Goal: Task Accomplishment & Management: Manage account settings

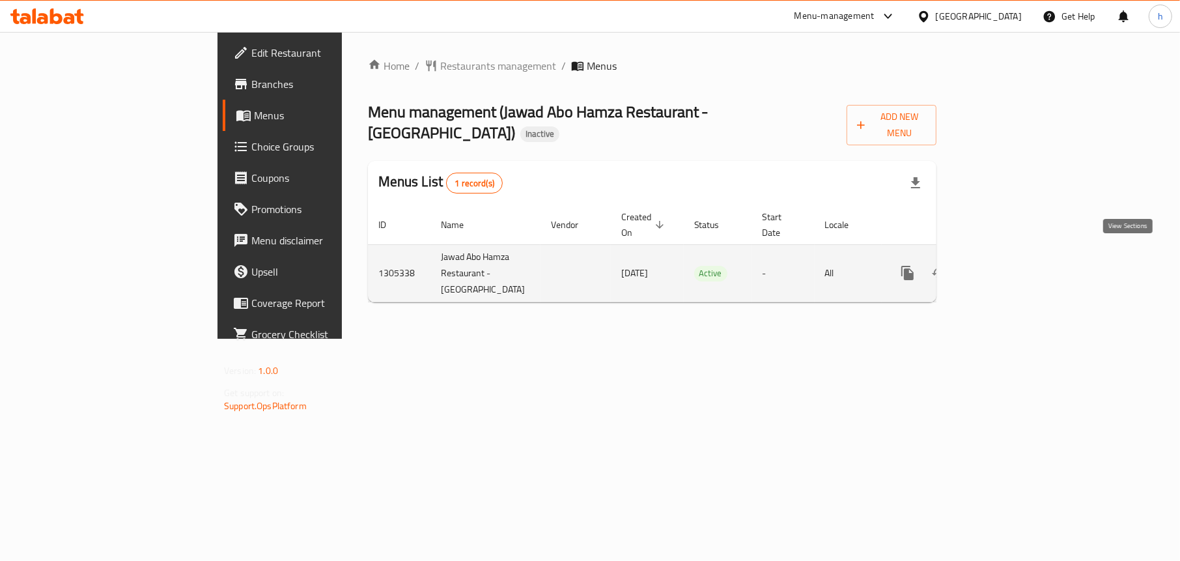
click at [1009, 265] on icon "enhanced table" at bounding box center [1001, 273] width 16 height 16
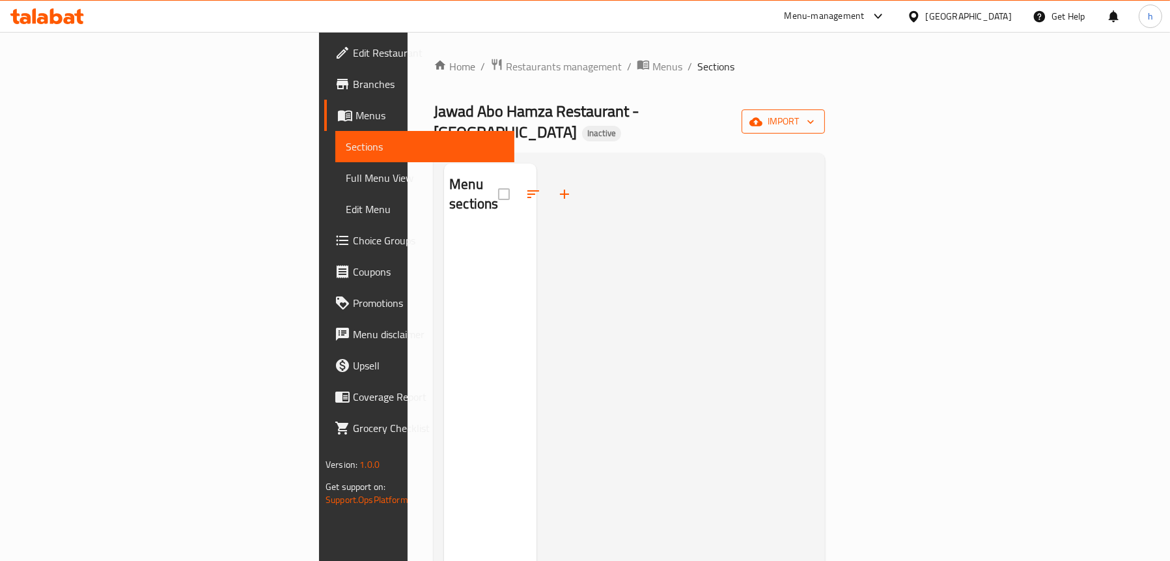
click at [762, 118] on icon "button" at bounding box center [755, 121] width 13 height 13
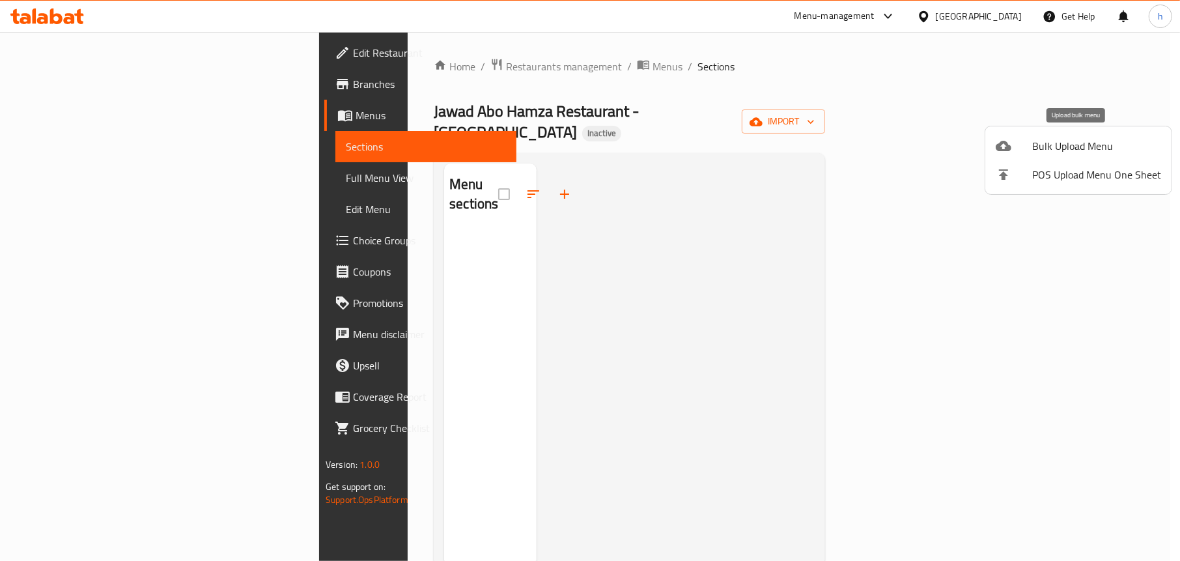
click at [1047, 149] on span "Bulk Upload Menu" at bounding box center [1096, 146] width 129 height 16
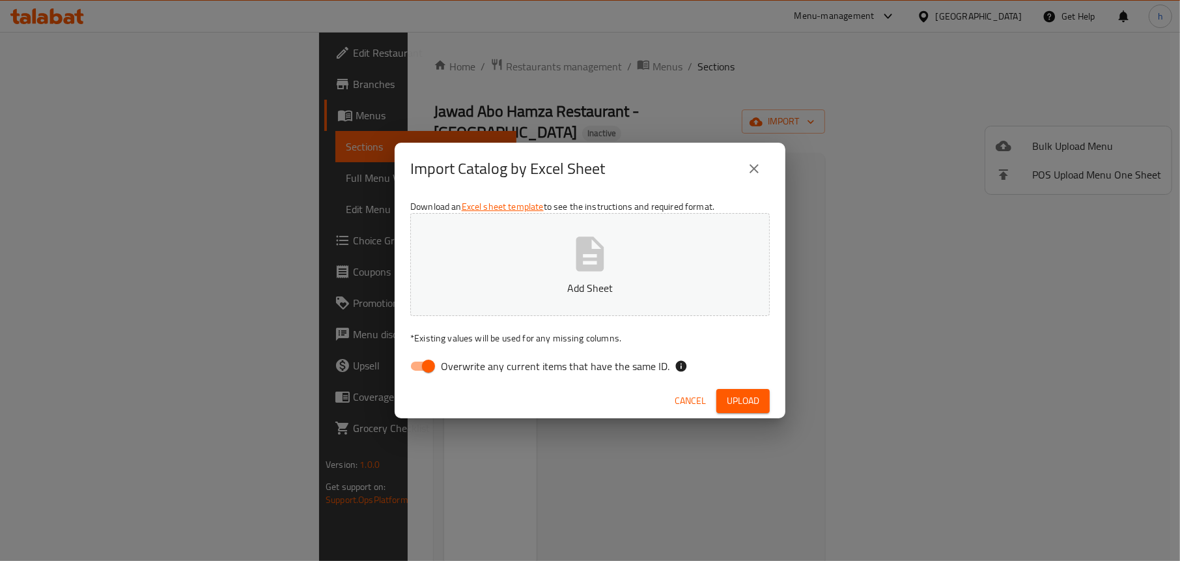
click at [412, 366] on input "Overwrite any current items that have the same ID." at bounding box center [428, 365] width 74 height 25
checkbox input "false"
click at [551, 280] on p "Add Sheet" at bounding box center [589, 288] width 319 height 16
click at [746, 397] on span "Upload" at bounding box center [743, 401] width 33 height 16
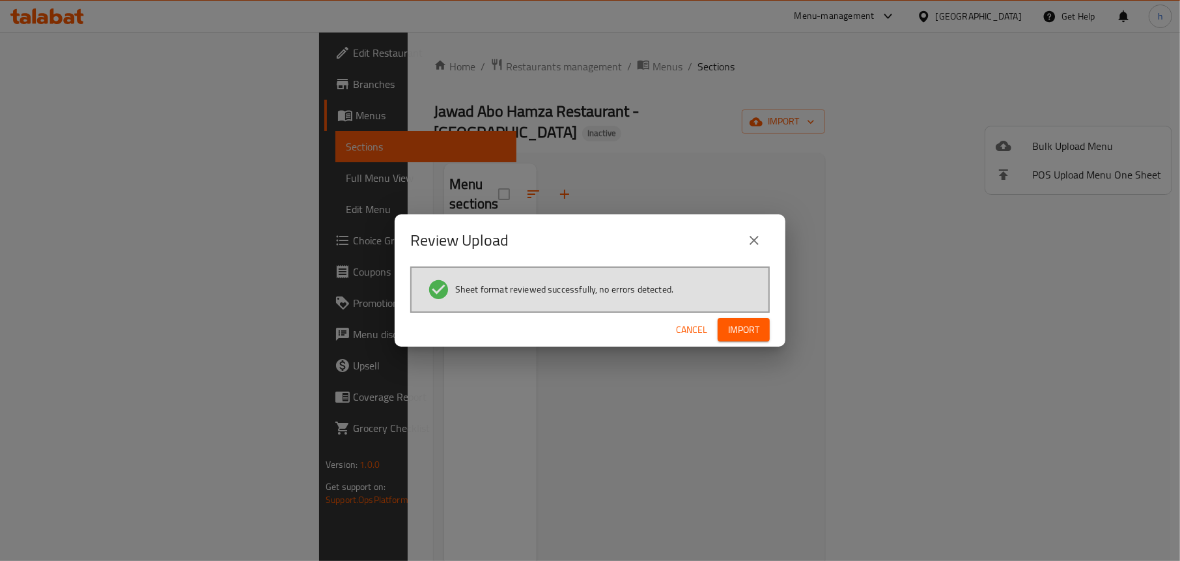
click at [758, 333] on span "Import" at bounding box center [743, 330] width 31 height 16
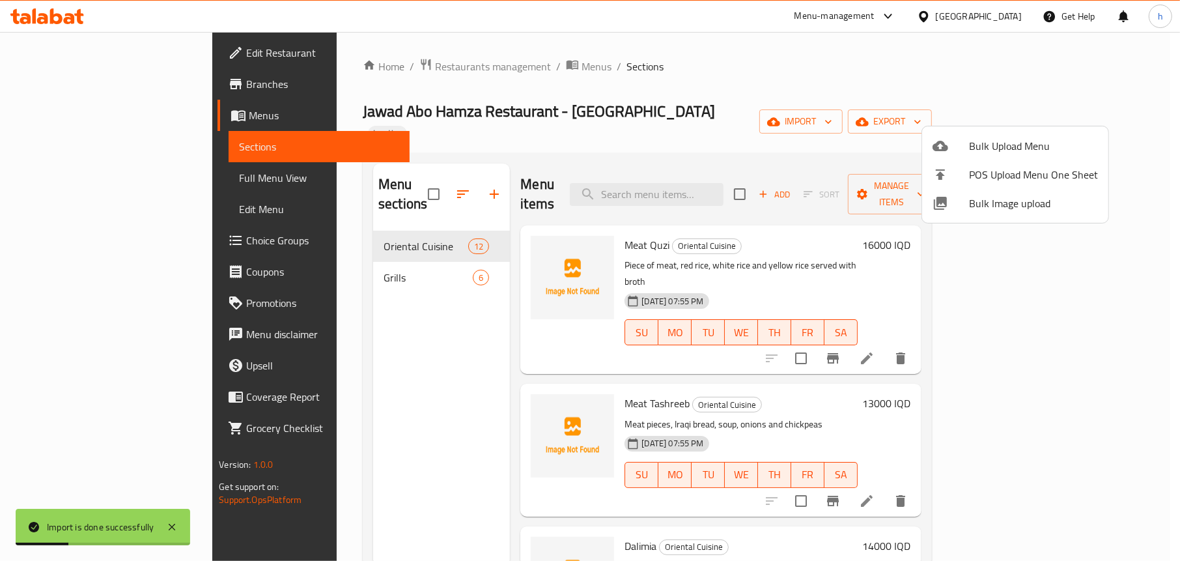
click at [747, 84] on div at bounding box center [590, 280] width 1180 height 561
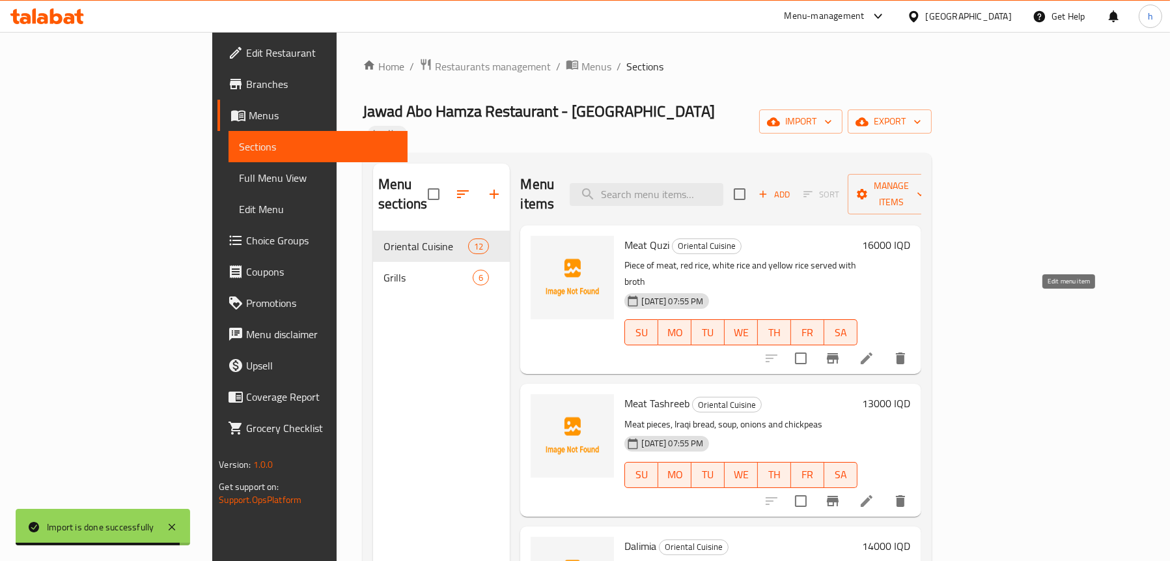
click at [872, 352] on icon at bounding box center [867, 358] width 12 height 12
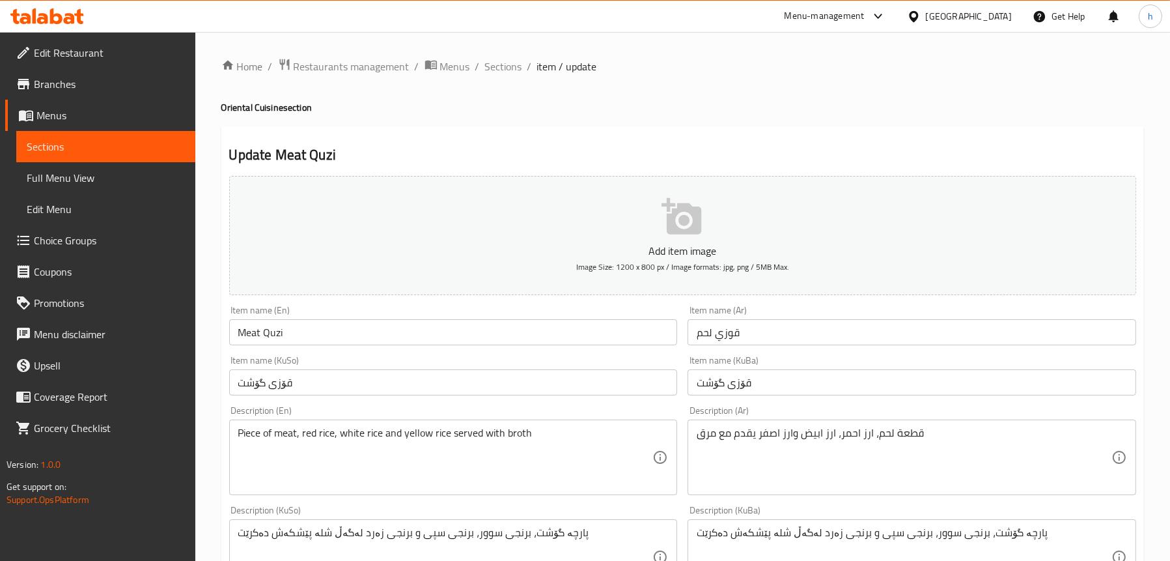
click at [270, 327] on input "Meat Quzi" at bounding box center [453, 332] width 449 height 26
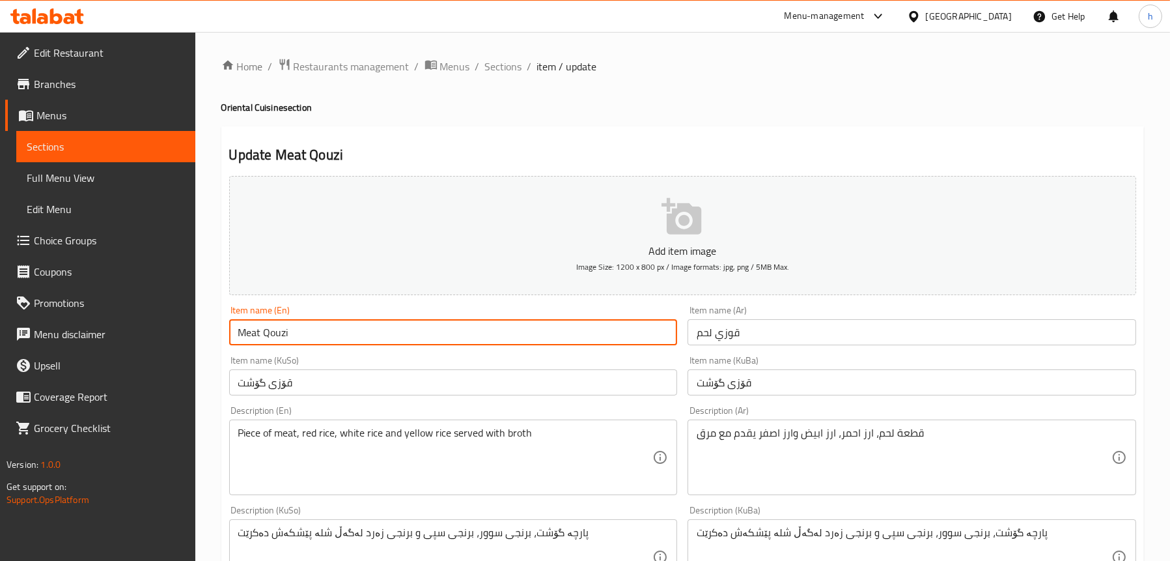
scroll to position [326, 0]
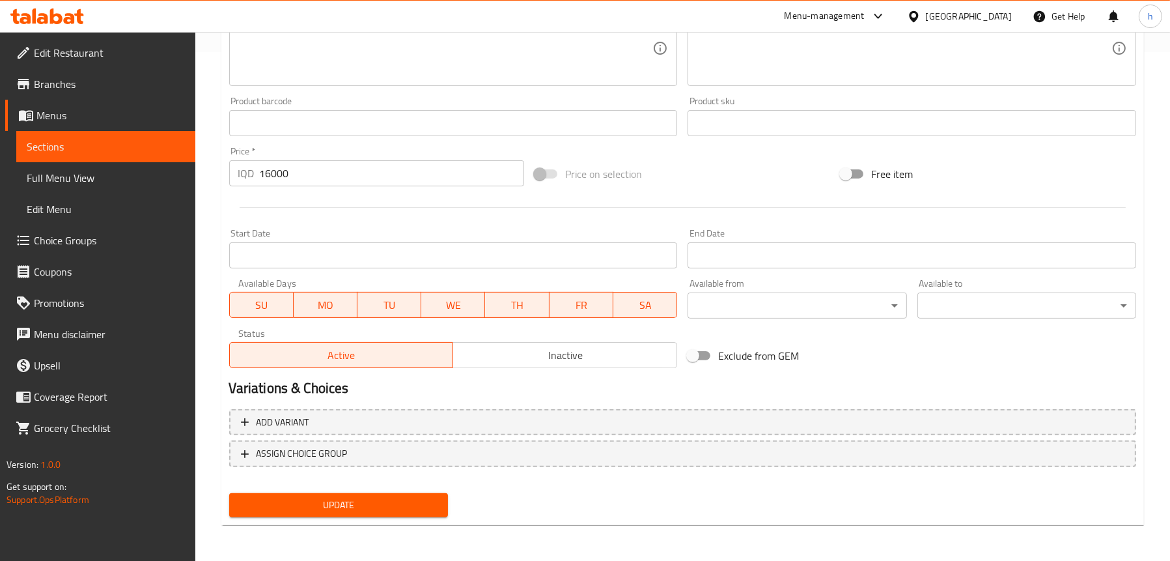
type input "Meat Qouzi"
click at [327, 507] on span "Update" at bounding box center [339, 505] width 198 height 16
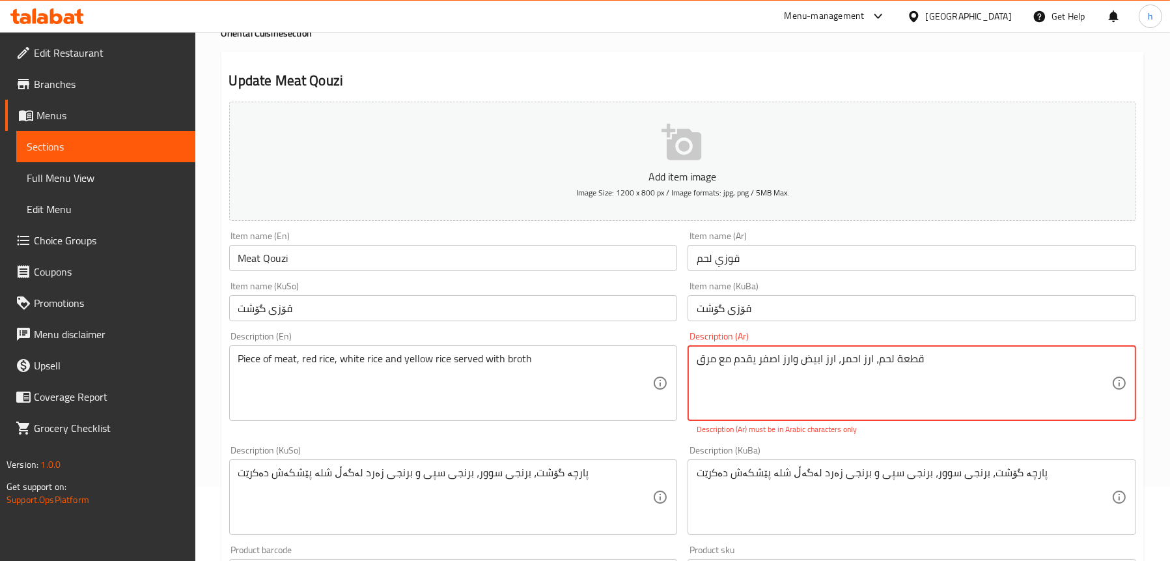
scroll to position [195, 0]
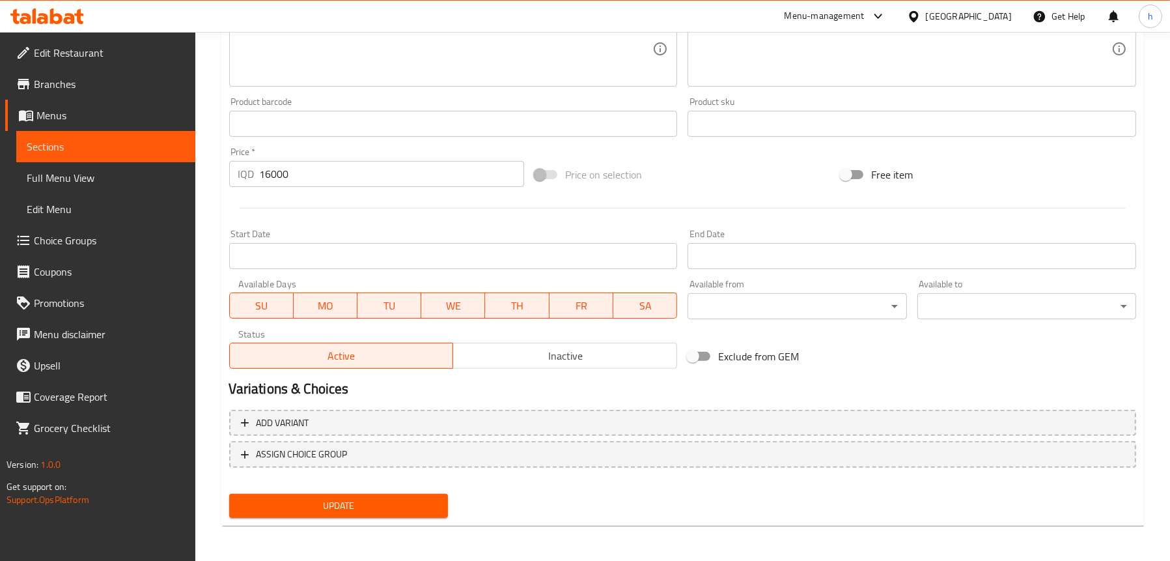
click at [320, 500] on span "Update" at bounding box center [339, 505] width 198 height 16
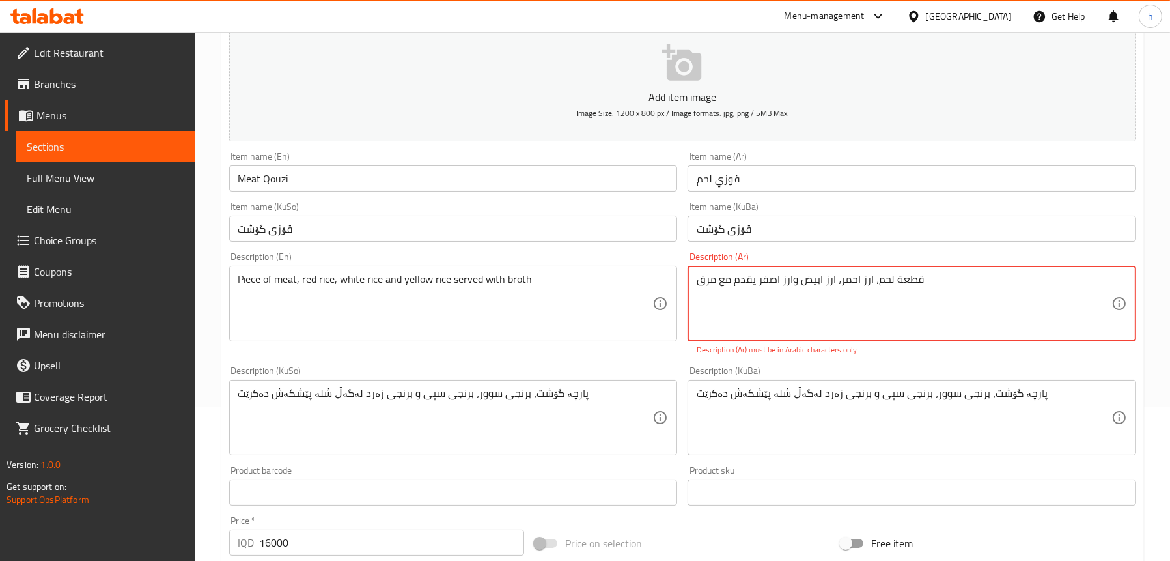
click at [785, 279] on textarea "قطعة لحم، ارز احمر، ارز ابیض وارز اصفر یقدم مع مرق" at bounding box center [904, 304] width 415 height 62
click at [820, 300] on textarea "قطعة لحم، ارز احمر، ارز ابیض وارز اصفر یقدم مع مرق" at bounding box center [904, 304] width 415 height 62
click at [818, 307] on textarea "قطعة لحم، ارز احمر، ارز ابیض وارز اصفر یقدم مع مرق" at bounding box center [904, 304] width 415 height 62
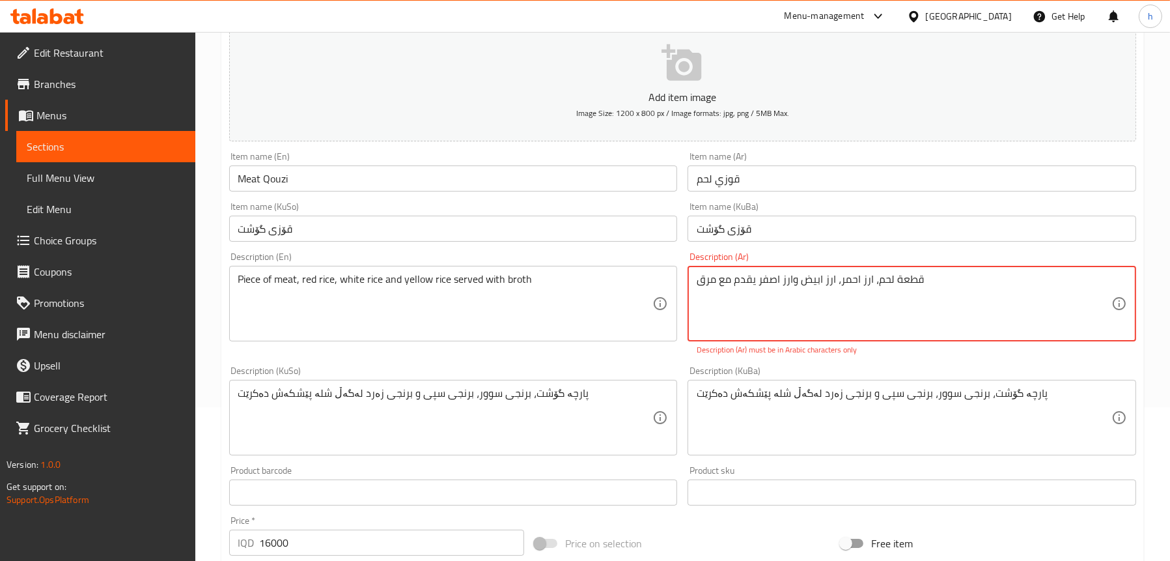
click at [693, 275] on div "قطعة لحم، ارز احمر، ارز ابیض وارز اصفر یقدم مع مرق Description (Ar)" at bounding box center [911, 304] width 449 height 76
click at [922, 274] on textarea "قطعة لحم، ارز احمر، ارز ابیض وارز اصفر یقدم مع مرق" at bounding box center [904, 304] width 415 height 62
click at [820, 277] on textarea "قطعة لحم، ارز احمر، ارز ابیض وارز اصفر یقدم مع مرق قطعة لحم، ارز احمر، ارز ابيض…" at bounding box center [904, 304] width 415 height 62
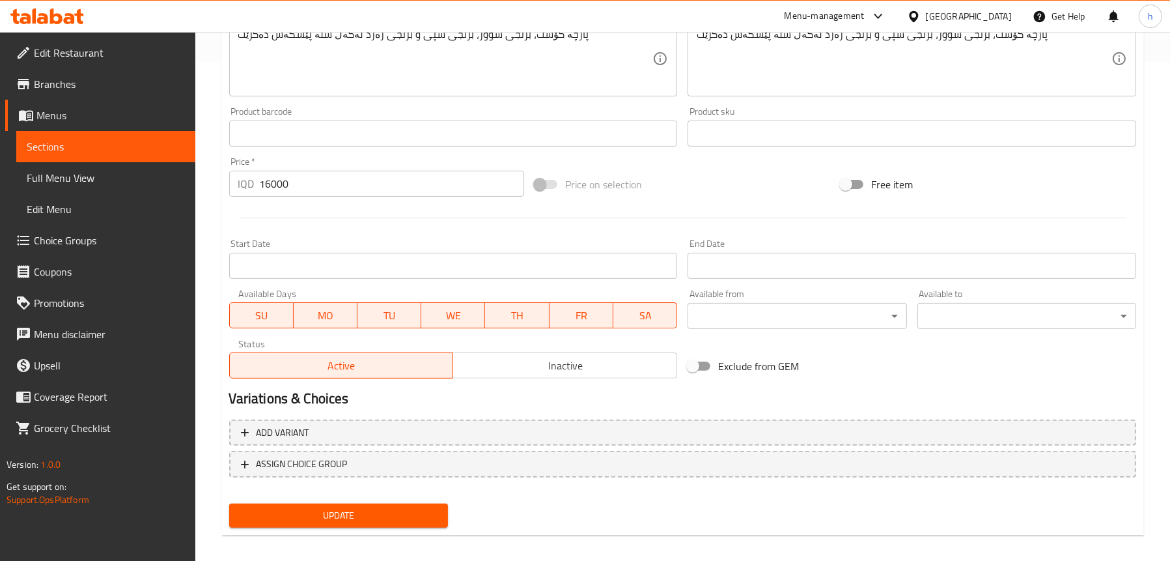
scroll to position [508, 0]
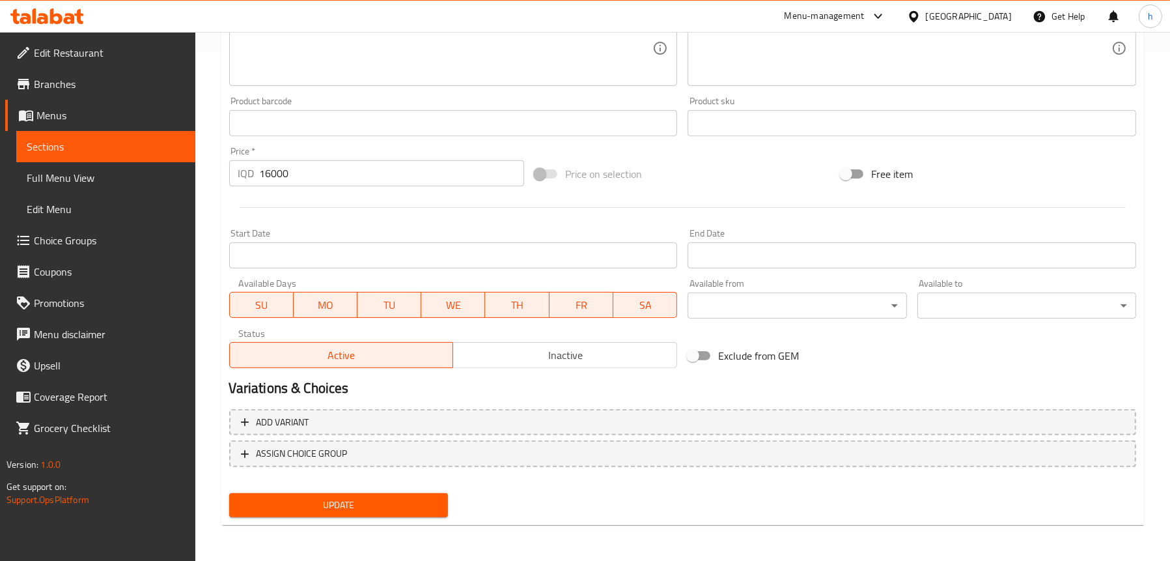
type textarea "قطعة لحم، ارز احمر، ارز ابيض وارز اصفر يقدم مع مرق"
click at [335, 505] on span "Update" at bounding box center [339, 505] width 198 height 16
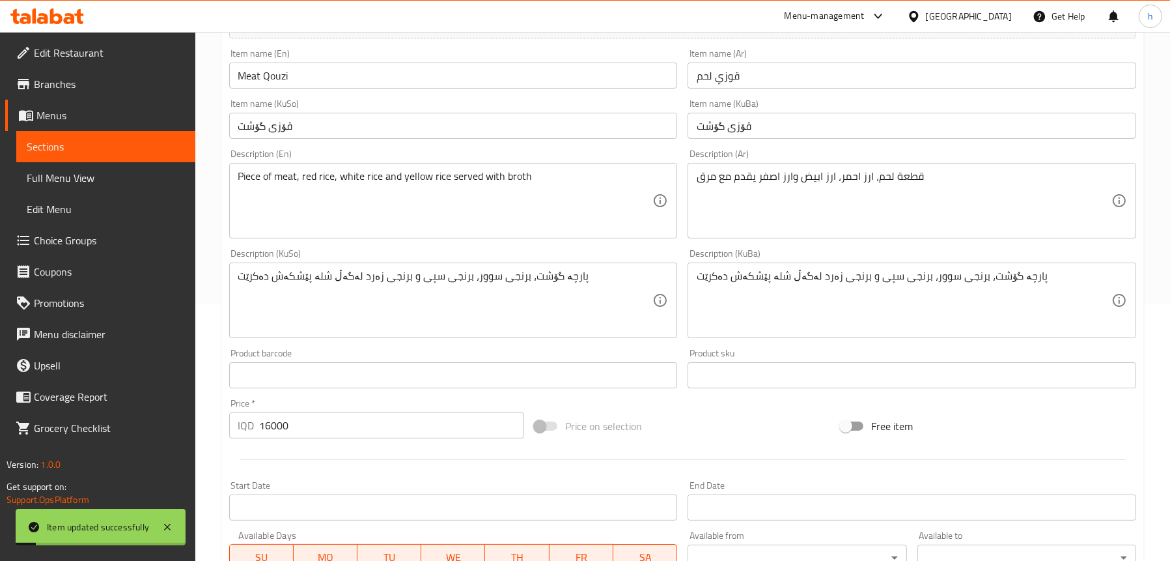
scroll to position [248, 0]
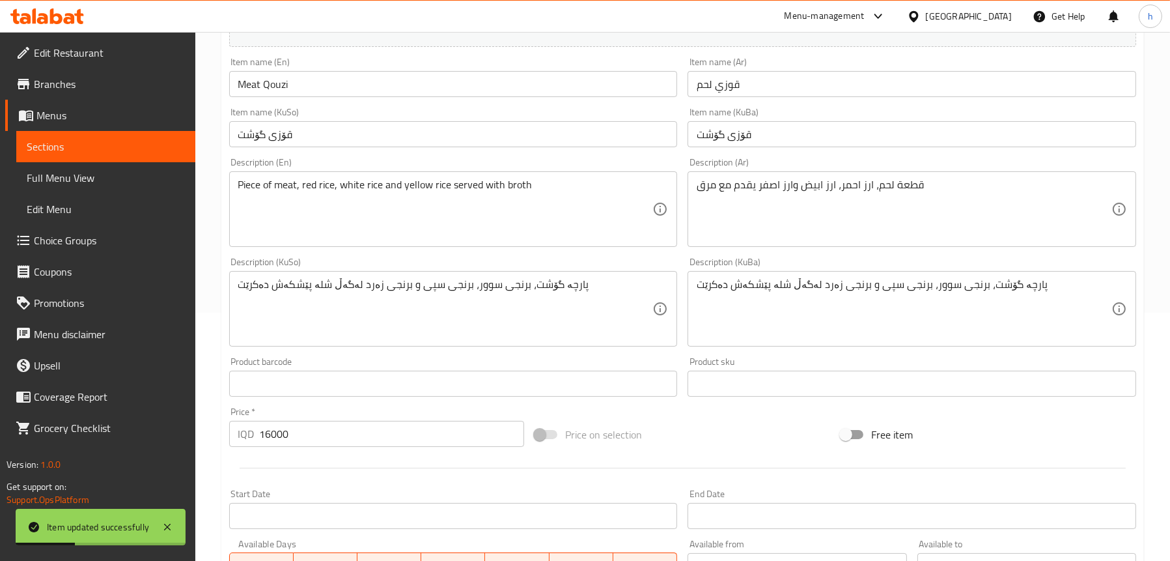
click at [86, 176] on span "Full Menu View" at bounding box center [106, 178] width 158 height 16
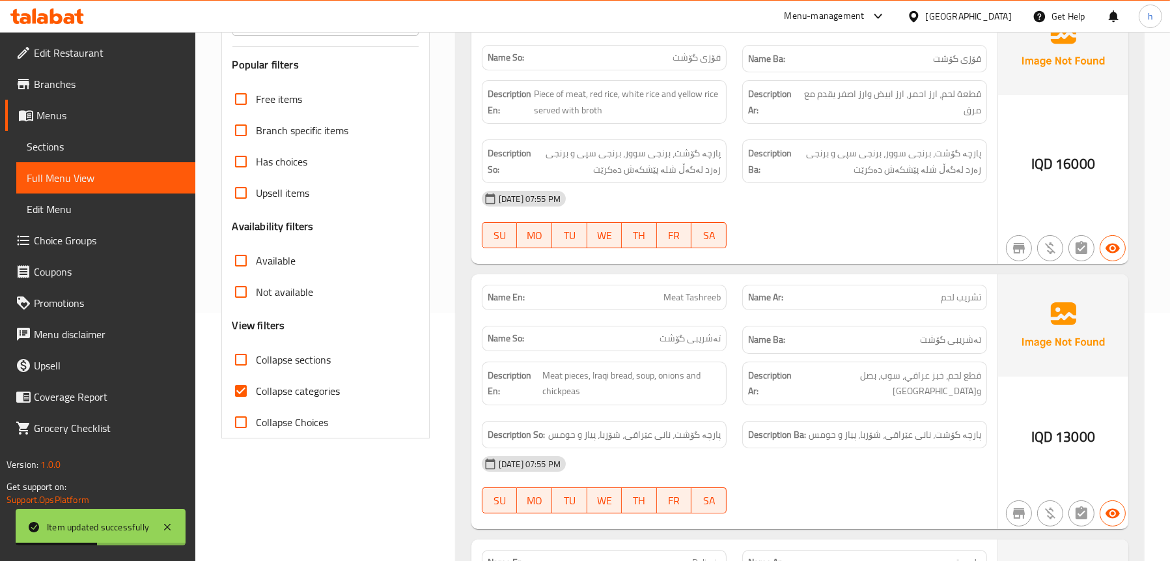
click at [77, 137] on link "Sections" at bounding box center [105, 146] width 179 height 31
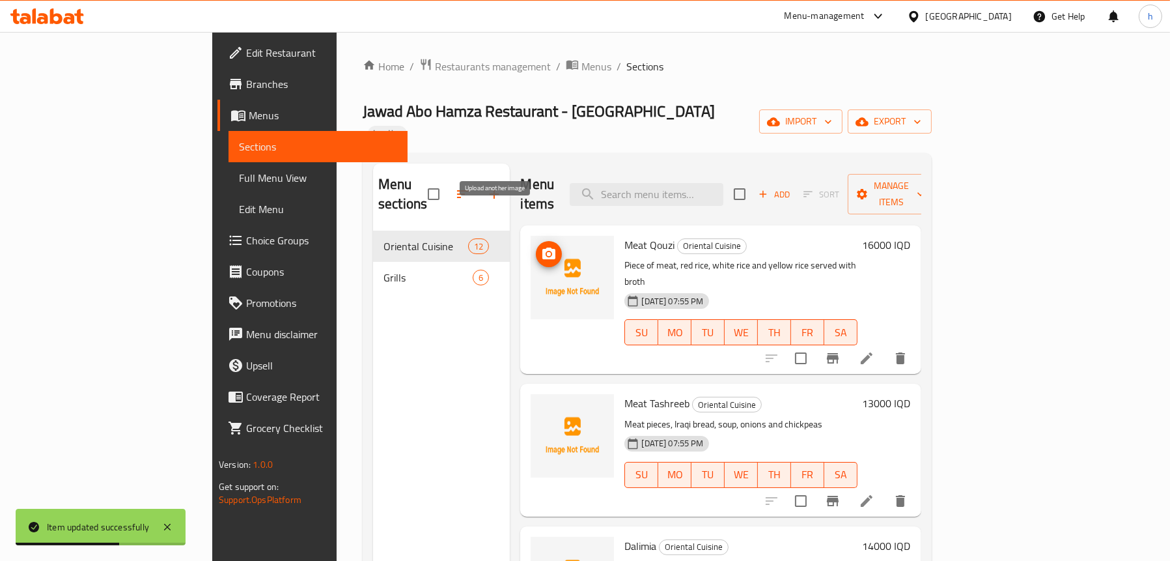
click at [541, 246] on icon "upload picture" at bounding box center [549, 254] width 16 height 16
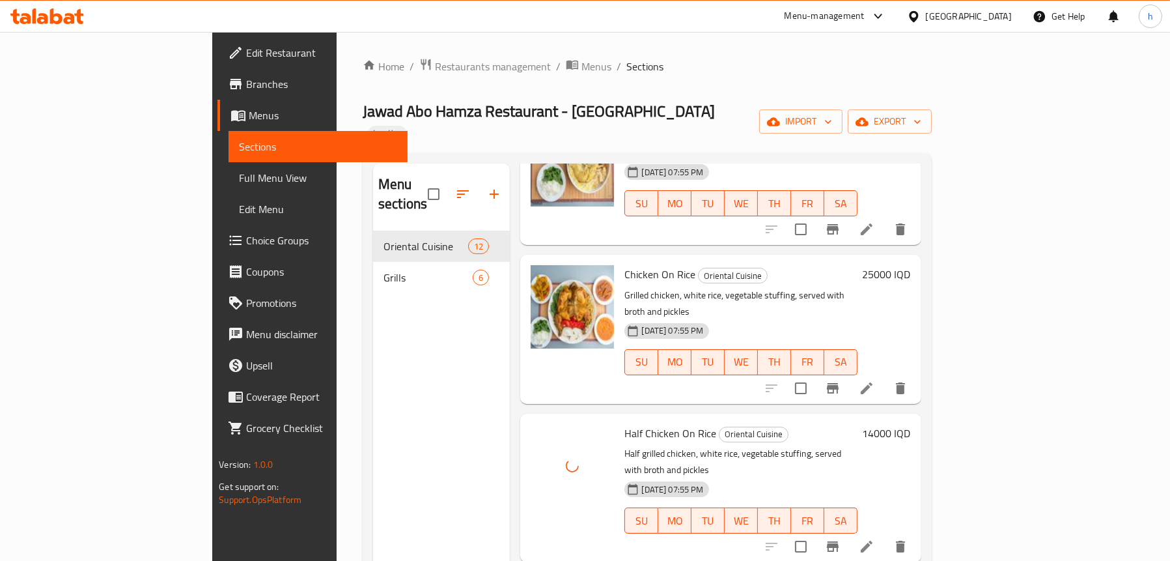
scroll to position [391, 0]
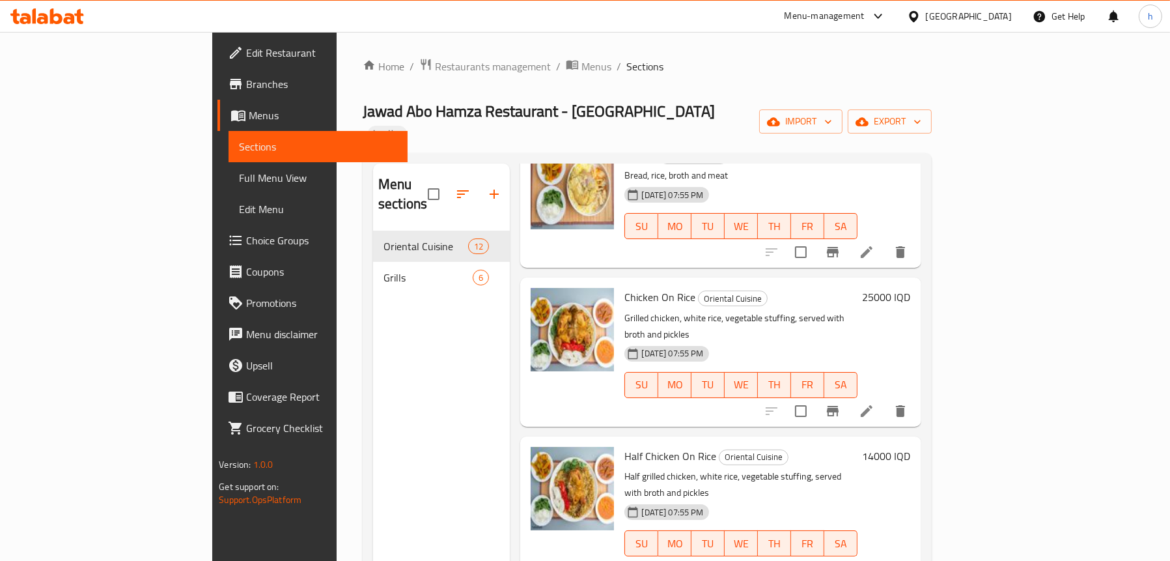
click at [239, 180] on span "Full Menu View" at bounding box center [318, 178] width 158 height 16
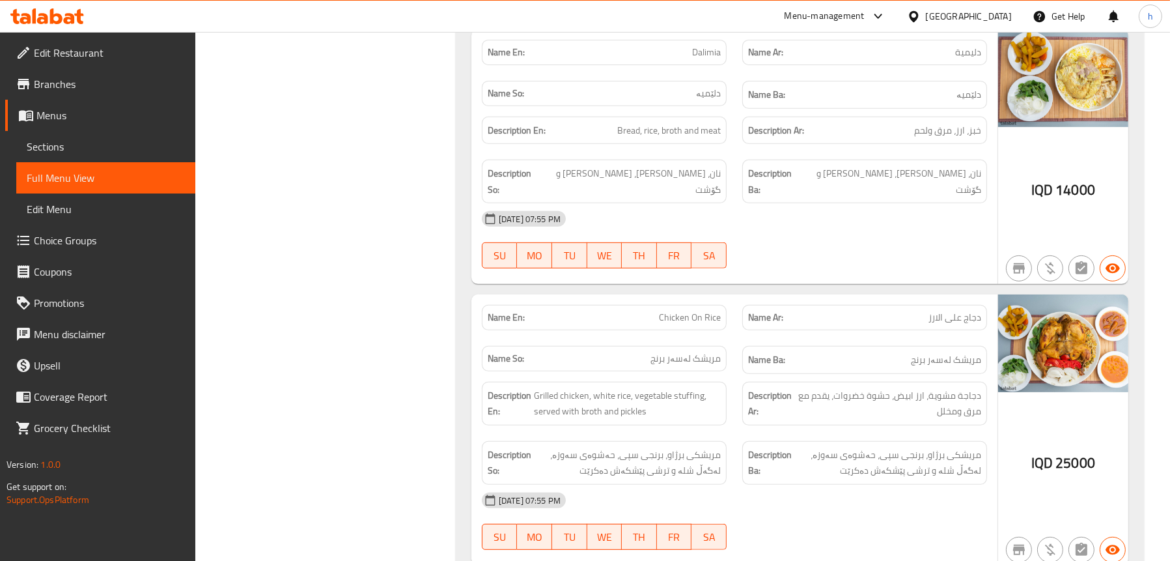
scroll to position [781, 0]
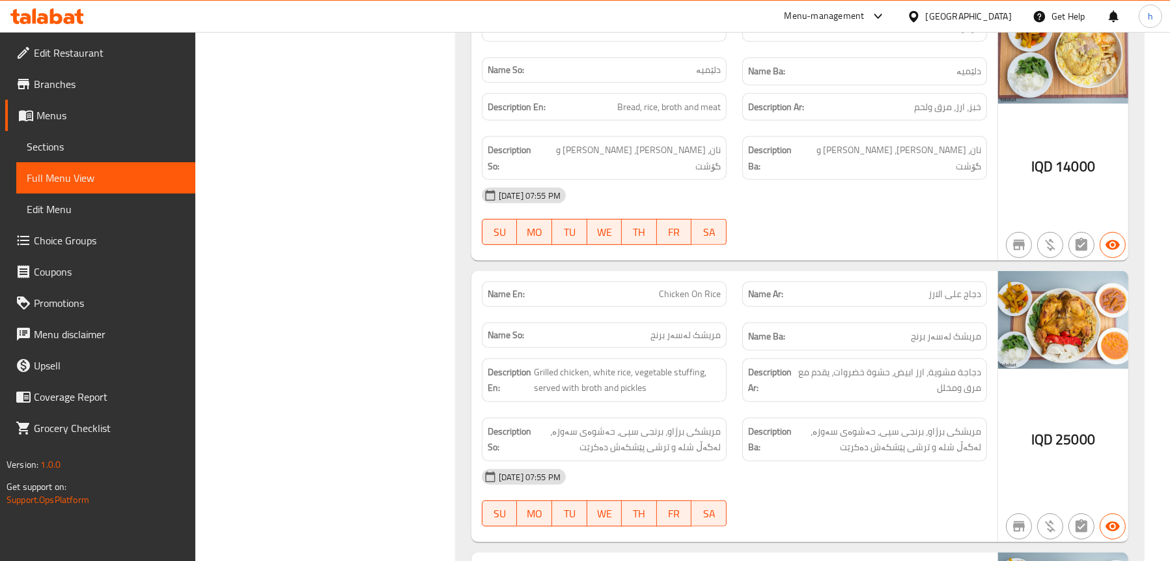
click at [96, 136] on link "Sections" at bounding box center [105, 146] width 179 height 31
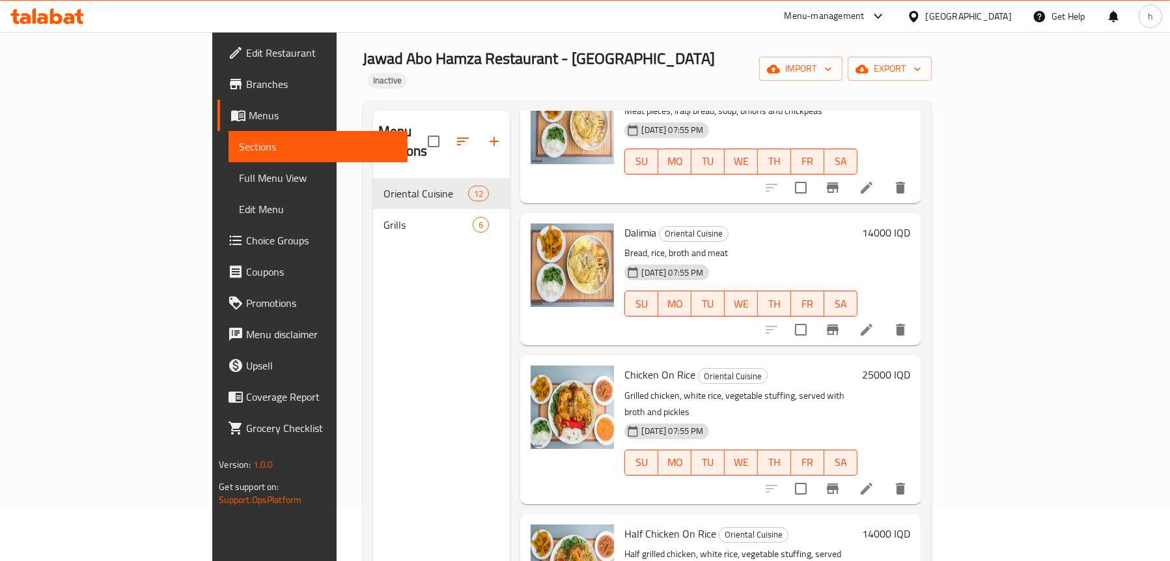
scroll to position [326, 0]
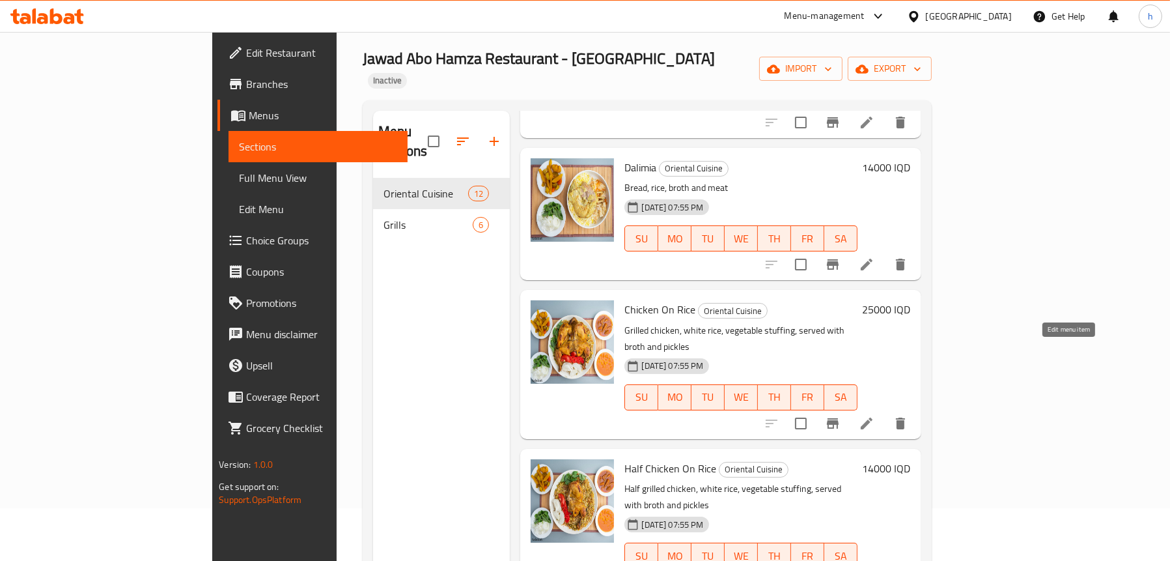
click at [874, 415] on icon at bounding box center [867, 423] width 16 height 16
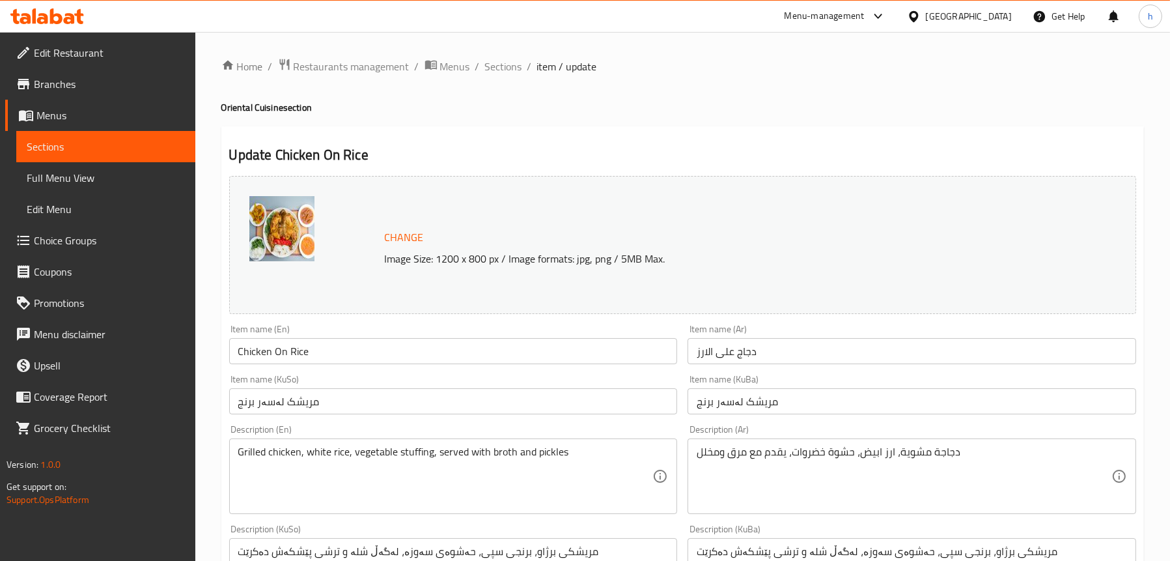
click at [288, 250] on img at bounding box center [281, 228] width 65 height 65
click at [104, 150] on span "Sections" at bounding box center [106, 147] width 158 height 16
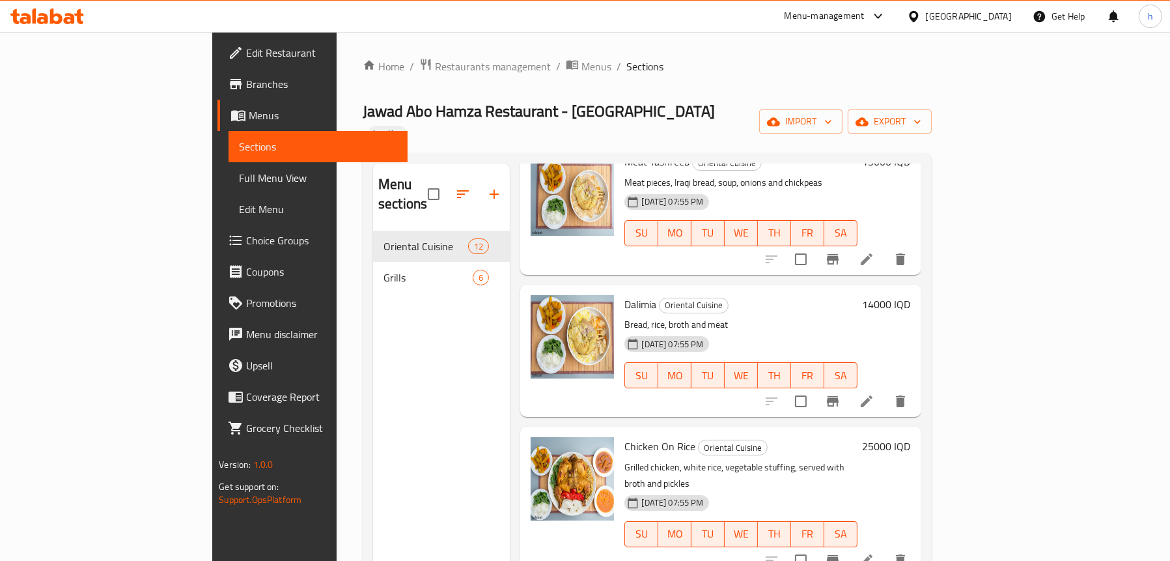
scroll to position [326, 0]
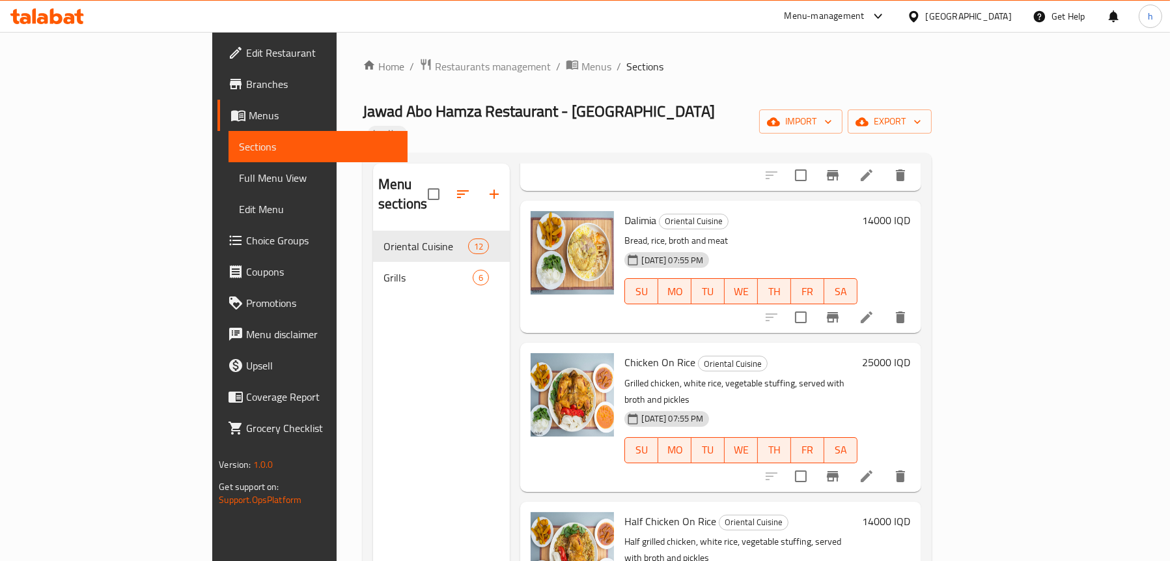
click at [436, 559] on div "Menu sections Oriental Cuisine 12 Grills 6" at bounding box center [441, 443] width 137 height 561
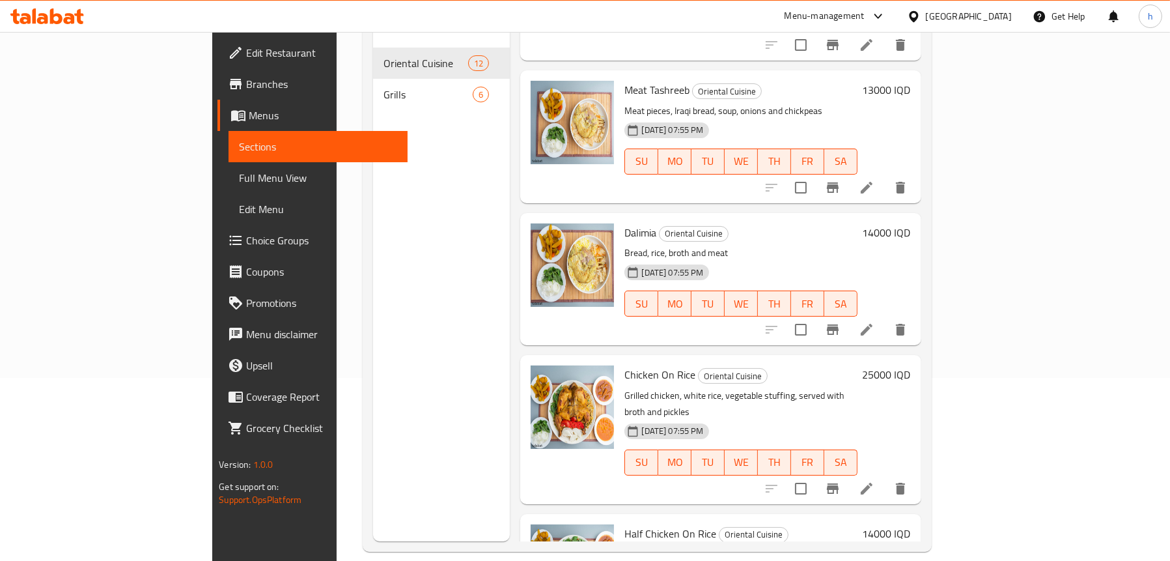
scroll to position [260, 0]
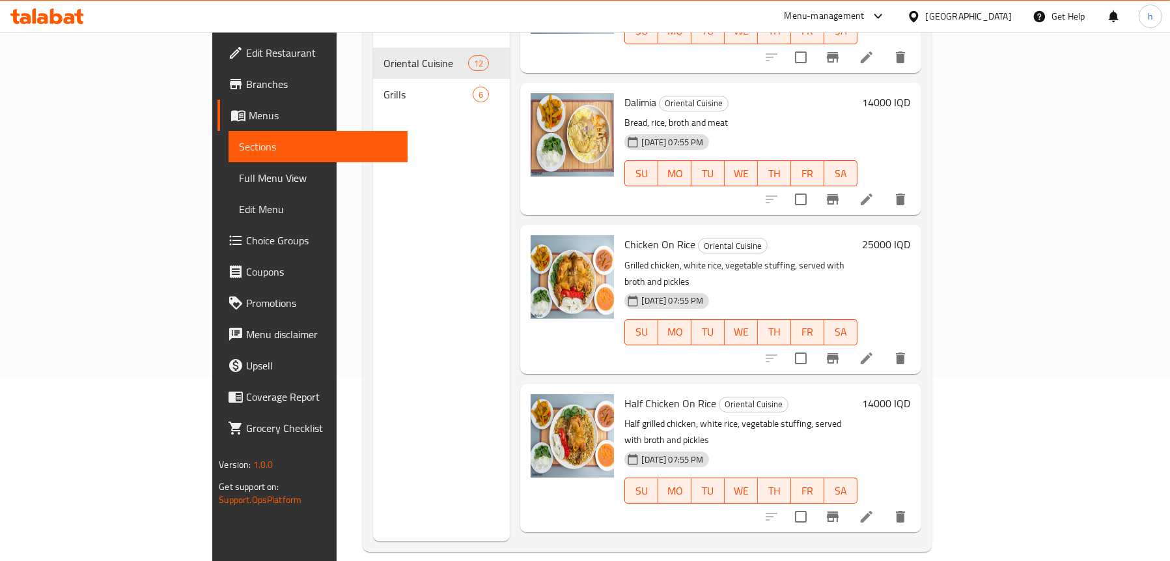
click at [885, 346] on li at bounding box center [866, 357] width 36 height 23
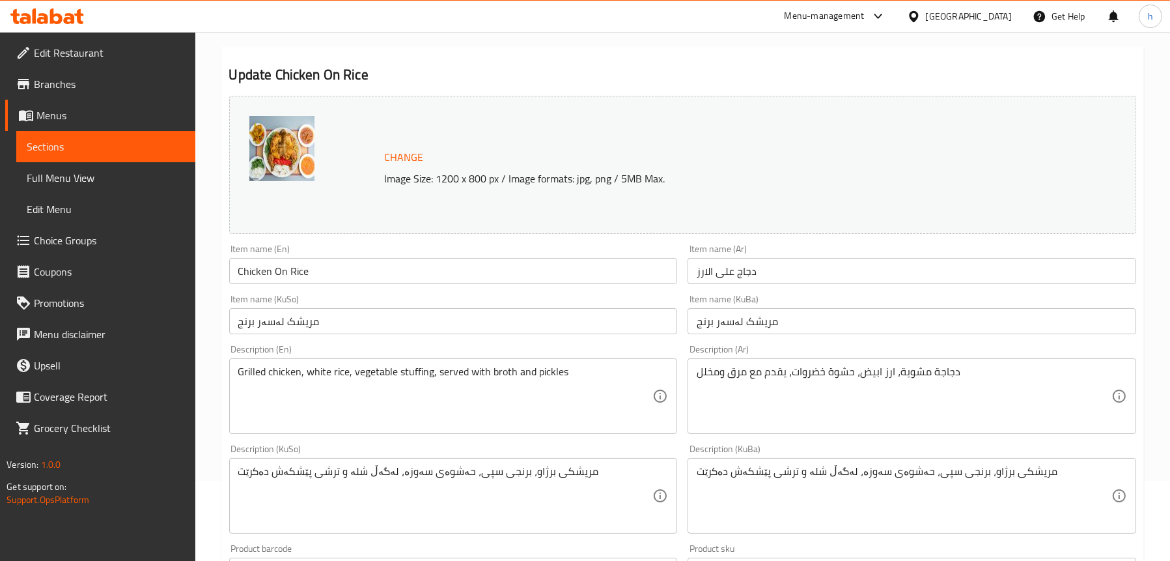
scroll to position [130, 0]
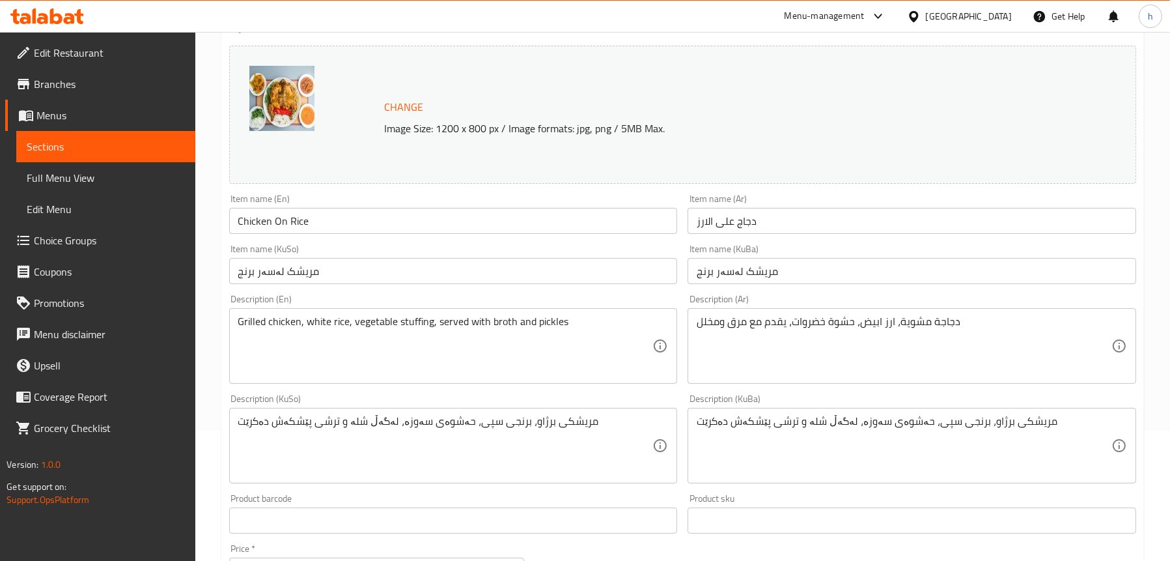
click at [298, 212] on input "Chicken On Rice" at bounding box center [453, 221] width 449 height 26
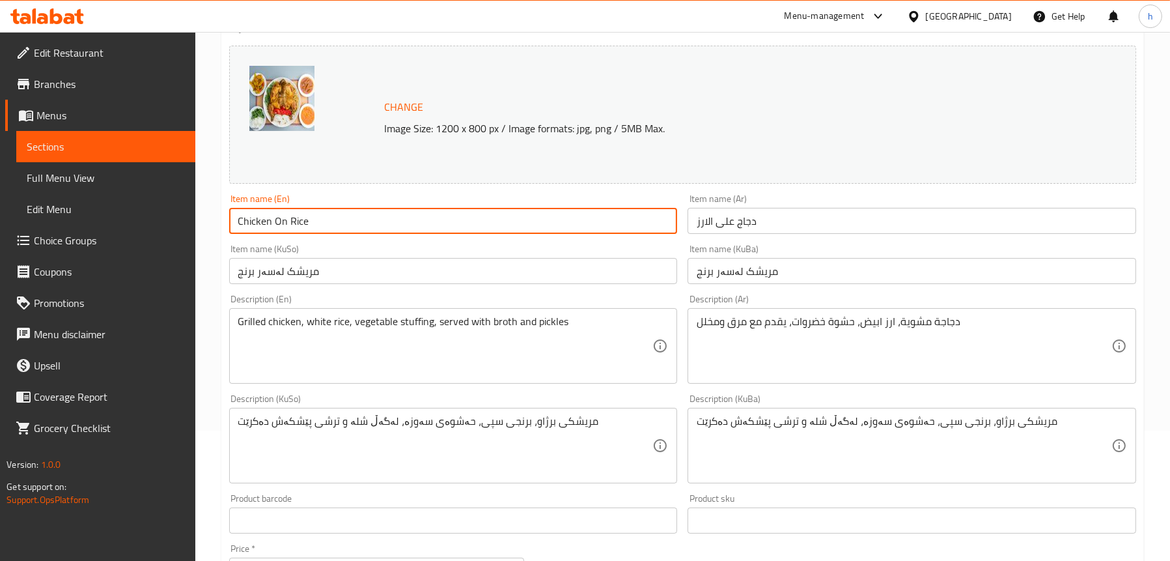
click at [298, 212] on input "Chicken On Rice" at bounding box center [453, 221] width 449 height 26
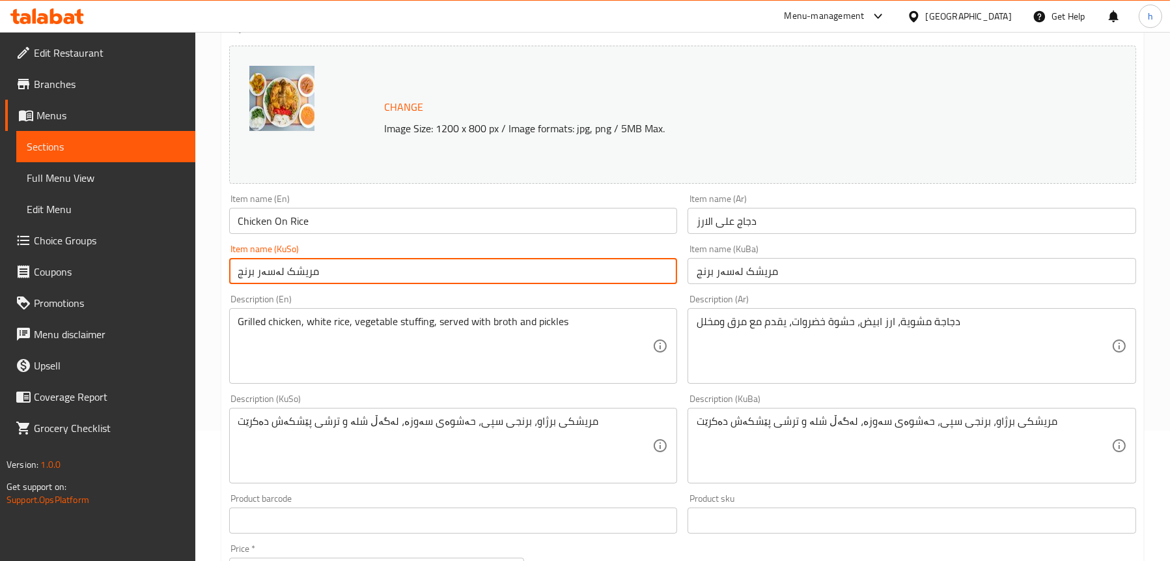
click at [291, 267] on input "مریشک لەسەر برنج" at bounding box center [453, 271] width 449 height 26
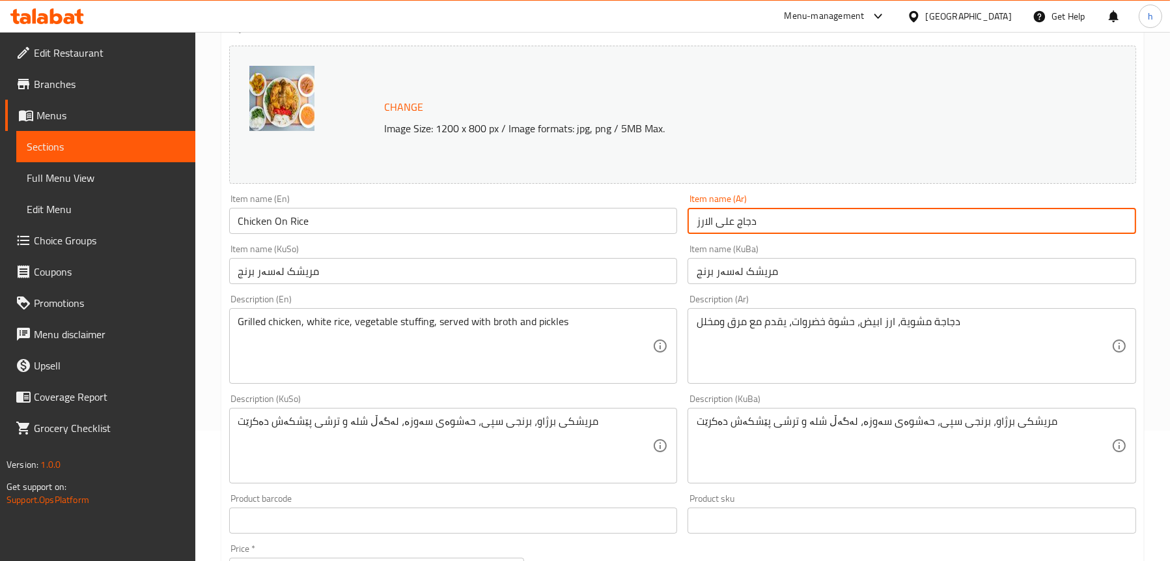
click at [719, 220] on input "دجاج على الارز" at bounding box center [911, 221] width 449 height 26
click at [361, 333] on textarea "Grilled chicken, white rice, vegetable stuffing, served with broth and pickles" at bounding box center [445, 346] width 415 height 62
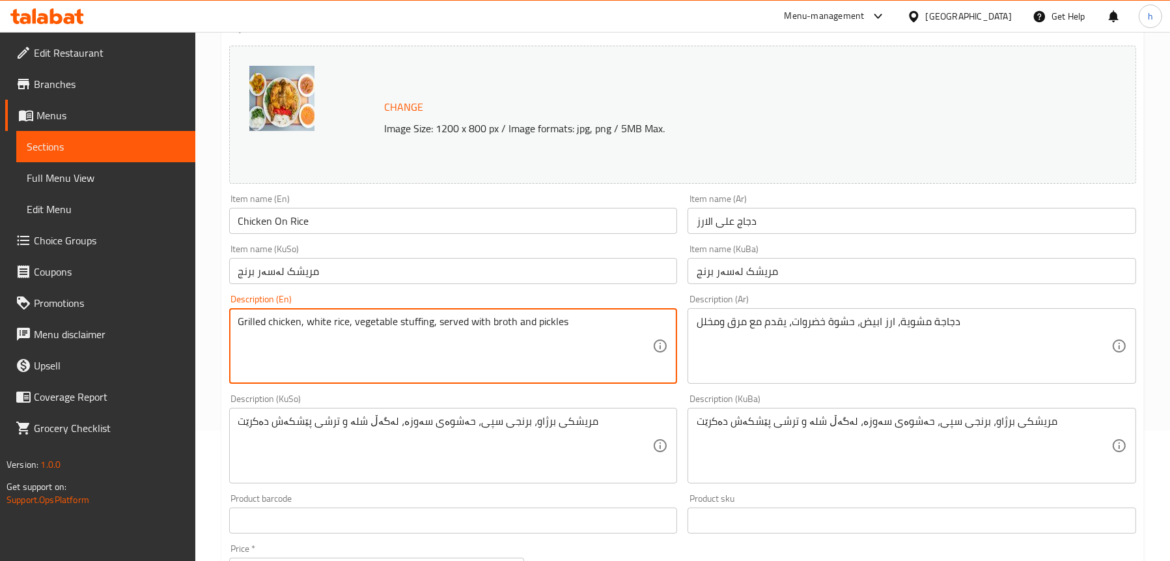
click at [361, 333] on textarea "Grilled chicken, white rice, vegetable stuffing, served with broth and pickles" at bounding box center [445, 346] width 415 height 62
click at [806, 325] on textarea "دجاجة مشویة، ارز ابیض، حشوة خضروات، یقدم مع مرق ومخلل" at bounding box center [904, 346] width 415 height 62
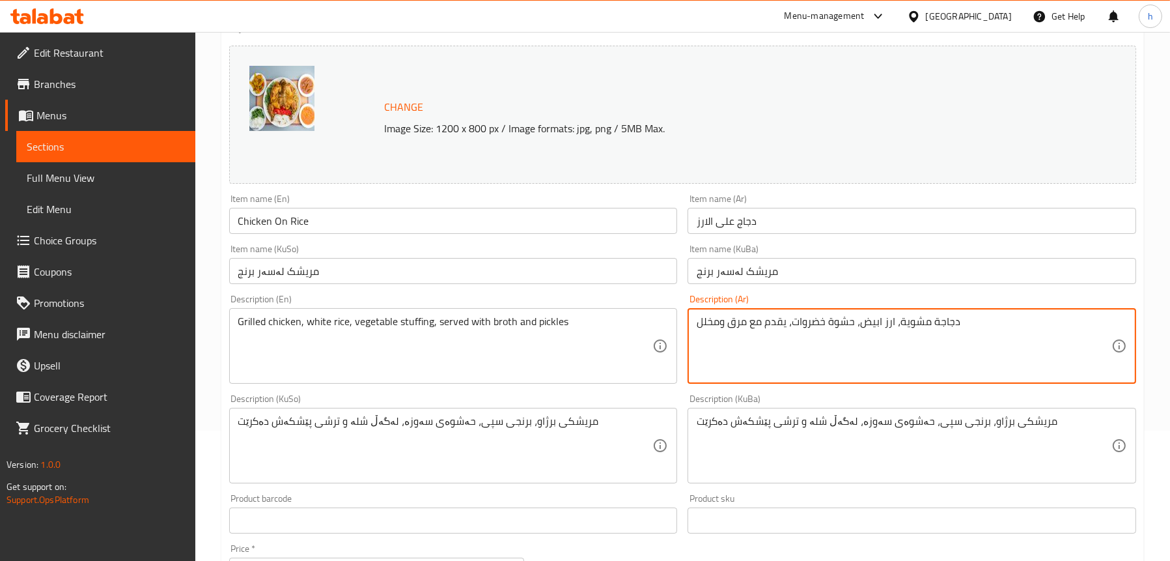
click at [806, 325] on textarea "دجاجة مشویة، ارز ابیض، حشوة خضروات، یقدم مع مرق ومخلل" at bounding box center [904, 346] width 415 height 62
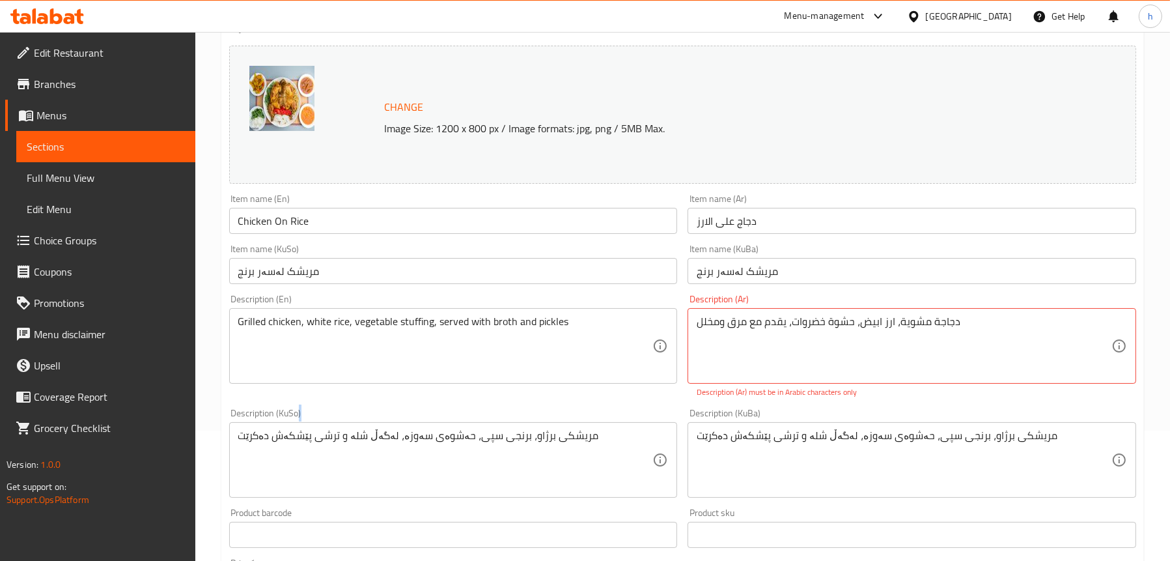
click at [396, 426] on div "مریشکی برژاو، برنجی سپی، حەشوەی سەوزە، لەگەڵ شلە و ترشی پێشکەش دەکرێت Descripti…" at bounding box center [453, 460] width 449 height 76
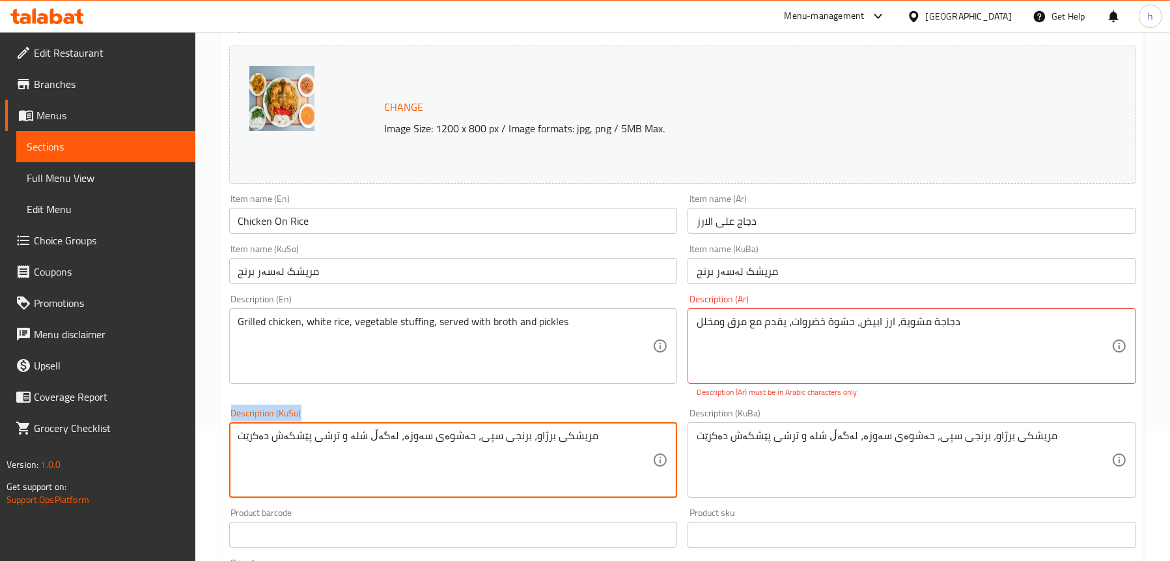
click at [396, 426] on div "مریشکی برژاو، برنجی سپی، حەشوەی سەوزە، لەگەڵ شلە و ترشی پێشکەش دەکرێت Descripti…" at bounding box center [453, 460] width 449 height 76
click at [403, 437] on textarea "مریشکی برژاو، برنجی سپی، حەشوەی سەوزە، لەگەڵ شلە و ترشی پێشکەش دەکرێت" at bounding box center [445, 460] width 415 height 62
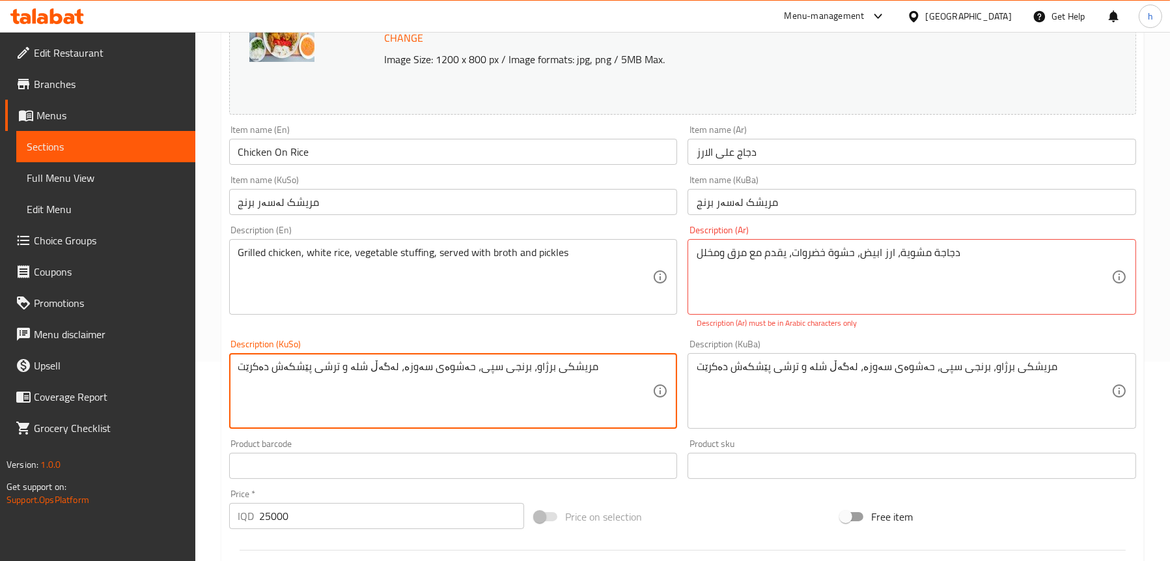
scroll to position [391, 0]
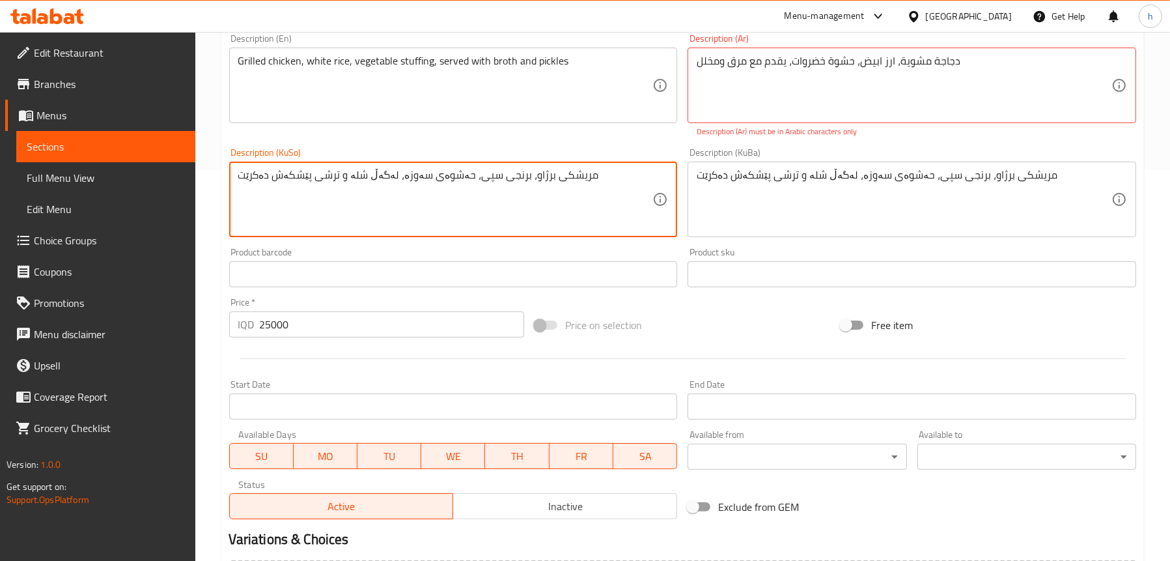
click at [275, 326] on input "25000" at bounding box center [392, 324] width 265 height 26
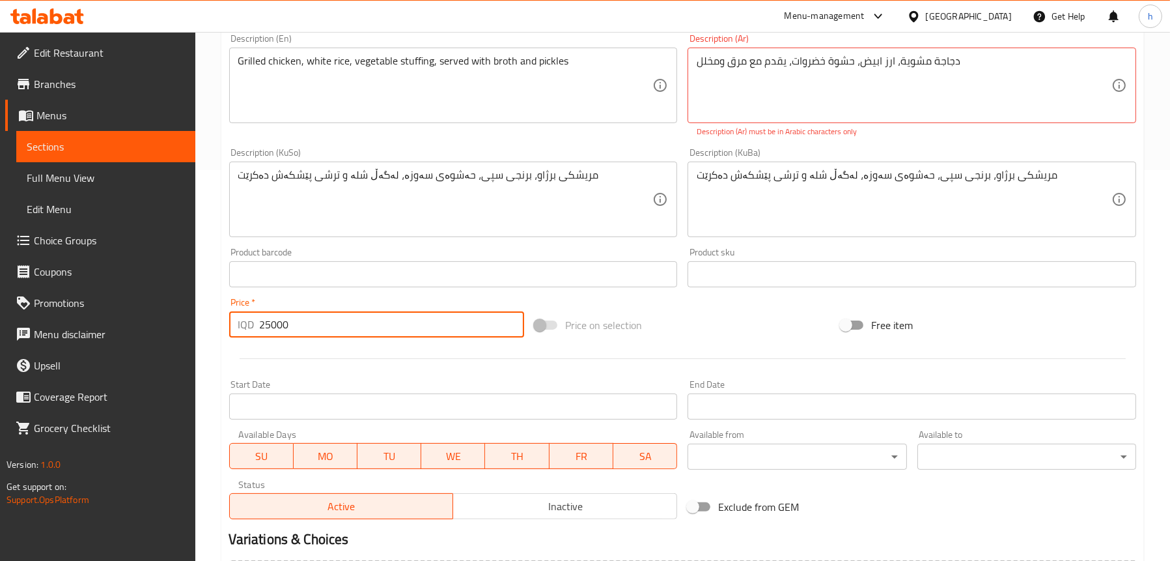
click at [275, 326] on input "25000" at bounding box center [392, 324] width 265 height 26
click at [57, 143] on span "Sections" at bounding box center [106, 147] width 158 height 16
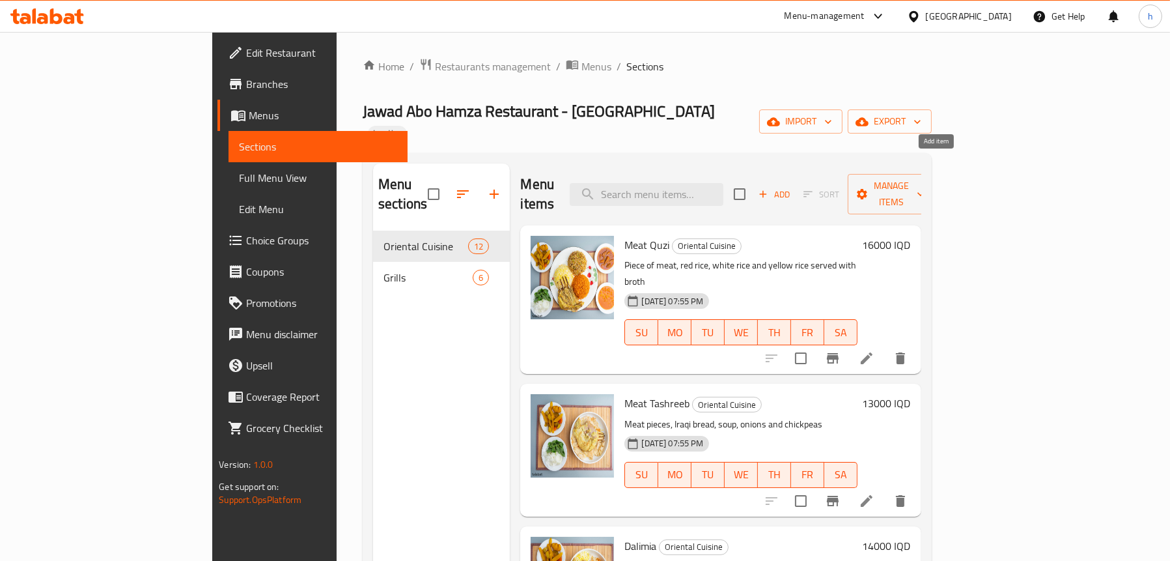
click at [769, 188] on icon "button" at bounding box center [763, 194] width 12 height 12
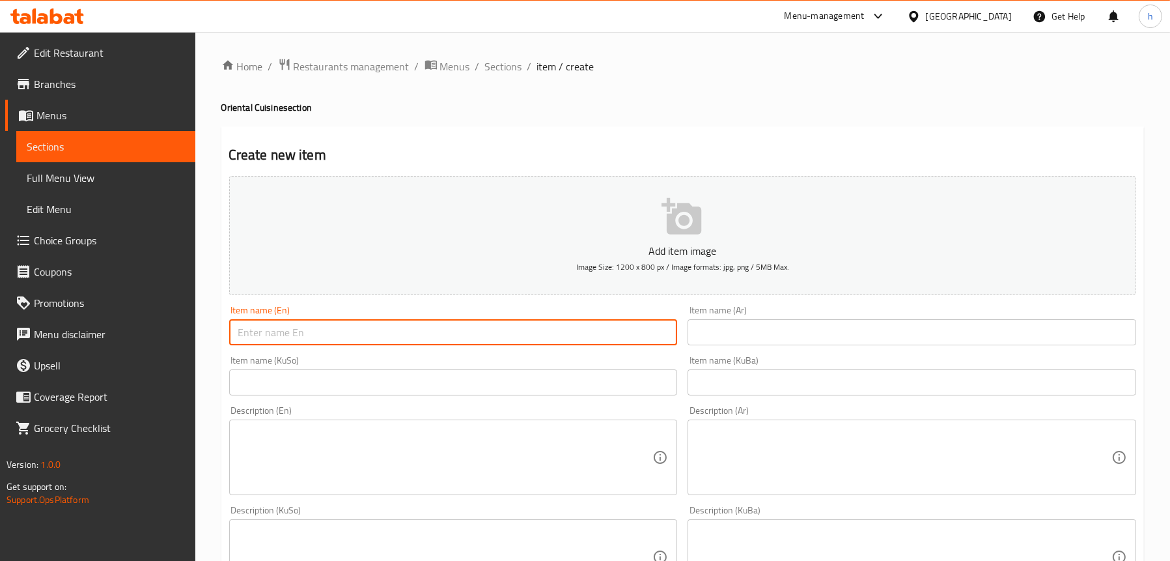
click at [386, 337] on input "text" at bounding box center [453, 332] width 449 height 26
paste input "Chicken On Rice"
type input "Chicken On Rice"
click at [792, 325] on input "text" at bounding box center [911, 332] width 449 height 26
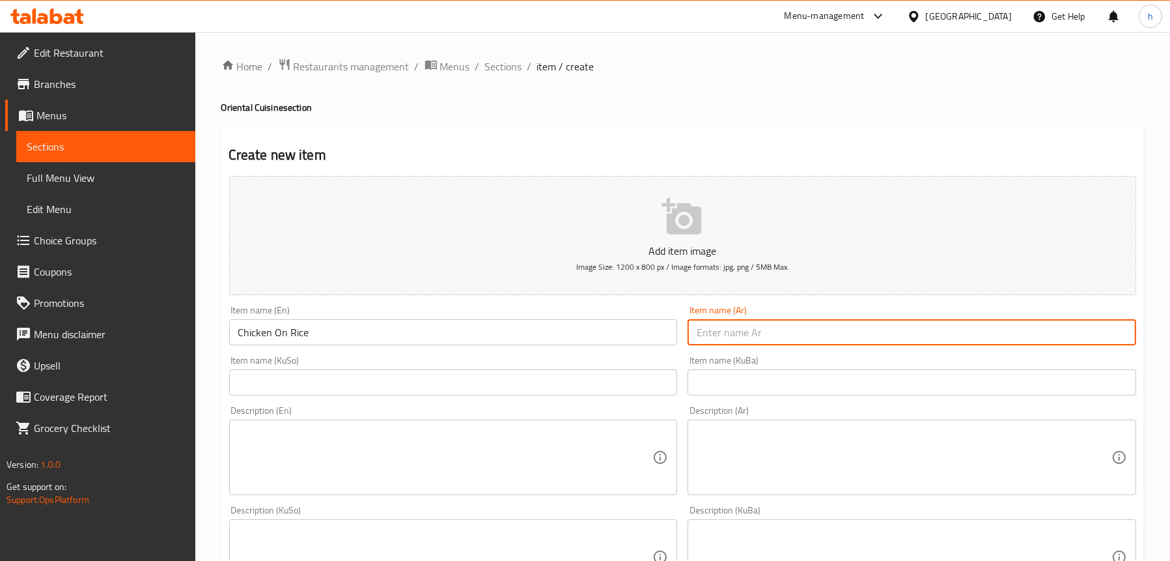
paste input "دجاج على الارز"
type input "دجاج على الارز"
click at [365, 384] on input "text" at bounding box center [453, 382] width 449 height 26
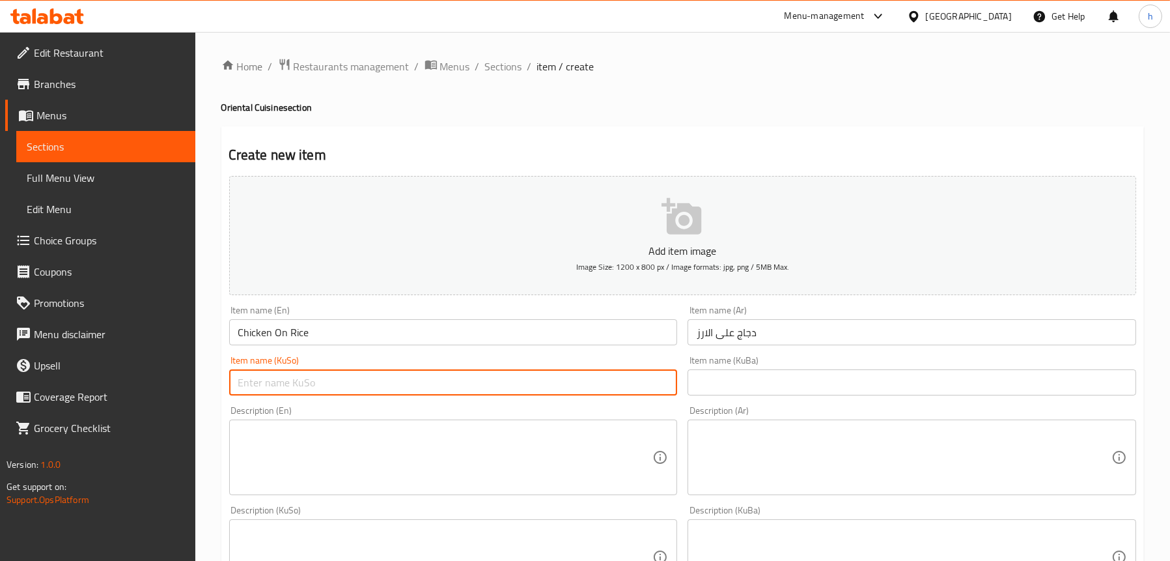
paste input "مریشک لەسەر برنج"
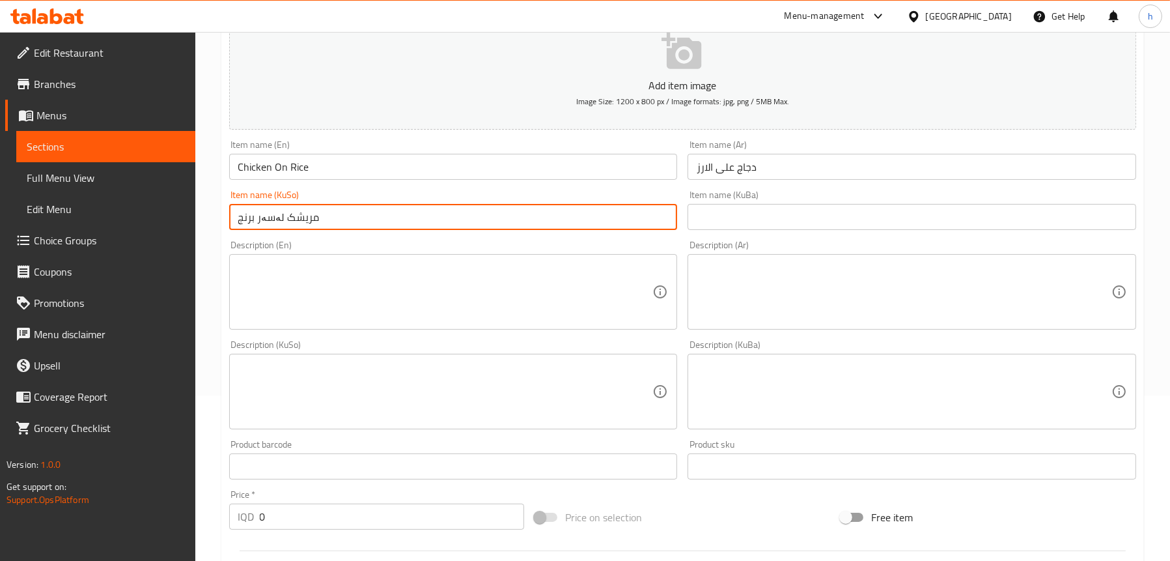
scroll to position [195, 0]
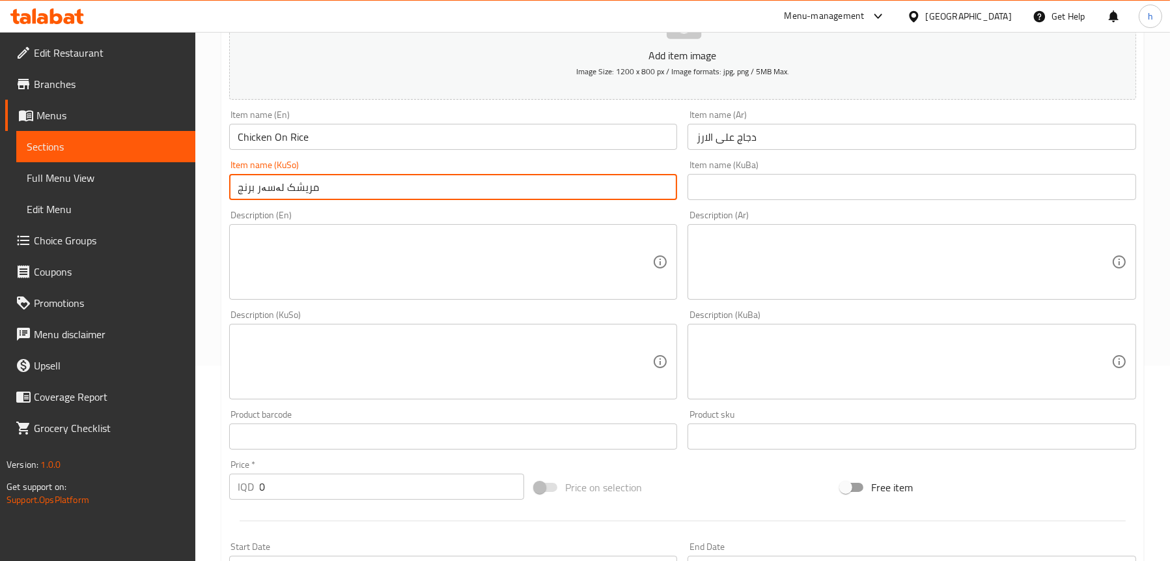
type input "مریشک لەسەر برنج"
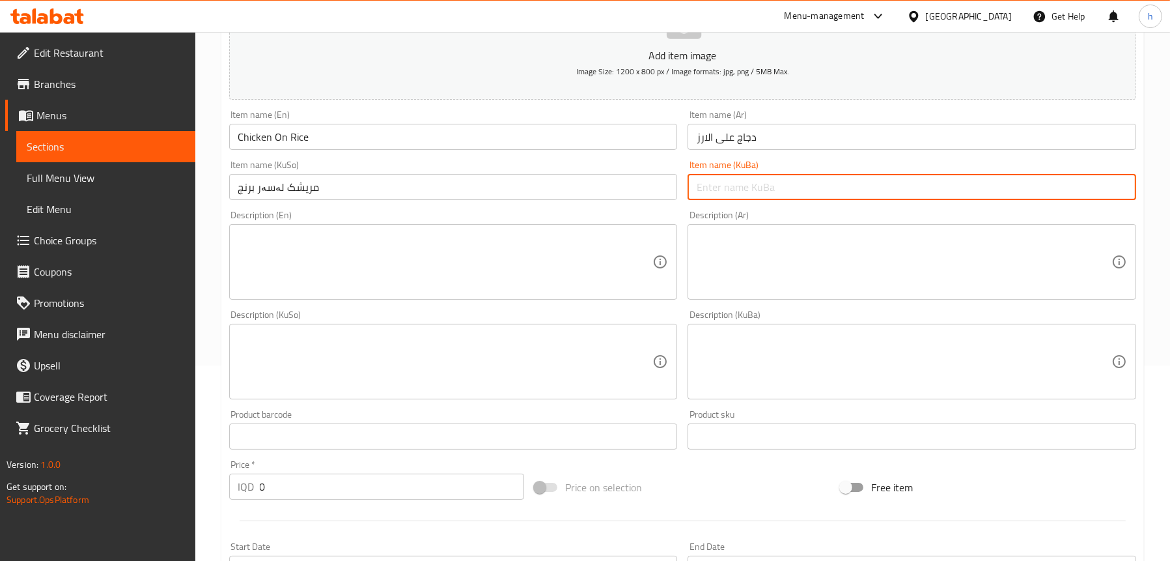
click at [761, 182] on input "text" at bounding box center [911, 187] width 449 height 26
paste input "مریشک لەسەر برنج"
type input "مریشک لەسەر برنج"
click at [374, 219] on div "Description (En) Description (En)" at bounding box center [453, 254] width 449 height 89
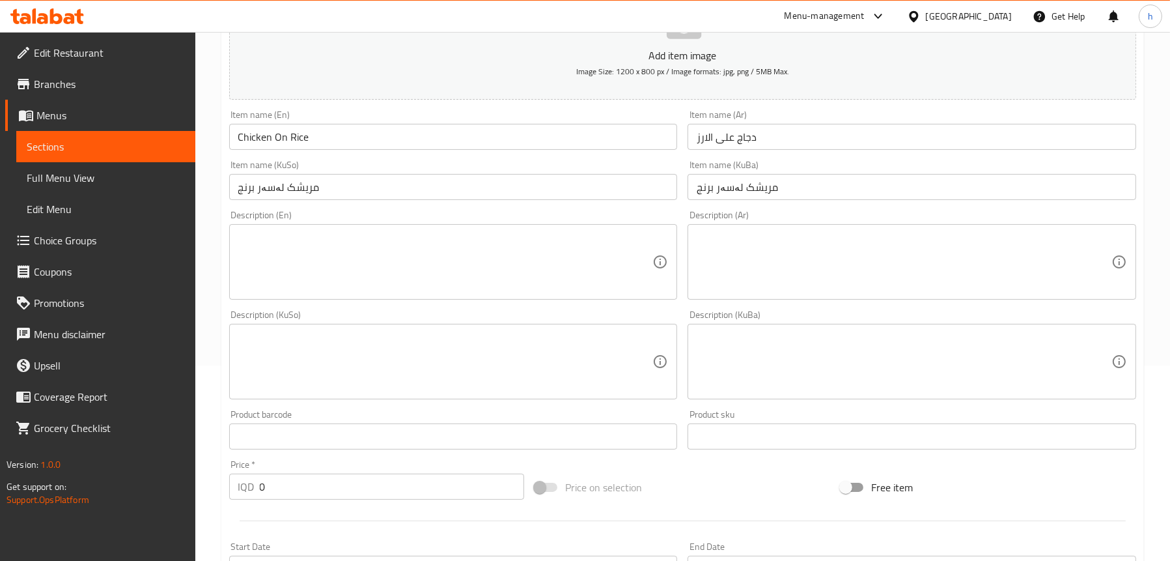
click at [370, 248] on textarea at bounding box center [445, 262] width 415 height 62
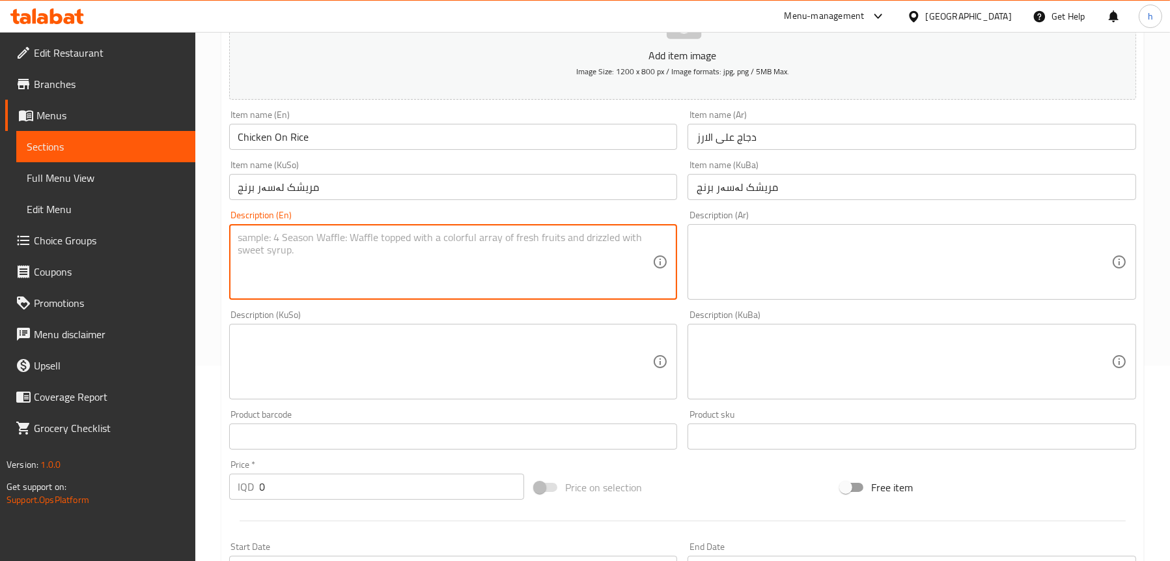
paste textarea "Grilled chicken, white rice, vegetable stuffing, served with broth and pickles"
type textarea "Grilled chicken, white rice, vegetable stuffing, served with broth and pickles"
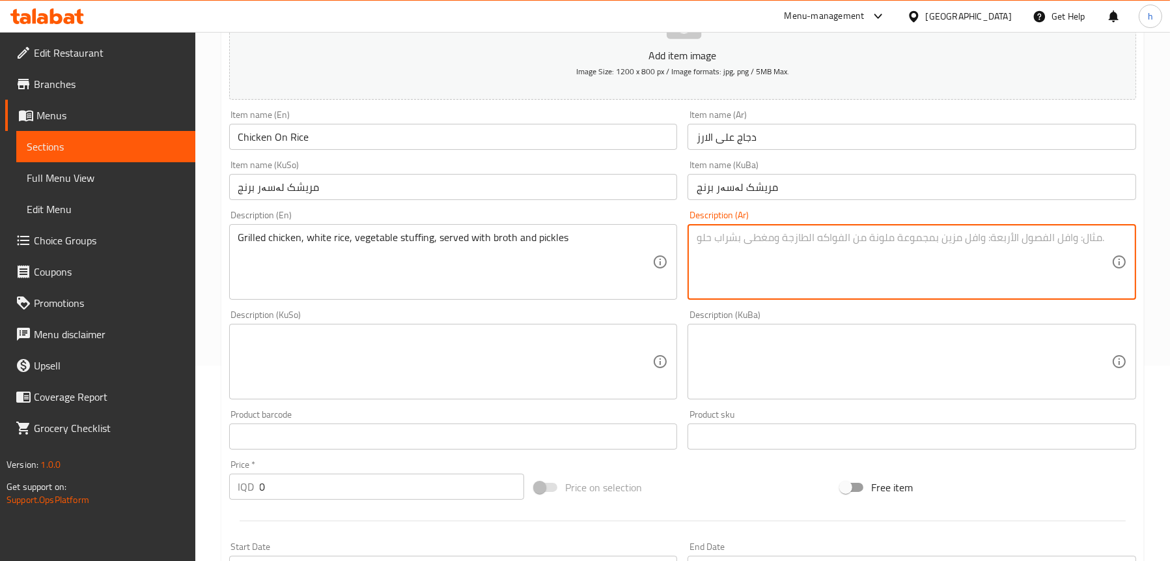
click at [758, 247] on textarea at bounding box center [904, 262] width 415 height 62
paste textarea "دجاجة مشویة، ارز ابیض، حشوة خضروات، یقدم مع مرق ومخلل"
type textarea "دجاجة مشویة، ارز ابیض، حشوة خضروات، یقدم مع مرق ومخلل"
click at [444, 339] on div "Description (KuSo)" at bounding box center [453, 362] width 449 height 76
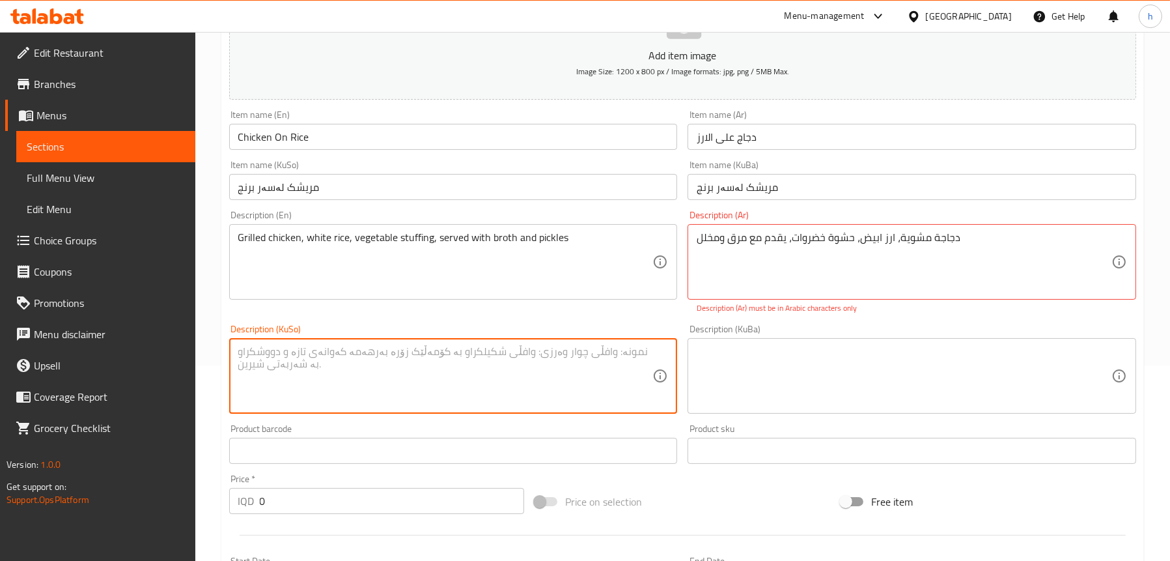
paste textarea "مریشکی برژاو، برنجی سپی، حەشوەی سەوزە، لەگەڵ شلە و ترشی پێشکەش دەکرێت"
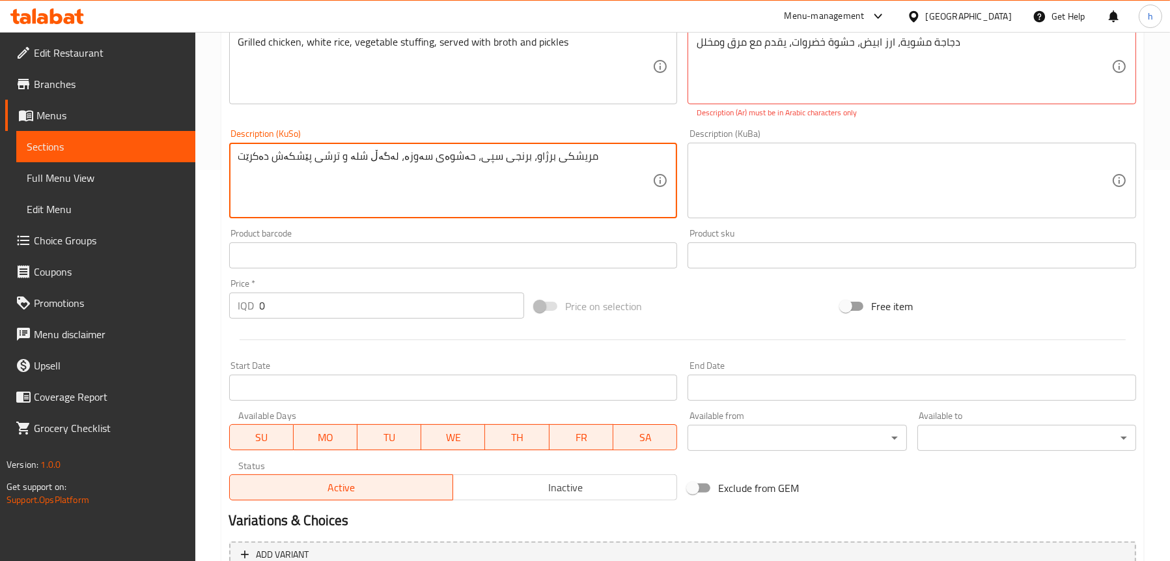
type textarea "مریشکی برژاو، برنجی سپی، حەشوەی سەوزە، لەگەڵ شلە و ترشی پێشکەش دەکرێت"
click at [298, 294] on input "0" at bounding box center [392, 305] width 265 height 26
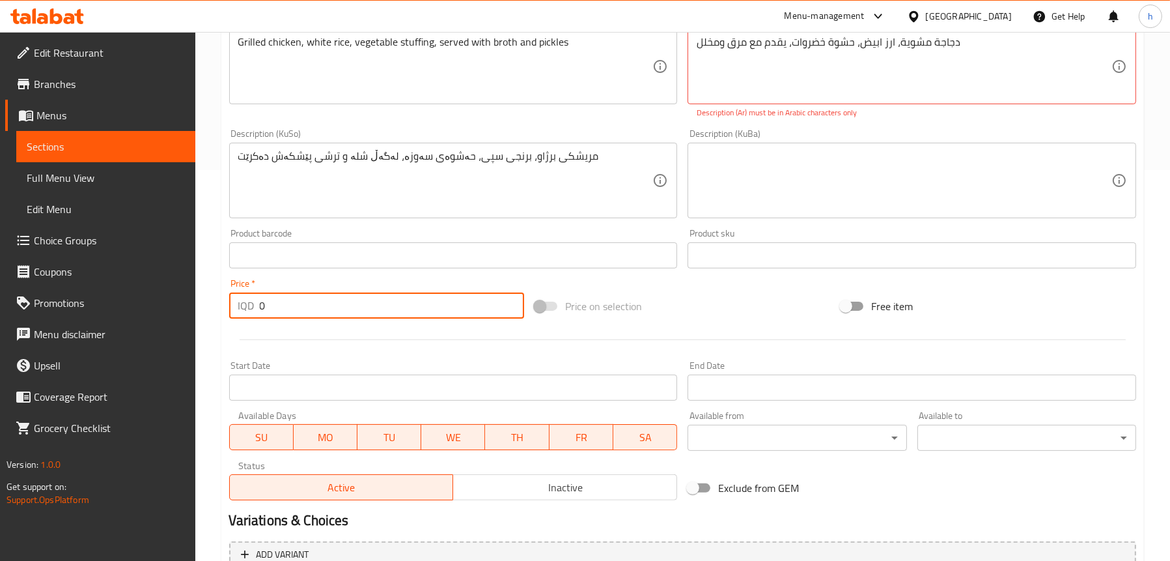
click at [298, 294] on input "0" at bounding box center [392, 305] width 265 height 26
paste input "2500"
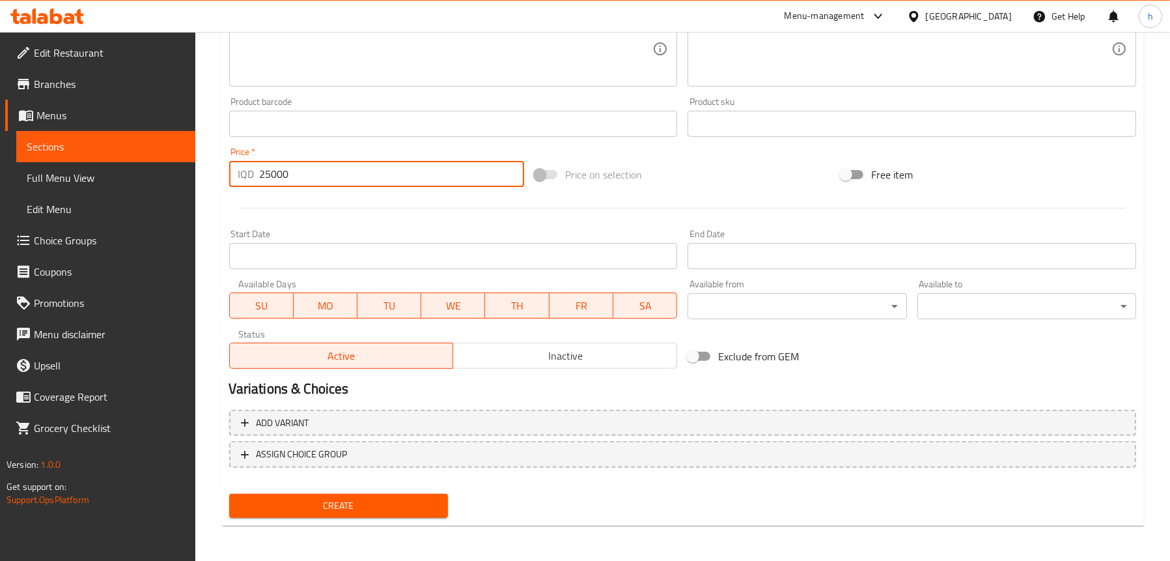
type input "25000"
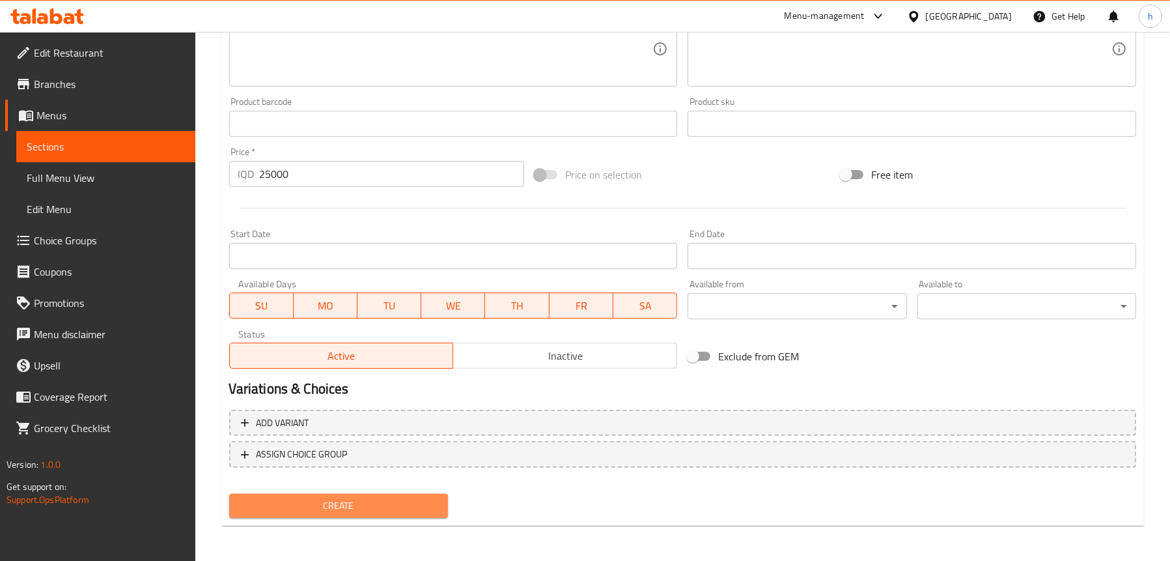
click at [357, 509] on span "Create" at bounding box center [339, 505] width 198 height 16
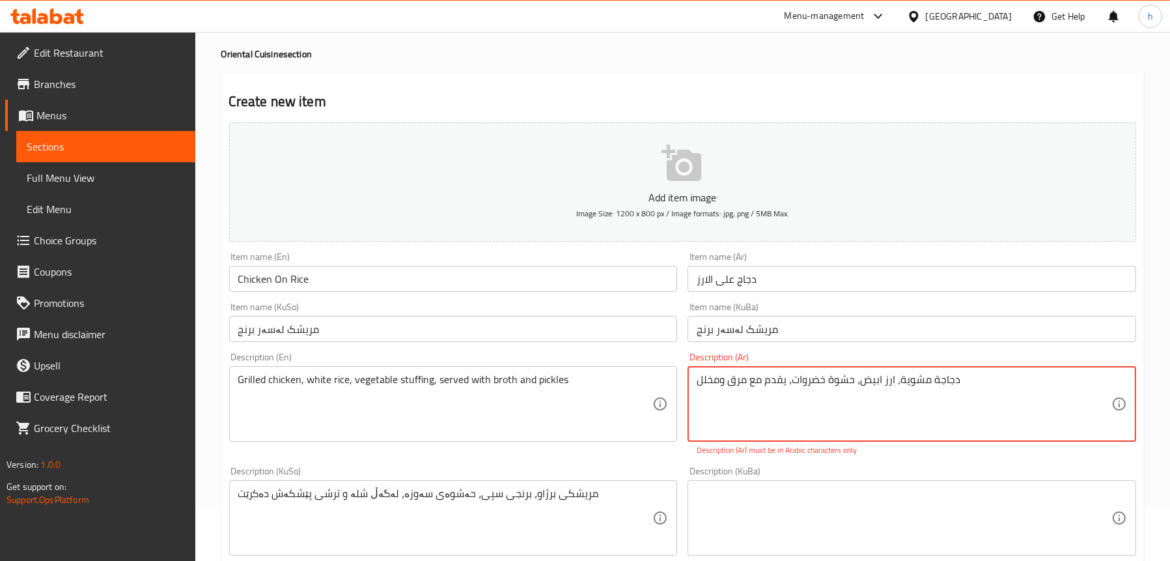
scroll to position [130, 0]
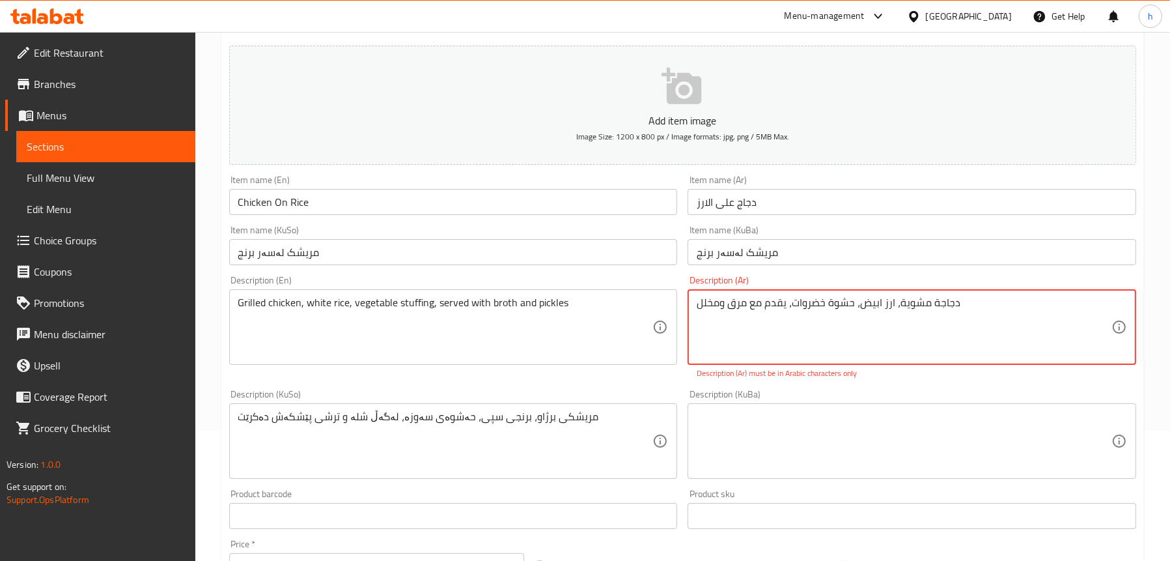
click at [890, 310] on textarea "دجاجة مشویة، ارز ابیض، حشوة خضروات، یقدم مع مرق ومخلل" at bounding box center [904, 327] width 415 height 62
click at [889, 318] on textarea "دجاجة مشویة، ارز ابیض، حشوة خضروات، یقدم مع مرق ومخلل" at bounding box center [904, 327] width 415 height 62
click at [918, 311] on textarea "دجاجة مشویة، ارز ابیض، حشوة خضروات، یقدم مع مرق ومخلل" at bounding box center [904, 327] width 415 height 62
click at [981, 308] on textarea "دجاجة مشویة، ارز ابیض، حشوة خضروات، یقدم مع مرق ومخلل" at bounding box center [904, 327] width 415 height 62
click at [922, 301] on textarea "دجاجة مشویة، ارز ابیض، حشوة خضروات، یقدم مع مرق ومخلل دجاجة مشوية، ارز ابيض، حش…" at bounding box center [904, 327] width 415 height 62
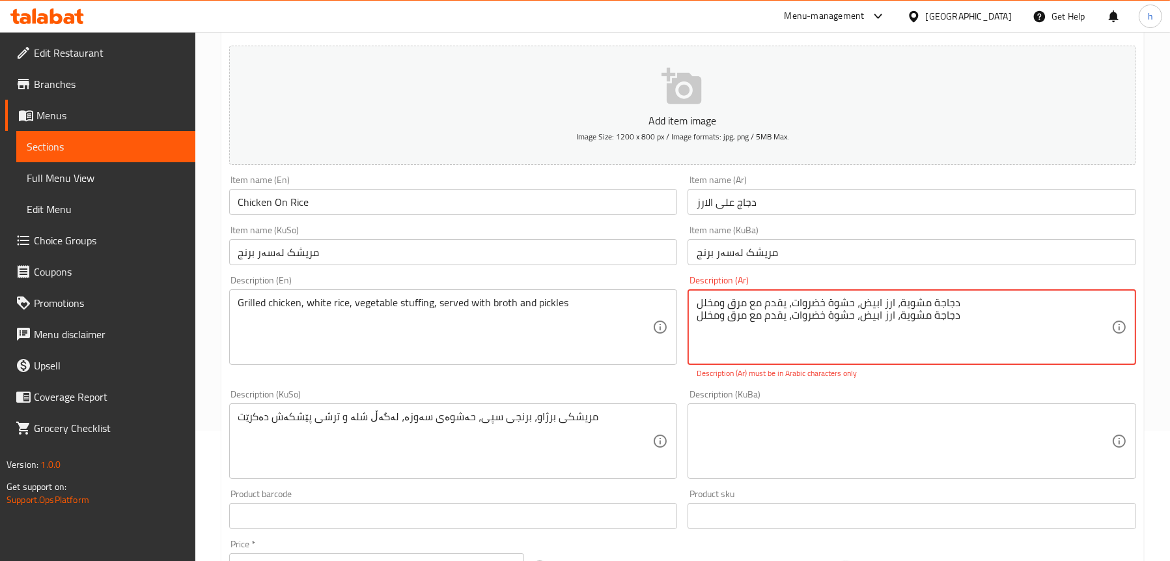
click at [922, 301] on textarea "دجاجة مشویة، ارز ابیض، حشوة خضروات، یقدم مع مرق ومخلل دجاجة مشوية، ارز ابيض، حش…" at bounding box center [904, 327] width 415 height 62
click at [870, 313] on textarea "دجاجة مشویة، ارز ابیض، حشوة خضروات، یقدم مع مرق ومخلل دجاجة مشوية، ارز ابيض، حش…" at bounding box center [904, 327] width 415 height 62
click at [868, 299] on textarea "دجاجة مشویة، ارز ابیض، حشوة خضروات، یقدم مع مرق ومخلل دجاجة مشوية، ارز ابيض، حش…" at bounding box center [904, 327] width 415 height 62
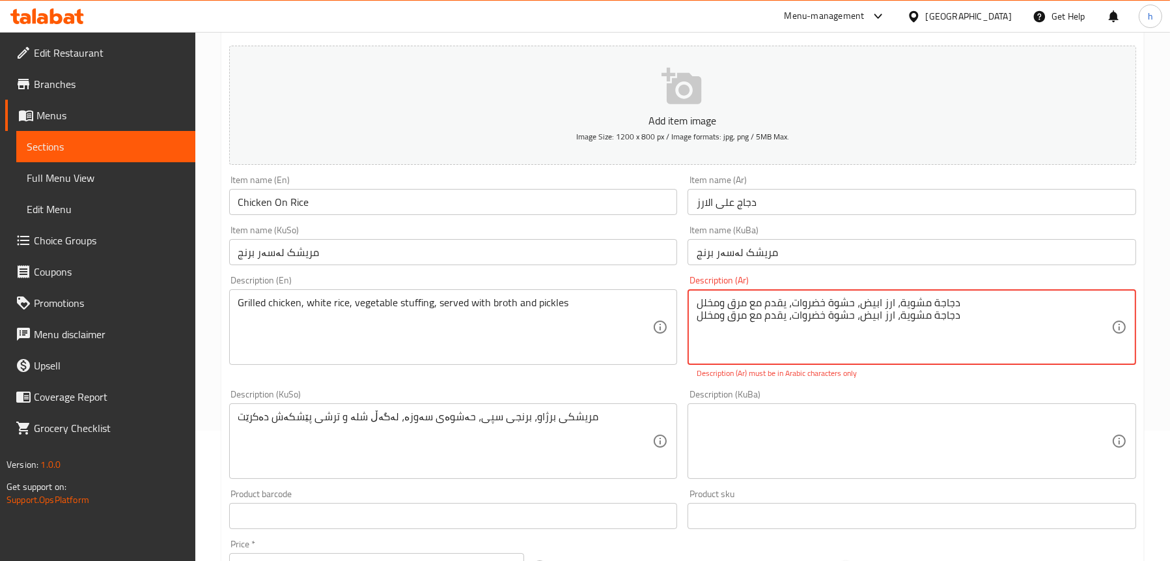
click at [868, 299] on textarea "دجاجة مشویة، ارز ابیض، حشوة خضروات، یقدم مع مرق ومخلل دجاجة مشوية، ارز ابيض، حش…" at bounding box center [904, 327] width 415 height 62
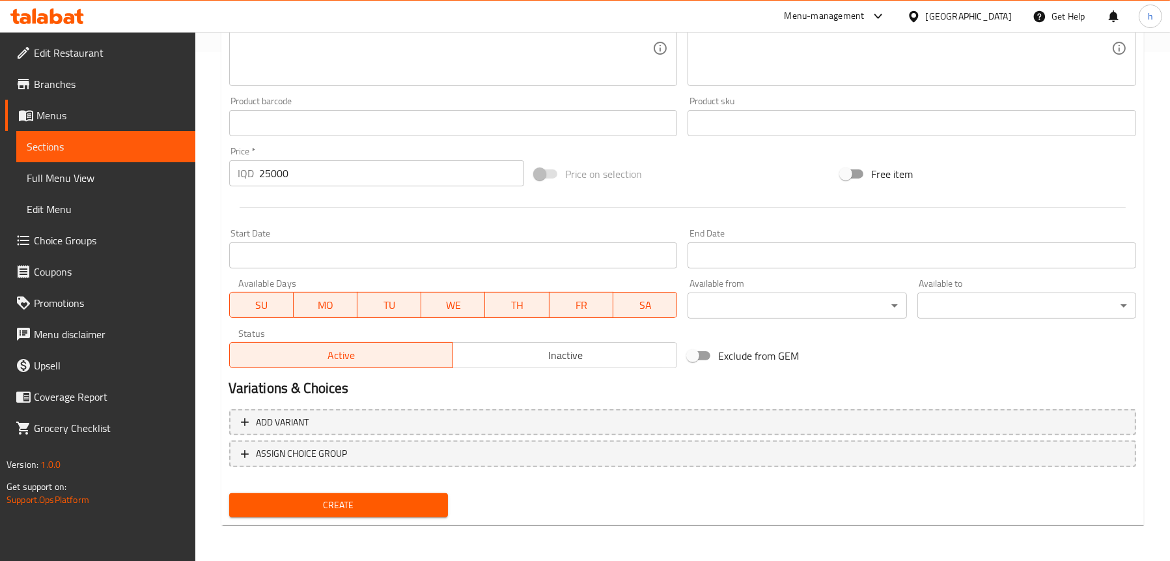
type textarea "دجاجة مشوية، ارز ابيض، حشوة خضروات، يقدم مع مرق ومخلل"
drag, startPoint x: 353, startPoint y: 500, endPoint x: 406, endPoint y: 424, distance: 92.6
click at [354, 500] on span "Create" at bounding box center [339, 505] width 198 height 16
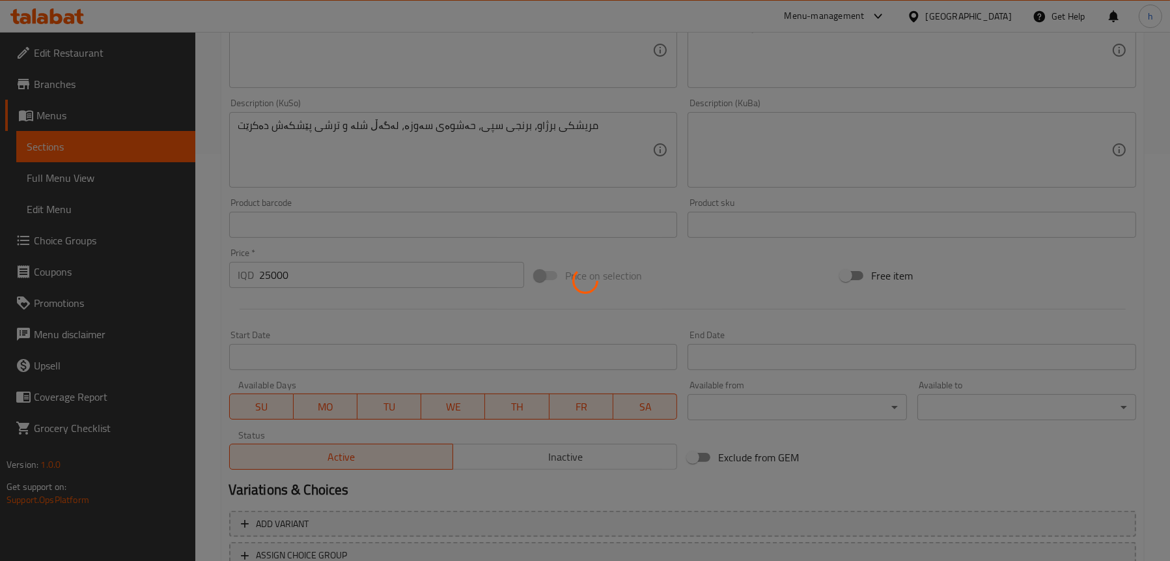
scroll to position [248, 0]
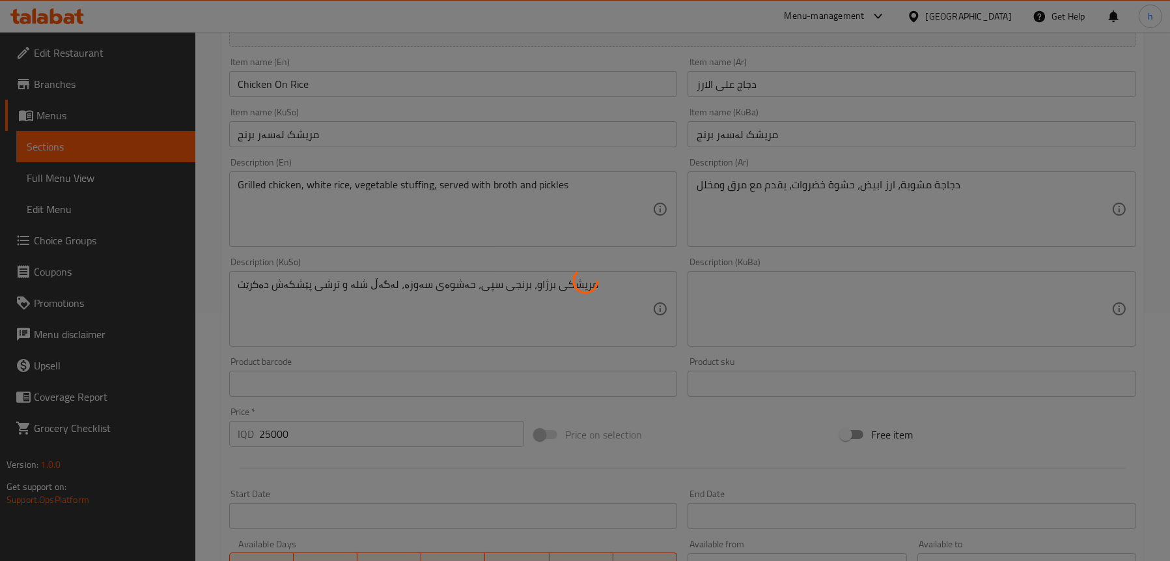
type input "0"
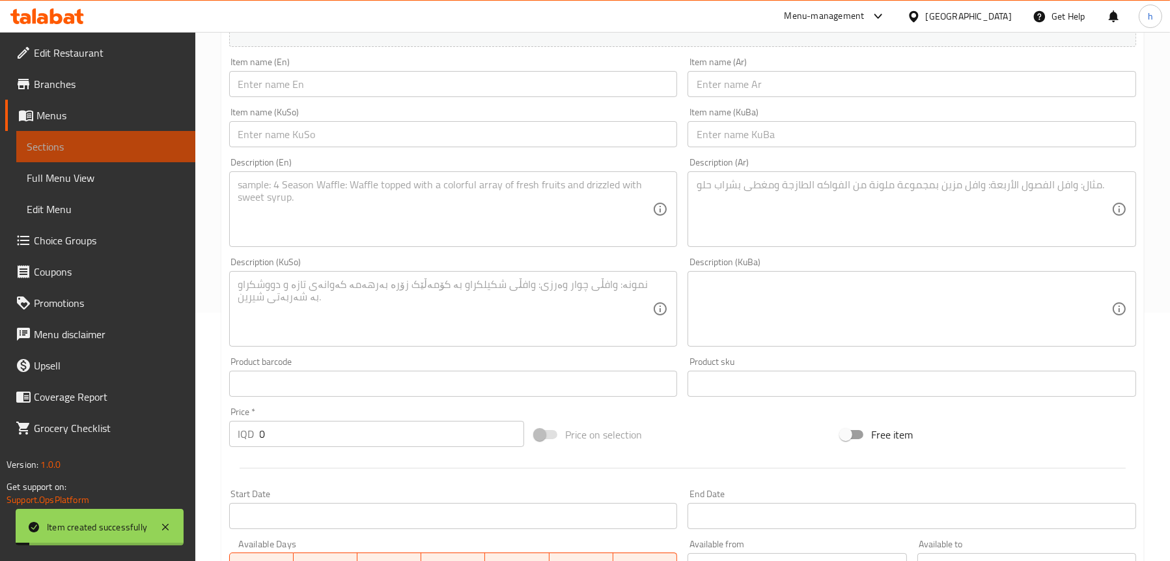
click at [120, 141] on span "Sections" at bounding box center [106, 147] width 158 height 16
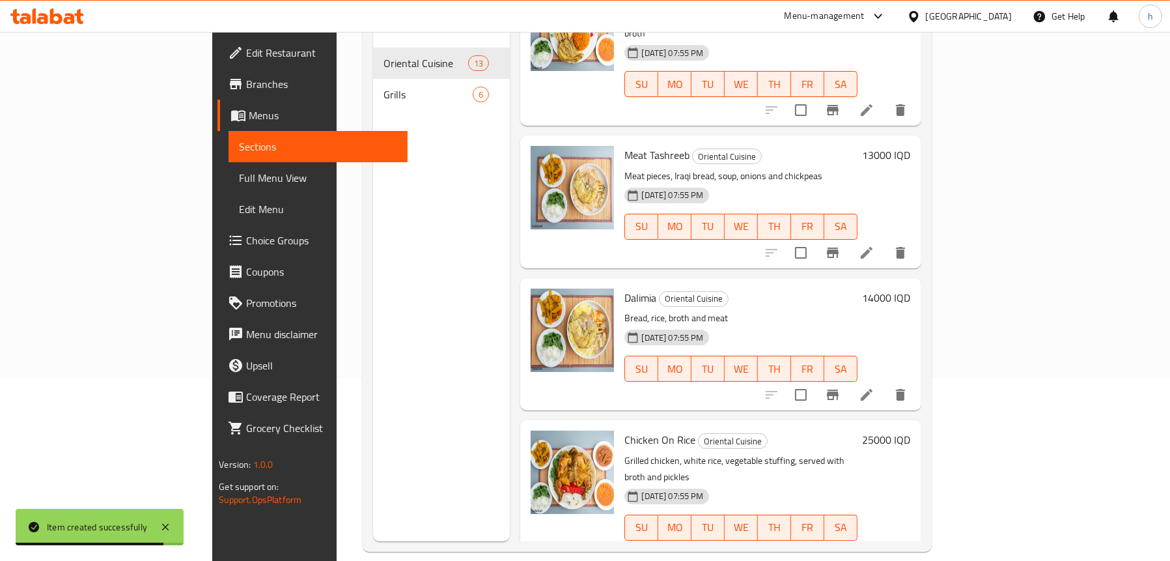
scroll to position [260, 0]
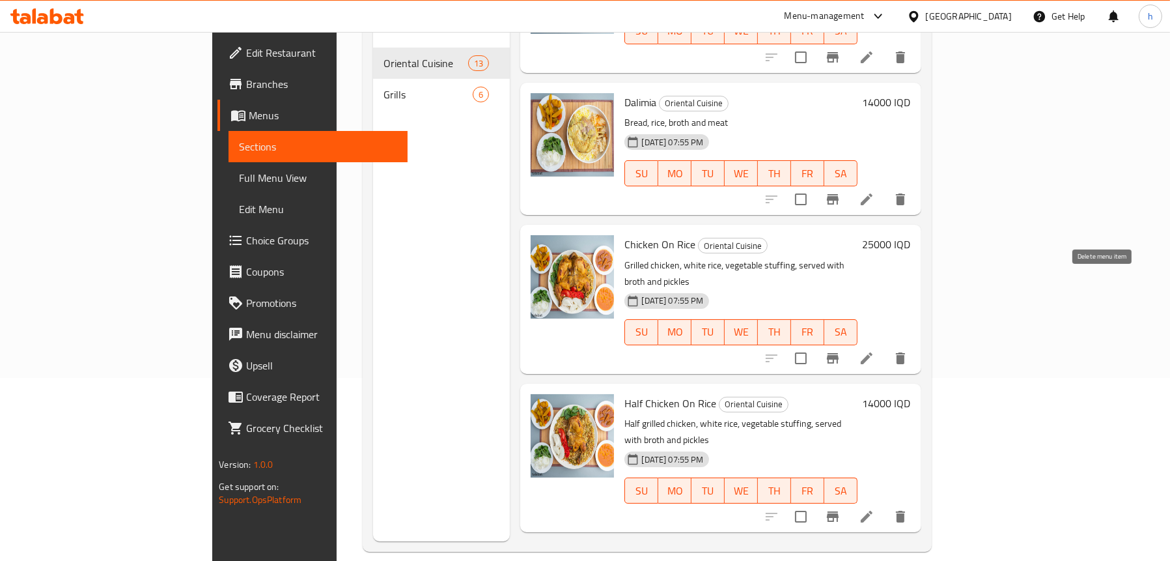
click at [905, 352] on icon "delete" at bounding box center [900, 358] width 9 height 12
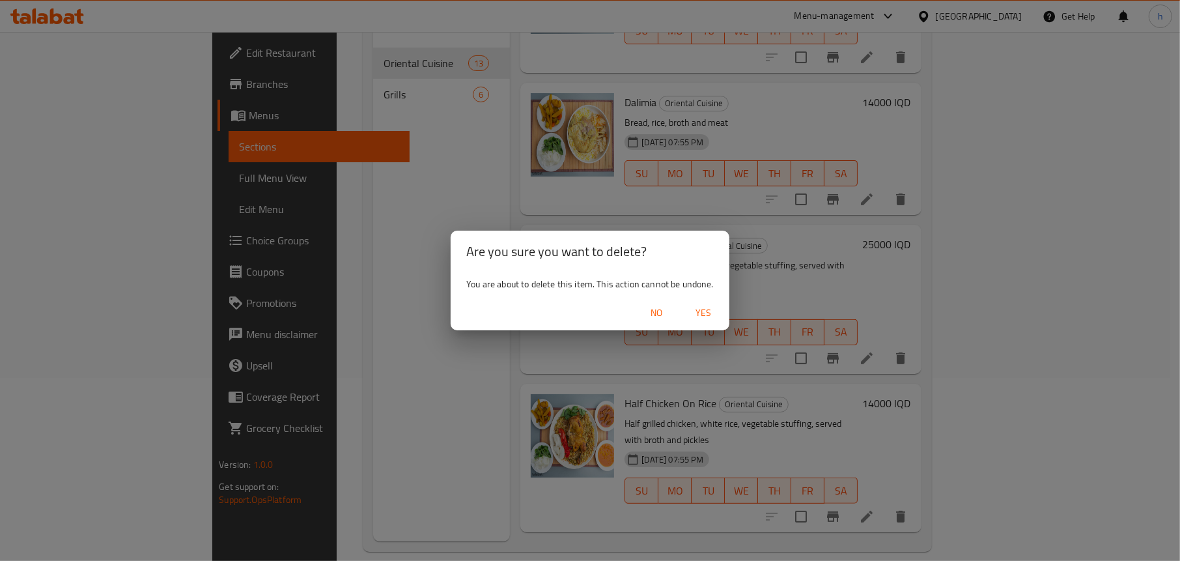
click at [713, 311] on span "Yes" at bounding box center [702, 313] width 31 height 16
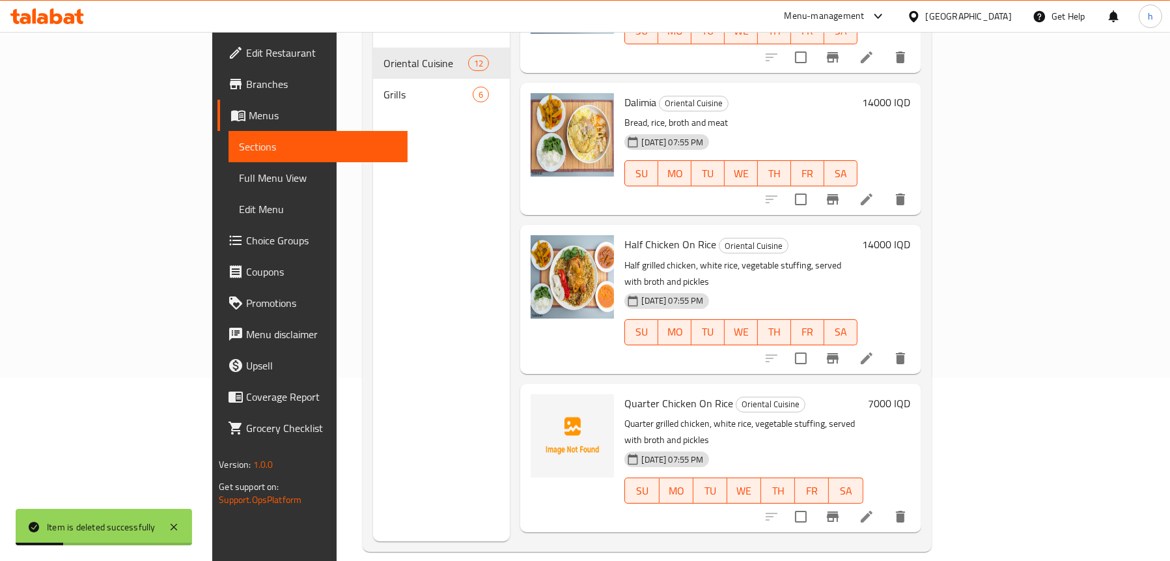
click at [872, 352] on icon at bounding box center [867, 358] width 12 height 12
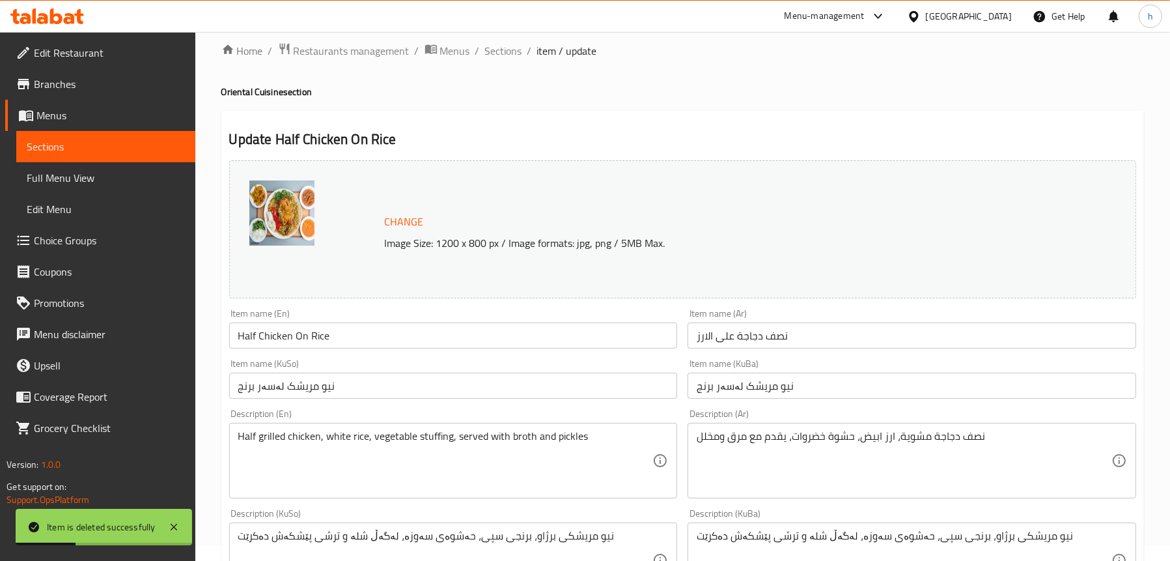
scroll to position [130, 0]
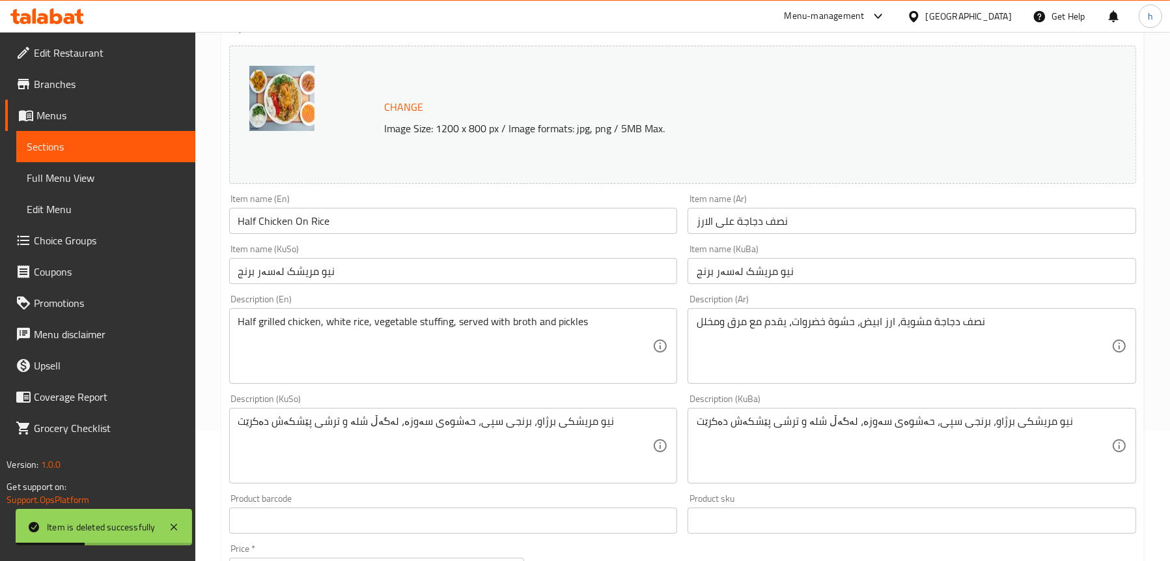
click at [316, 223] on input "Half Chicken On Rice" at bounding box center [453, 221] width 449 height 26
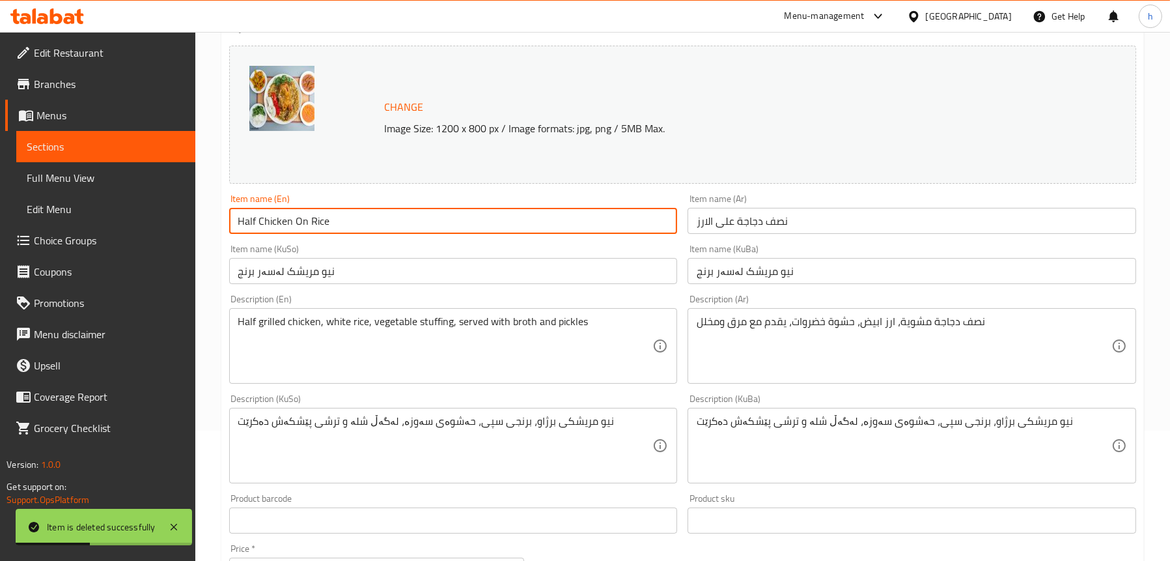
click at [316, 223] on input "Half Chicken On Rice" at bounding box center [453, 221] width 449 height 26
click at [314, 280] on input "نیو مریشک لەسەر برنج" at bounding box center [453, 271] width 449 height 26
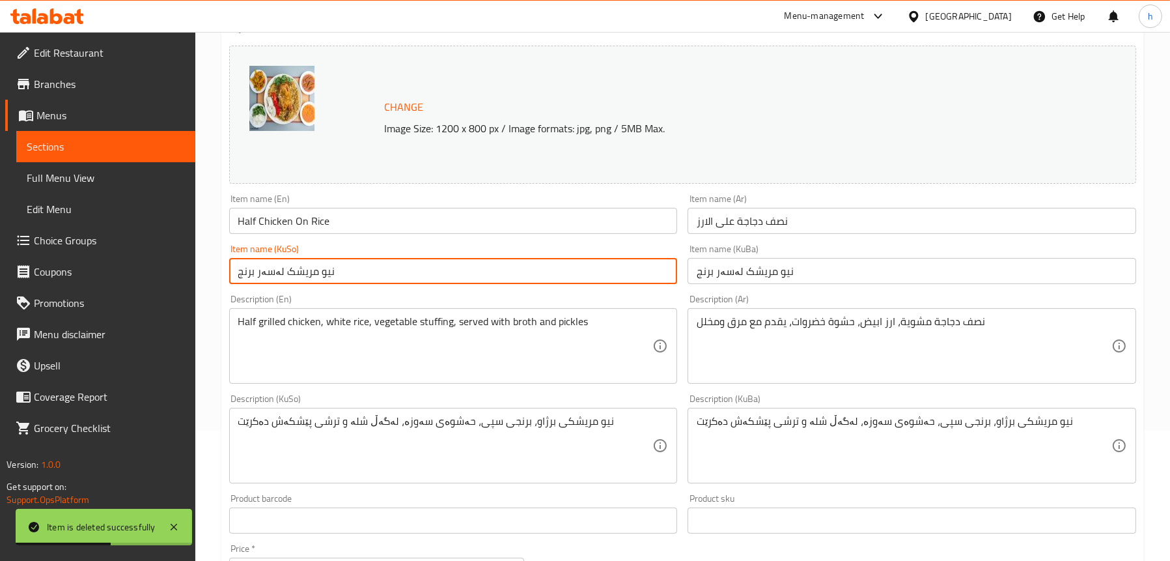
click at [314, 280] on input "نیو مریشک لەسەر برنج" at bounding box center [453, 271] width 449 height 26
click at [314, 279] on input "نیو مریشک لەسەر برنج" at bounding box center [453, 271] width 449 height 26
click at [739, 223] on input "نصف دجاجة على الارز" at bounding box center [911, 221] width 449 height 26
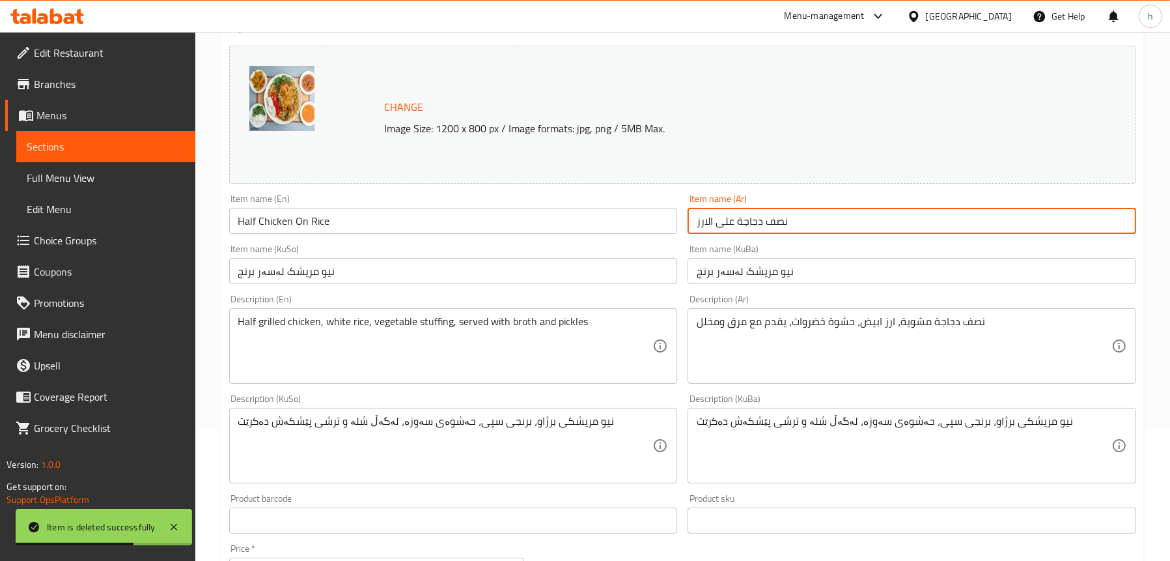
click at [739, 223] on input "نصف دجاجة على الارز" at bounding box center [911, 221] width 449 height 26
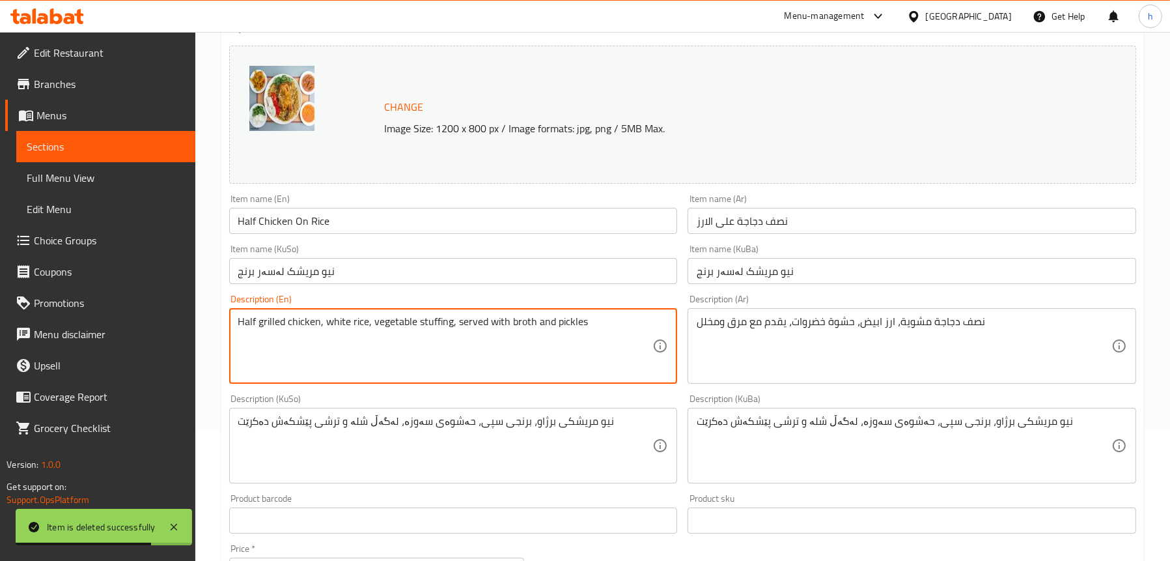
click at [411, 337] on textarea "Half grilled chicken, white rice, vegetable stuffing, served with broth and pic…" at bounding box center [445, 346] width 415 height 62
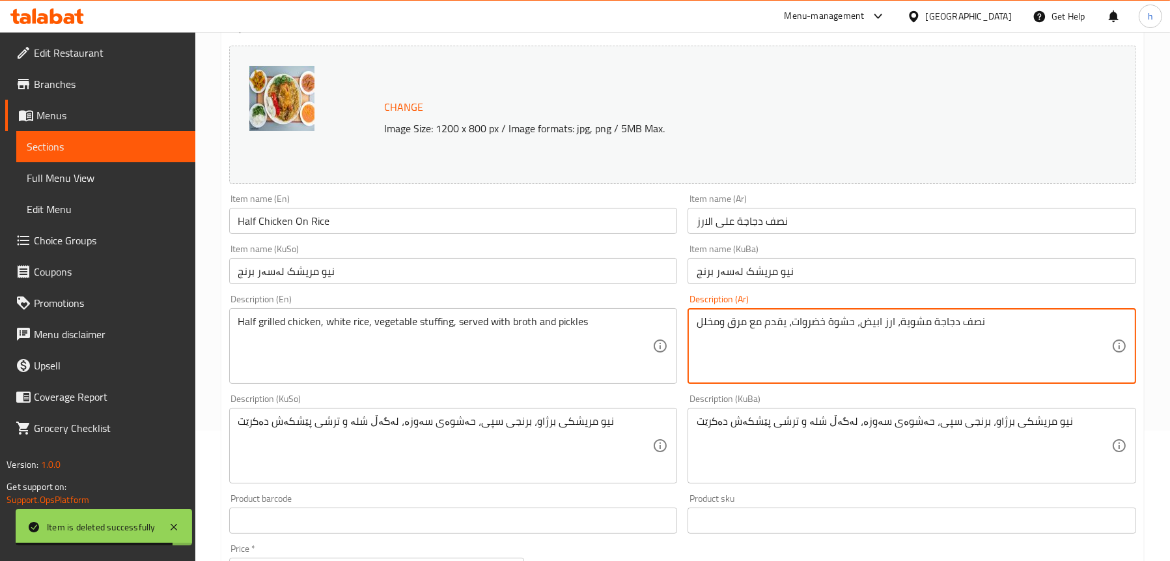
click at [747, 327] on textarea "نصف دجاجة مشویة، ارز ابیض، حشوة خضروات، یقدم مع مرق ومخلل" at bounding box center [904, 346] width 415 height 62
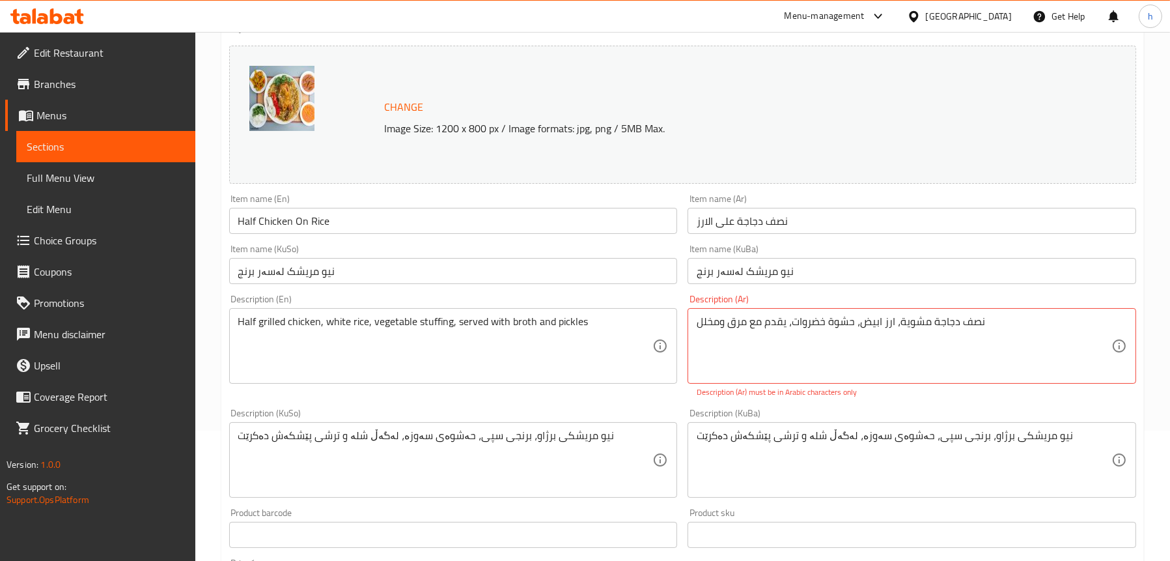
click at [376, 419] on div "Description (KuSo) نیو مریشکی برژاو، برنجی سپی، حەشوەی سەوزە، لەگەڵ شلە و ترشی …" at bounding box center [453, 452] width 449 height 89
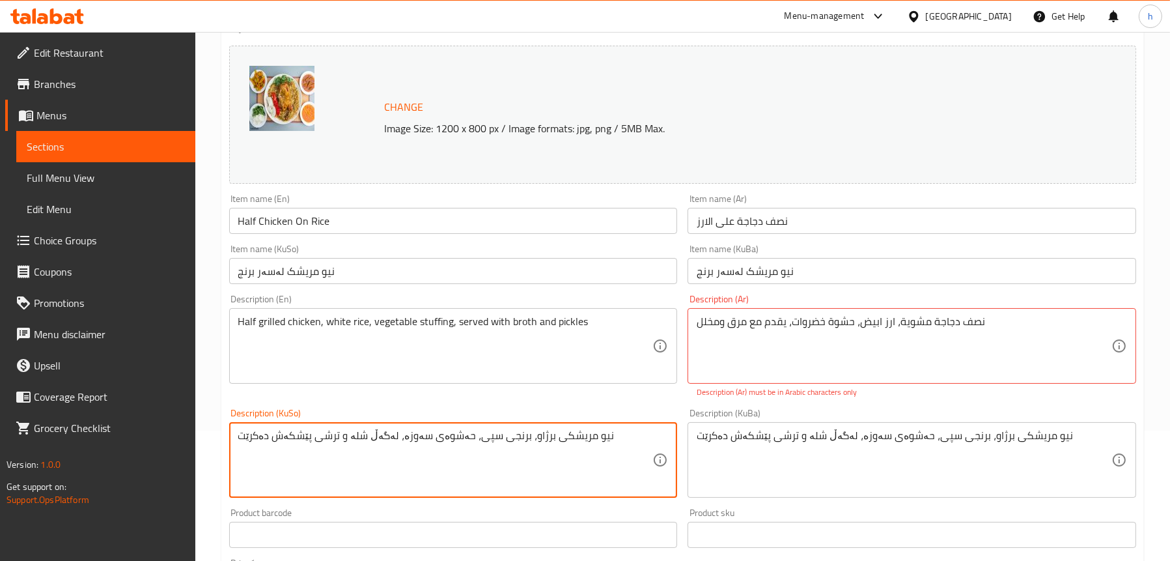
click at [368, 437] on textarea "نیو مریشکی برژاو، برنجی سپی، حەشوەی سەوزە، لەگەڵ شلە و ترشی پێشکەش دەکرێت" at bounding box center [445, 460] width 415 height 62
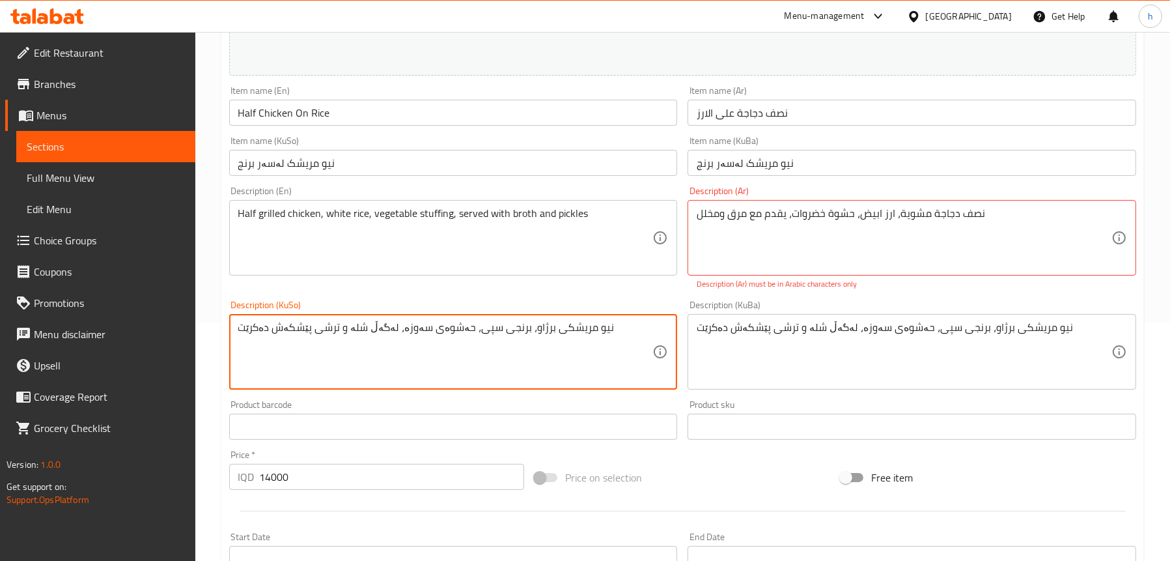
scroll to position [391, 0]
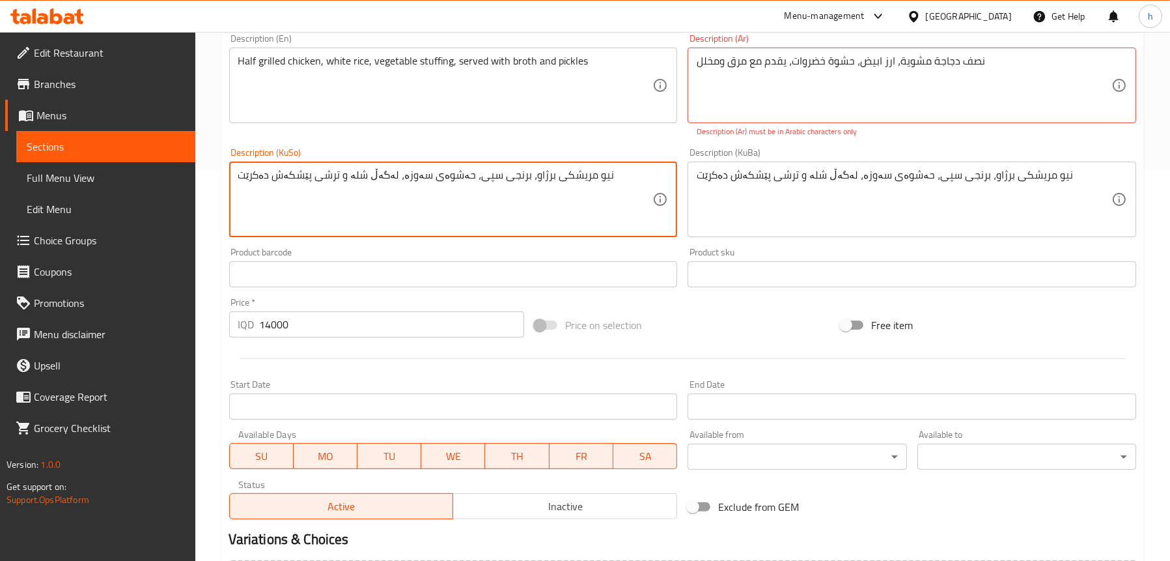
click at [276, 327] on input "14000" at bounding box center [392, 324] width 265 height 26
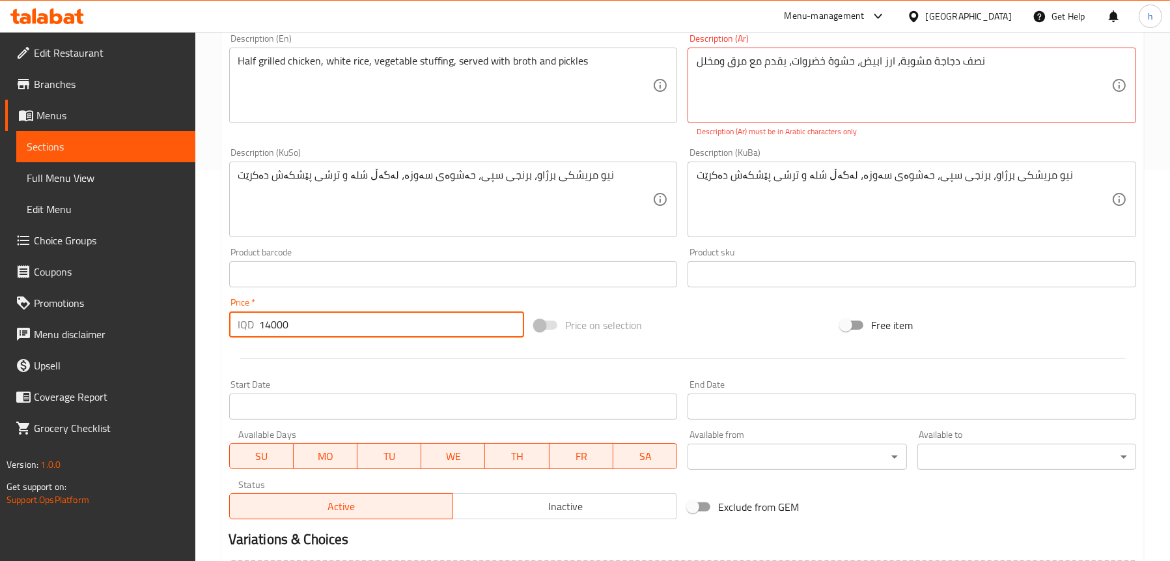
click at [276, 327] on input "14000" at bounding box center [392, 324] width 265 height 26
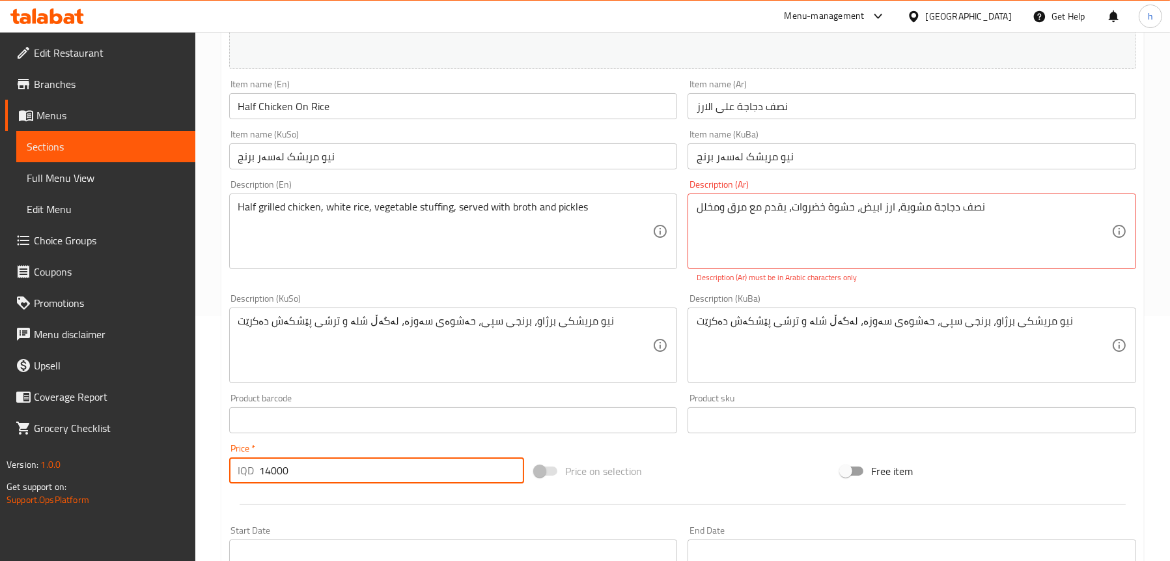
scroll to position [130, 0]
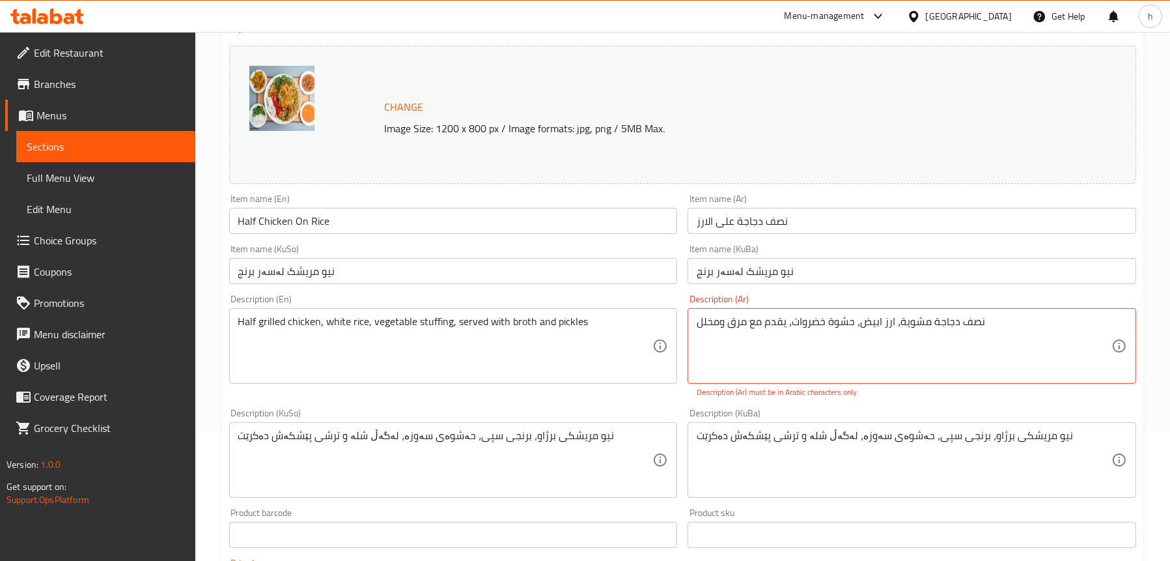
click at [72, 135] on link "Sections" at bounding box center [105, 146] width 179 height 31
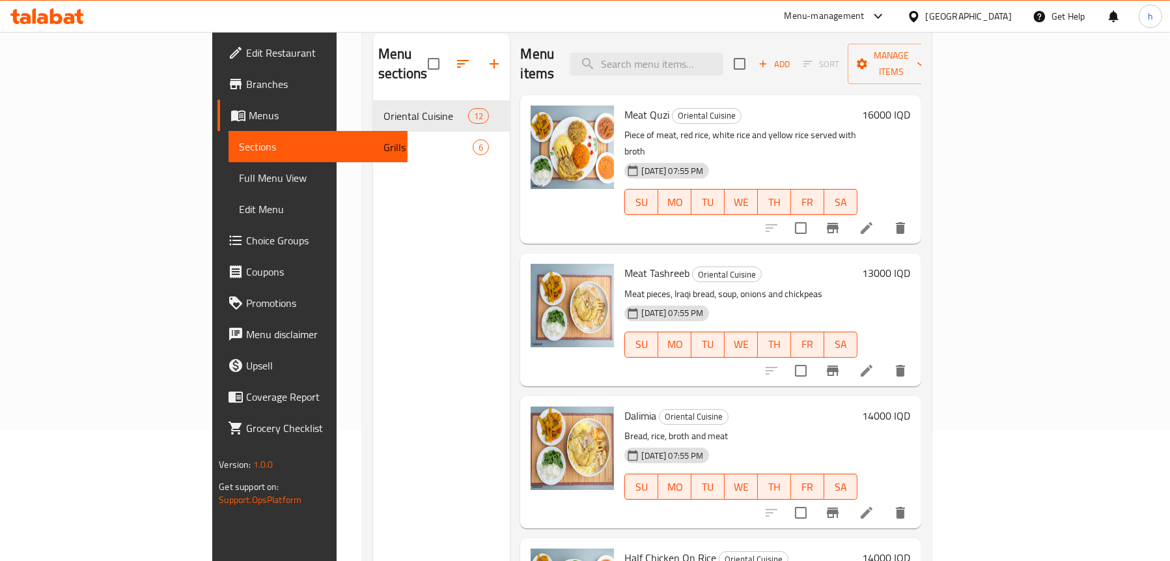
click at [239, 149] on span "Sections" at bounding box center [318, 147] width 158 height 16
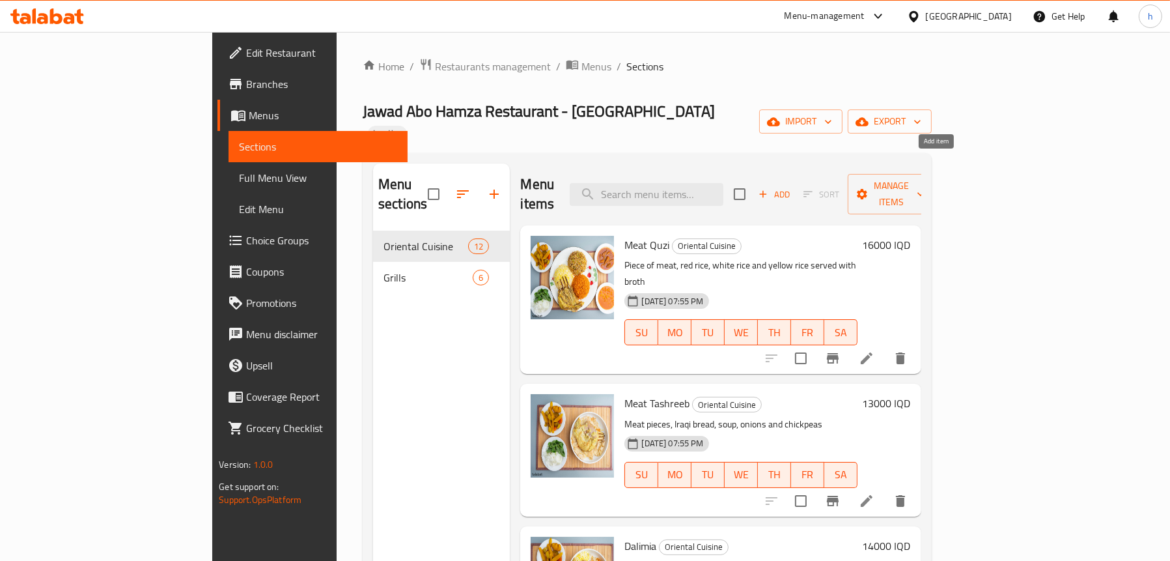
click at [769, 188] on icon "button" at bounding box center [763, 194] width 12 height 12
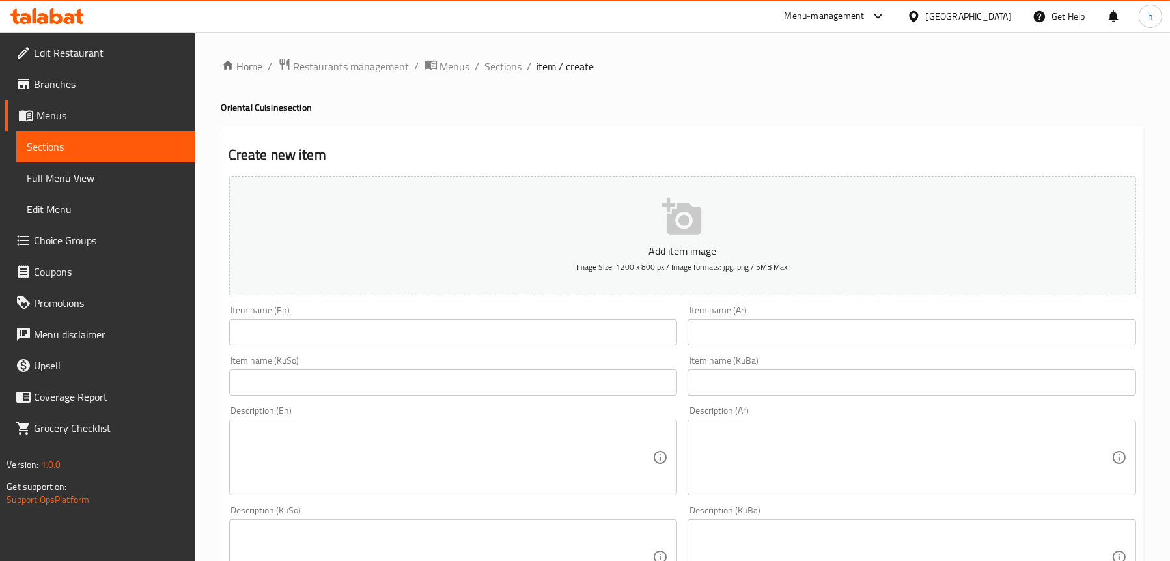
click at [410, 332] on input "text" at bounding box center [453, 332] width 449 height 26
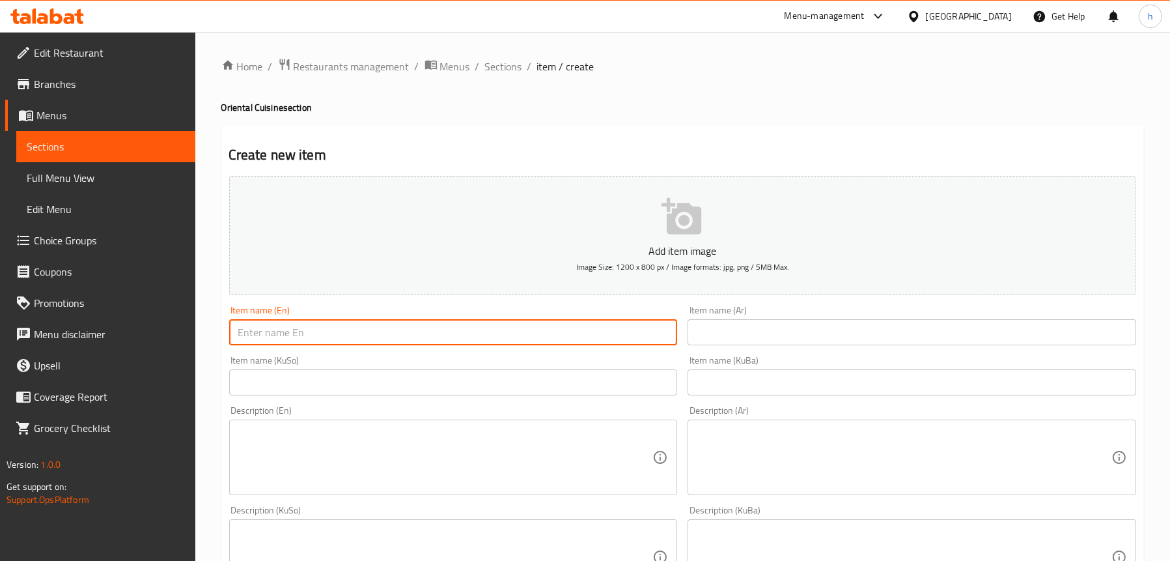
paste input "Half Chicken On Rice"
type input "Half Chicken On Rice"
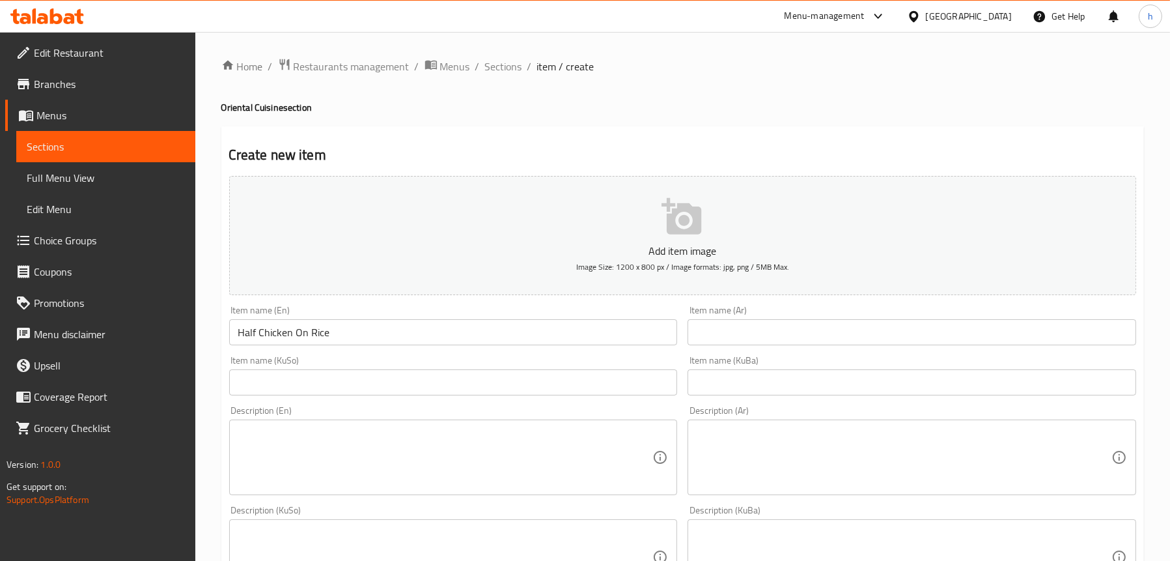
click at [786, 318] on div "Item name (Ar) Item name (Ar)" at bounding box center [911, 325] width 449 height 40
click at [785, 327] on input "text" at bounding box center [911, 332] width 449 height 26
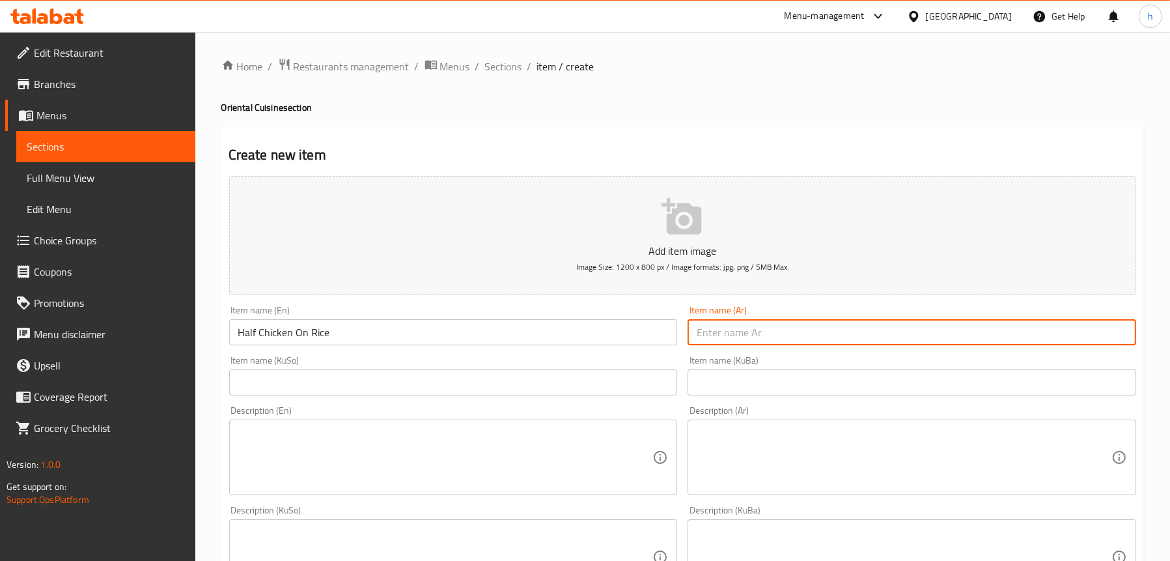
paste input "نصف دجاجة على الارز"
type input "نصف دجاجة على الارز"
click at [434, 376] on input "text" at bounding box center [453, 382] width 449 height 26
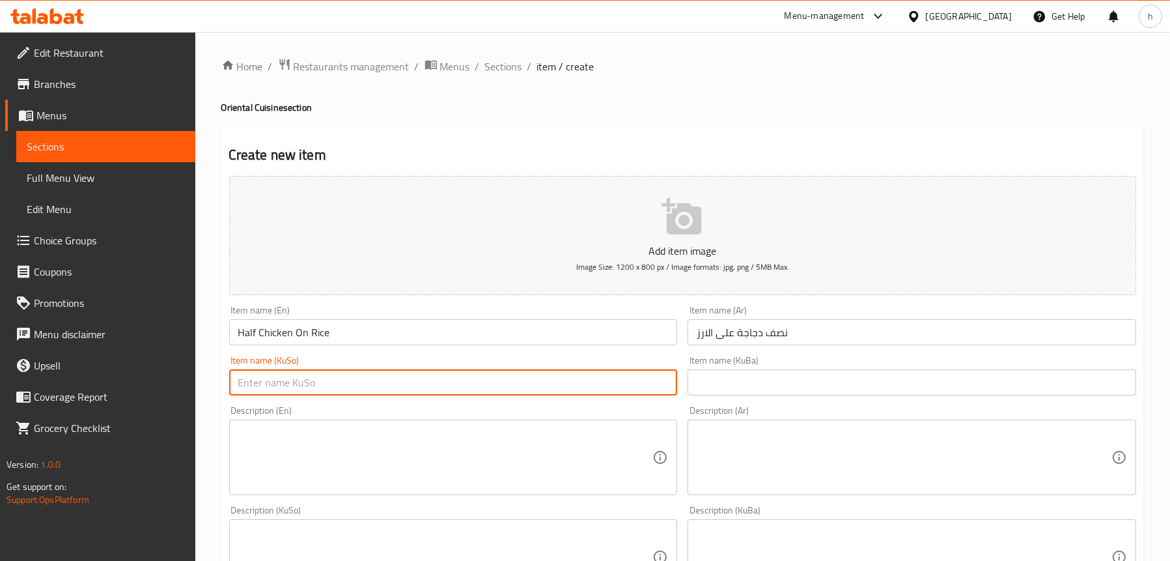
paste input "نیو مریشک لەسەر برنج"
type input "نیو مریشک لەسەر برنج"
click at [723, 376] on input "text" at bounding box center [911, 382] width 449 height 26
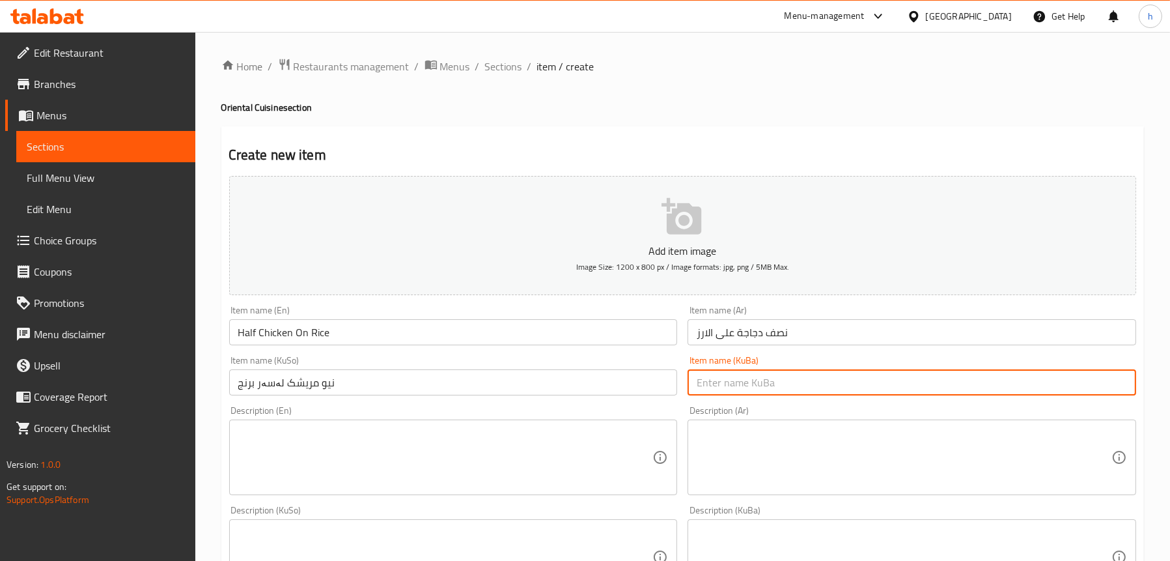
paste input "نیو مریشک لەسەر برنج"
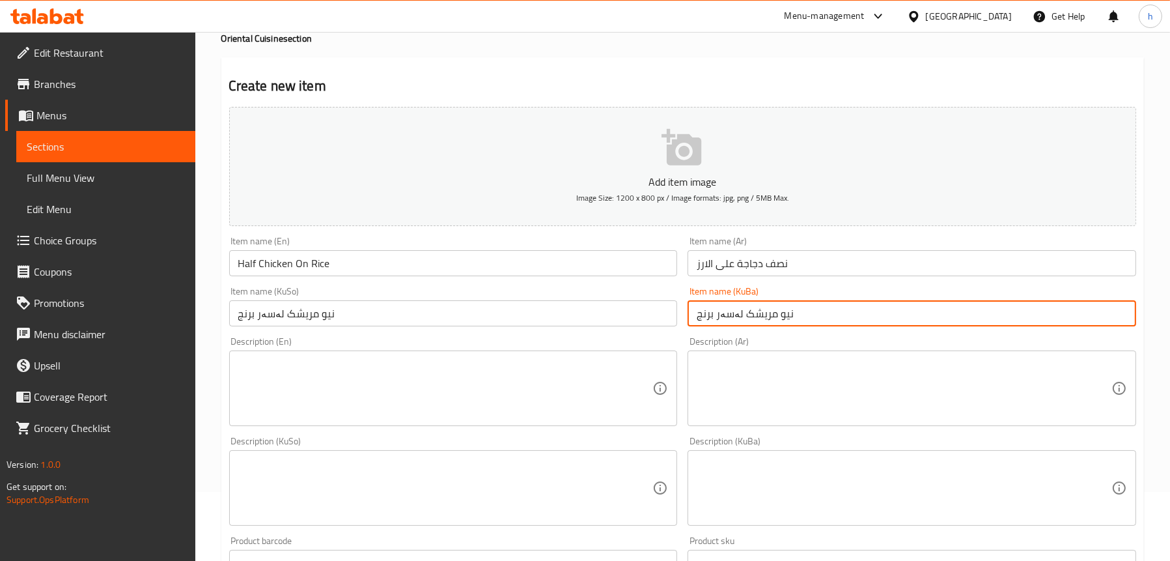
scroll to position [130, 0]
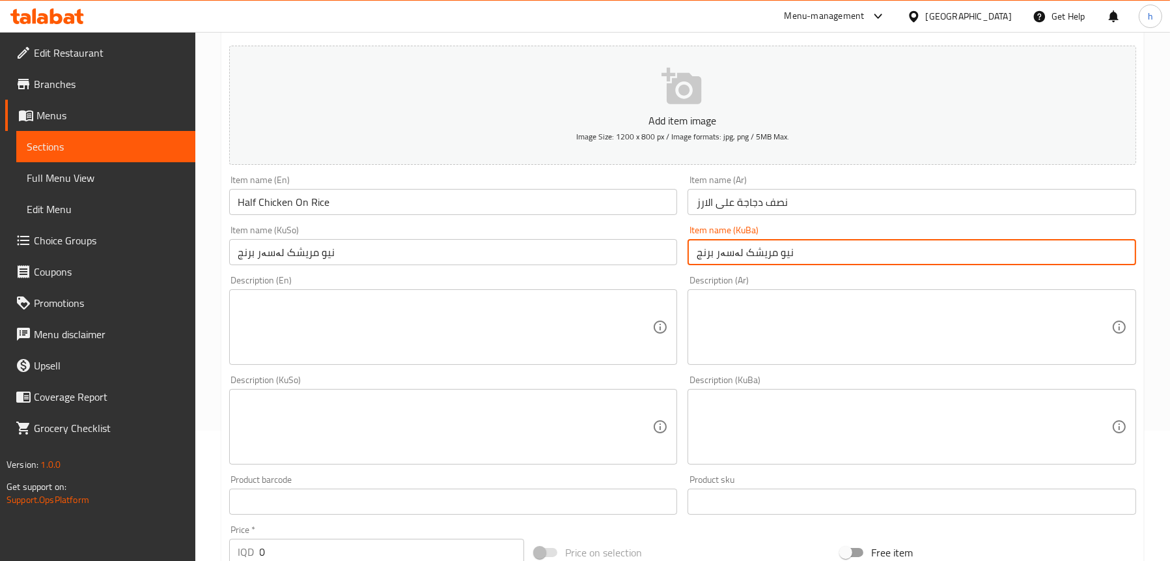
type input "نیو مریشک لەسەر برنج"
click at [347, 302] on textarea at bounding box center [445, 327] width 415 height 62
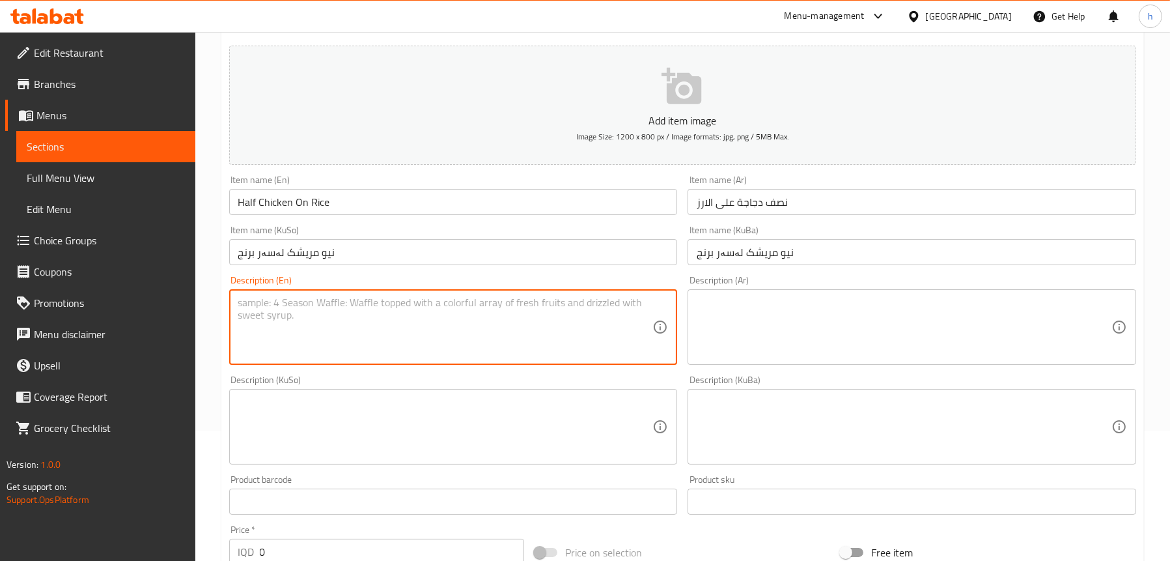
paste textarea "Half grilled chicken, white rice, vegetable stuffing, served with broth and pic…"
type textarea "Half grilled chicken, white rice, vegetable stuffing, served with broth and pic…"
click at [836, 314] on textarea at bounding box center [904, 327] width 415 height 62
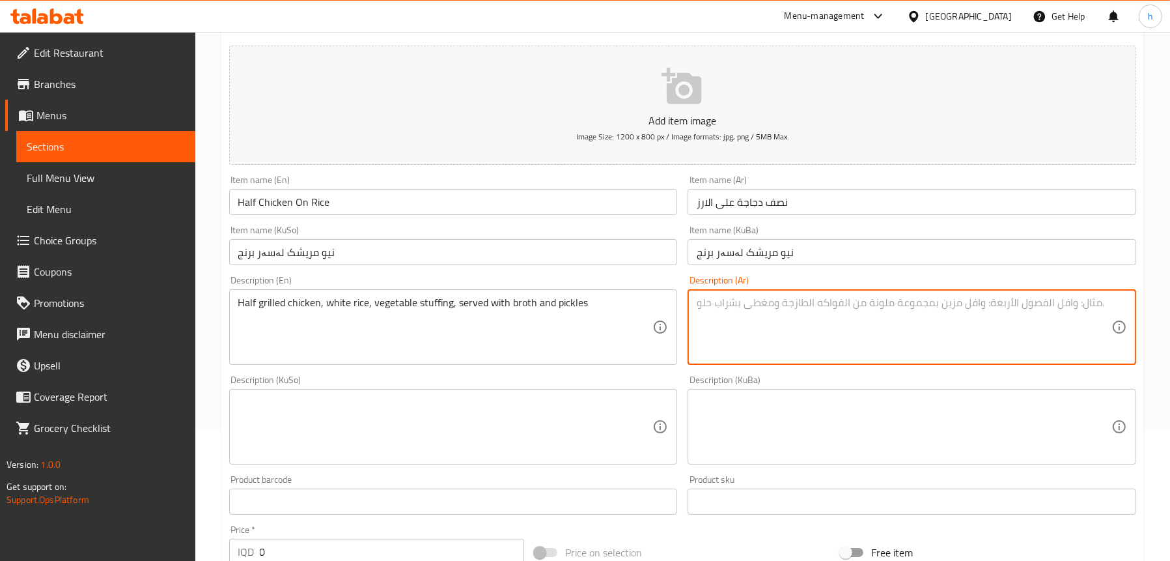
paste textarea "نصف دجاجة مشویة، ارز ابیض، حشوة خضروات، یقدم مع مرق ومخلل"
type textarea "نصف دجاجة مشویة، ارز ابیض، حشوة خضروات، یقدم مع مرق ومخلل"
click at [476, 391] on div "Description (KuSo) Description (KuSo)" at bounding box center [453, 419] width 449 height 89
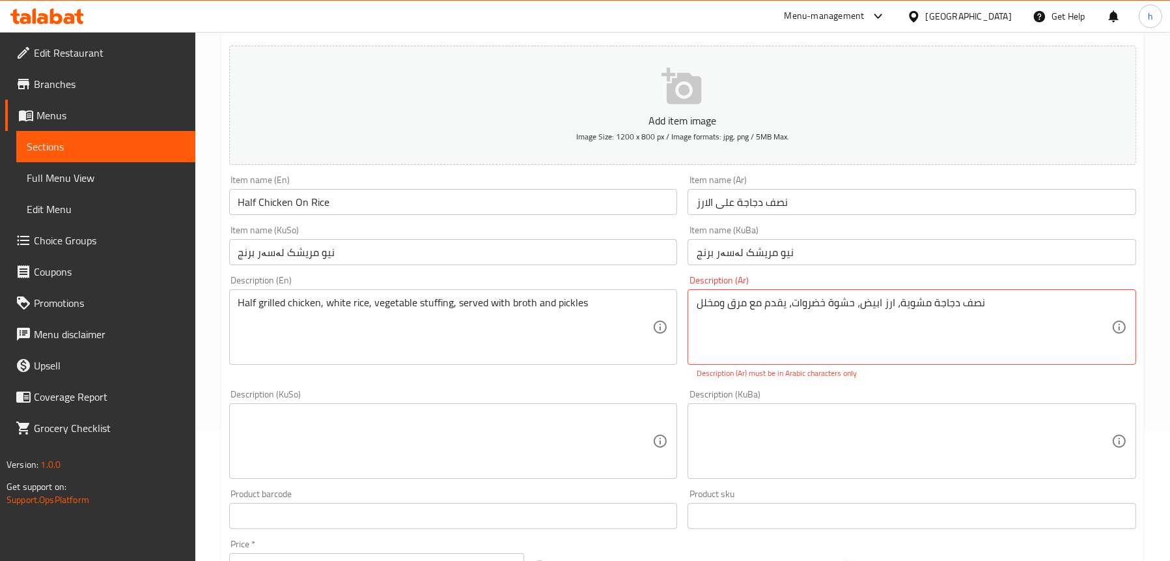
click at [455, 415] on textarea at bounding box center [445, 441] width 415 height 62
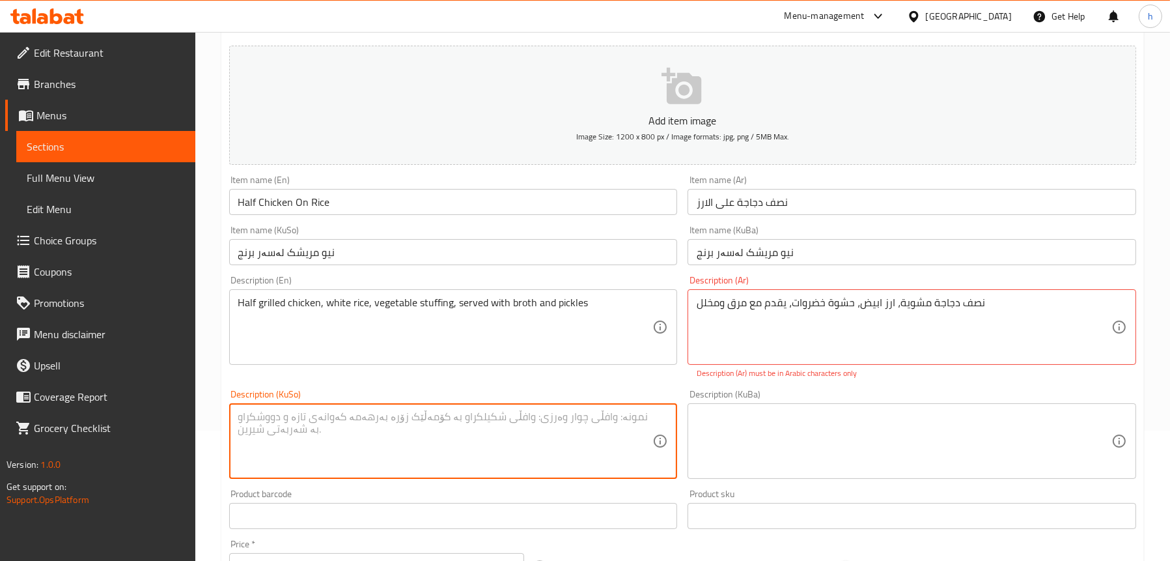
paste textarea "نیو مریشکی برژاو، برنجی سپی، حەشوەی سەوزە، لەگەڵ شلە و ترشی پێشکەش دەکرێت"
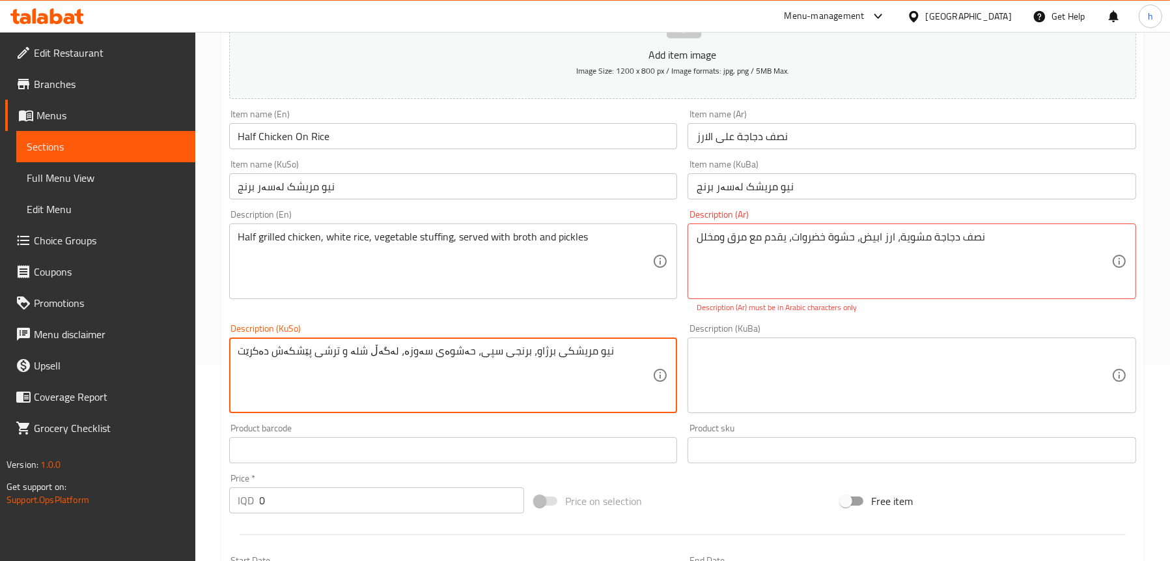
scroll to position [326, 0]
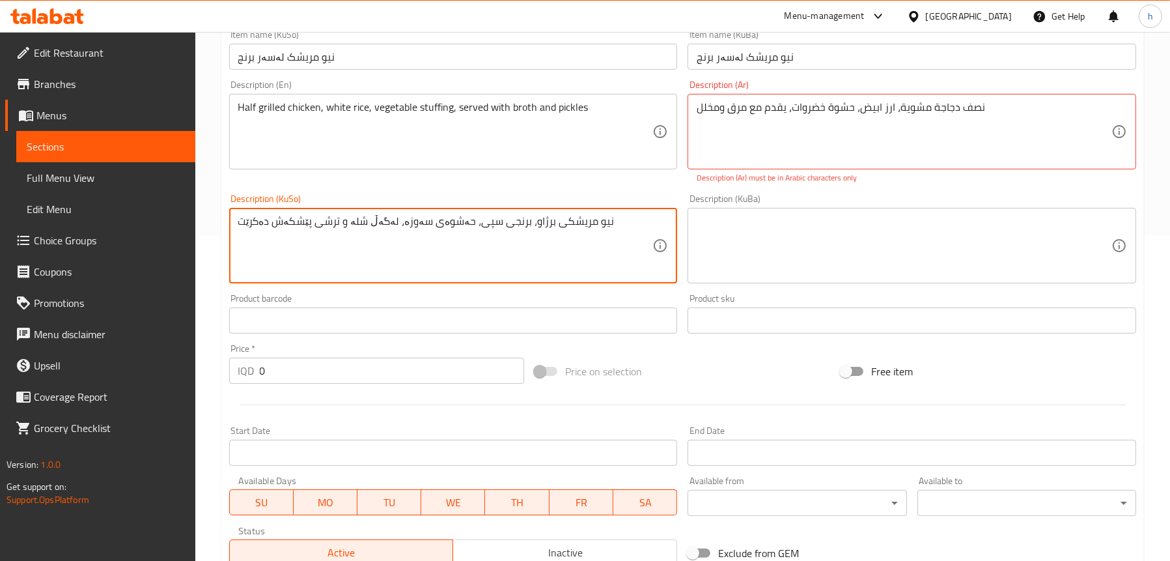
type textarea "نیو مریشکی برژاو، برنجی سپی، حەشوەی سەوزە، لەگەڵ شلە و ترشی پێشکەش دەکرێت"
click at [309, 367] on input "0" at bounding box center [392, 370] width 265 height 26
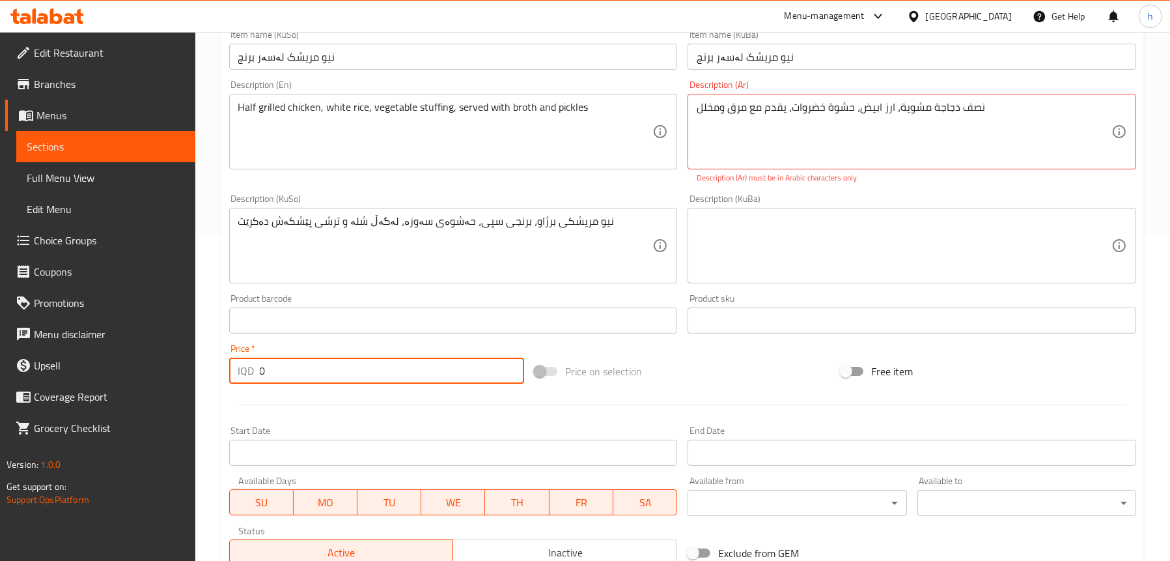
click at [309, 367] on input "0" at bounding box center [392, 370] width 265 height 26
click at [291, 376] on input "0" at bounding box center [392, 370] width 265 height 26
click at [288, 376] on input "0" at bounding box center [392, 370] width 265 height 26
drag, startPoint x: 281, startPoint y: 372, endPoint x: 243, endPoint y: 372, distance: 38.4
click at [243, 372] on div "IQD 0 Price *" at bounding box center [377, 370] width 296 height 26
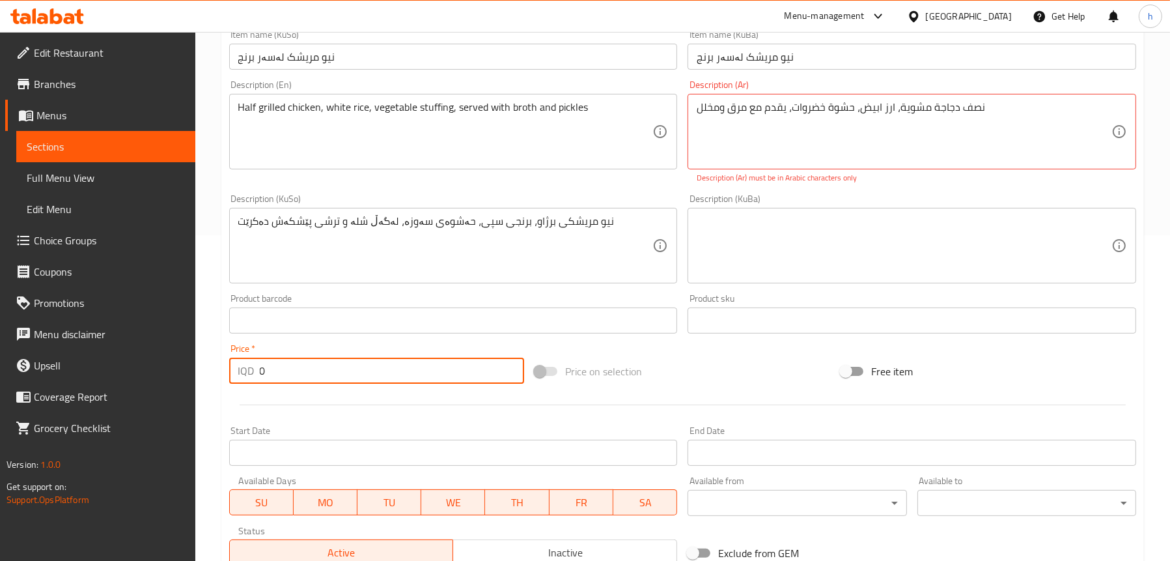
paste input "1400"
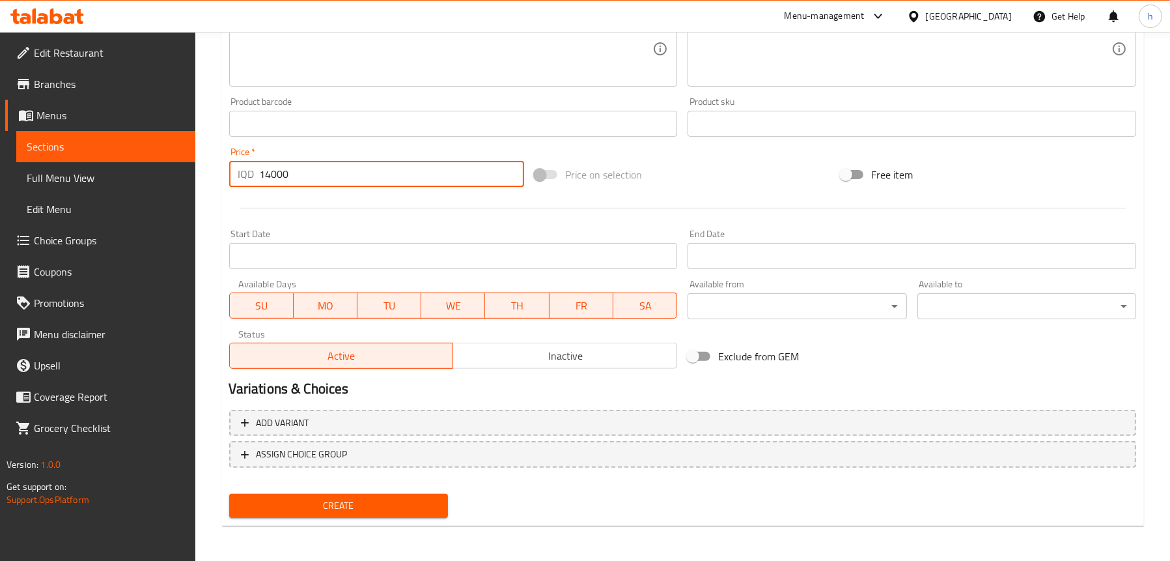
type input "14000"
click at [348, 495] on button "Create" at bounding box center [338, 505] width 219 height 24
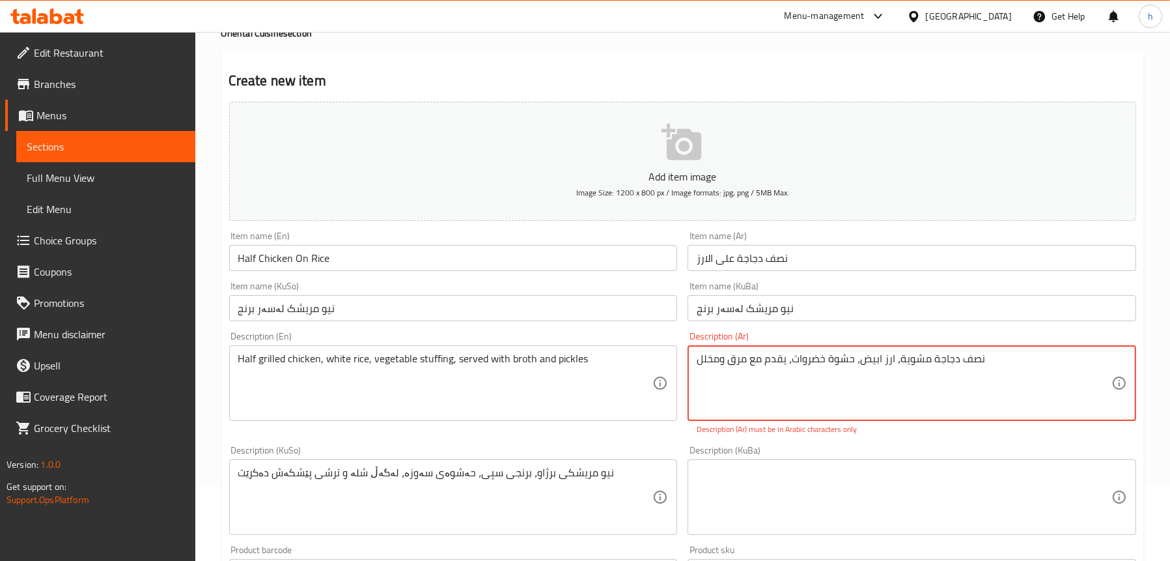
scroll to position [89, 0]
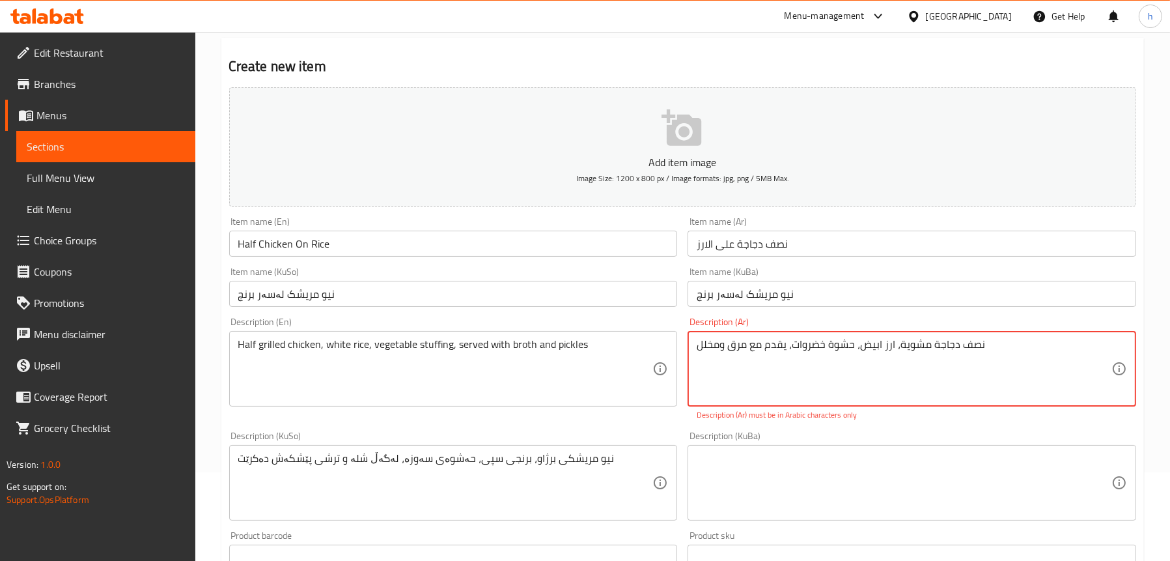
click at [895, 353] on textarea "نصف دجاجة مشویة، ارز ابیض، حشوة خضروات، یقدم مع مرق ومخلل" at bounding box center [904, 369] width 415 height 62
click at [1016, 341] on textarea "نصف دجاجة مشویة، ارز ابیض، حشوة خضروات، یقدم مع مرق ومخلل" at bounding box center [904, 369] width 415 height 62
click at [883, 340] on textarea "نصف دجاجة مشویة، ارز ابیض، حشوة خضروات، یقدم مع مرق ومخلل نصف دجاجة مشوية، ارز …" at bounding box center [904, 369] width 415 height 62
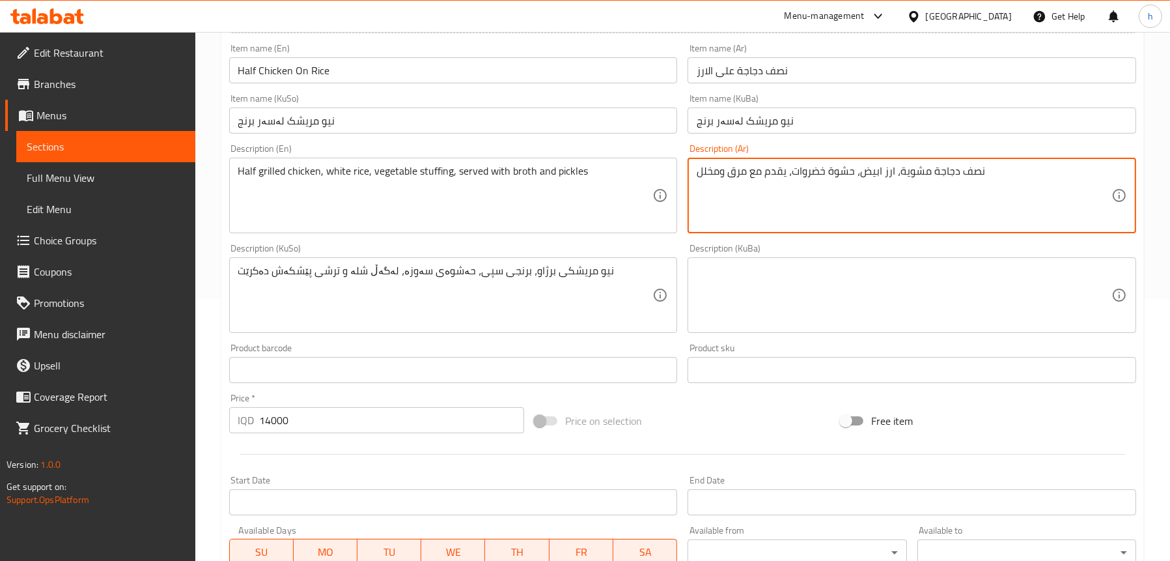
scroll to position [349, 0]
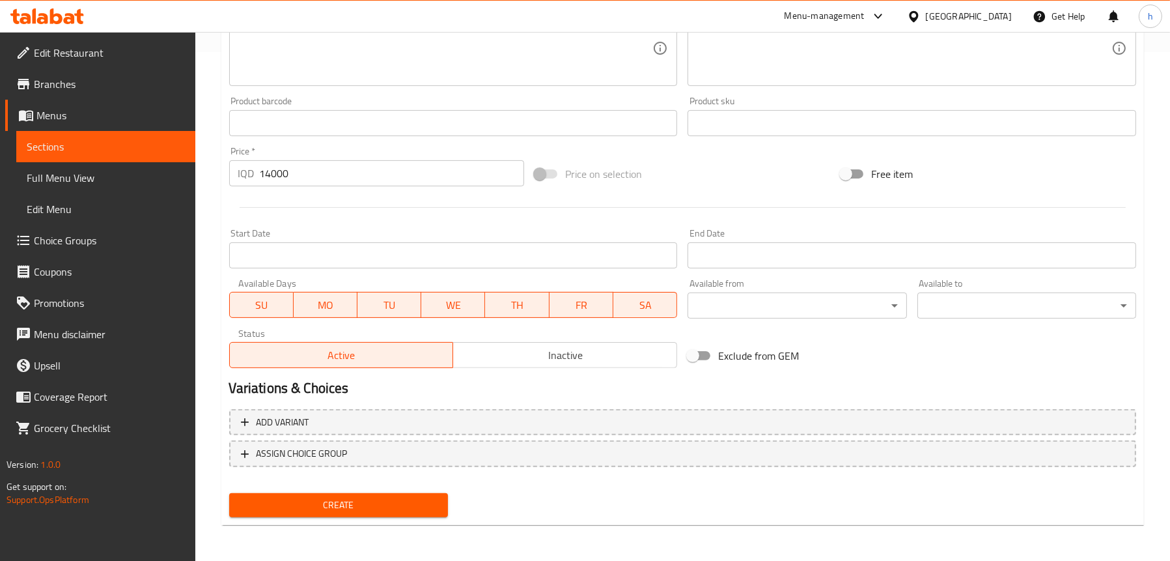
type textarea "نصف دجاجة مشوية، ارز ابيض، حشوة خضروات، يقدم مع مرق ومخلل"
click at [353, 506] on span "Create" at bounding box center [339, 505] width 198 height 16
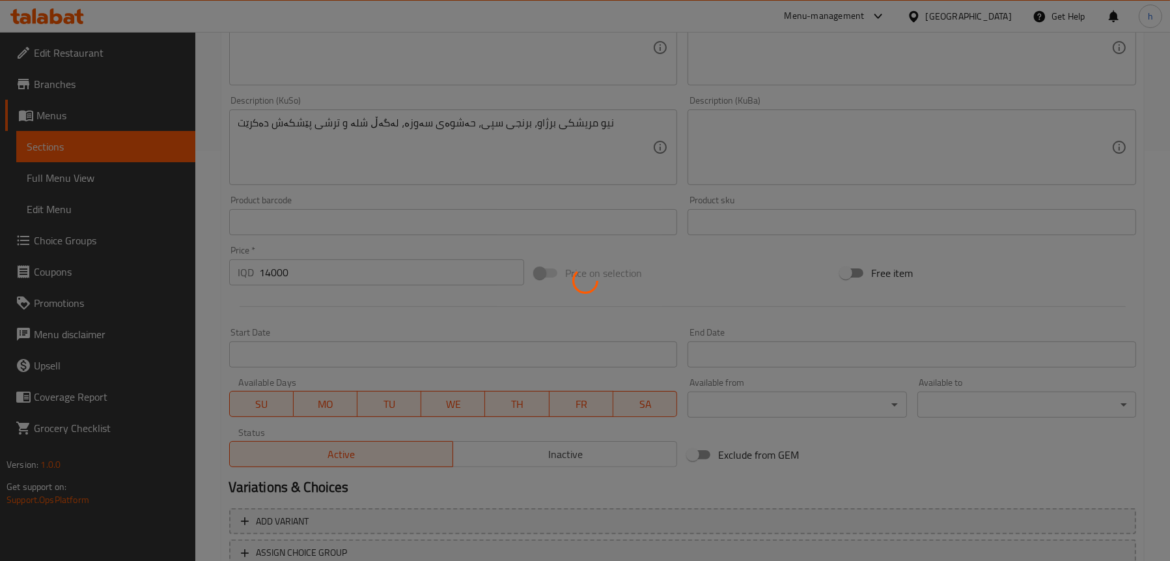
scroll to position [313, 0]
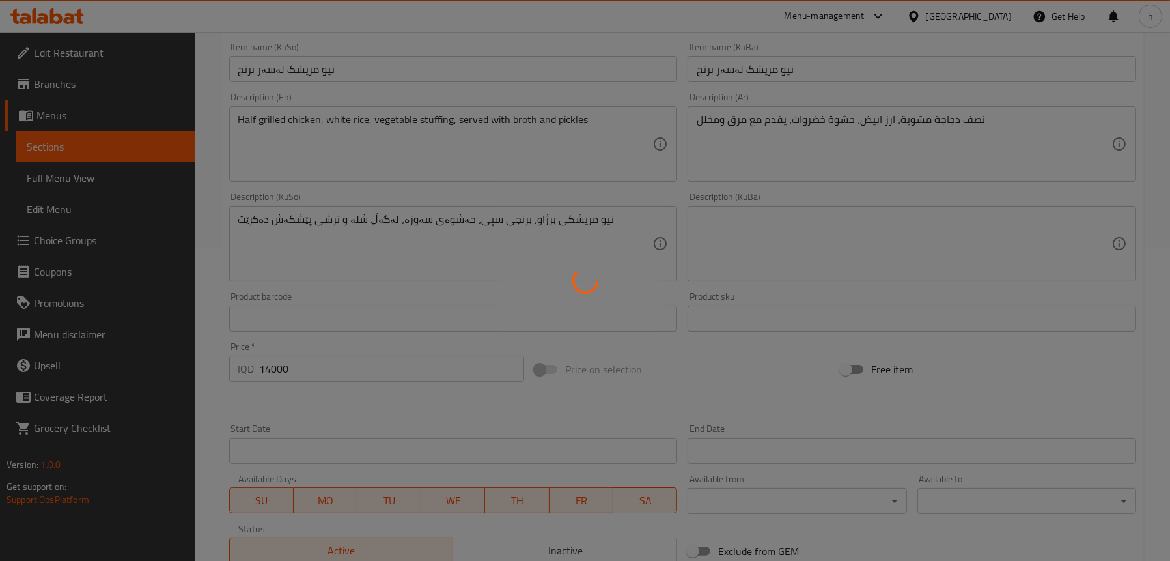
type input "0"
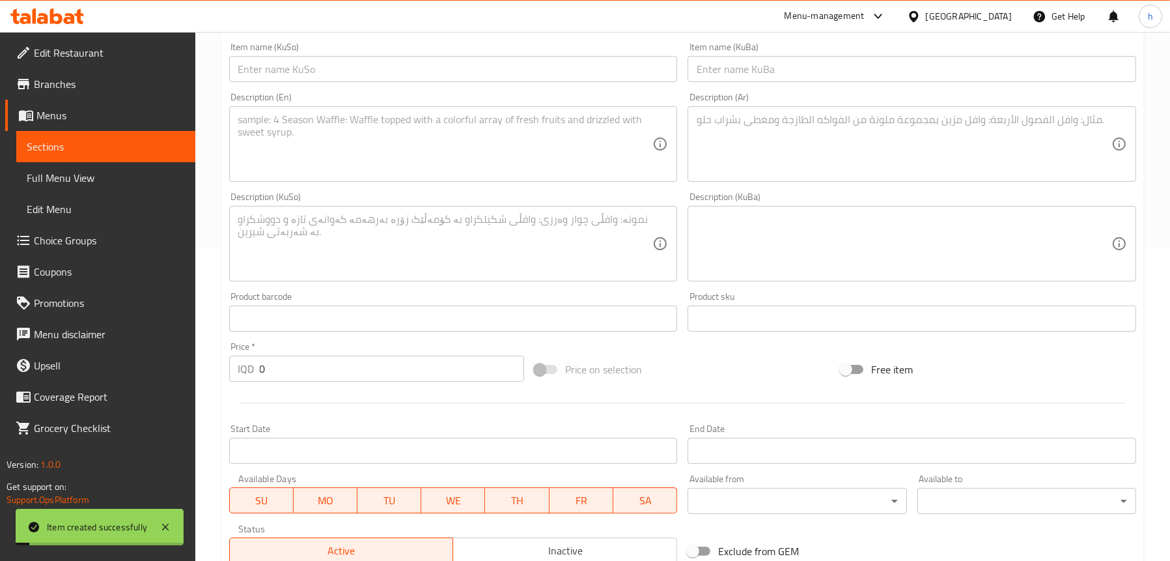
click at [71, 149] on span "Sections" at bounding box center [106, 147] width 158 height 16
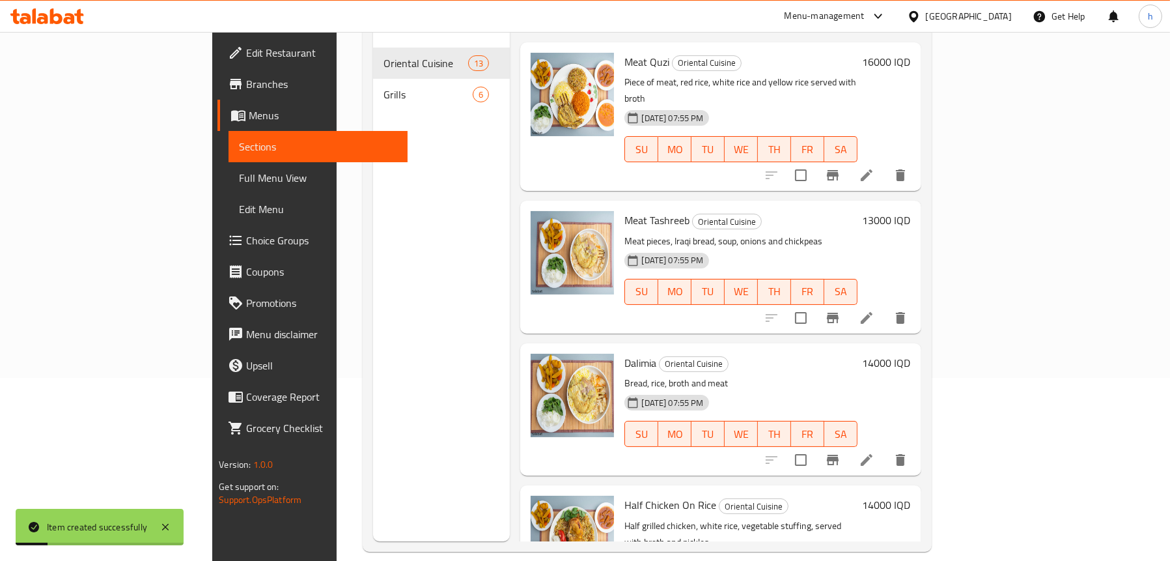
scroll to position [260, 0]
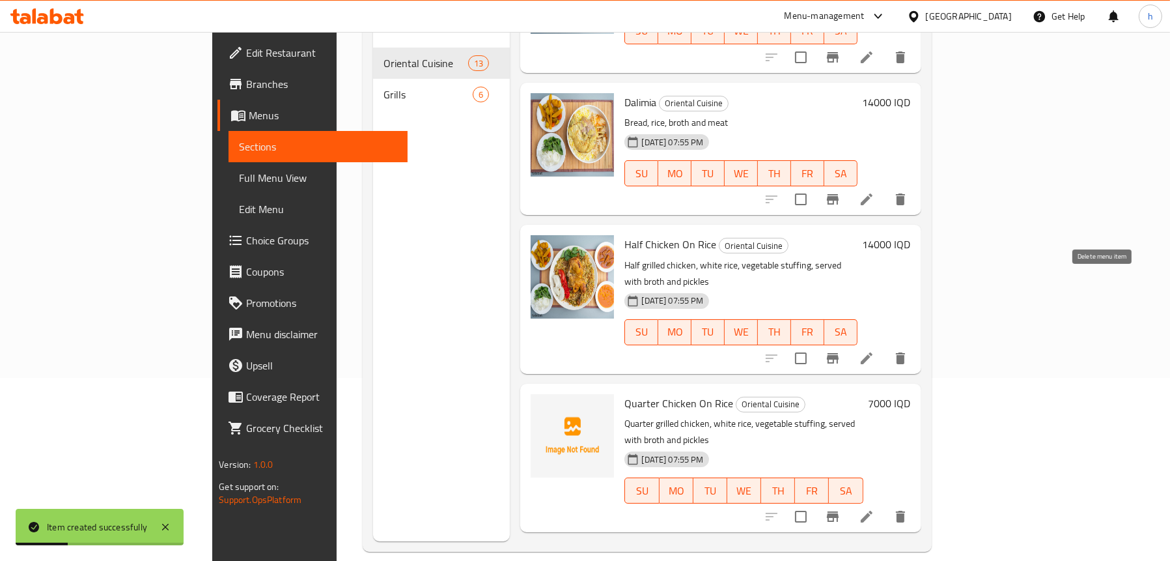
click at [905, 352] on icon "delete" at bounding box center [900, 358] width 9 height 12
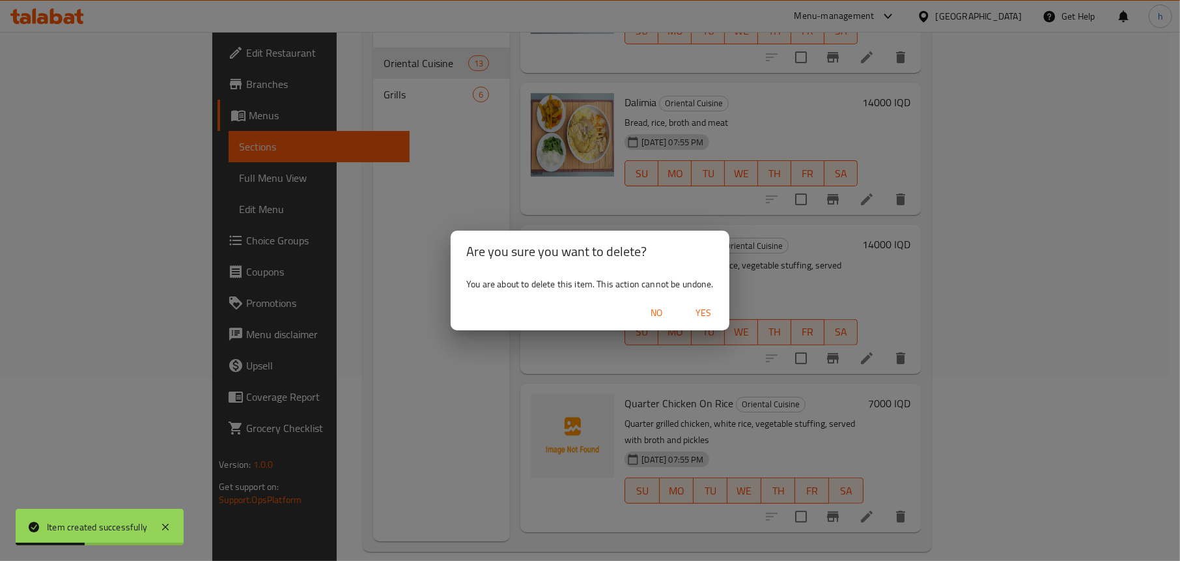
click at [719, 309] on button "Yes" at bounding box center [703, 313] width 42 height 24
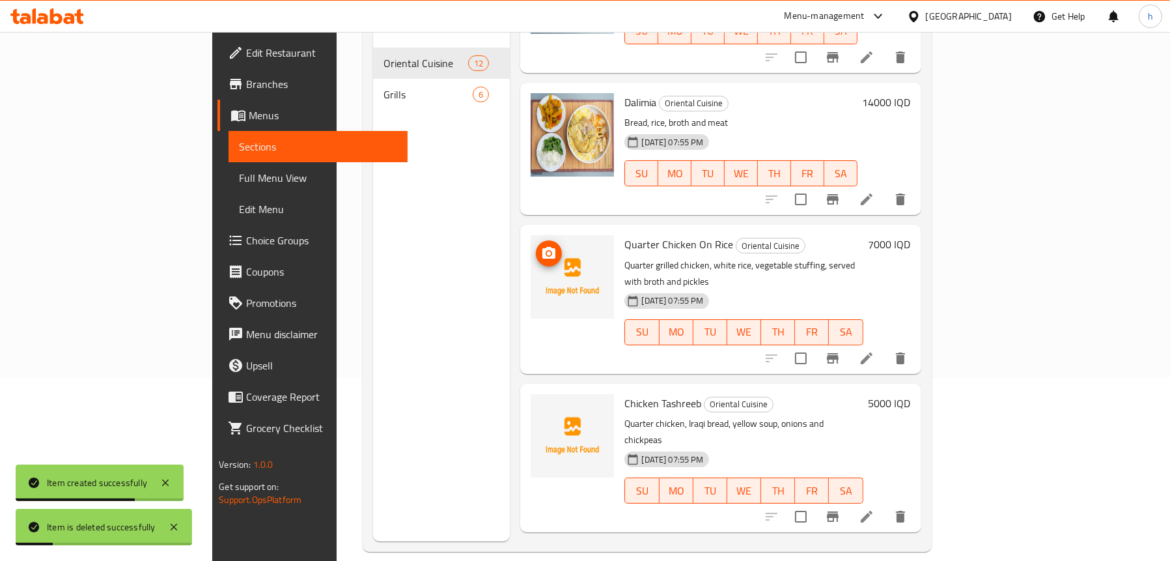
click at [542, 247] on icon "upload picture" at bounding box center [548, 253] width 13 height 12
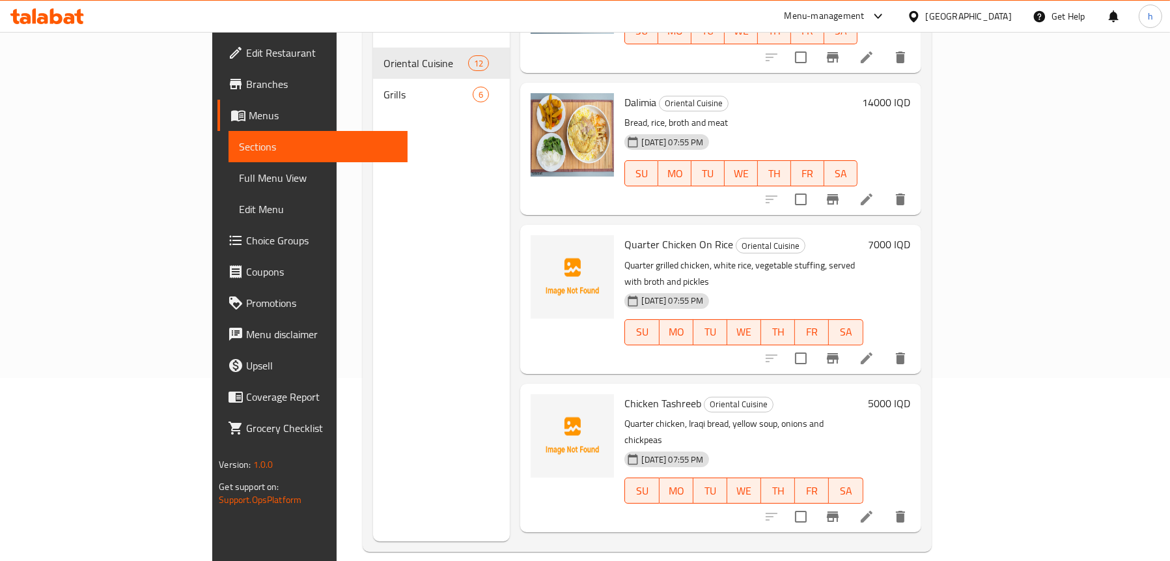
scroll to position [326, 0]
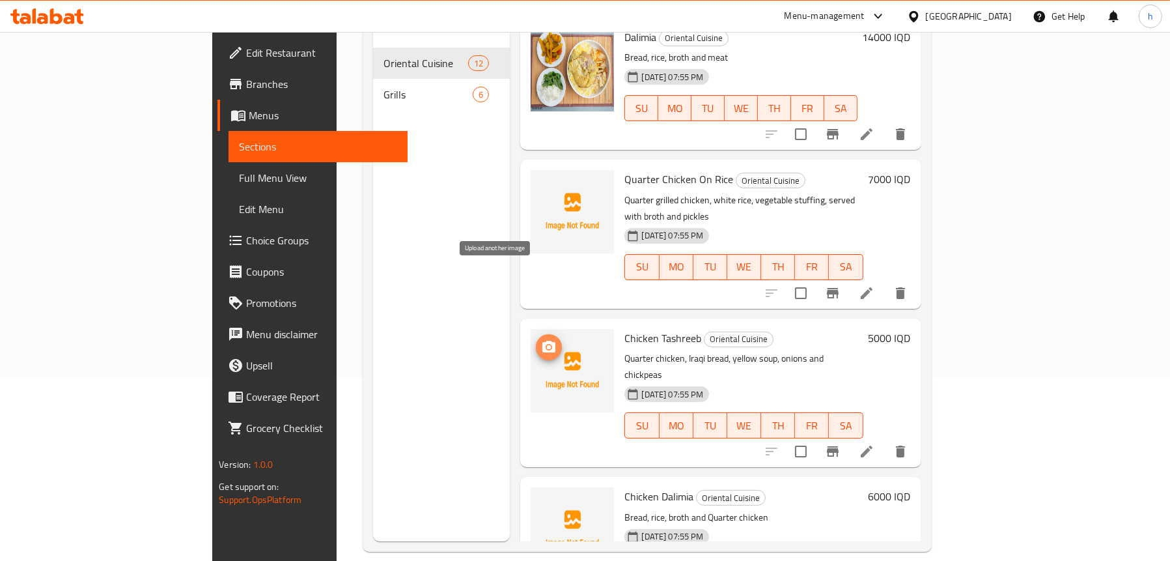
click at [541, 339] on icon "upload picture" at bounding box center [549, 347] width 16 height 16
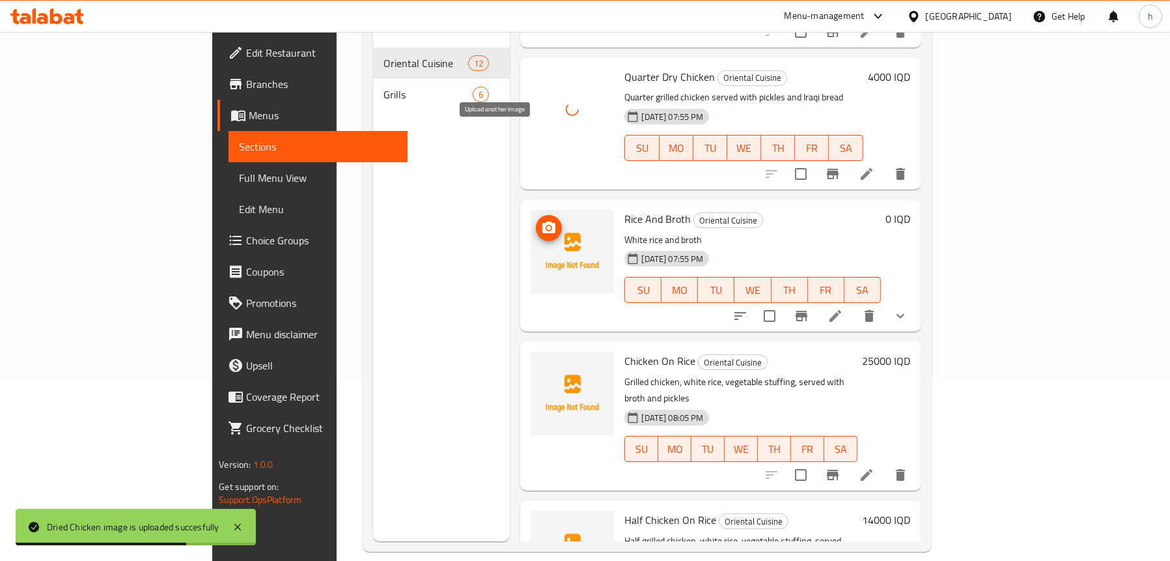
scroll to position [1178, 0]
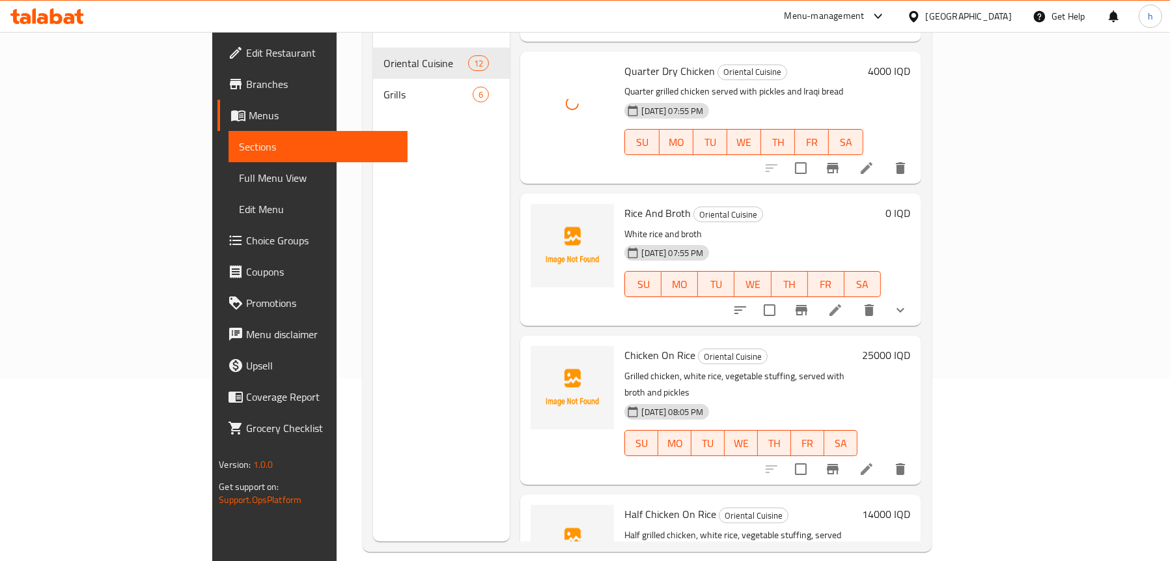
click at [916, 294] on button "show more" at bounding box center [900, 309] width 31 height 31
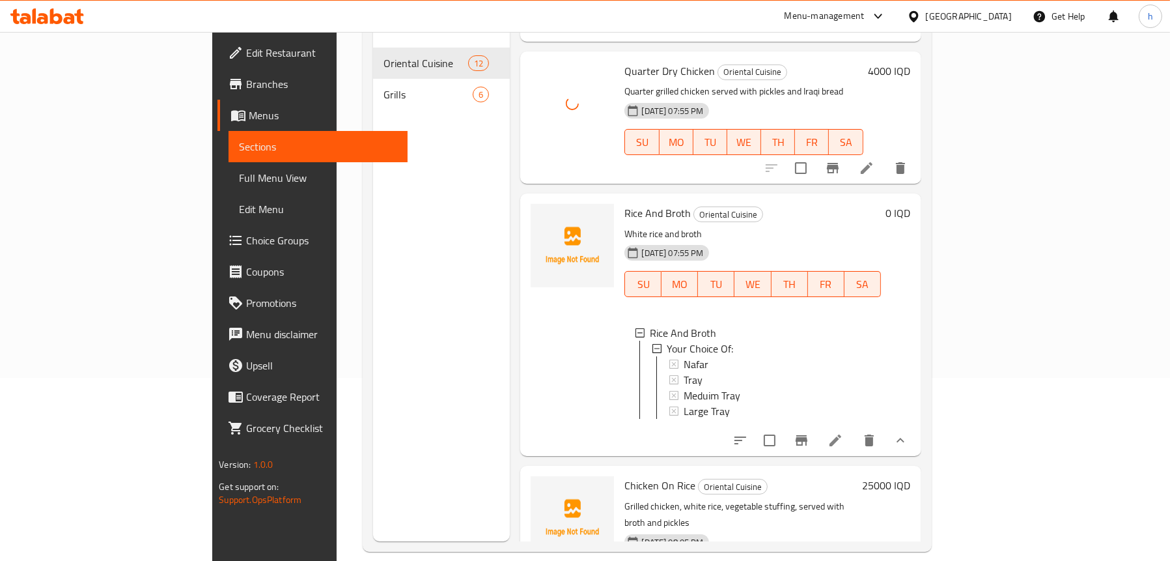
scroll to position [1, 0]
click at [407, 315] on div "Menu sections Oriental Cuisine 12 Grills 6" at bounding box center [441, 260] width 137 height 561
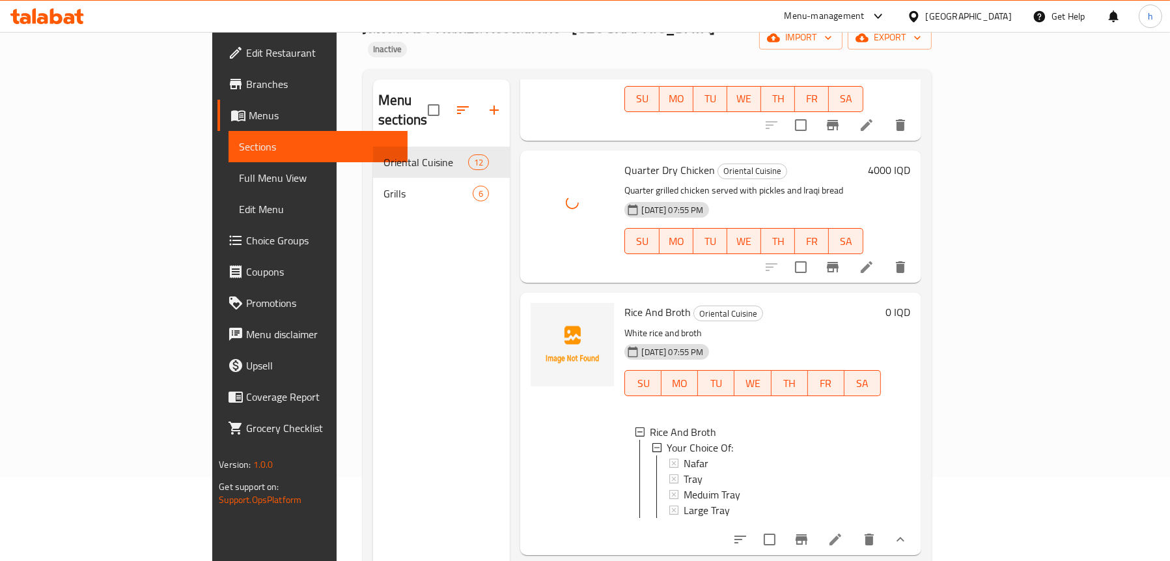
scroll to position [0, 0]
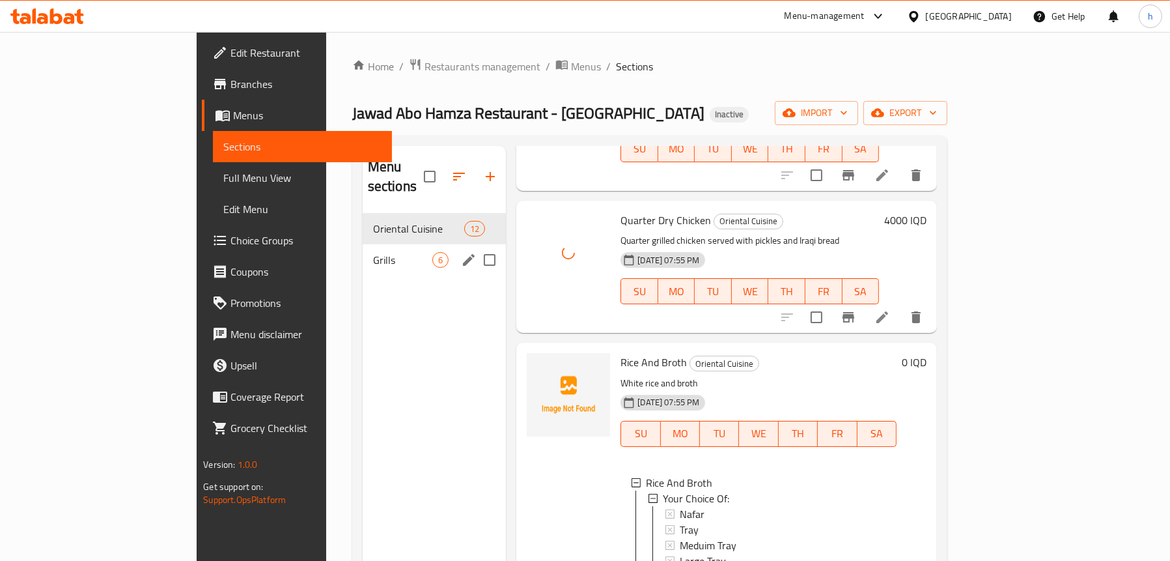
click at [363, 244] on div "Grills 6" at bounding box center [435, 259] width 144 height 31
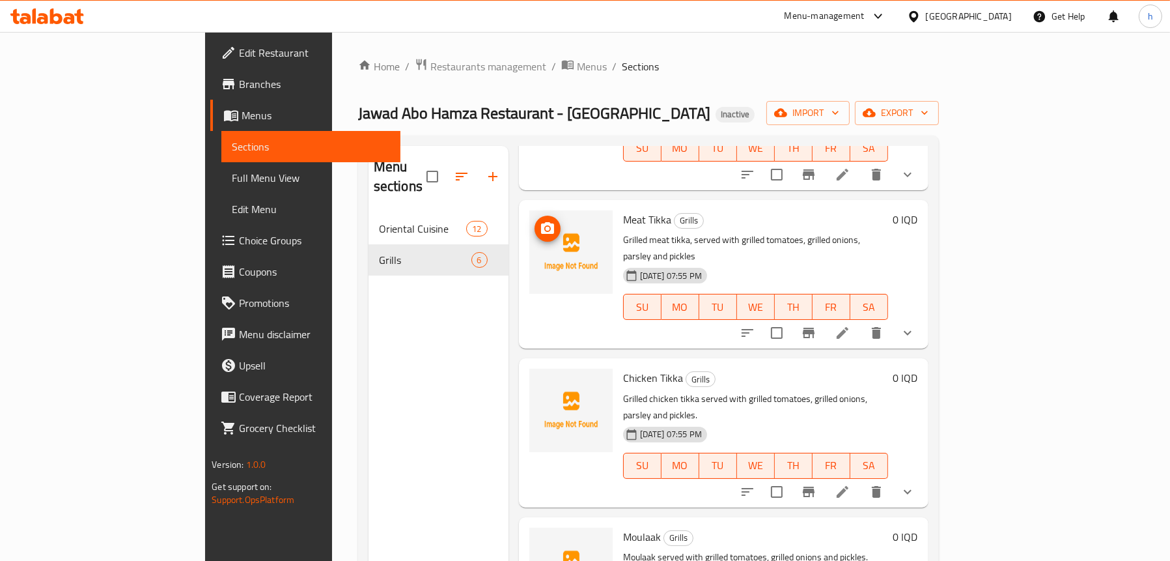
click at [540, 221] on icon "upload picture" at bounding box center [548, 229] width 16 height 16
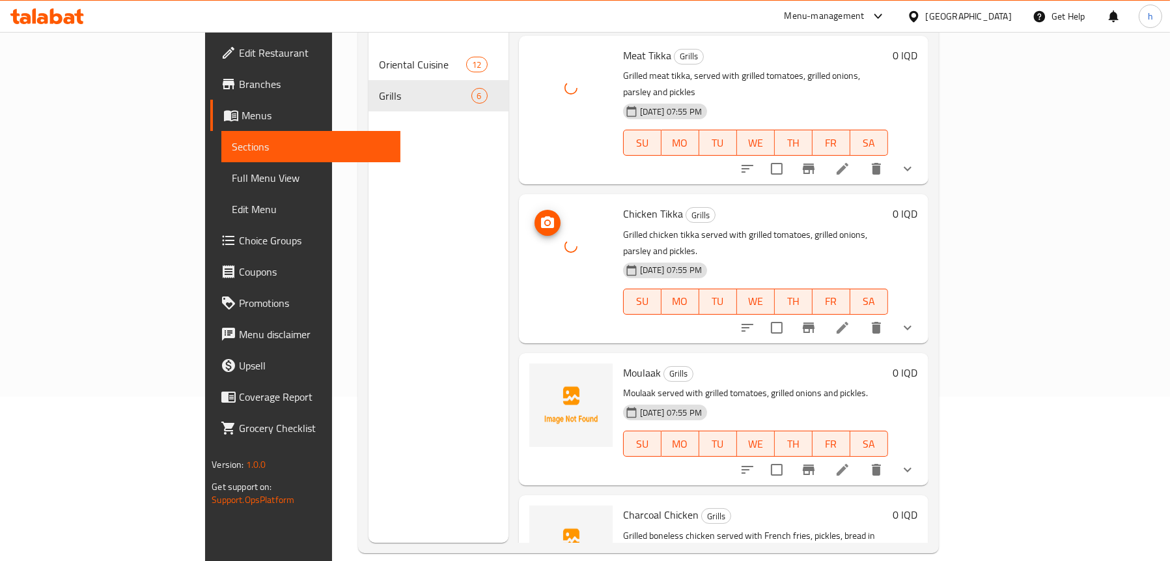
scroll to position [183, 0]
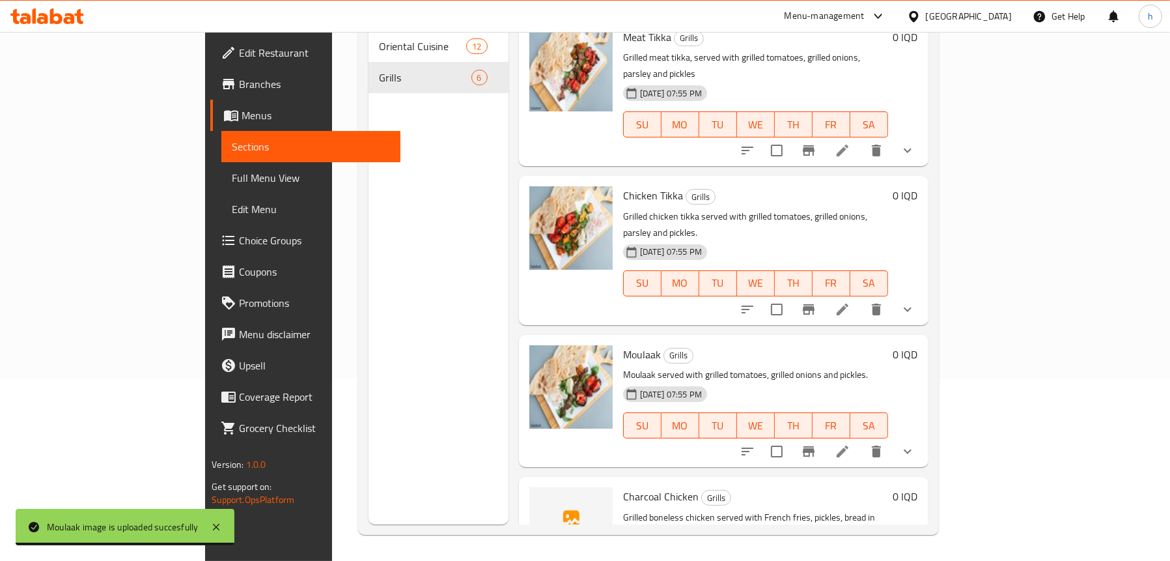
click at [232, 171] on span "Full Menu View" at bounding box center [311, 178] width 158 height 16
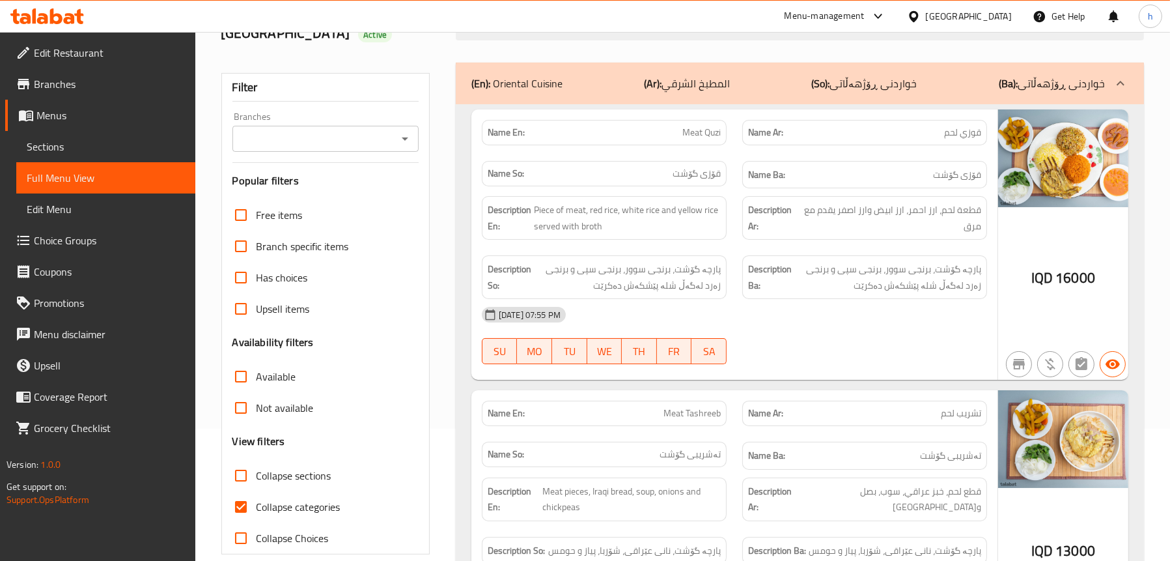
scroll to position [53, 0]
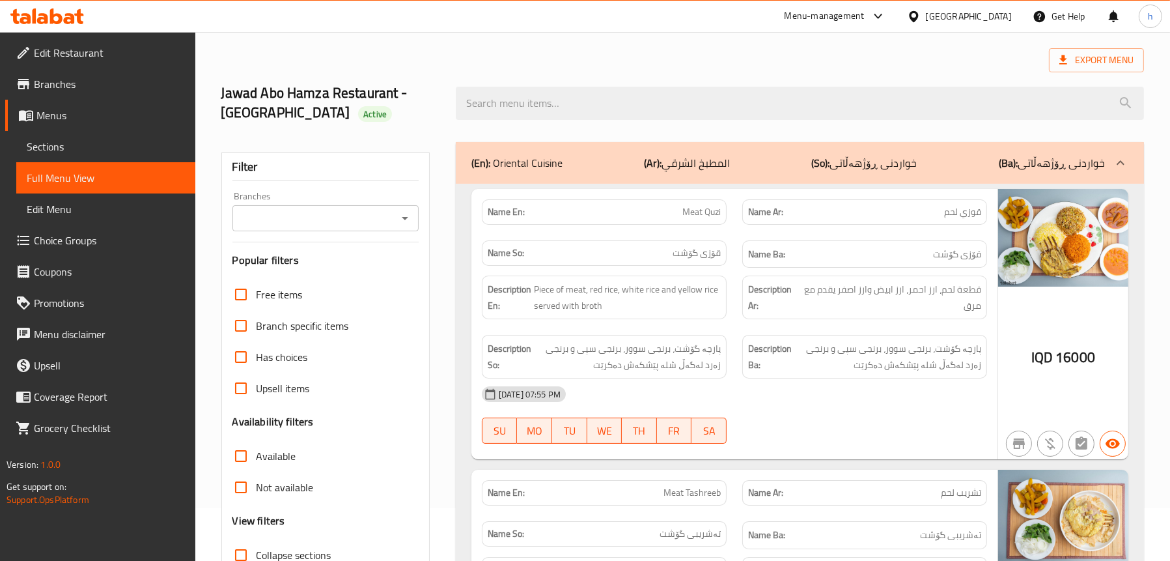
click at [410, 226] on icon "Open" at bounding box center [405, 218] width 16 height 16
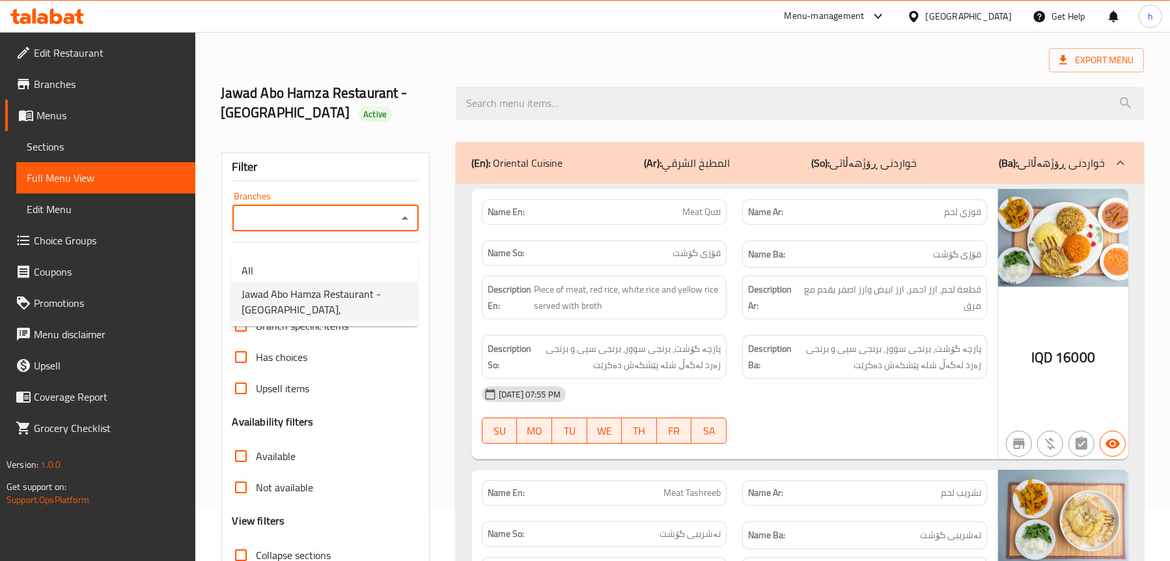
click at [347, 308] on span "Jawad Abo Hamza Restaurant - [GEOGRAPHIC_DATA]," at bounding box center [325, 301] width 166 height 31
type input "Jawad Abo Hamza Restaurant - [GEOGRAPHIC_DATA],"
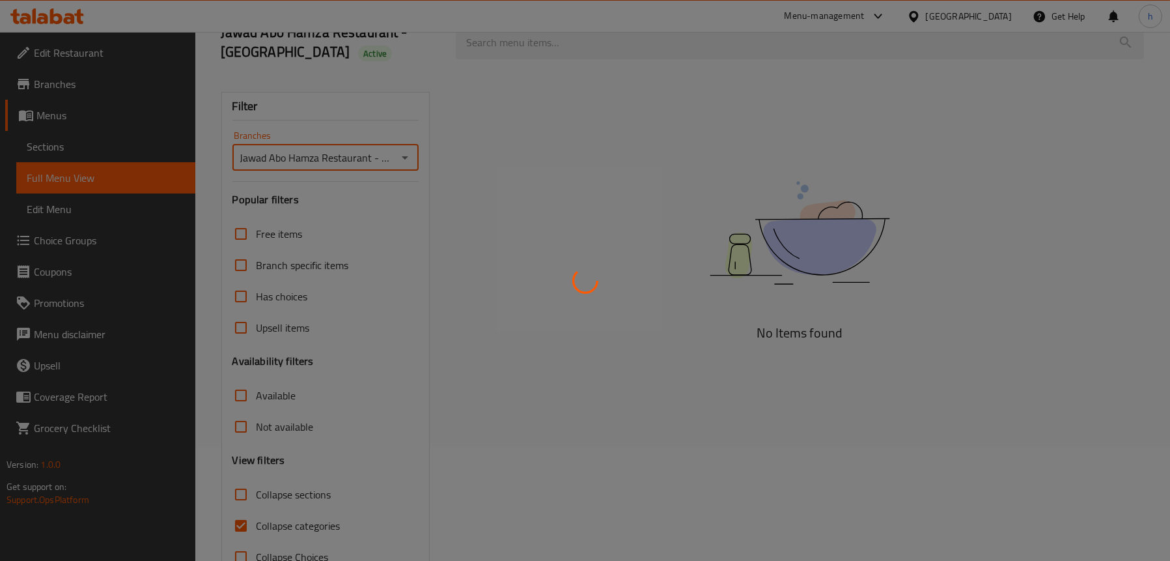
scroll to position [171, 0]
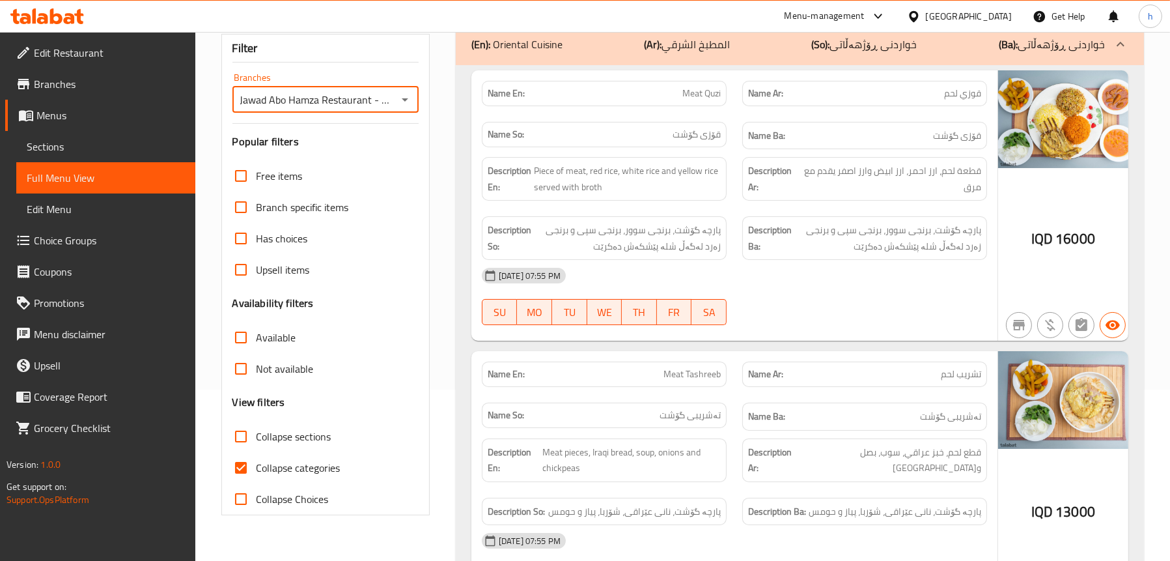
click at [286, 444] on span "Collapse sections" at bounding box center [293, 436] width 75 height 16
click at [256, 452] on input "Collapse sections" at bounding box center [240, 436] width 31 height 31
checkbox input "true"
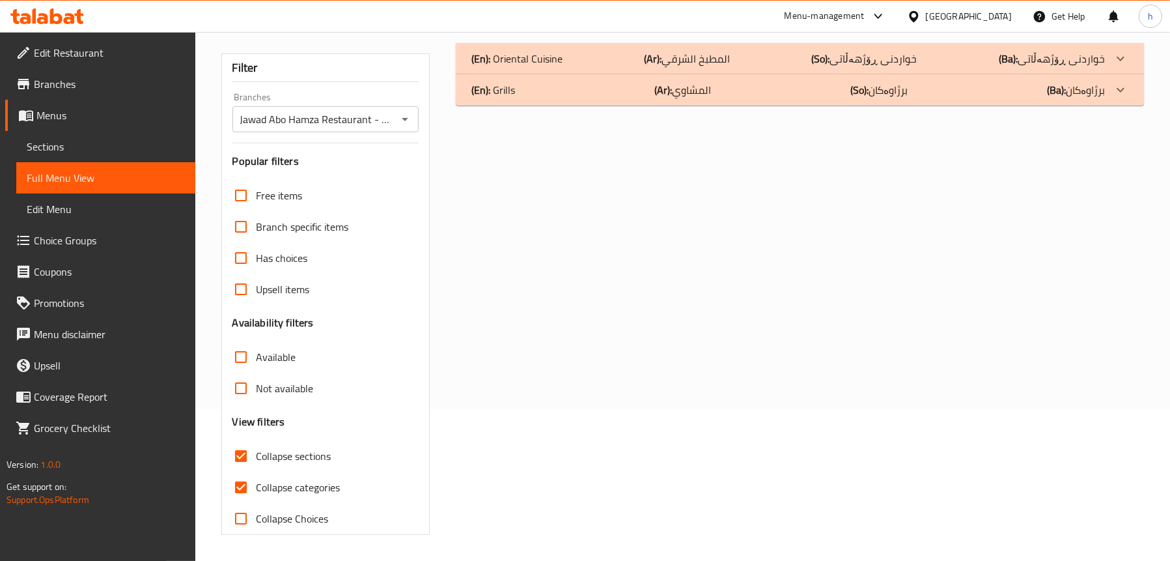
click at [282, 486] on span "Collapse categories" at bounding box center [298, 487] width 84 height 16
click at [256, 486] on input "Collapse categories" at bounding box center [240, 486] width 31 height 31
checkbox input "false"
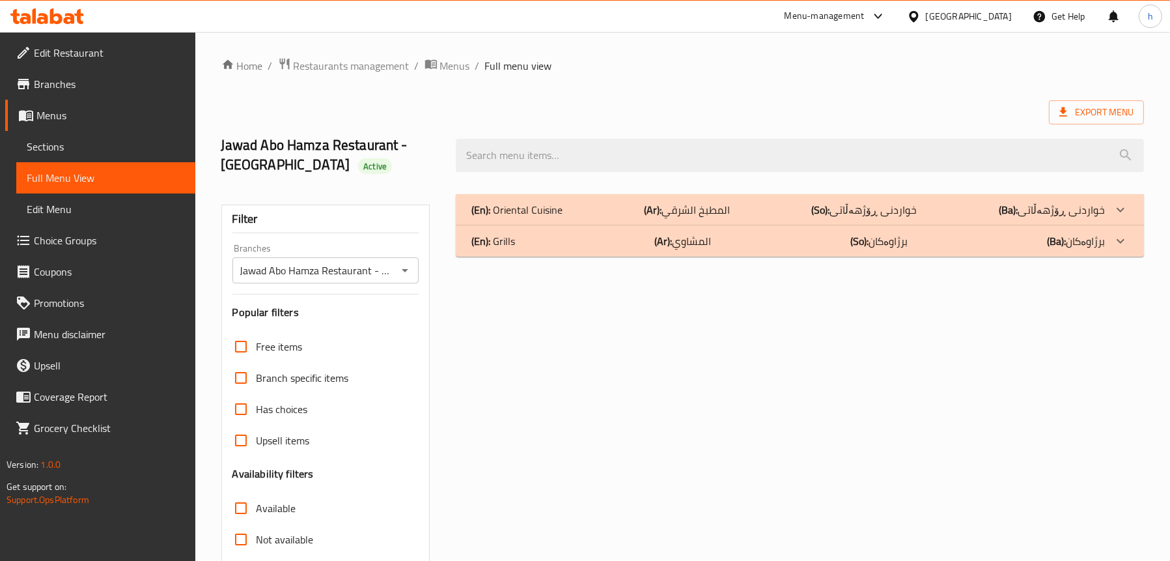
scroll to position [0, 0]
click at [544, 218] on p "(En): Oriental Cuisine" at bounding box center [516, 210] width 91 height 16
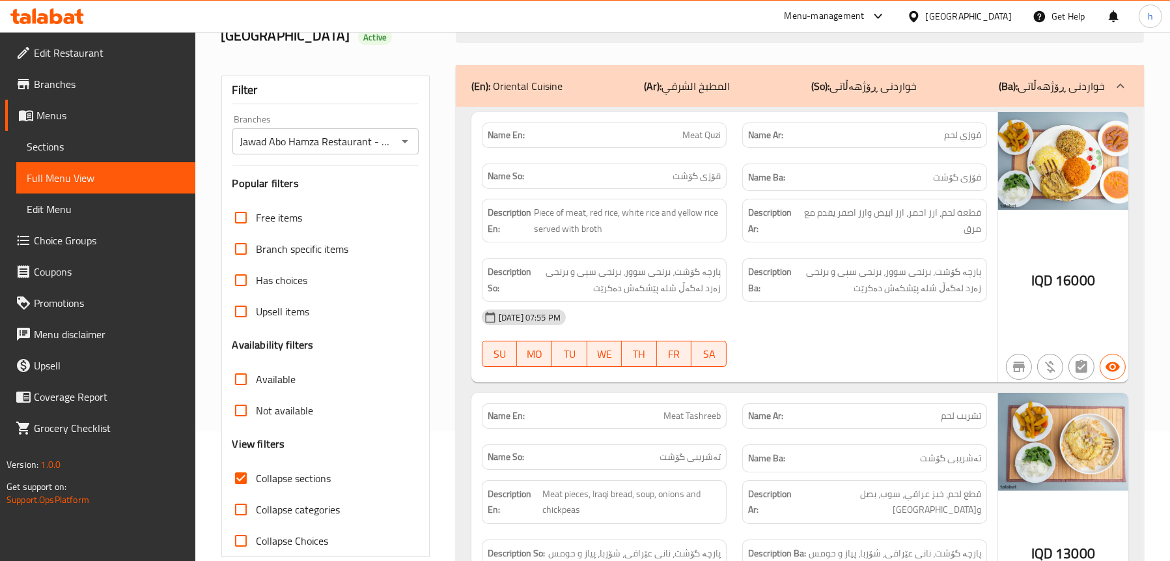
scroll to position [195, 0]
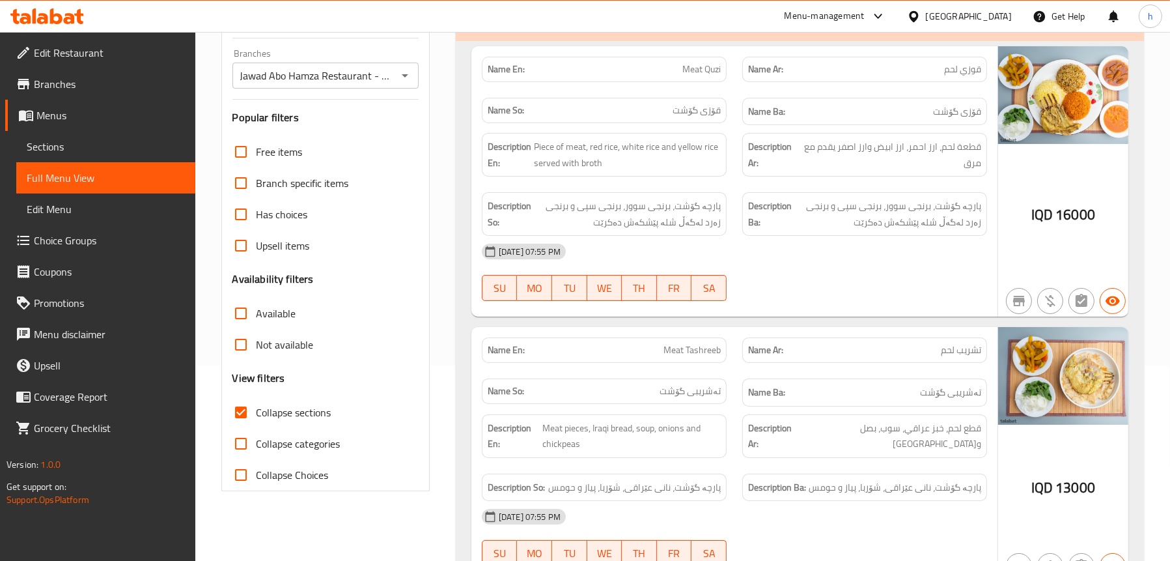
click at [53, 154] on span "Sections" at bounding box center [106, 147] width 158 height 16
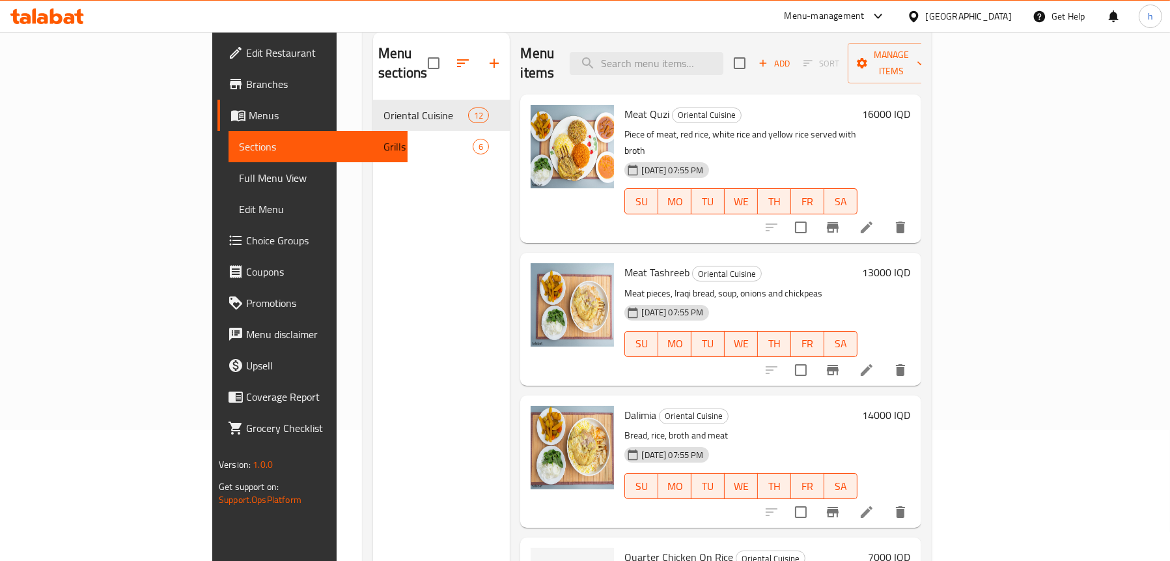
scroll to position [53, 0]
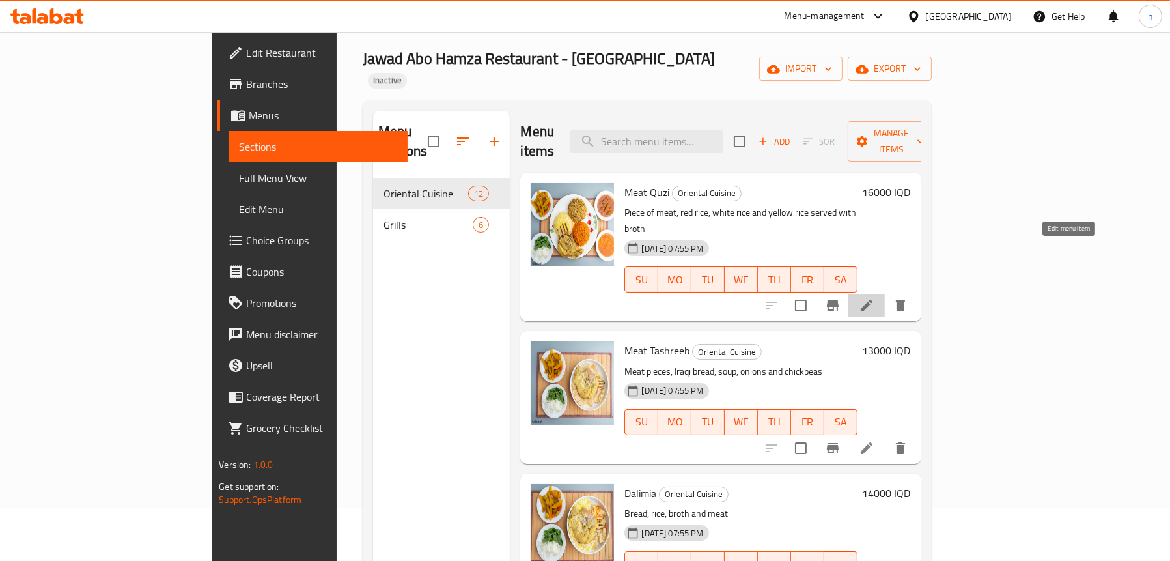
click at [874, 298] on icon at bounding box center [867, 306] width 16 height 16
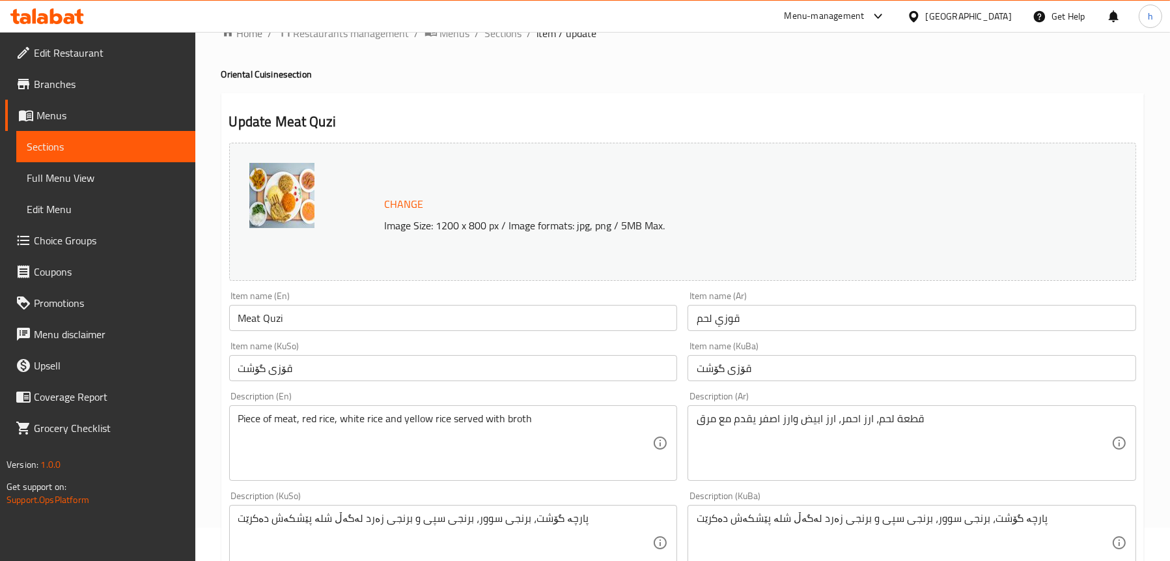
scroll to position [65, 0]
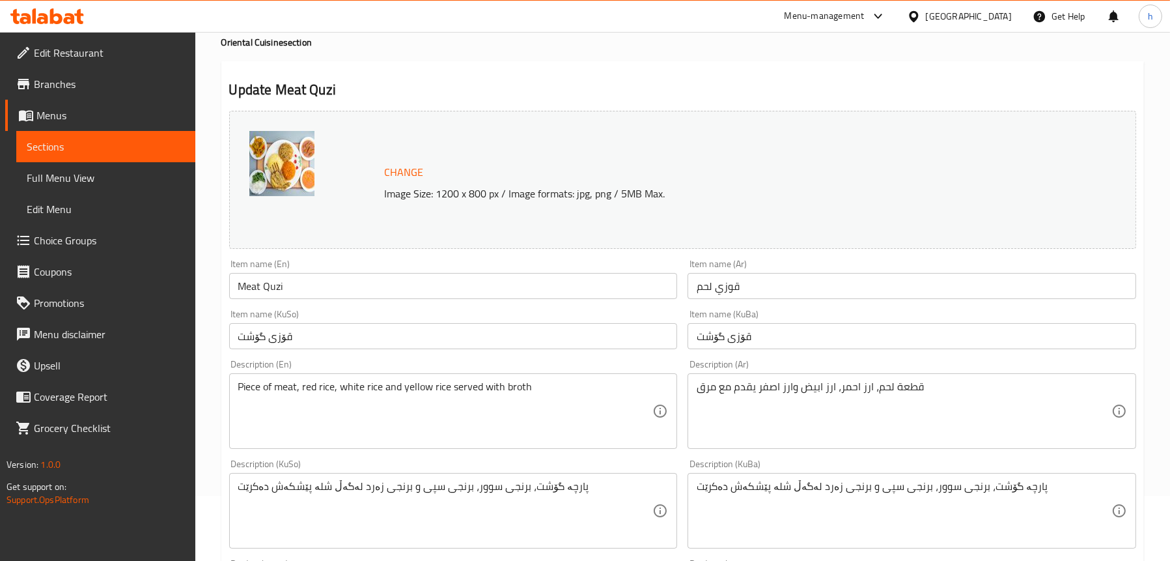
click at [272, 288] on input "Meat Quzi" at bounding box center [453, 286] width 449 height 26
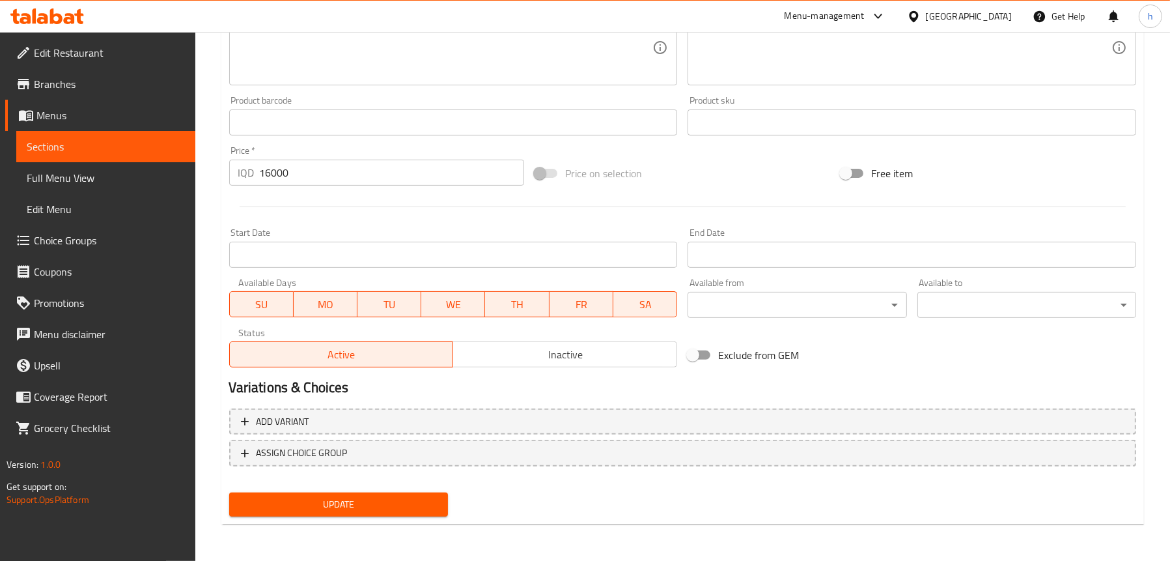
type input "Meat Qouzi"
click at [298, 508] on span "Update" at bounding box center [339, 504] width 198 height 16
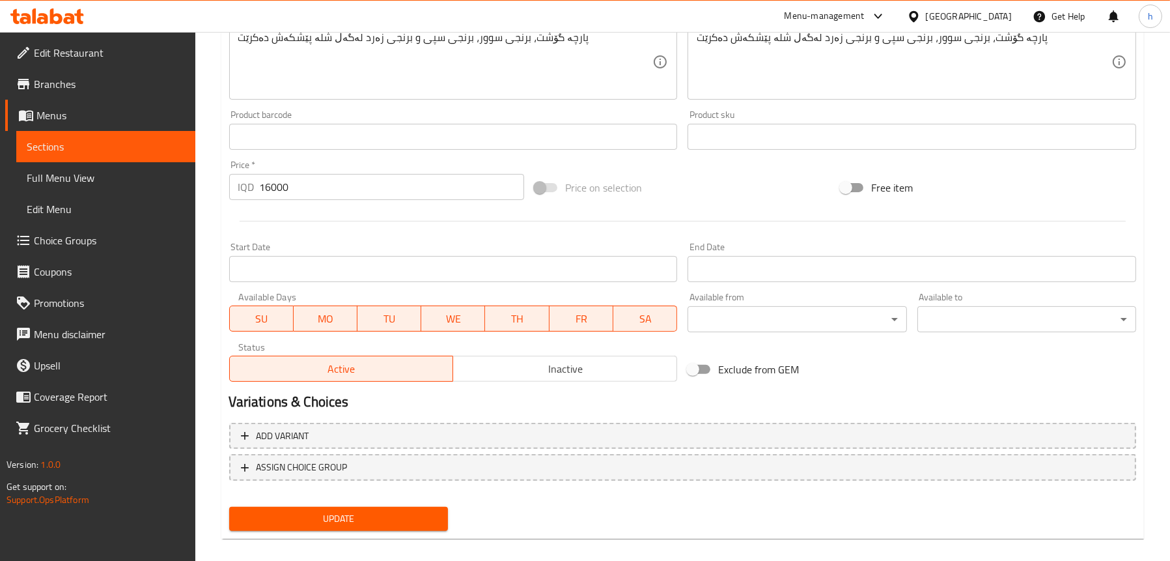
scroll to position [173, 0]
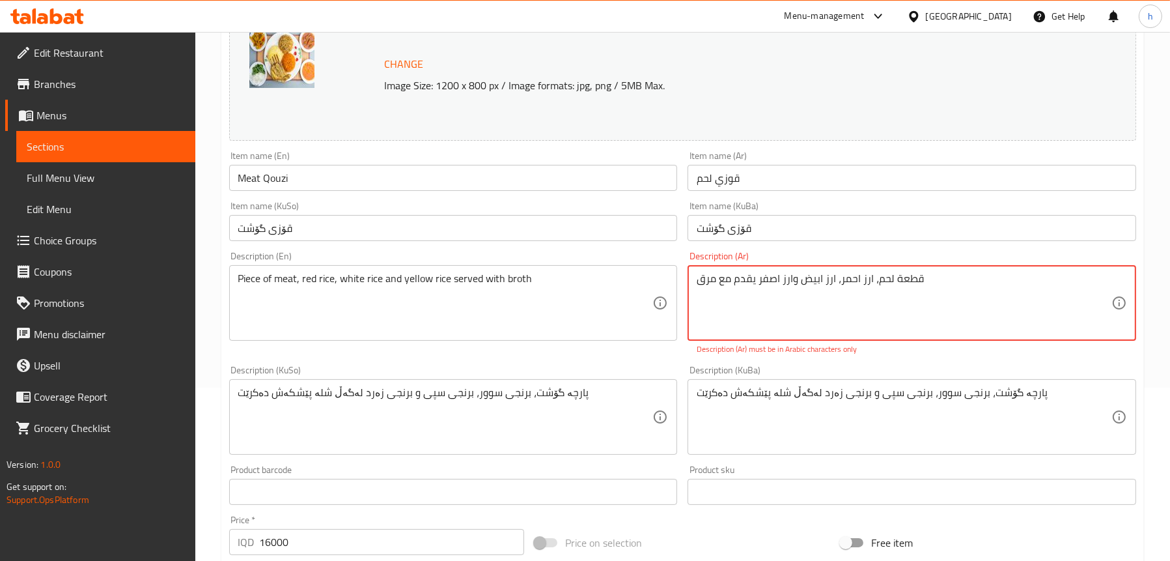
click at [980, 281] on textarea "قطعة لحم، ارز احمر، ارز ابیض وارز اصفر یقدم مع مرق" at bounding box center [904, 303] width 415 height 62
click at [836, 277] on textarea "قطعة لحم، ارز احمر، ارز ابیض وارز اصفر یقدم مع مرق قطعة لحم، ارز احمر، ارز ابيض…" at bounding box center [904, 303] width 415 height 62
click at [863, 336] on div "قطعة لحم، ارز احمر، ارز ابیض وارز اصفر یقدم مع مرق قطعة لحم، ارز احمر، ارز ابيض…" at bounding box center [911, 303] width 449 height 76
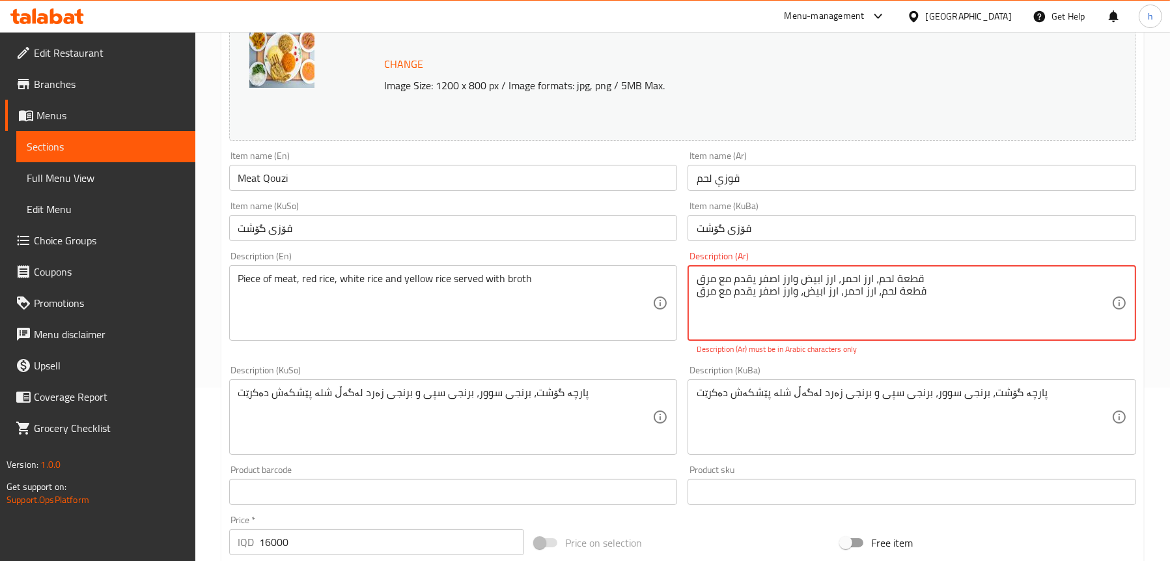
click at [846, 275] on textarea "قطعة لحم، ارز احمر، ارز ابیض وارز اصفر یقدم مع مرق قطعة لحم، ارز احمر، ارز ابيض…" at bounding box center [904, 303] width 415 height 62
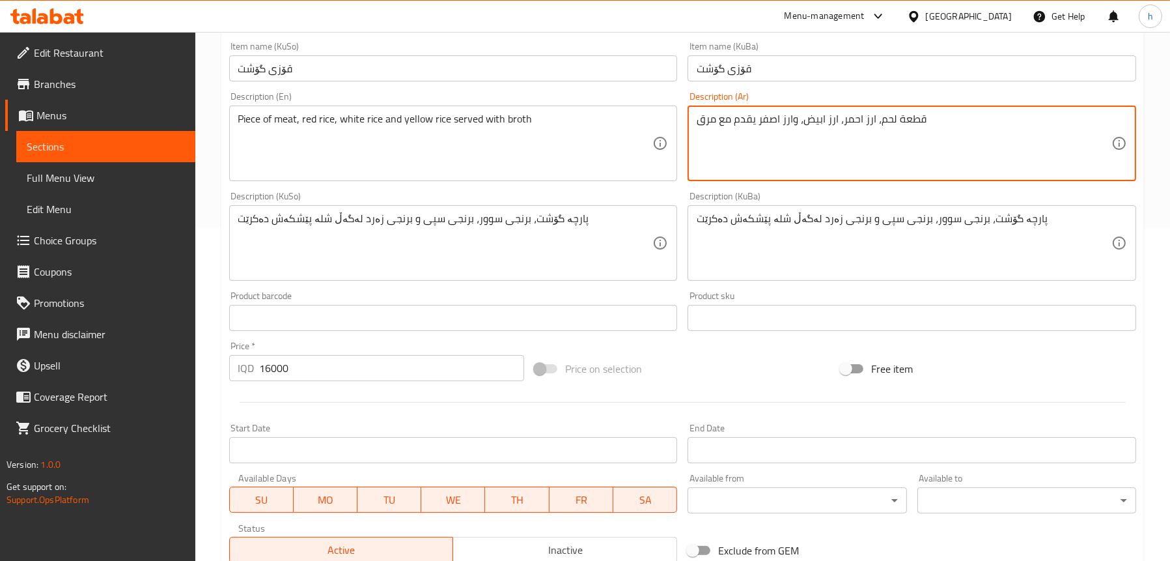
type textarea "قطعة لحم، ارز احمر، ارز ابيض، وارز اصفر يقدم مع مرق"
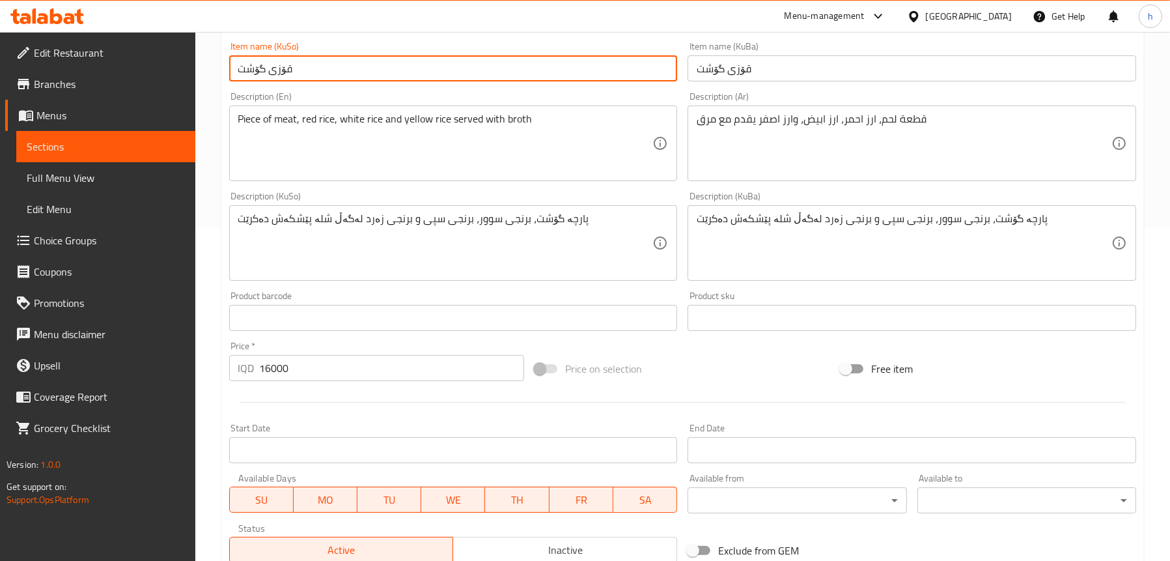
click at [319, 74] on input "قۆزی گۆشت" at bounding box center [453, 68] width 449 height 26
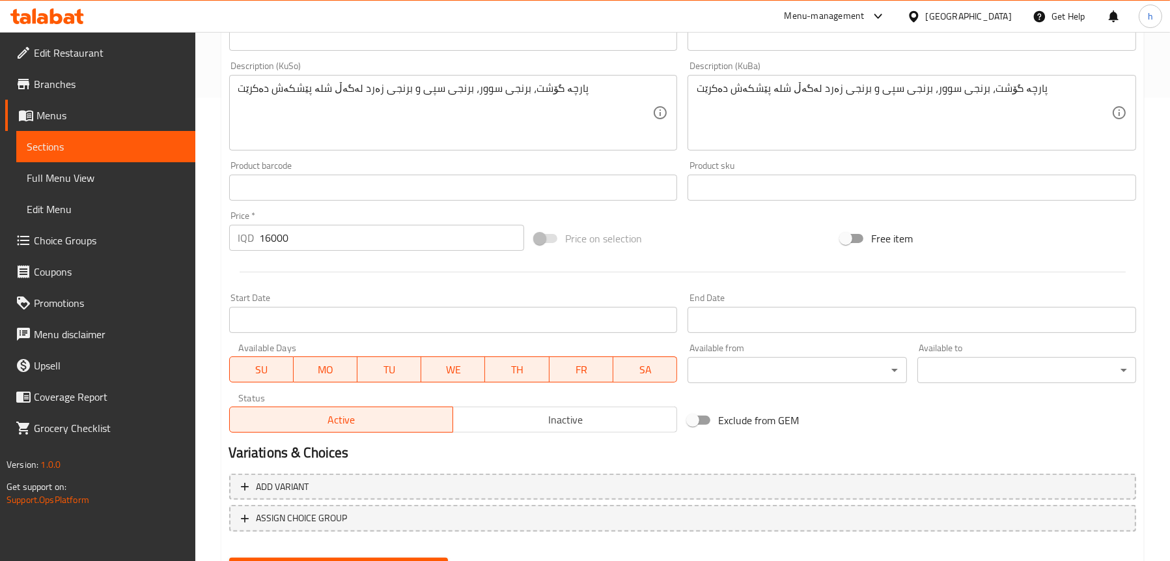
scroll to position [528, 0]
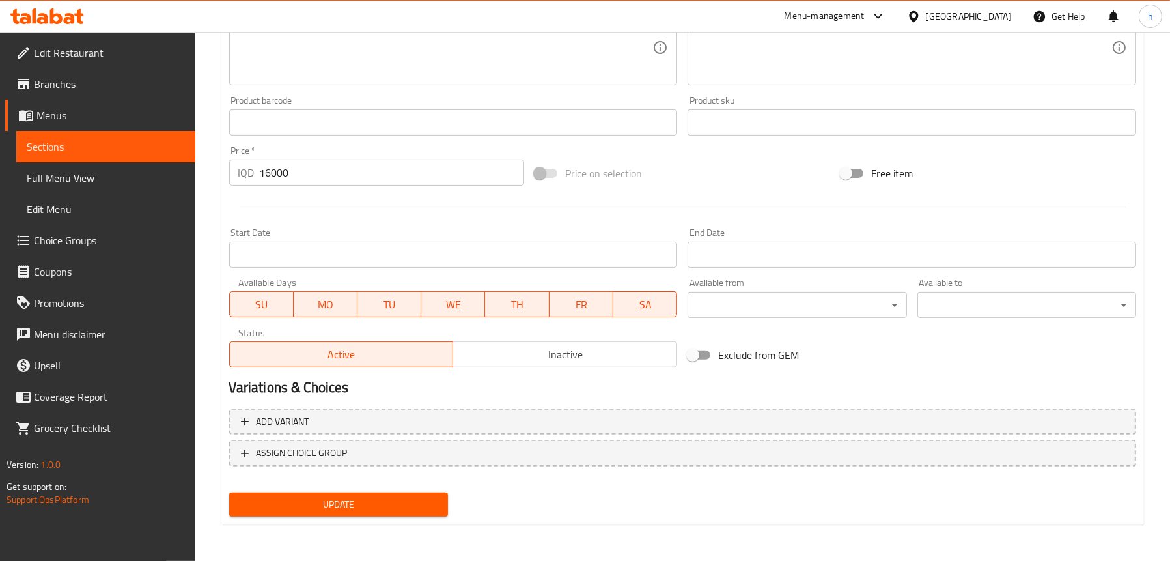
click at [357, 496] on span "Update" at bounding box center [339, 504] width 198 height 16
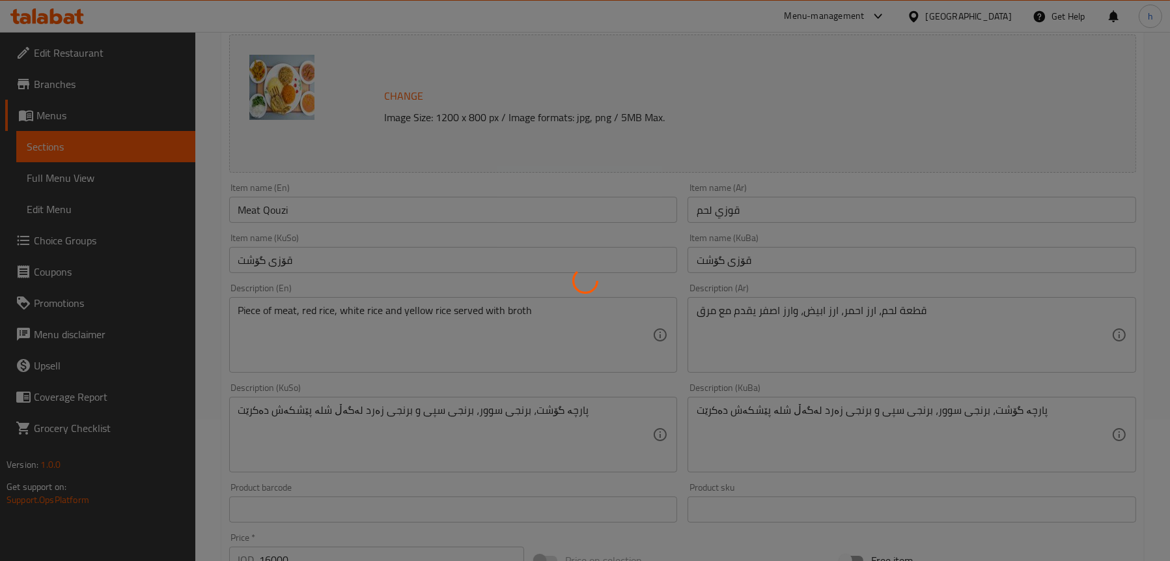
scroll to position [137, 0]
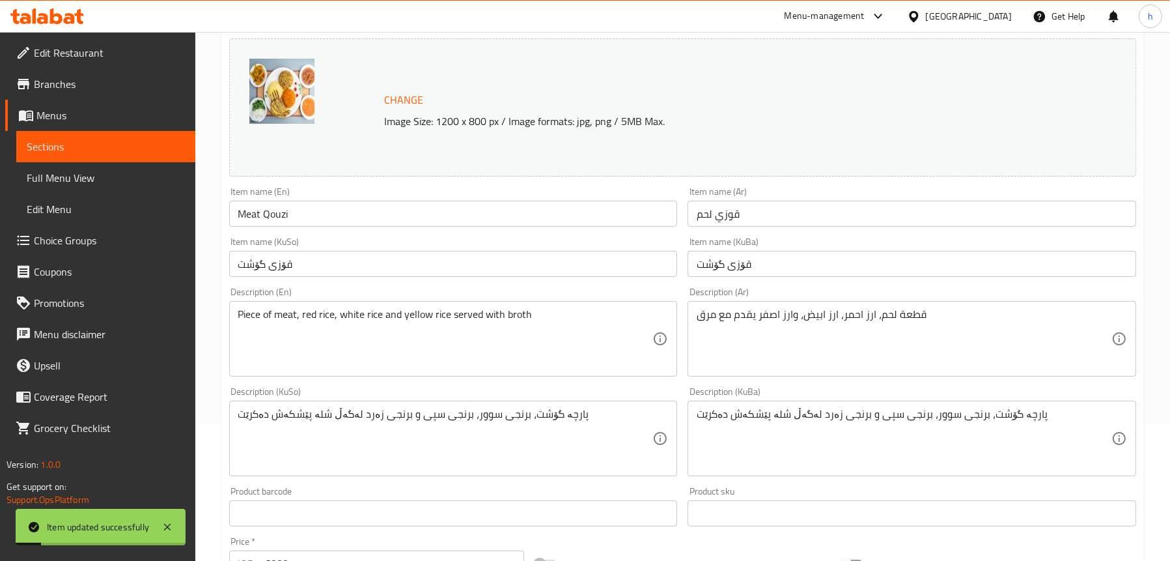
click at [119, 167] on link "Full Menu View" at bounding box center [105, 177] width 179 height 31
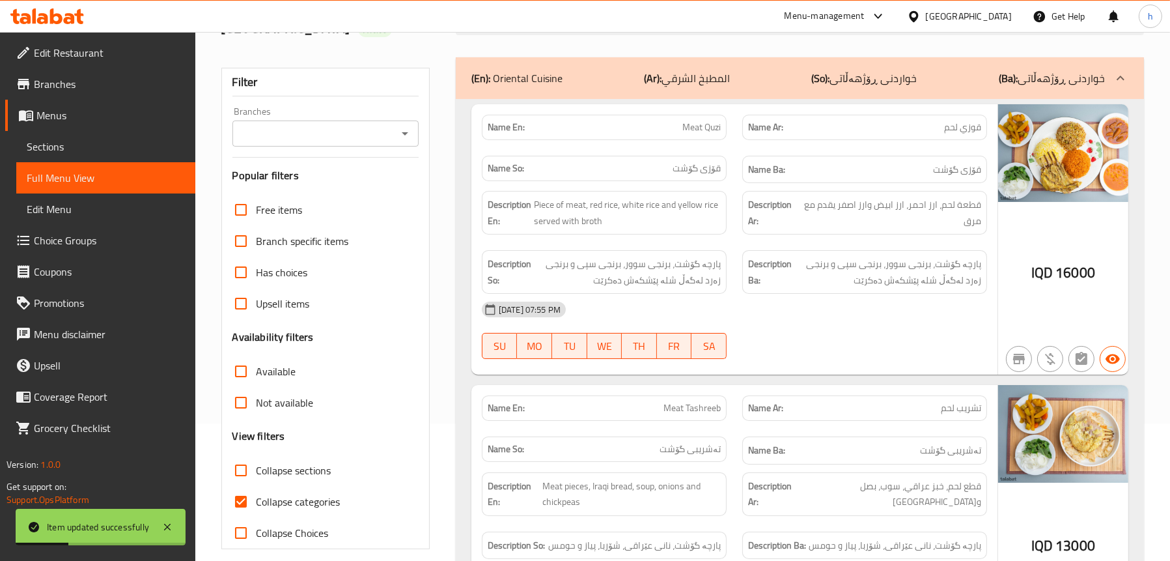
click at [405, 135] on icon "Open" at bounding box center [405, 133] width 7 height 3
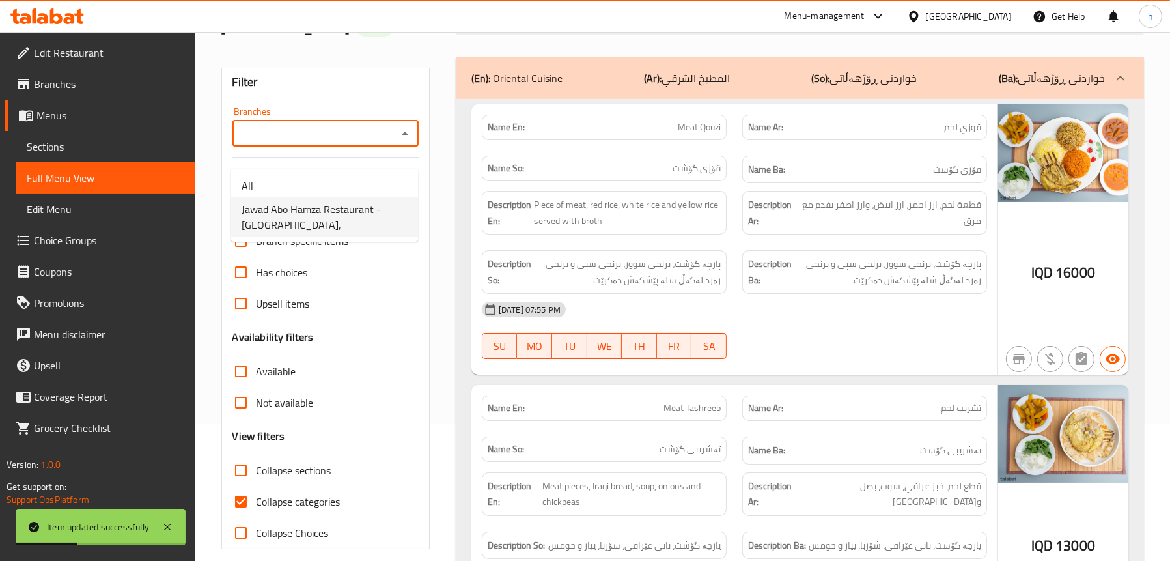
click at [278, 213] on span "Jawad Abo Hamza Restaurant - [GEOGRAPHIC_DATA]," at bounding box center [325, 216] width 166 height 31
type input "Jawad Abo Hamza Restaurant - [GEOGRAPHIC_DATA],"
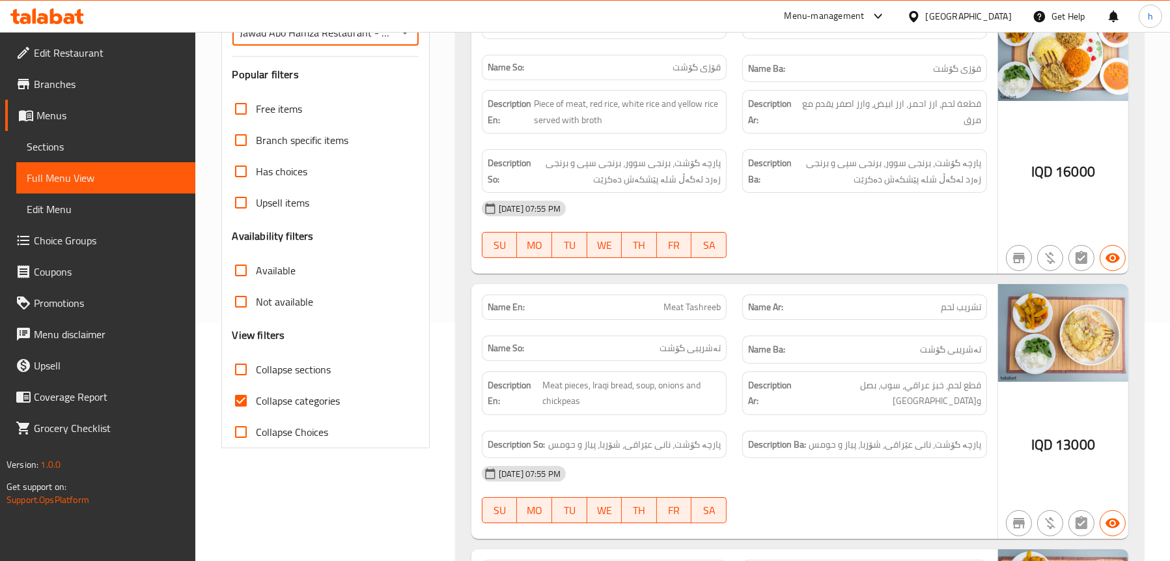
scroll to position [333, 0]
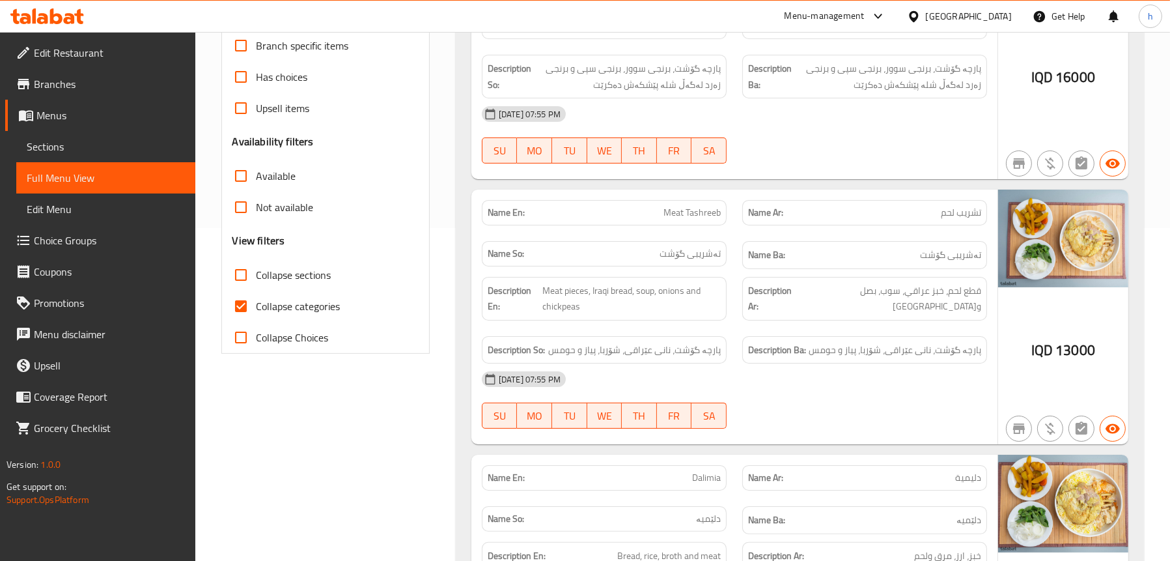
click at [287, 314] on span "Collapse categories" at bounding box center [298, 306] width 84 height 16
click at [256, 322] on input "Collapse categories" at bounding box center [240, 305] width 31 height 31
checkbox input "false"
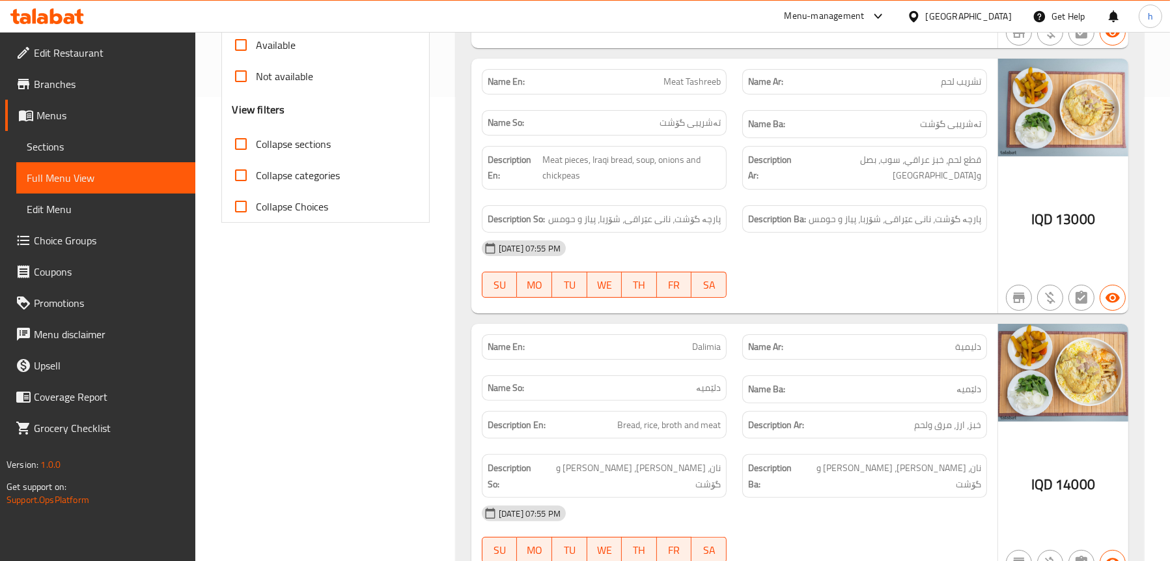
scroll to position [463, 0]
click at [567, 184] on span "Meat pieces, Iraqi bread, soup, onions and chickpeas" at bounding box center [631, 168] width 178 height 32
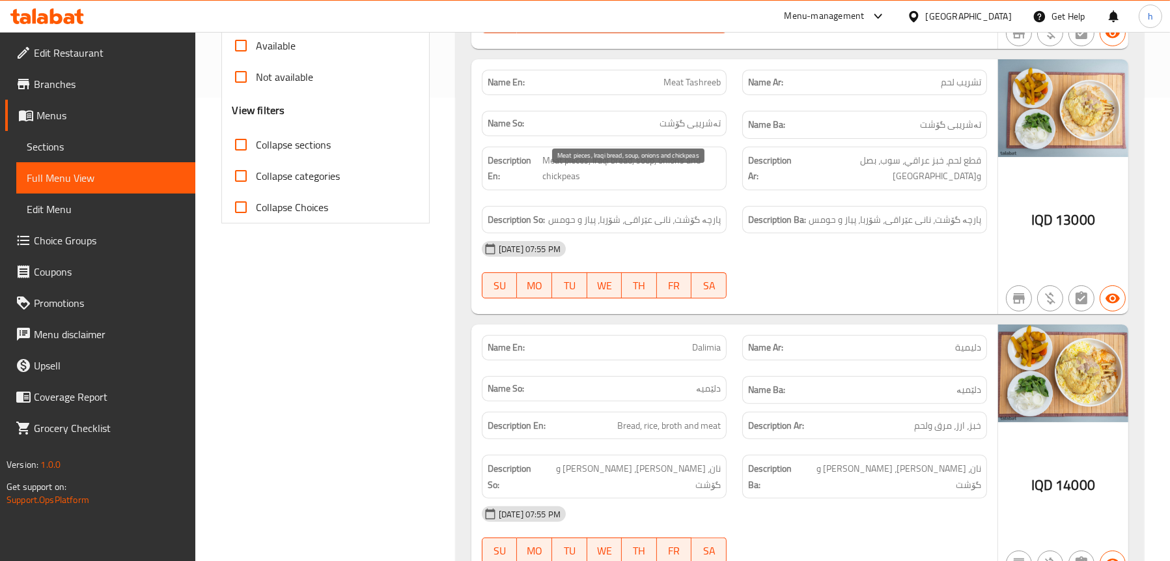
click at [563, 184] on span "Meat pieces, Iraqi bread, soup, onions and chickpeas" at bounding box center [631, 168] width 178 height 32
copy span "chickpeas"
click at [661, 228] on span "پارچە گۆشت، نانی عێراقی، شۆربا، پیاز و حومس" at bounding box center [634, 220] width 173 height 16
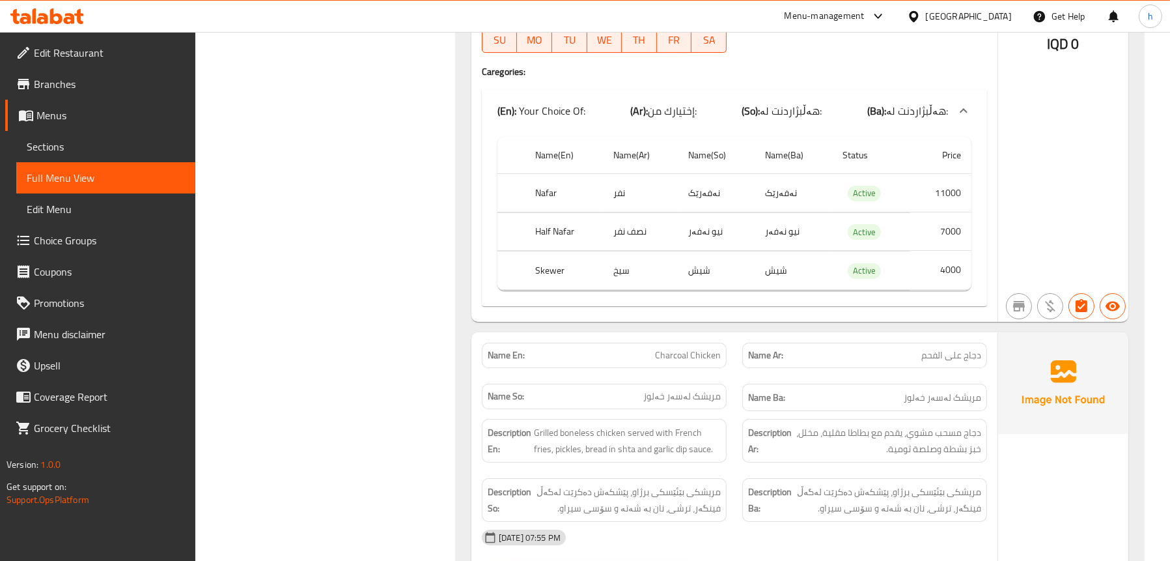
scroll to position [6582, 0]
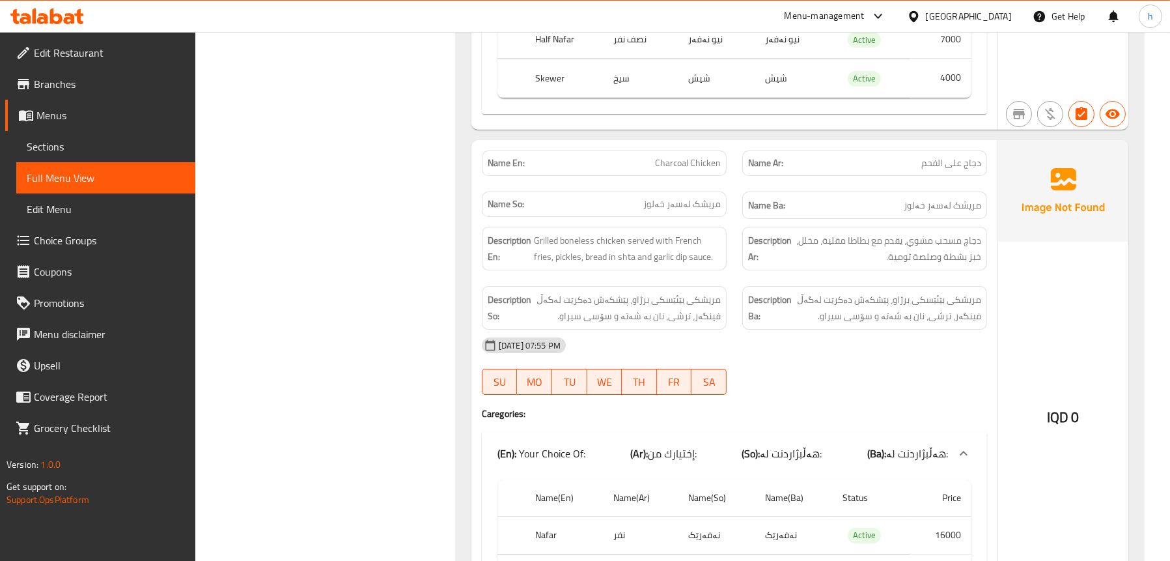
click at [92, 146] on span "Sections" at bounding box center [106, 147] width 158 height 16
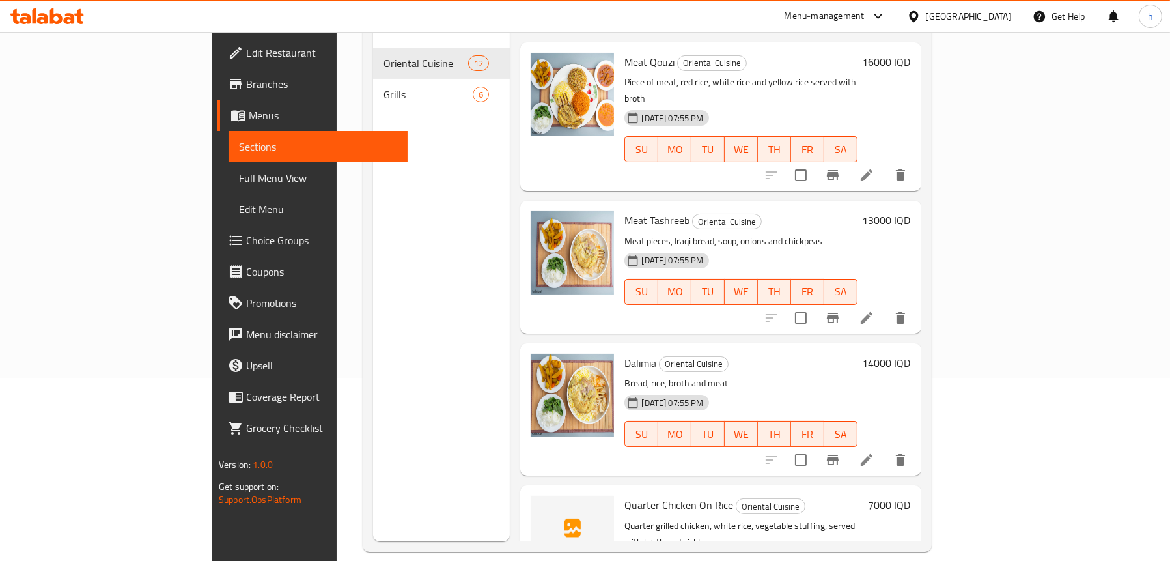
scroll to position [53, 0]
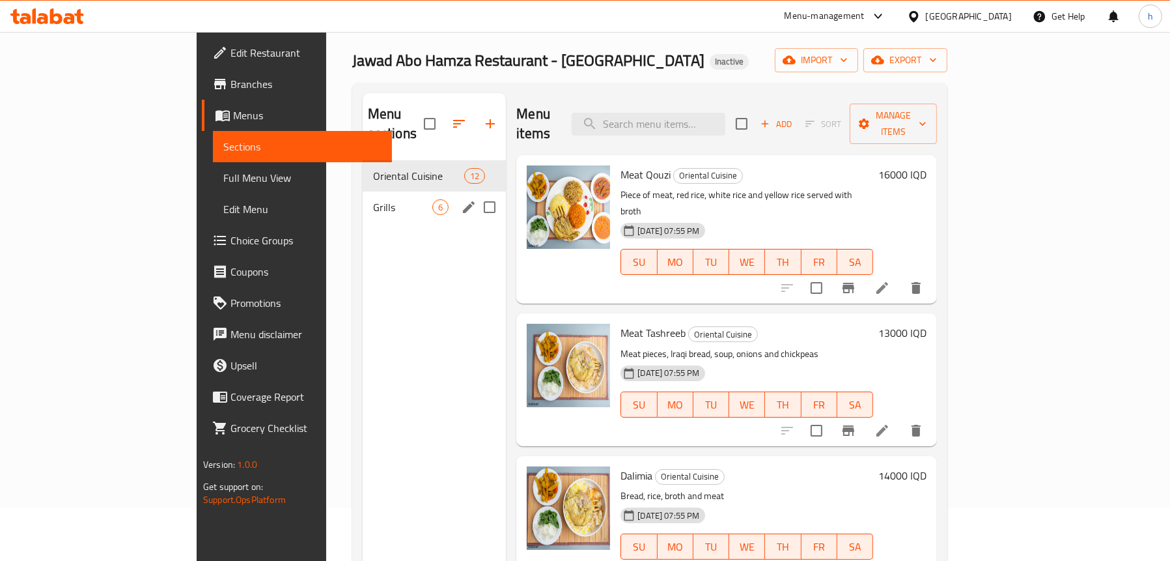
click at [373, 199] on span "Grills" at bounding box center [402, 207] width 59 height 16
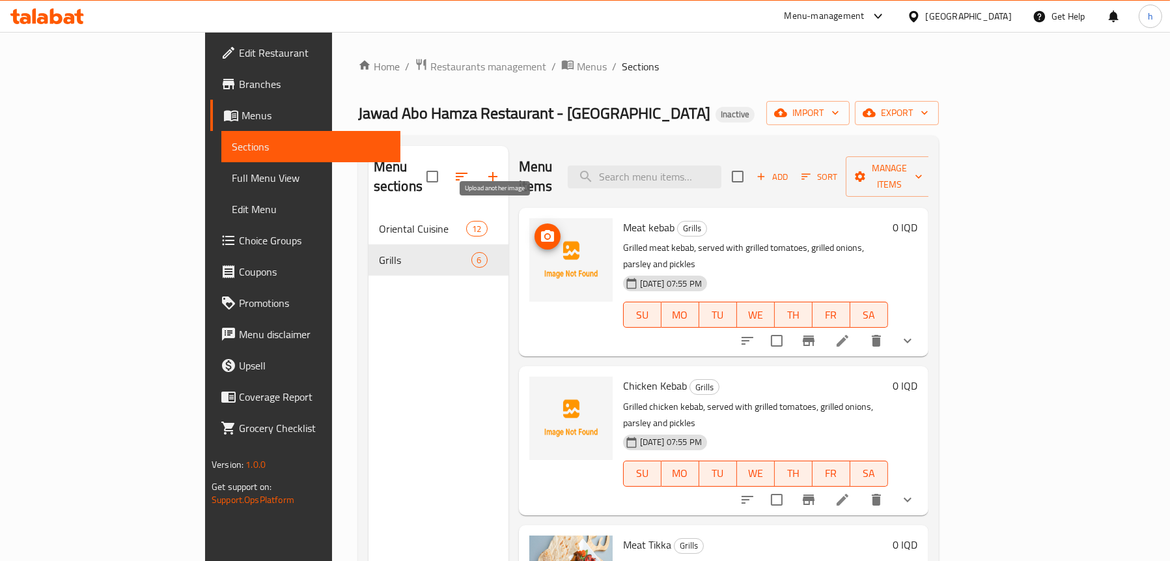
click at [540, 229] on icon "upload picture" at bounding box center [548, 237] width 16 height 16
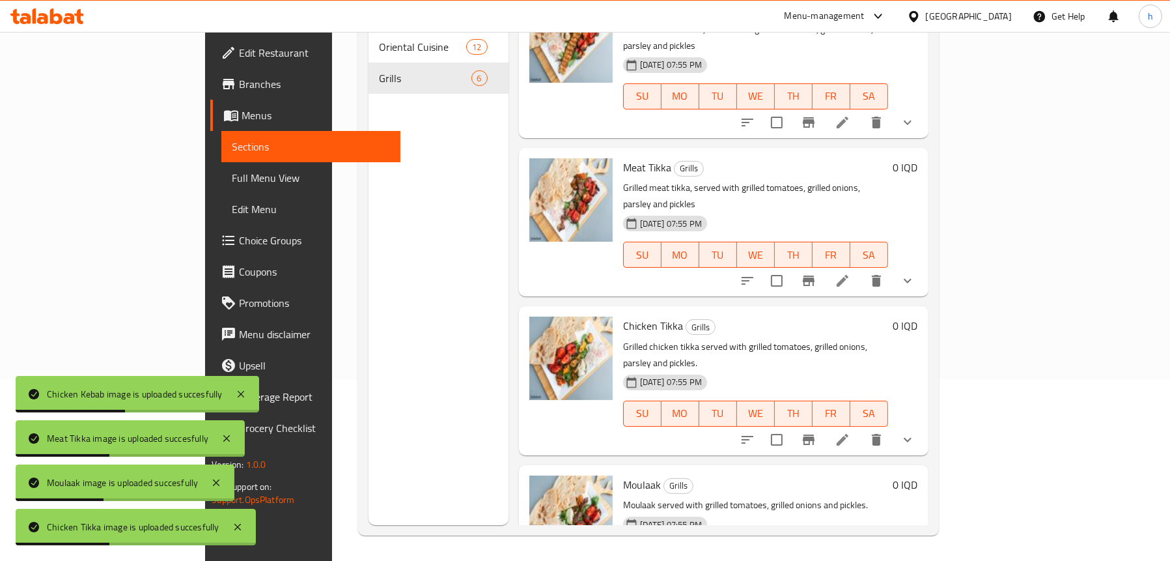
scroll to position [183, 0]
click at [221, 187] on link "Full Menu View" at bounding box center [310, 177] width 179 height 31
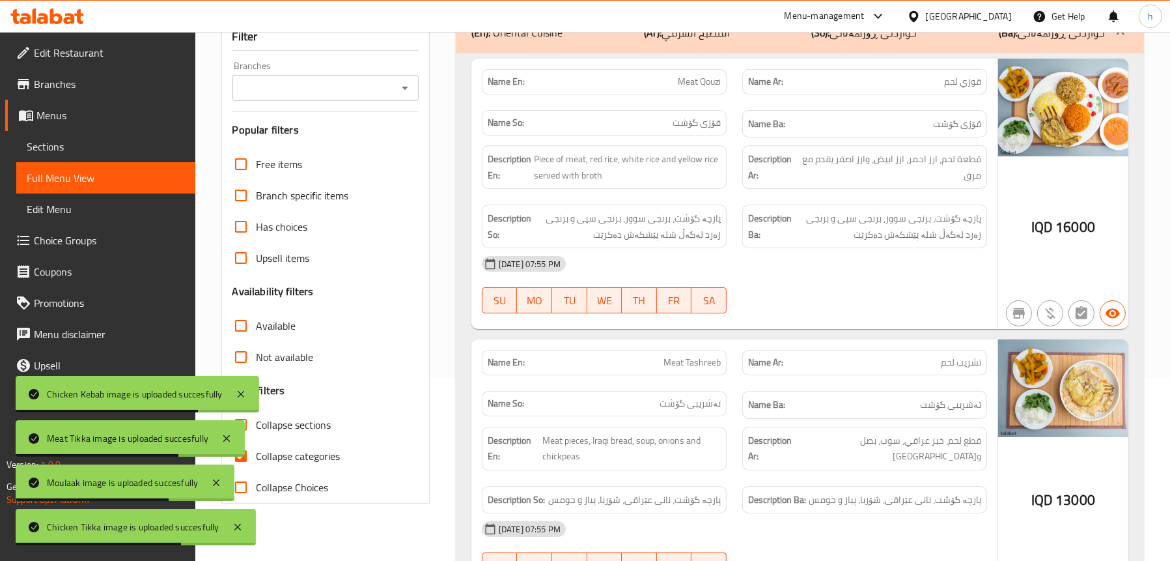
click at [408, 51] on div "Filter" at bounding box center [325, 37] width 186 height 28
click at [401, 96] on icon "Open" at bounding box center [405, 88] width 16 height 16
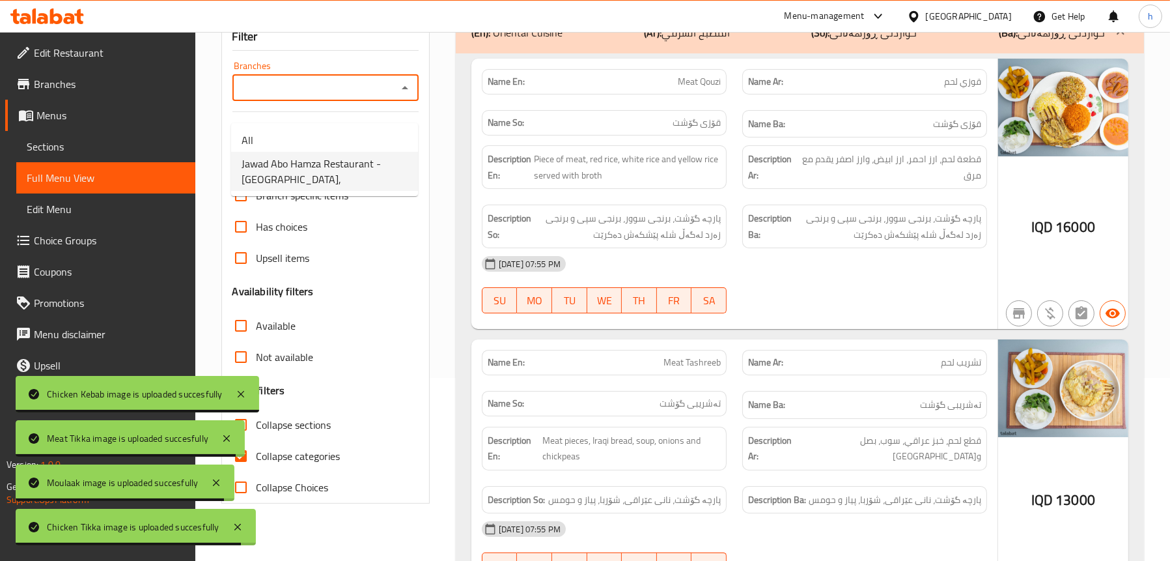
click at [331, 181] on span "Jawad Abo Hamza Restaurant - [GEOGRAPHIC_DATA]," at bounding box center [325, 171] width 166 height 31
type input "Jawad Abo Hamza Restaurant - [GEOGRAPHIC_DATA],"
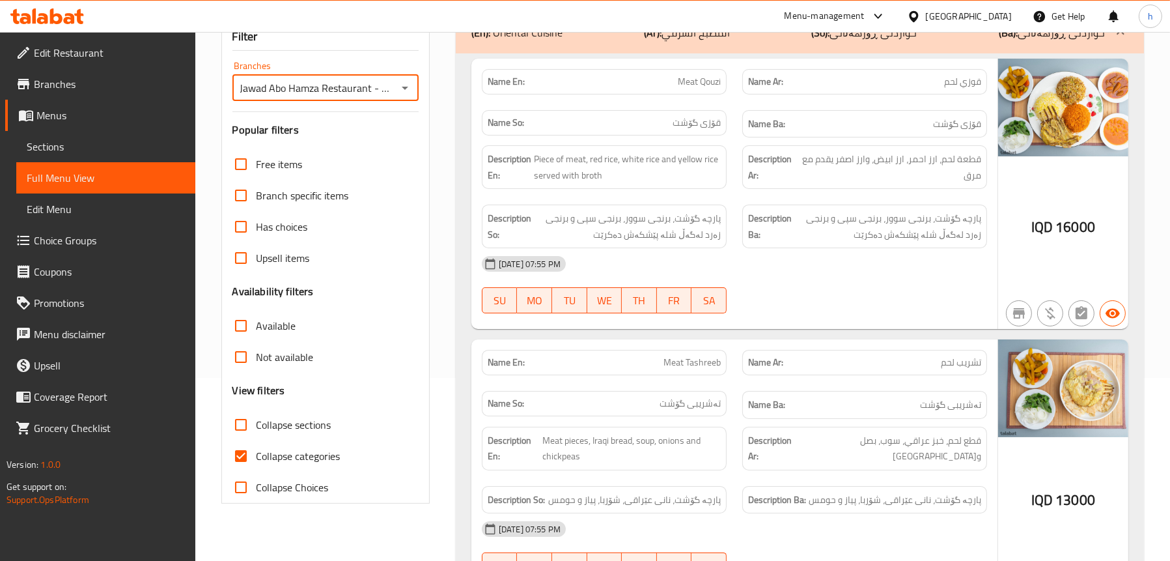
click at [617, 33] on div "(En): Oriental Cuisine (Ar): المطبخ الشرقي (So): خواردنی ڕۆژهەڵاتی (Ba): خواردن…" at bounding box center [800, 33] width 688 height 42
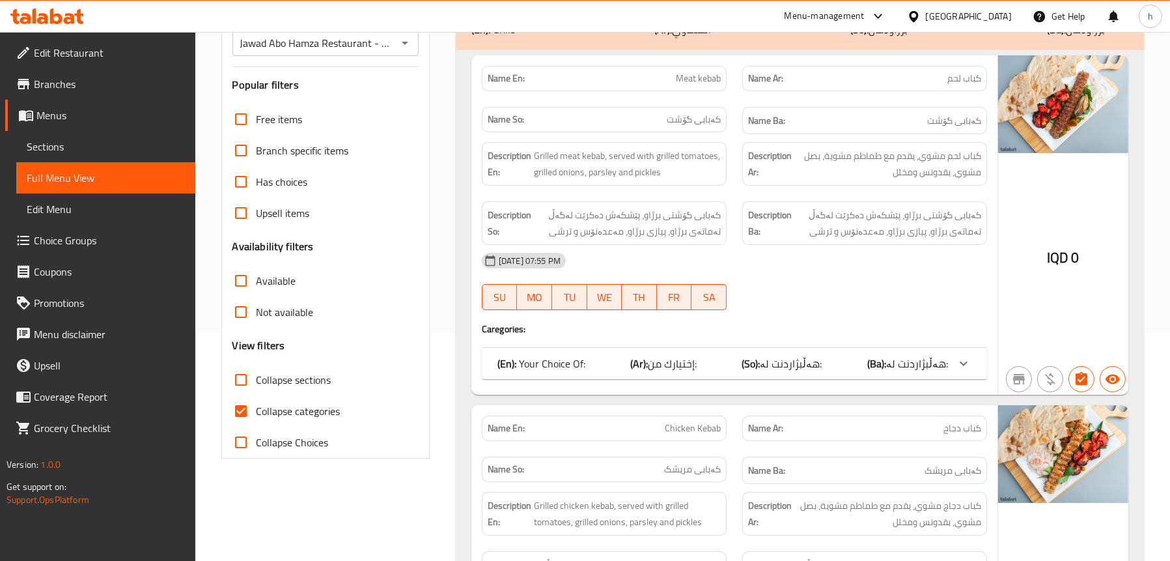
scroll to position [248, 0]
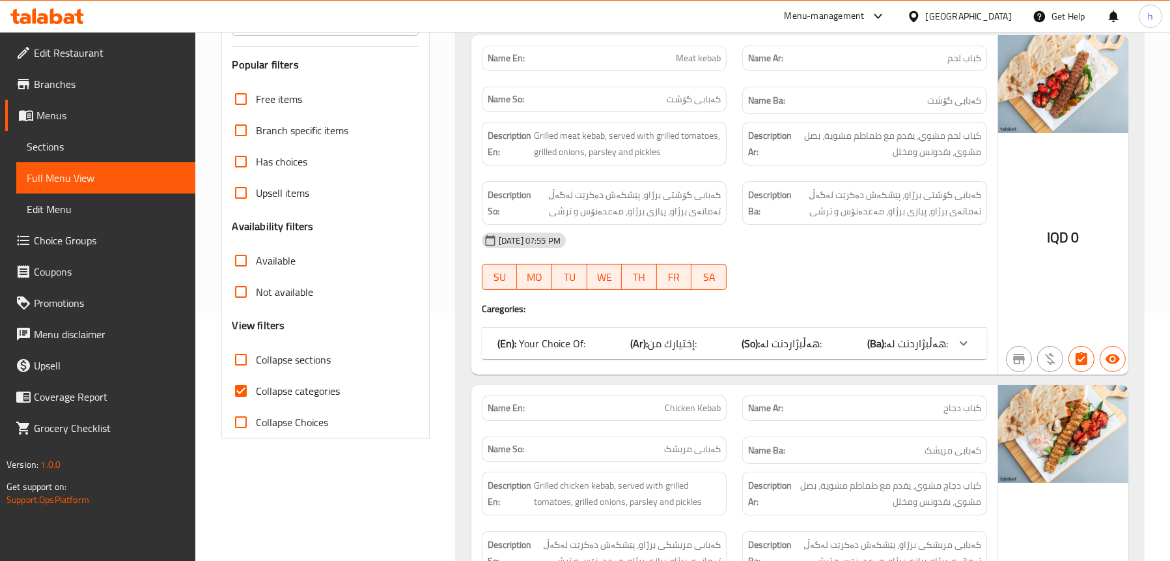
click at [277, 398] on span "Collapse categories" at bounding box center [298, 391] width 84 height 16
click at [256, 402] on input "Collapse categories" at bounding box center [240, 390] width 31 height 31
checkbox input "false"
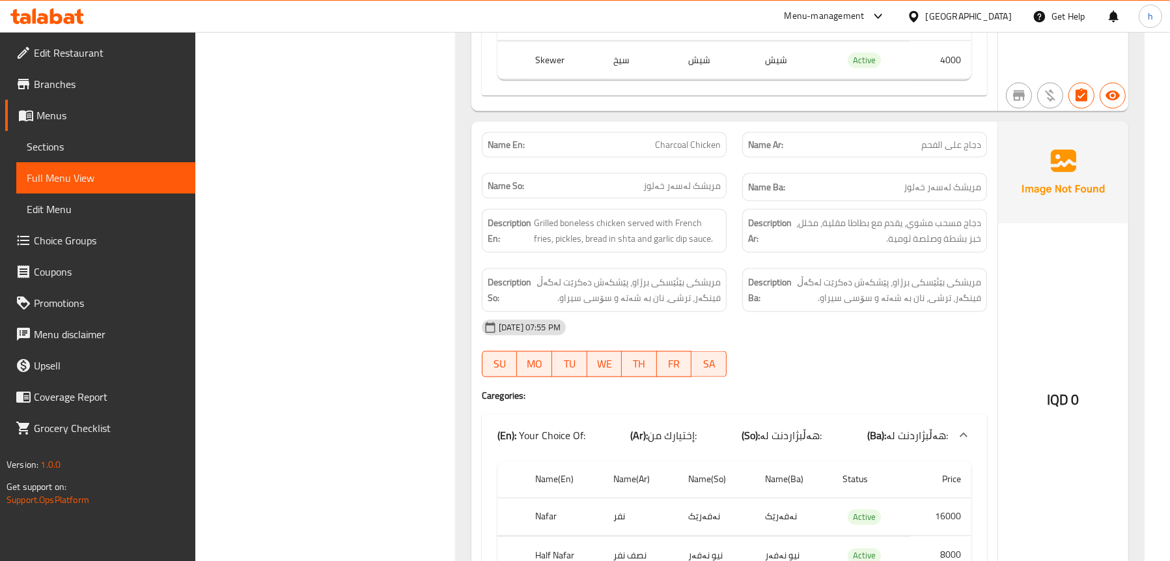
scroll to position [3099, 0]
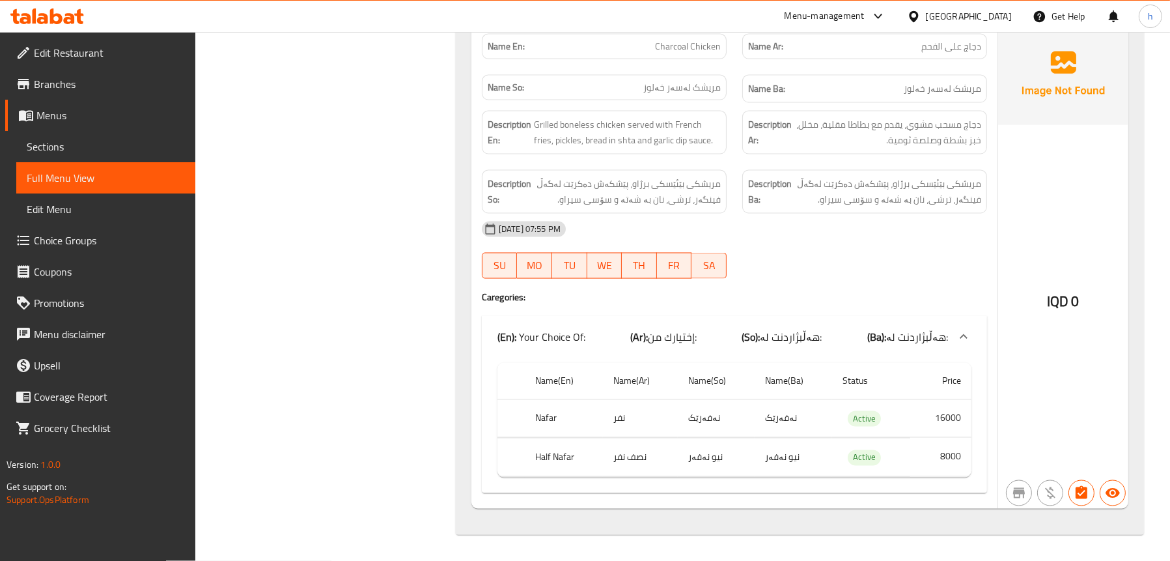
click at [101, 142] on span "Sections" at bounding box center [106, 147] width 158 height 16
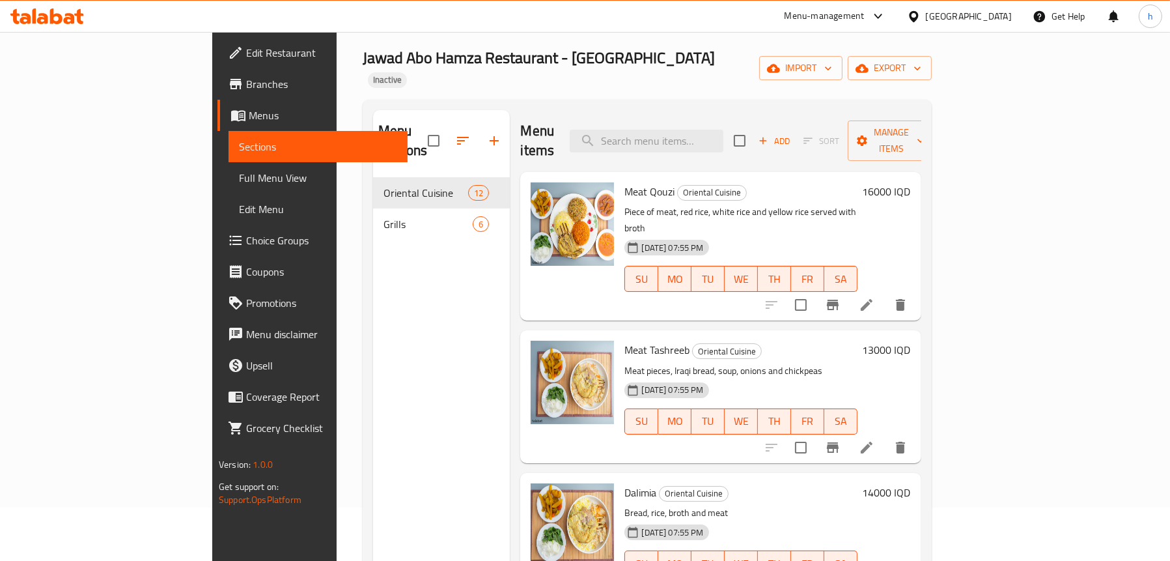
scroll to position [53, 0]
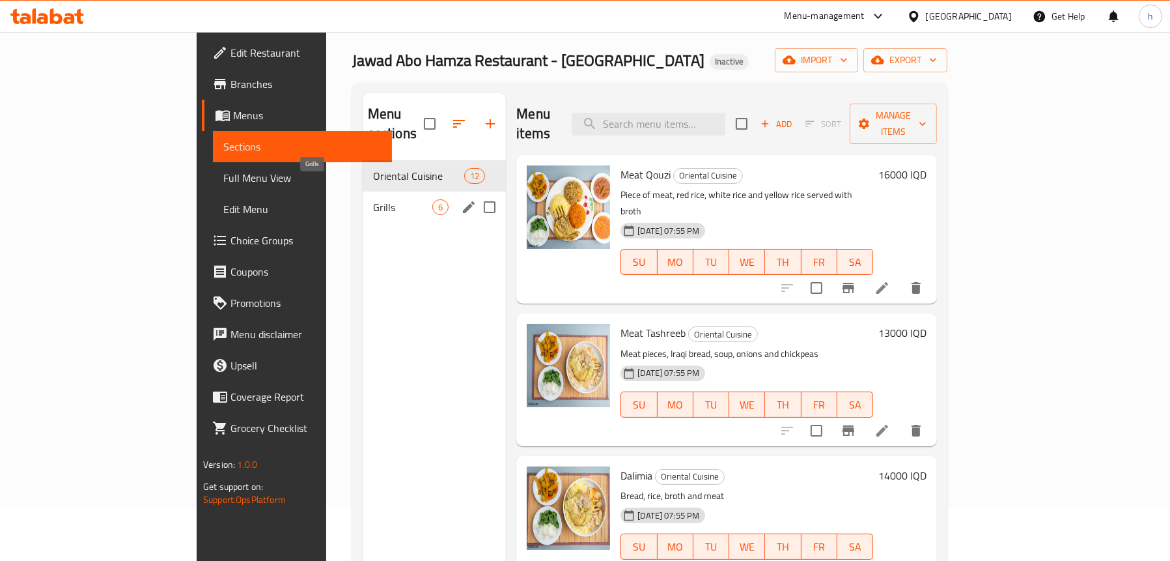
click at [373, 199] on span "Grills" at bounding box center [402, 207] width 59 height 16
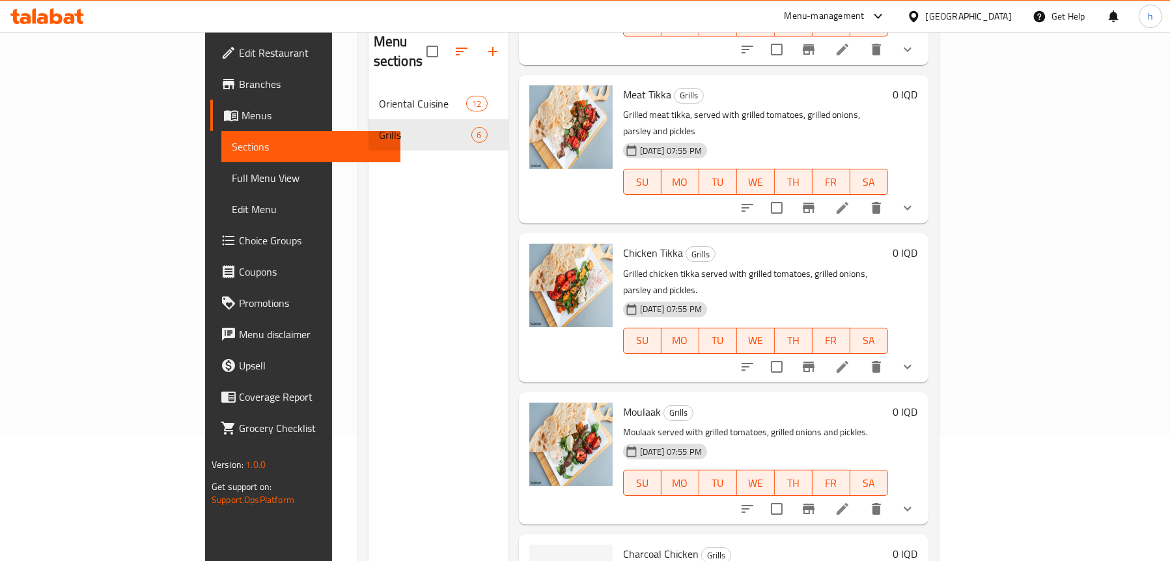
scroll to position [183, 0]
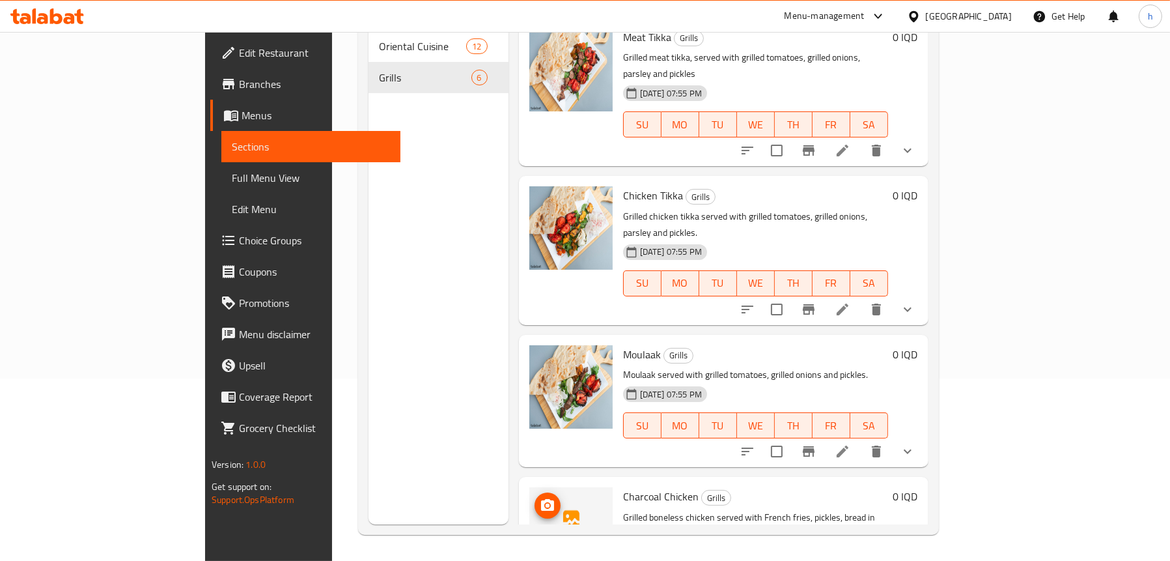
click at [545, 503] on circle "upload picture" at bounding box center [547, 505] width 4 height 4
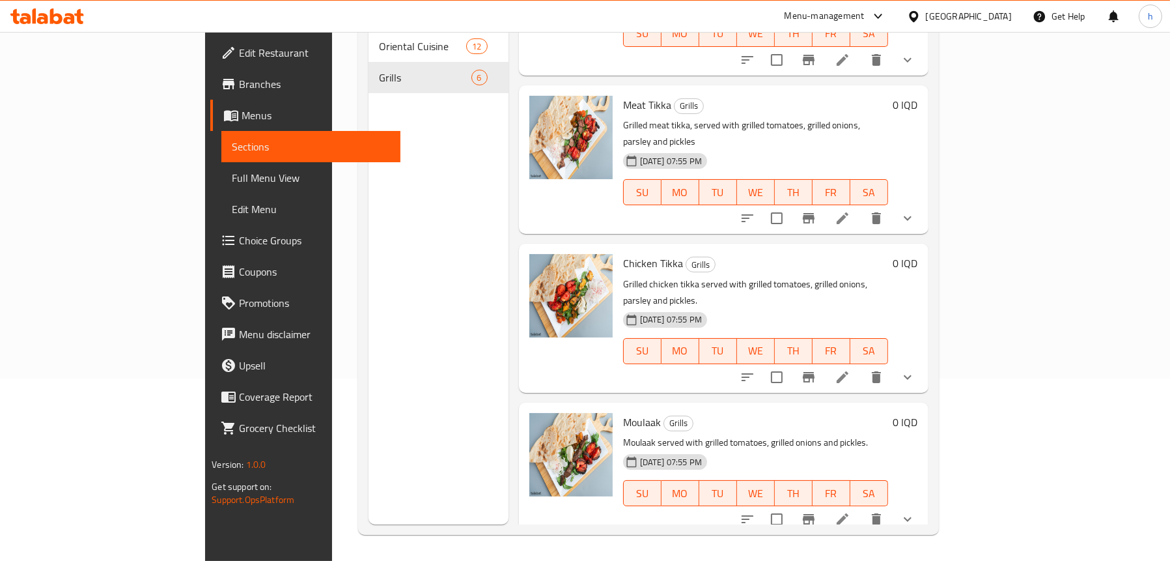
scroll to position [130, 0]
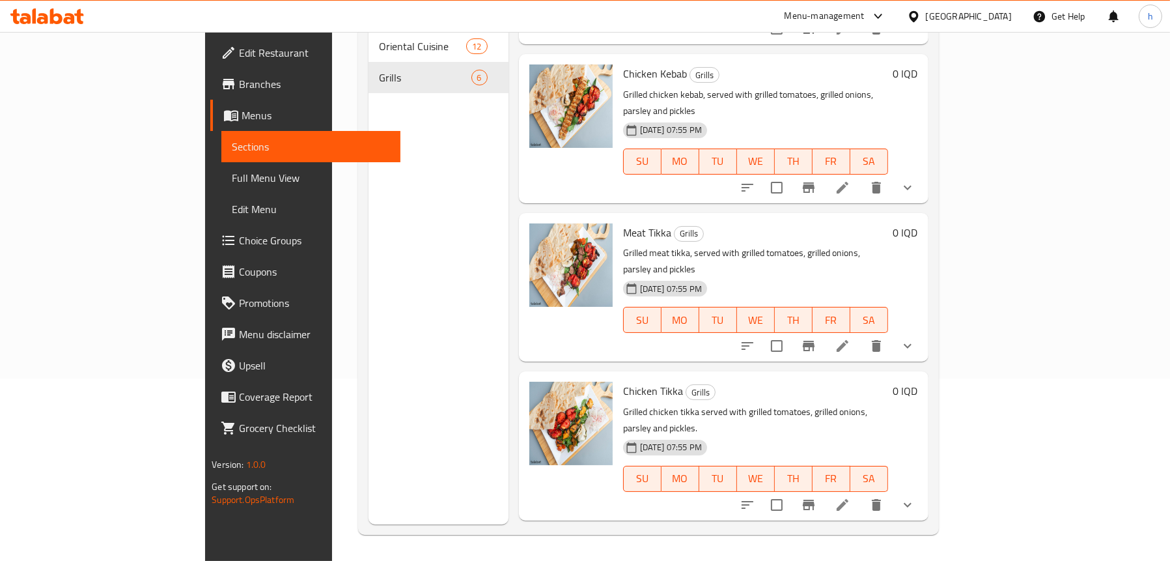
click at [232, 180] on span "Full Menu View" at bounding box center [311, 178] width 158 height 16
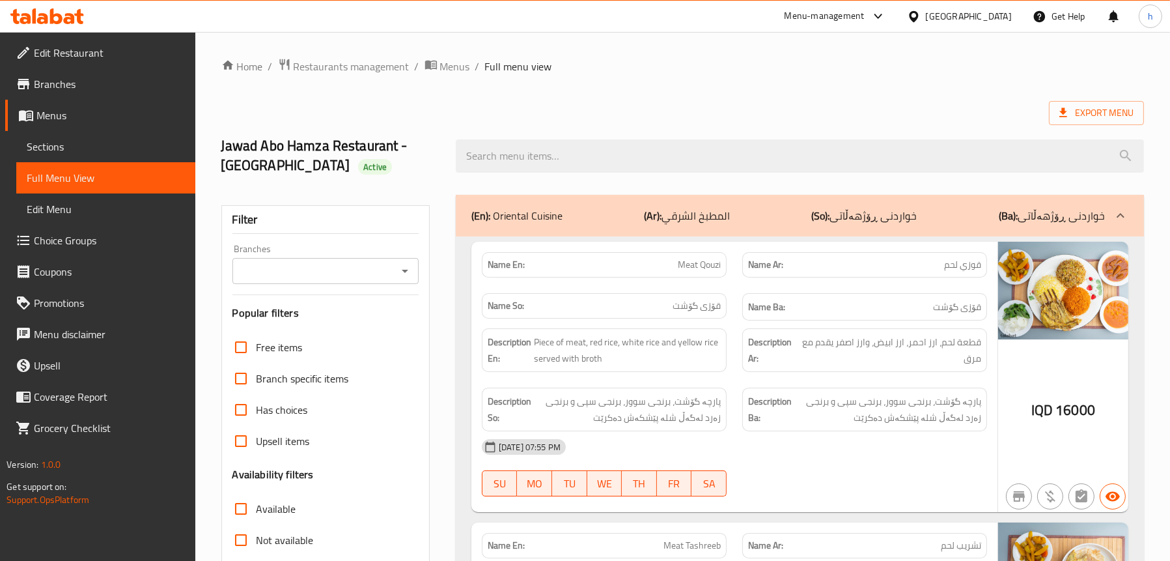
click at [399, 279] on icon "Open" at bounding box center [405, 271] width 16 height 16
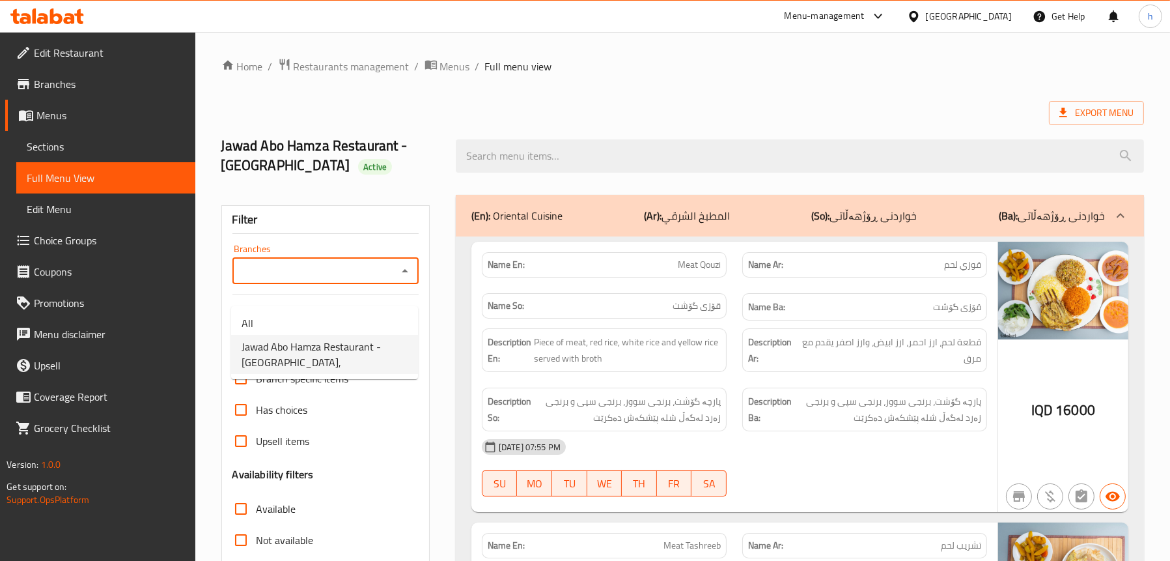
click at [308, 352] on span "Jawad Abo Hamza Restaurant - [GEOGRAPHIC_DATA]," at bounding box center [325, 354] width 166 height 31
type input "Jawad Abo Hamza Restaurant - [GEOGRAPHIC_DATA],"
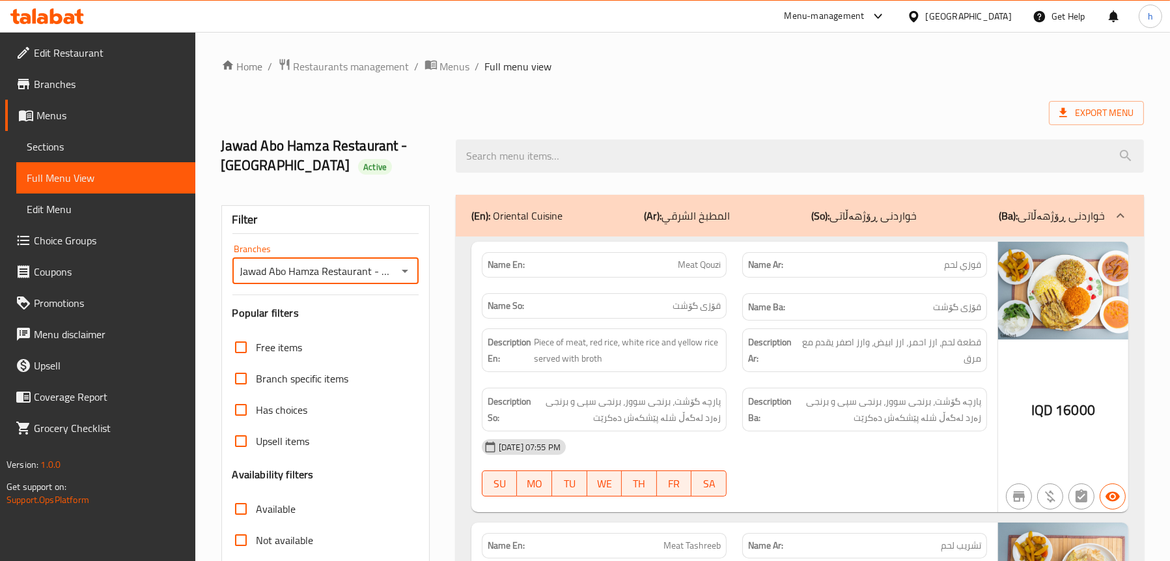
click at [51, 53] on span "Edit Restaurant" at bounding box center [109, 53] width 151 height 16
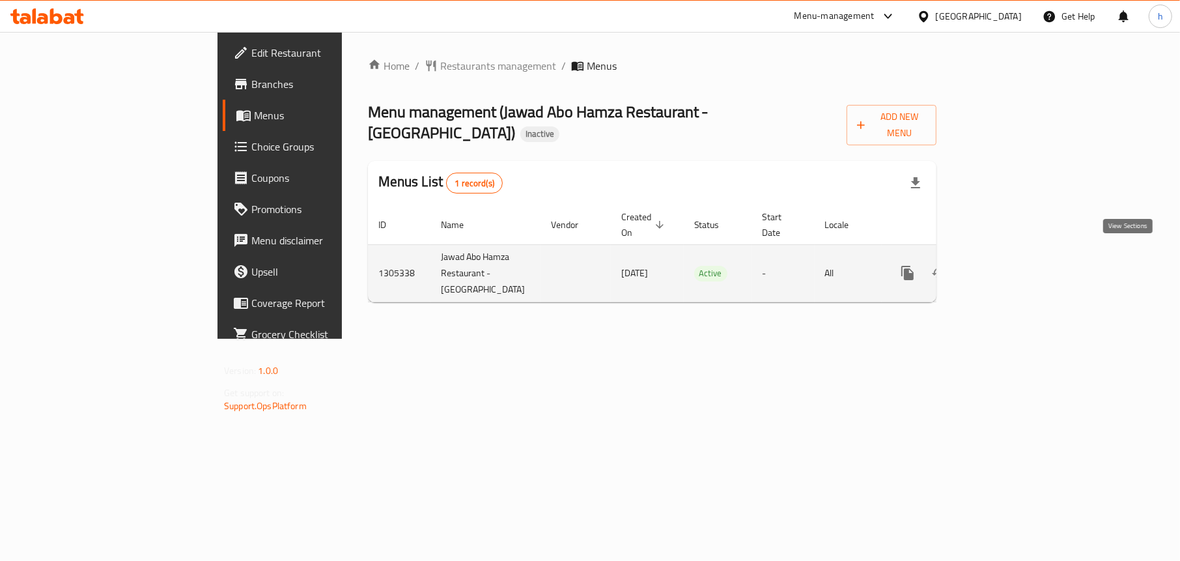
click at [1009, 265] on icon "enhanced table" at bounding box center [1001, 273] width 16 height 16
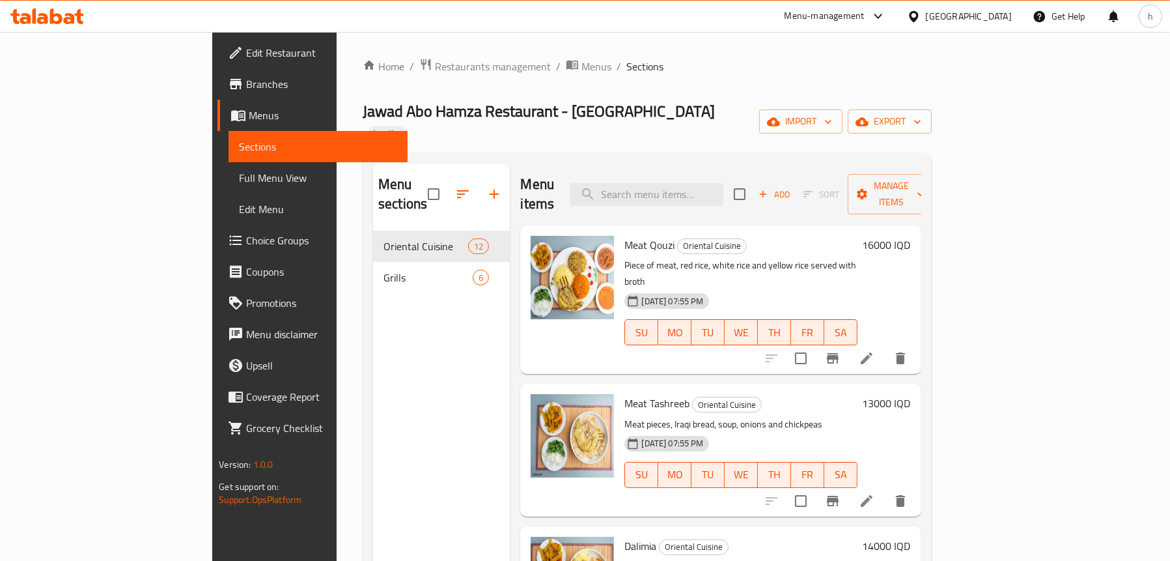
click at [239, 173] on span "Full Menu View" at bounding box center [318, 178] width 158 height 16
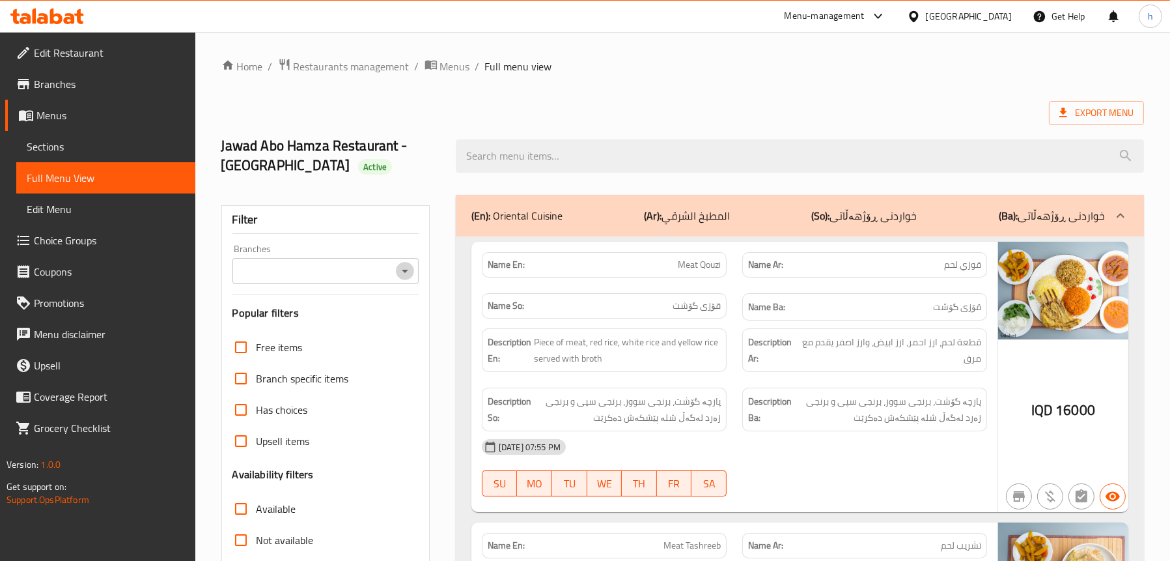
click at [407, 279] on icon "Open" at bounding box center [405, 271] width 16 height 16
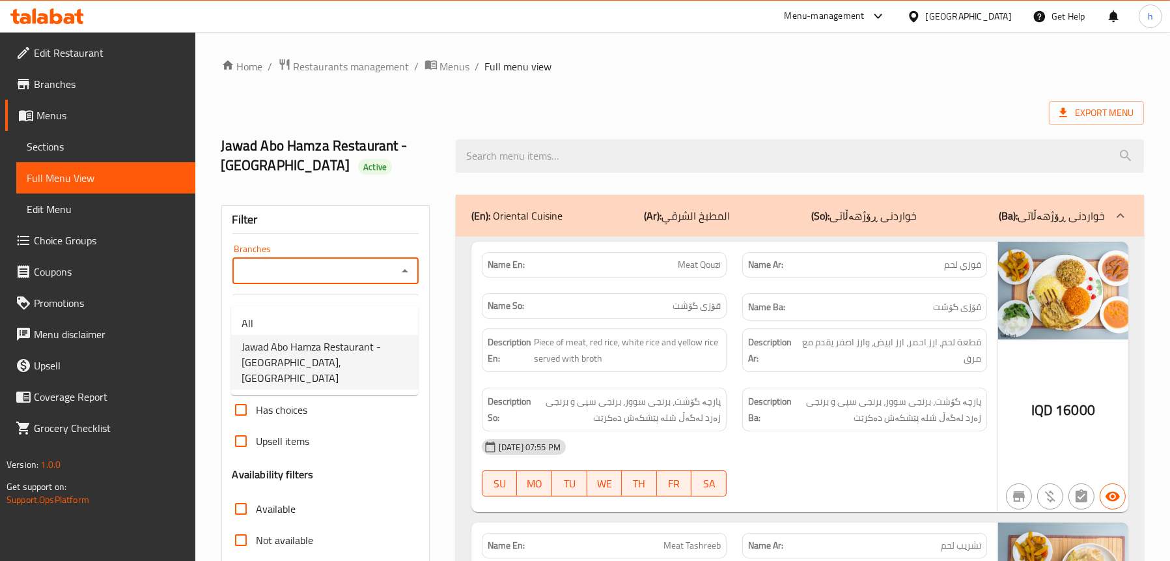
click at [344, 344] on span "Jawad Abo Hamza Restaurant - Al Hizam Al Akhdar Street, Al makrama" at bounding box center [325, 362] width 166 height 47
type input "Jawad Abo Hamza Restaurant - Al Hizam Al Akhdar Street, Al makrama"
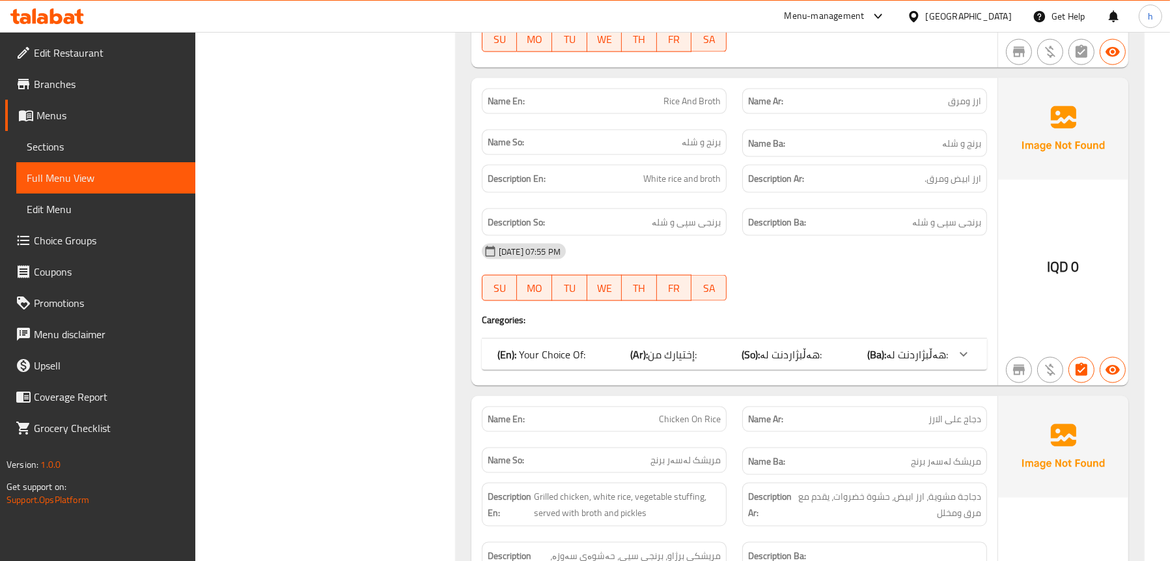
scroll to position [2669, 0]
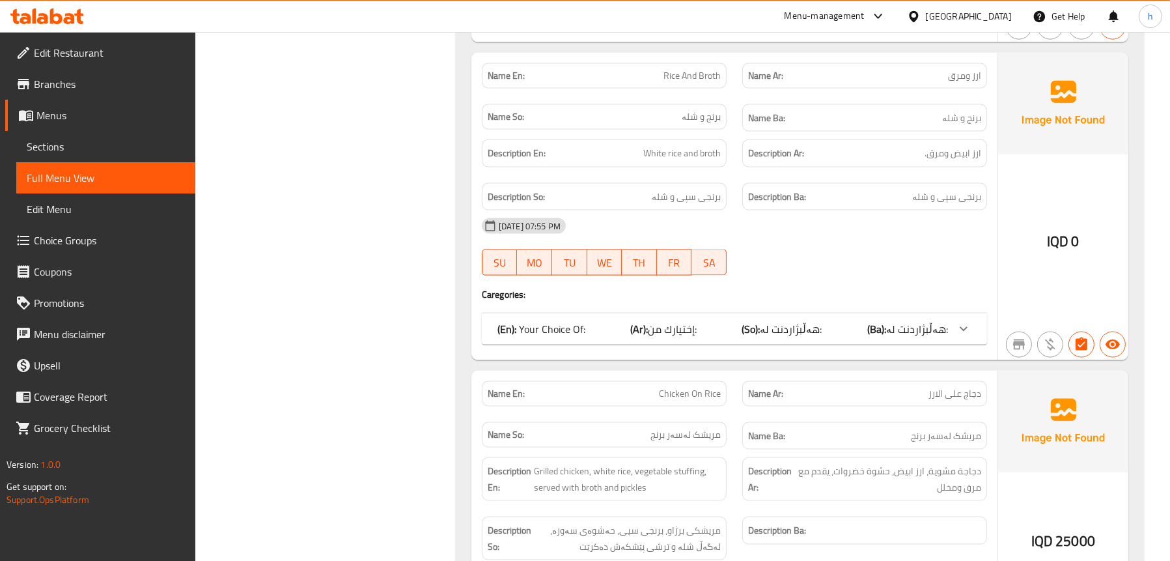
click at [643, 319] on b "(Ar):" at bounding box center [639, 329] width 18 height 20
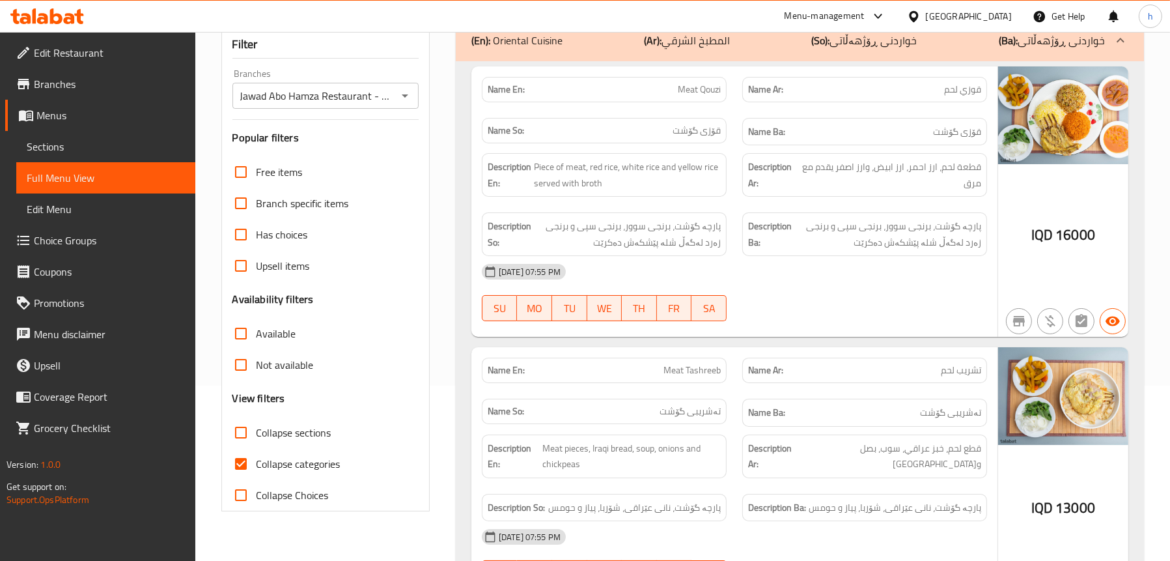
scroll to position [260, 0]
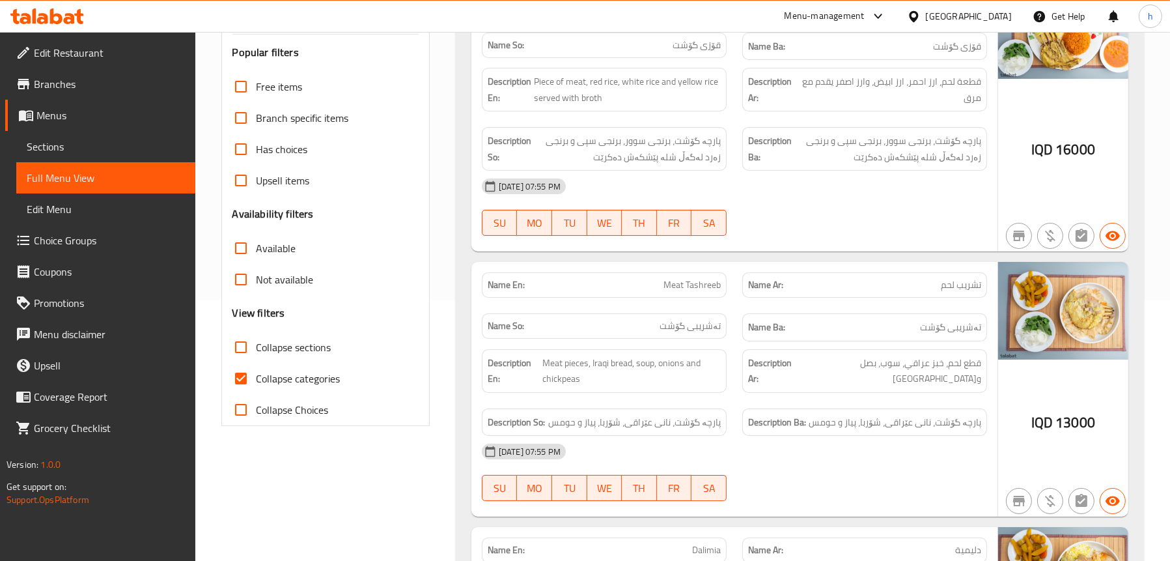
click at [290, 386] on span "Collapse categories" at bounding box center [298, 378] width 84 height 16
click at [256, 392] on input "Collapse categories" at bounding box center [240, 378] width 31 height 31
checkbox input "false"
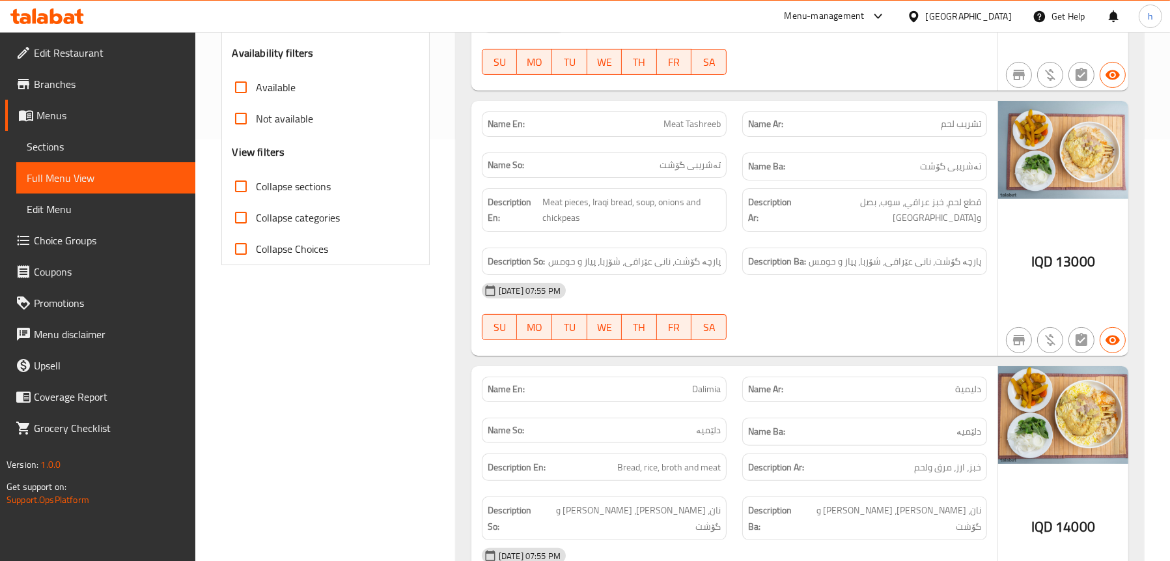
scroll to position [223, 0]
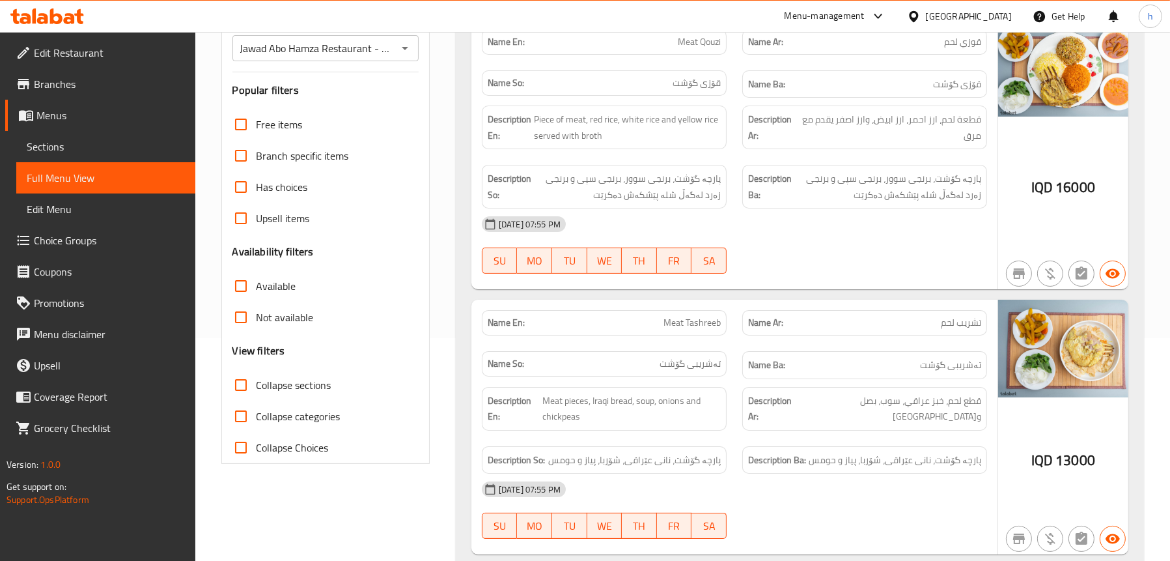
click at [105, 150] on span "Sections" at bounding box center [106, 147] width 158 height 16
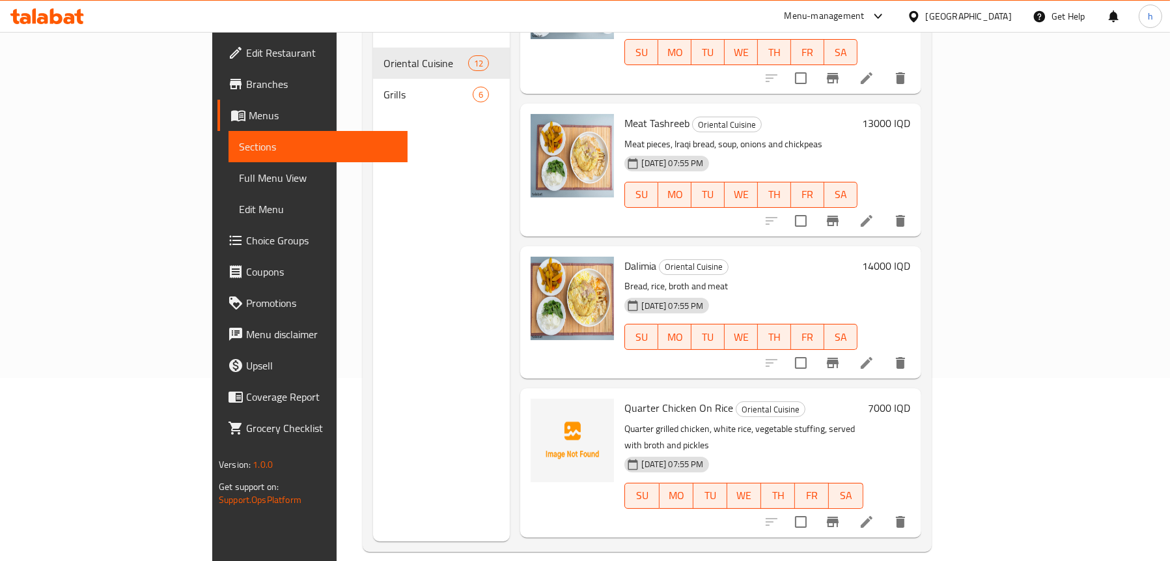
scroll to position [260, 0]
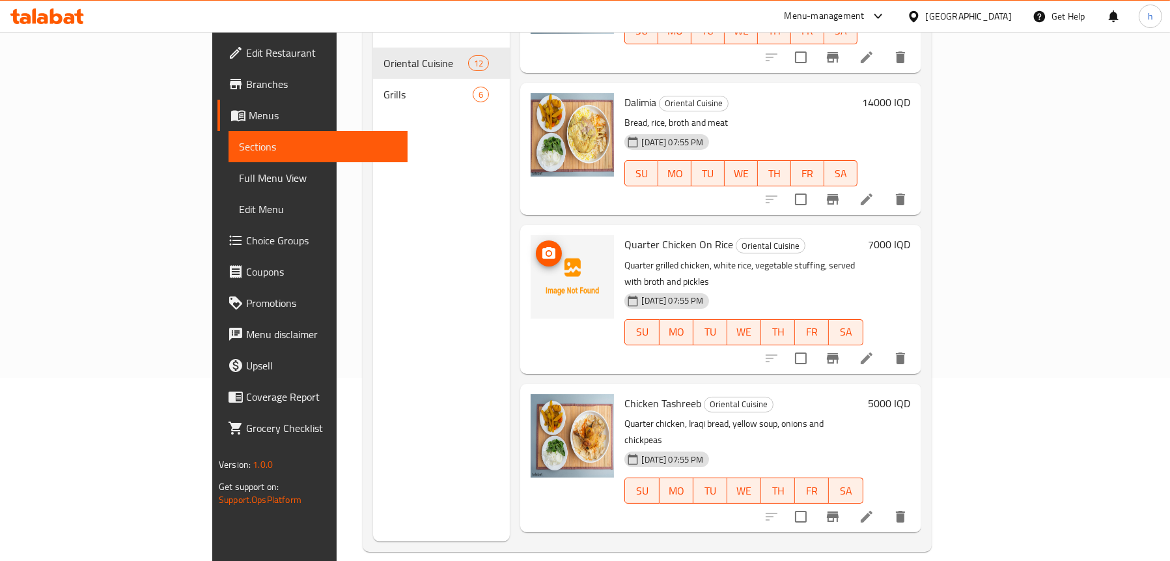
click at [536, 245] on span "upload picture" at bounding box center [549, 253] width 26 height 16
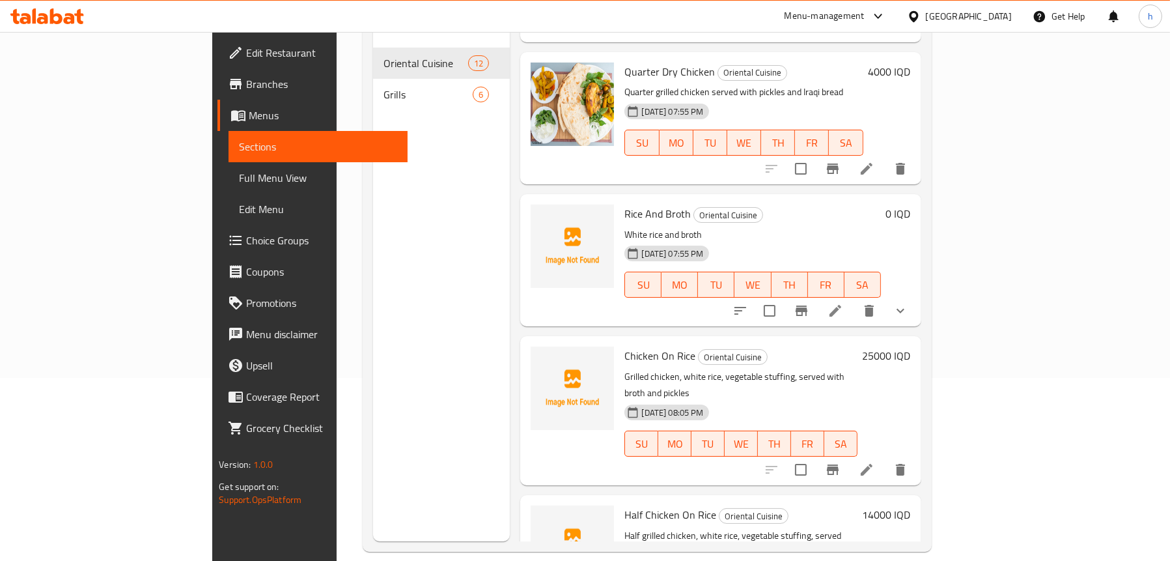
scroll to position [1178, 0]
click at [547, 220] on circle "upload picture" at bounding box center [549, 222] width 4 height 4
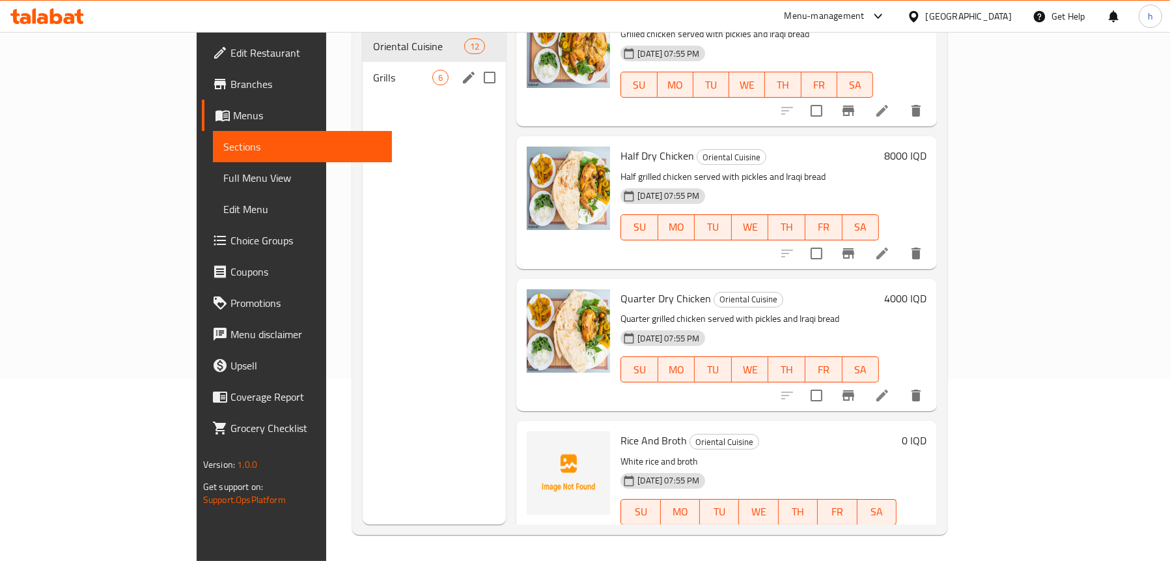
click at [363, 62] on div "Grills 6" at bounding box center [435, 77] width 144 height 31
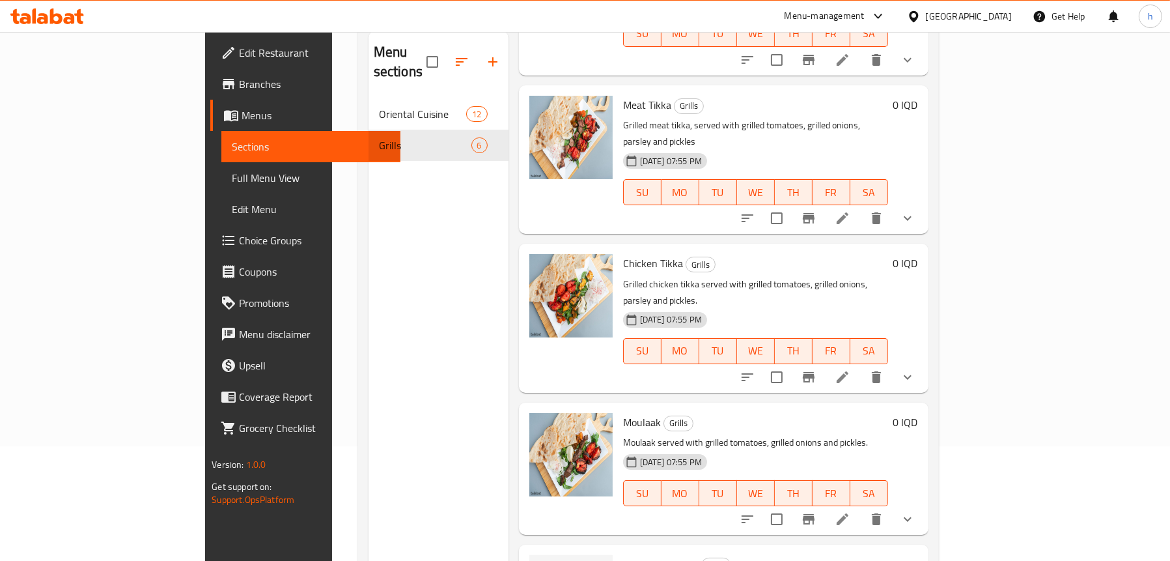
scroll to position [53, 0]
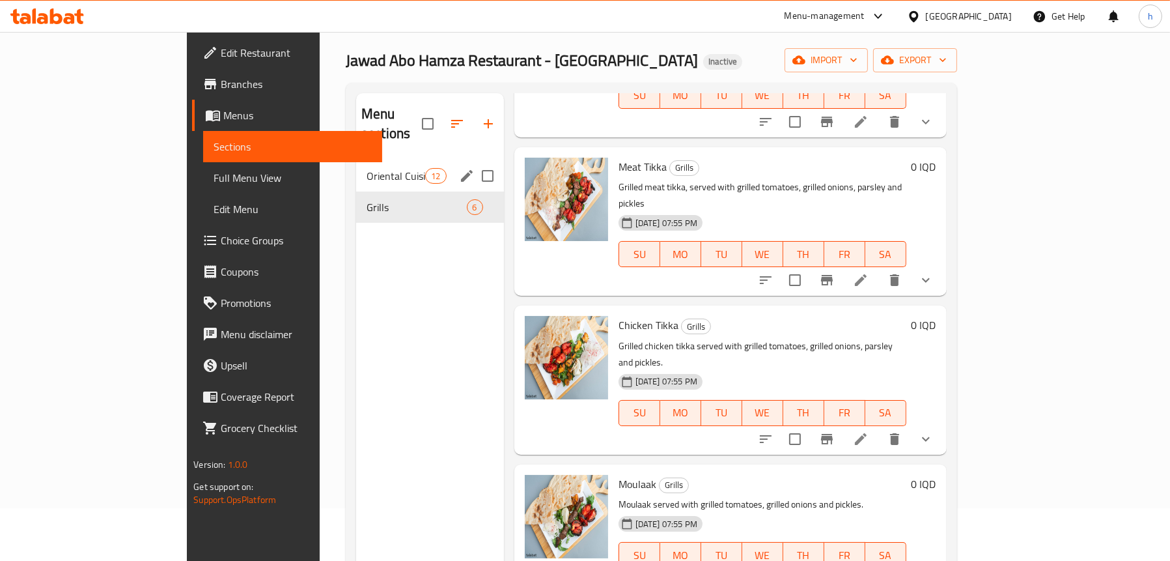
click at [356, 160] on div "Oriental Cuisine 12" at bounding box center [430, 175] width 148 height 31
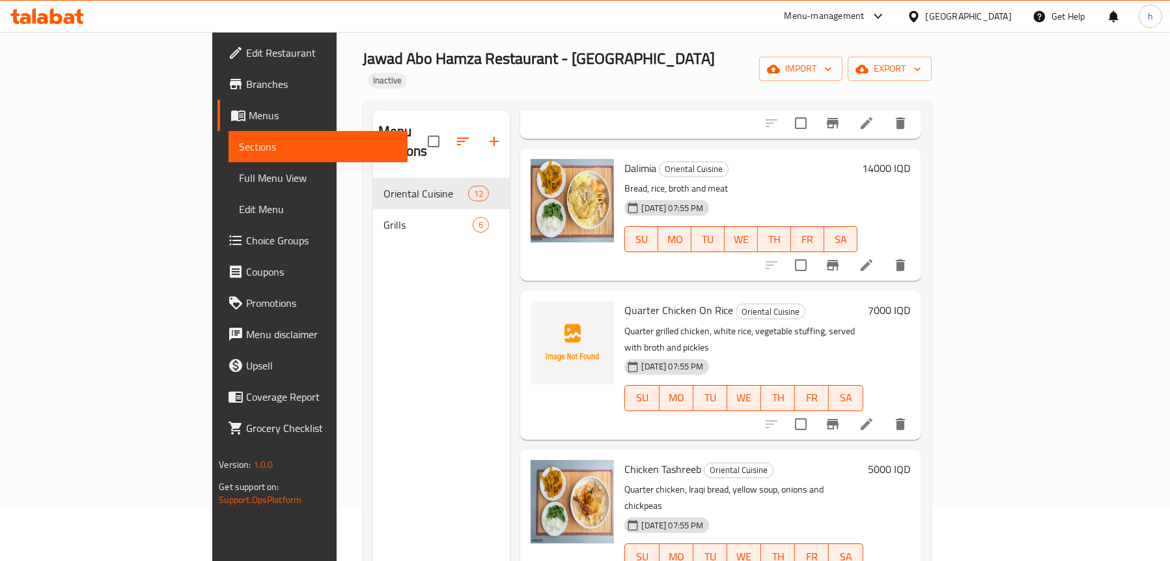
click at [624, 300] on span "Quarter Chicken On Rice" at bounding box center [678, 310] width 109 height 20
copy h6 "Quarter Chicken On Rice"
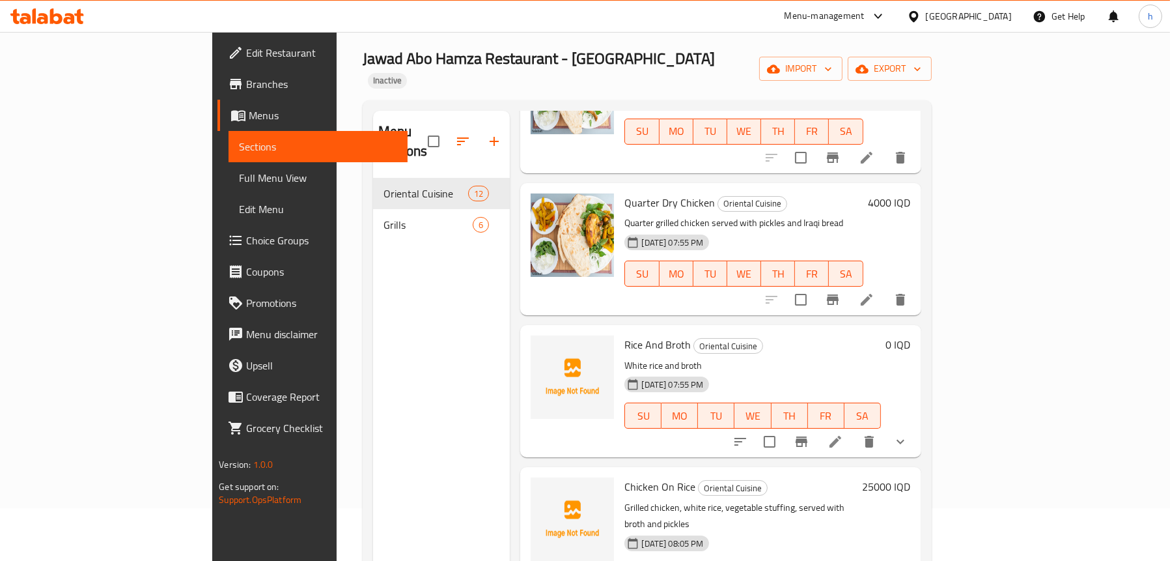
scroll to position [1178, 0]
click at [624, 475] on span "Chicken On Rice" at bounding box center [659, 485] width 71 height 20
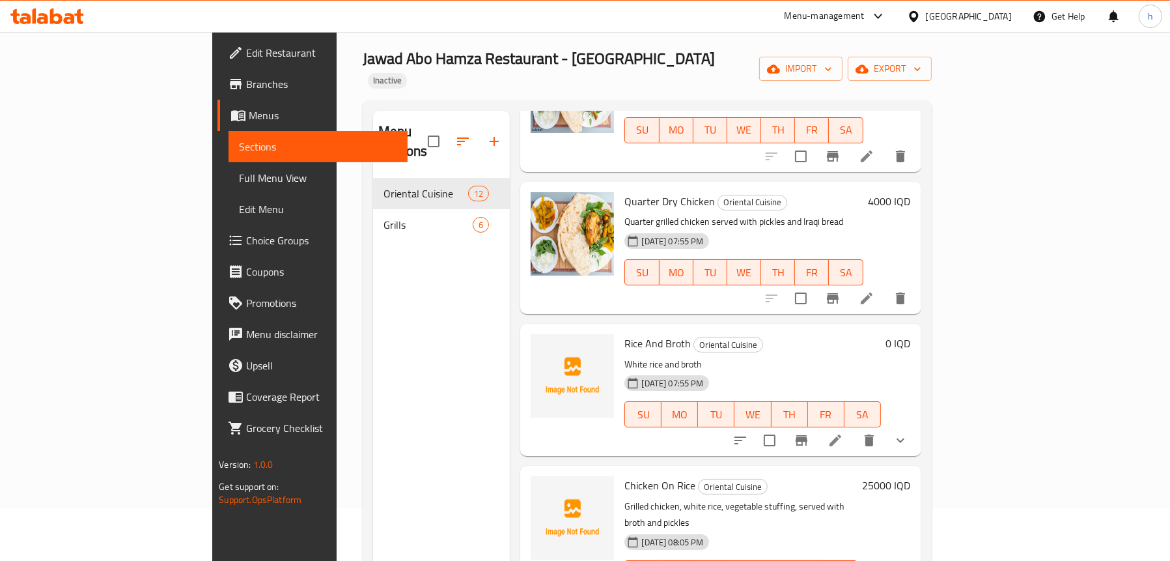
click at [624, 475] on span "Chicken On Rice" at bounding box center [659, 485] width 71 height 20
copy h6 "Chicken On Rice"
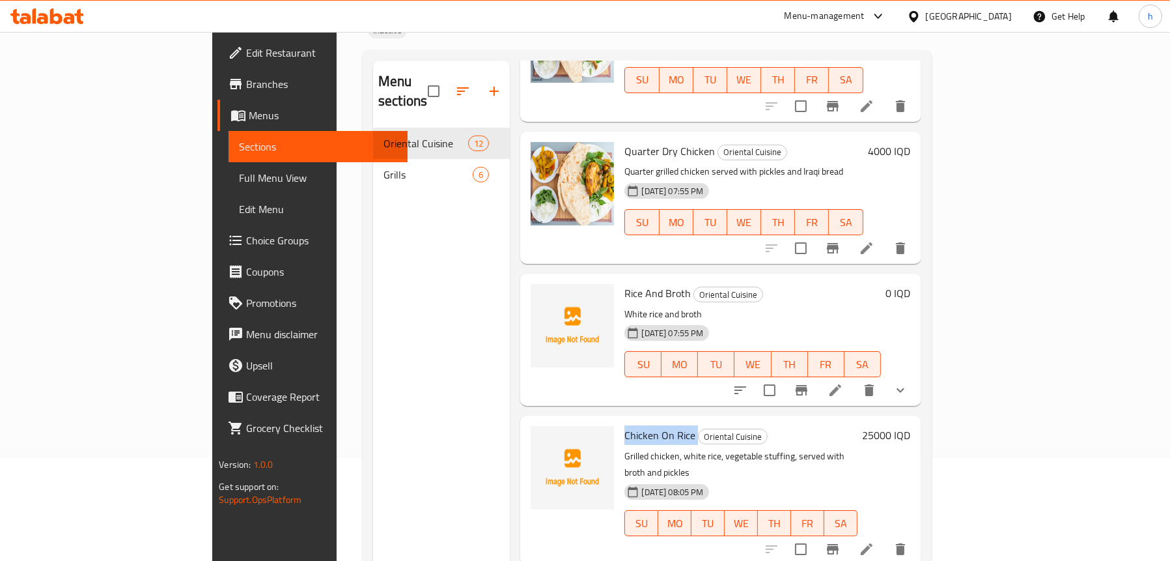
scroll to position [183, 0]
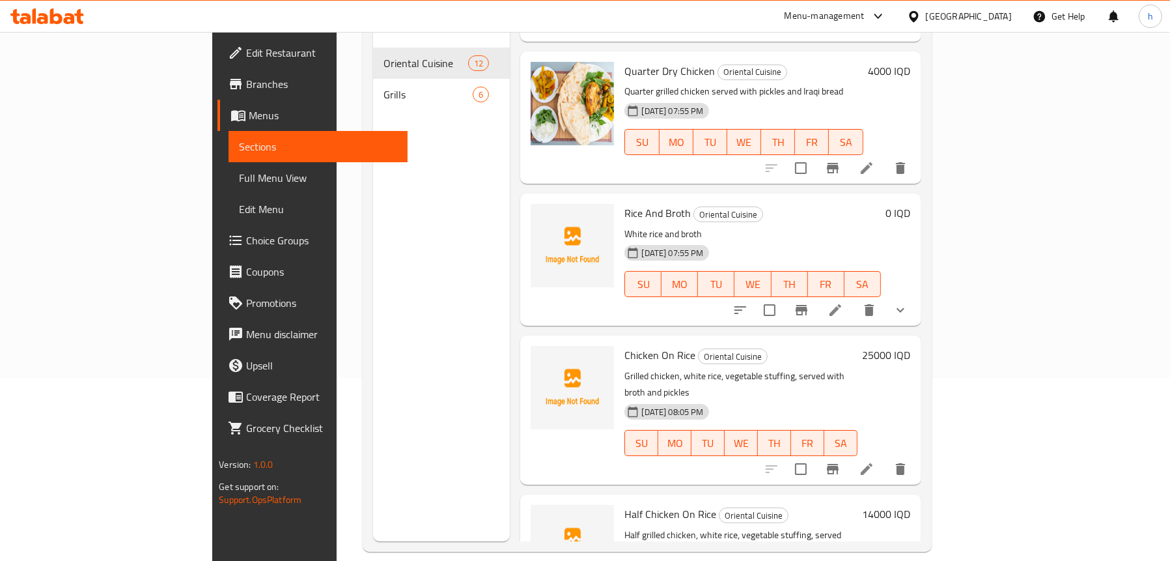
click at [624, 504] on span "Half Chicken On Rice" at bounding box center [670, 514] width 92 height 20
copy h6 "Half Chicken On Rice"
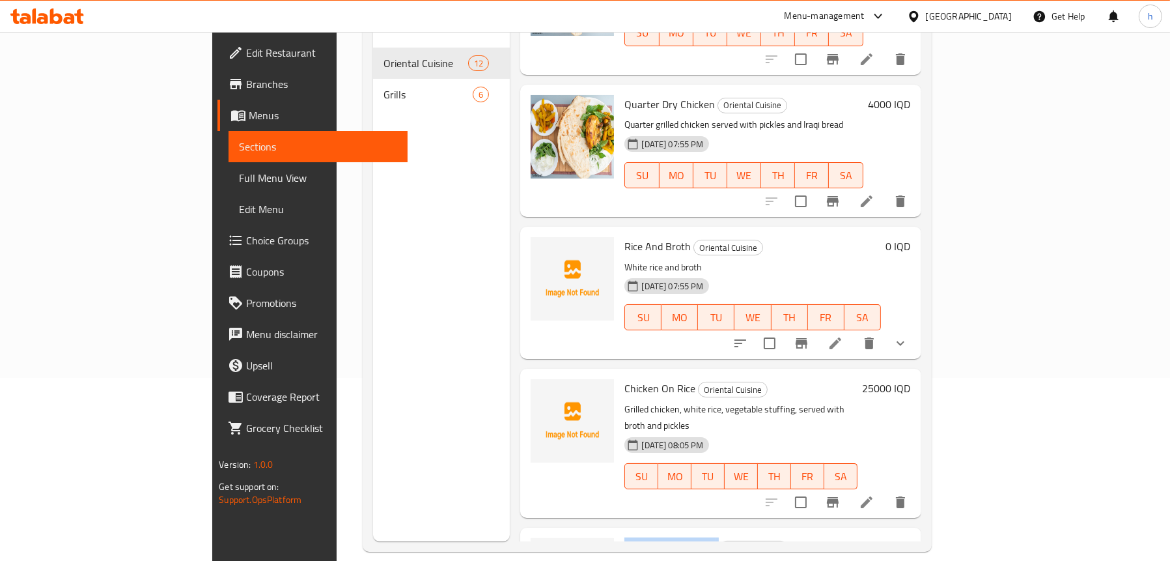
scroll to position [1047, 0]
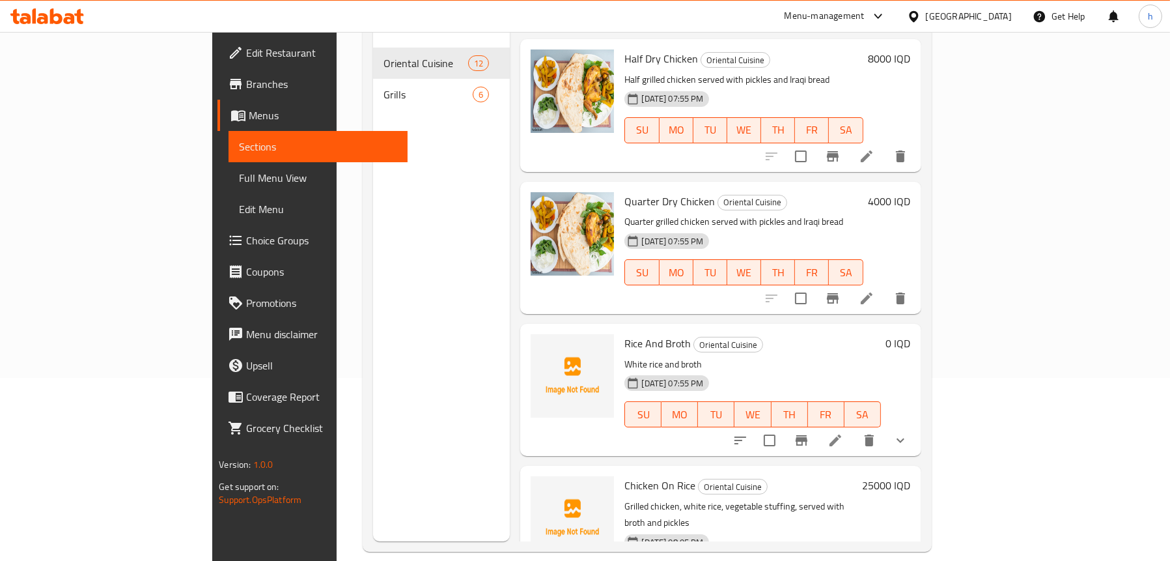
click at [624, 333] on span "Rice And Broth" at bounding box center [657, 343] width 66 height 20
copy h6 "Rice And Broth"
click at [542, 346] on icon "upload picture" at bounding box center [548, 352] width 13 height 12
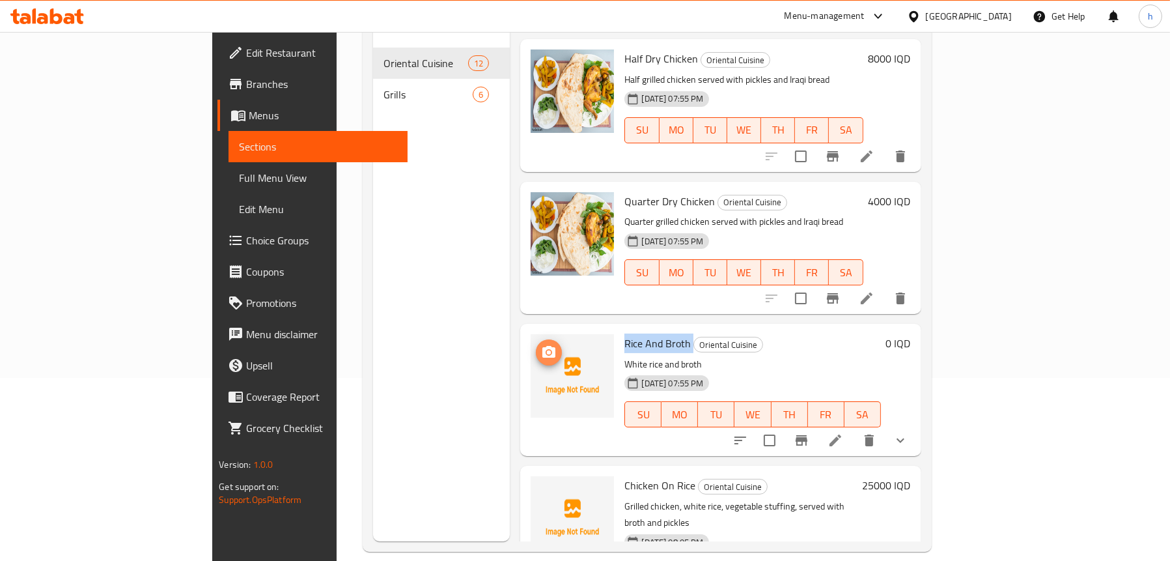
click at [541, 344] on icon "upload picture" at bounding box center [549, 352] width 16 height 16
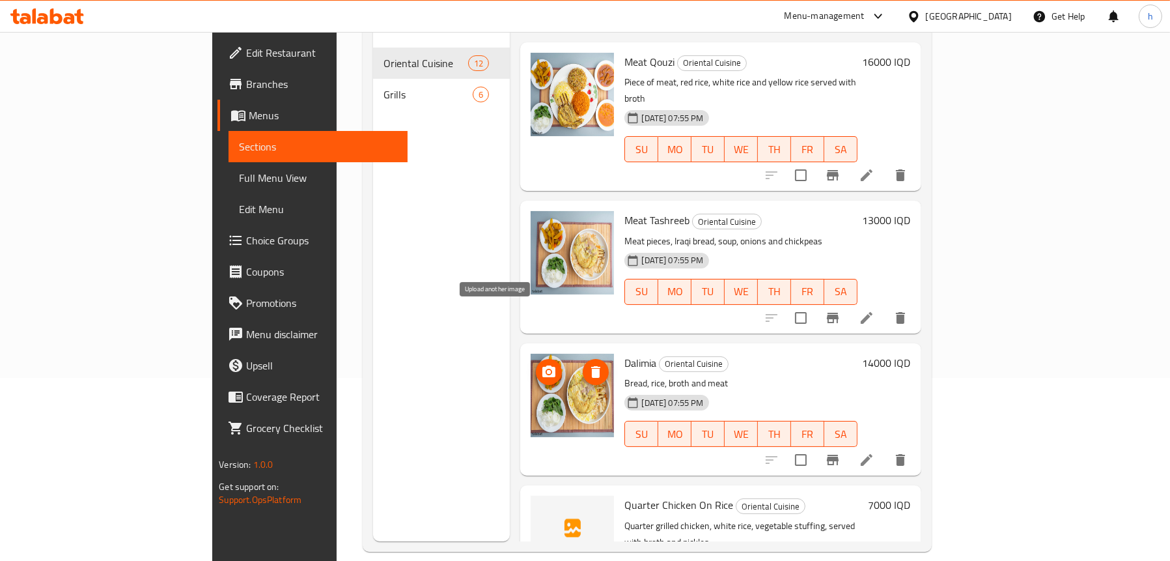
scroll to position [0, 0]
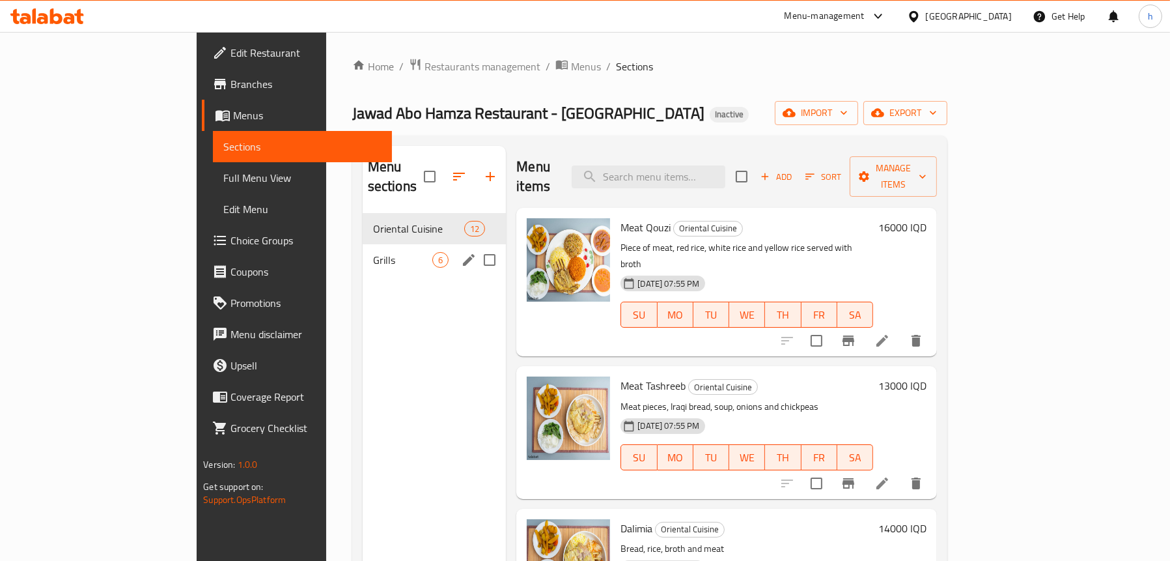
click at [363, 249] on div "Grills 6" at bounding box center [435, 259] width 144 height 31
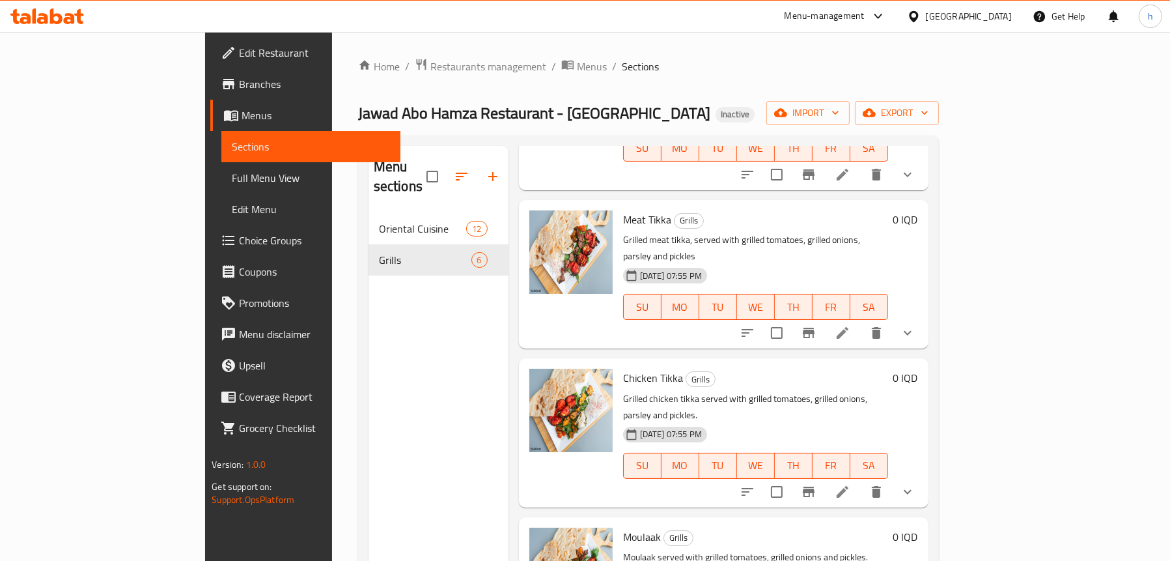
scroll to position [183, 0]
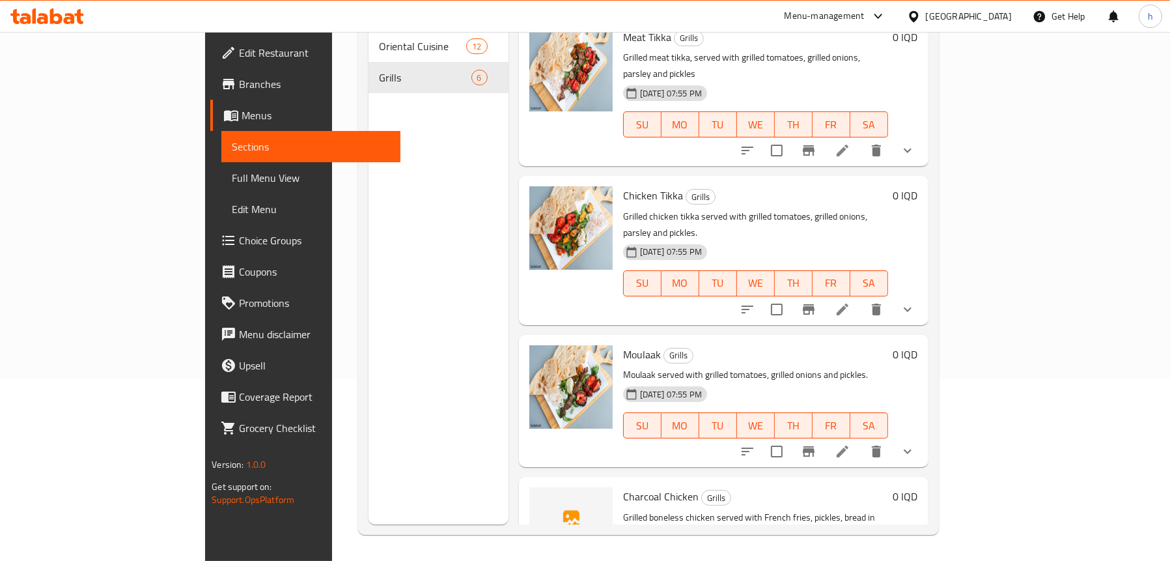
click at [623, 486] on span "Charcoal Chicken" at bounding box center [661, 496] width 76 height 20
copy h6 "Charcoal Chicken"
click at [221, 189] on link "Full Menu View" at bounding box center [310, 177] width 179 height 31
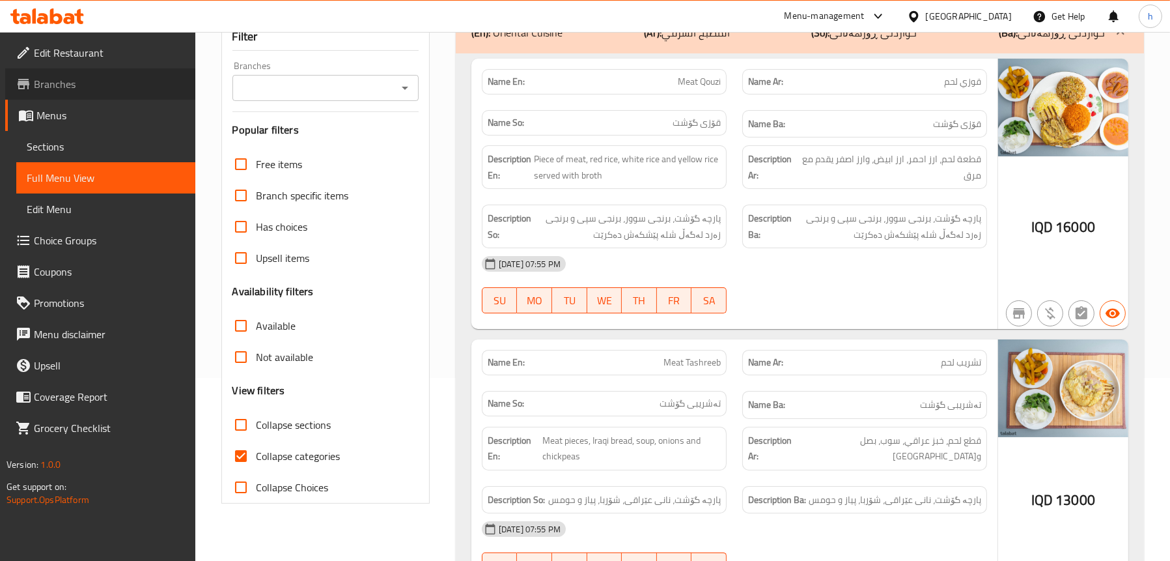
click at [23, 91] on icon at bounding box center [24, 84] width 16 height 16
